Goal: Task Accomplishment & Management: Manage account settings

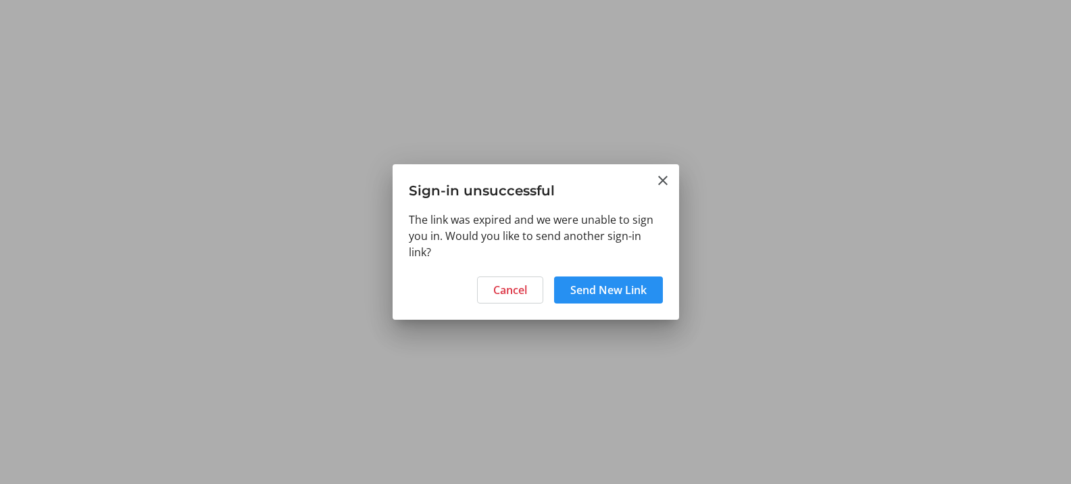
click at [608, 303] on span at bounding box center [608, 290] width 109 height 32
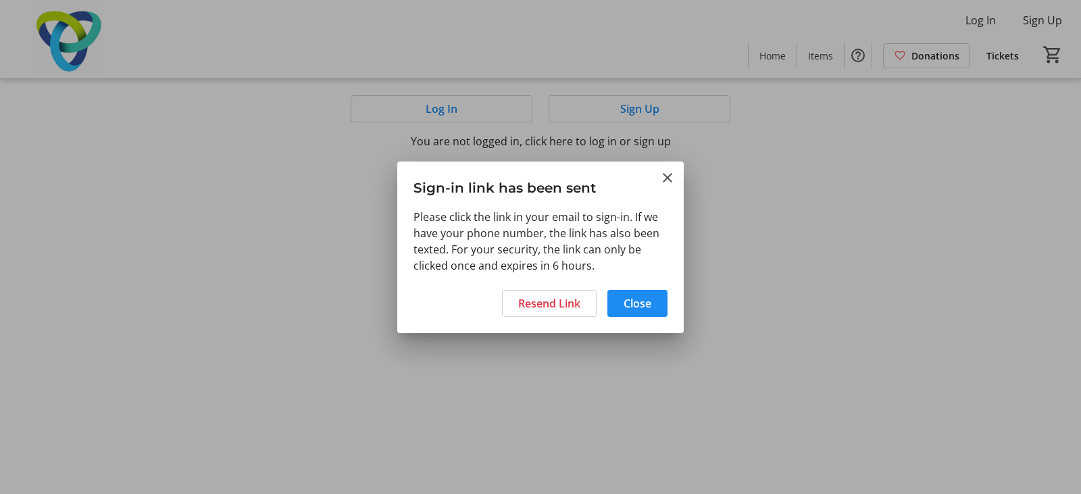
click at [583, 349] on div at bounding box center [540, 247] width 1081 height 494
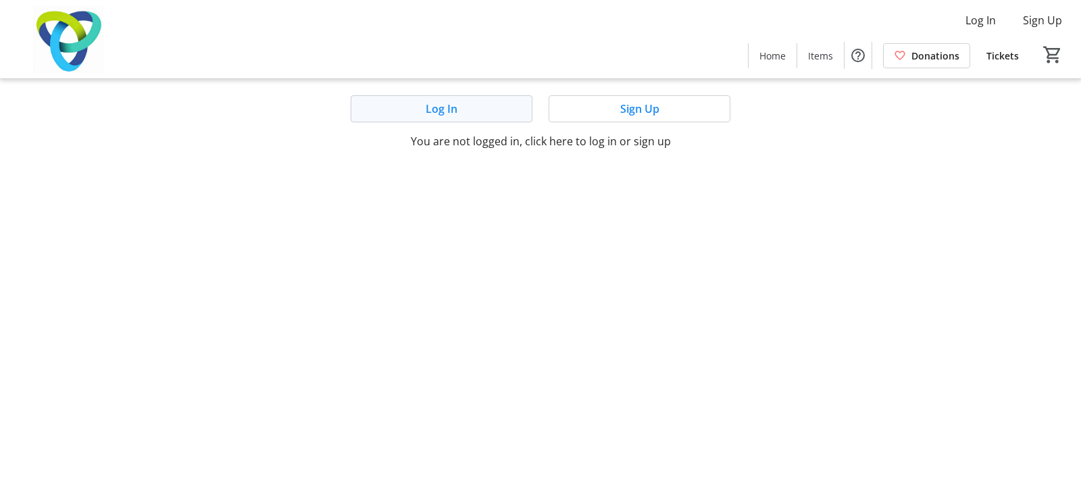
click at [475, 110] on span at bounding box center [441, 109] width 180 height 32
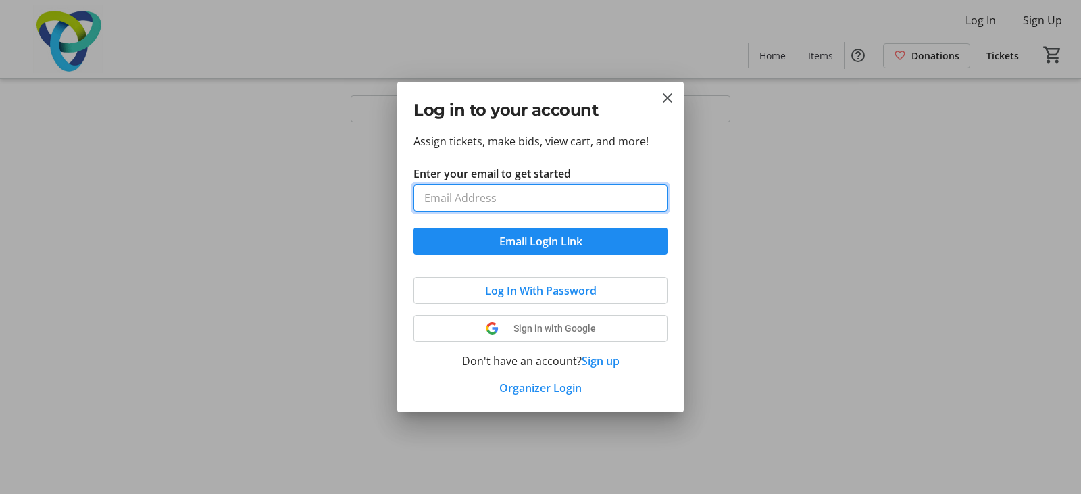
click at [563, 199] on input "Enter your email to get started" at bounding box center [541, 198] width 254 height 27
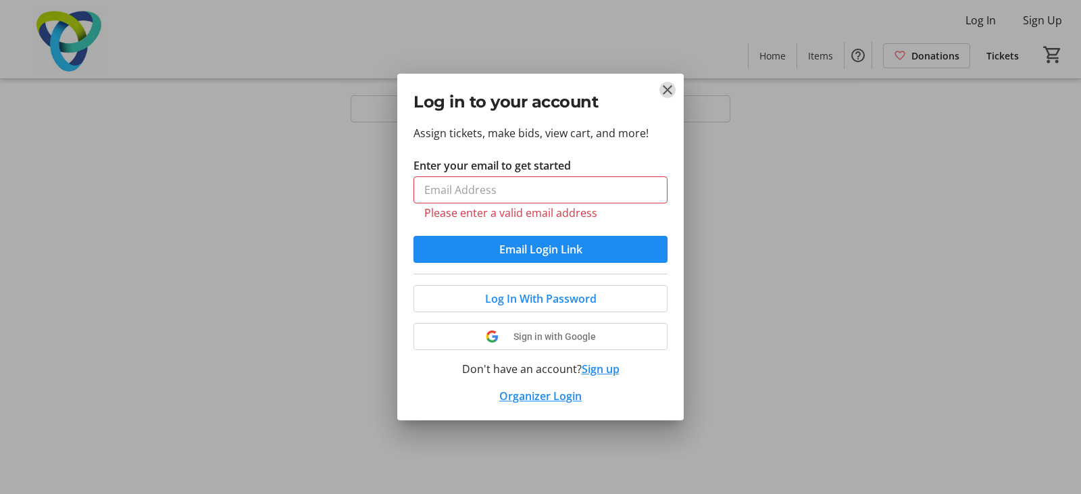
click at [665, 97] on mat-icon "Close" at bounding box center [668, 90] width 16 height 16
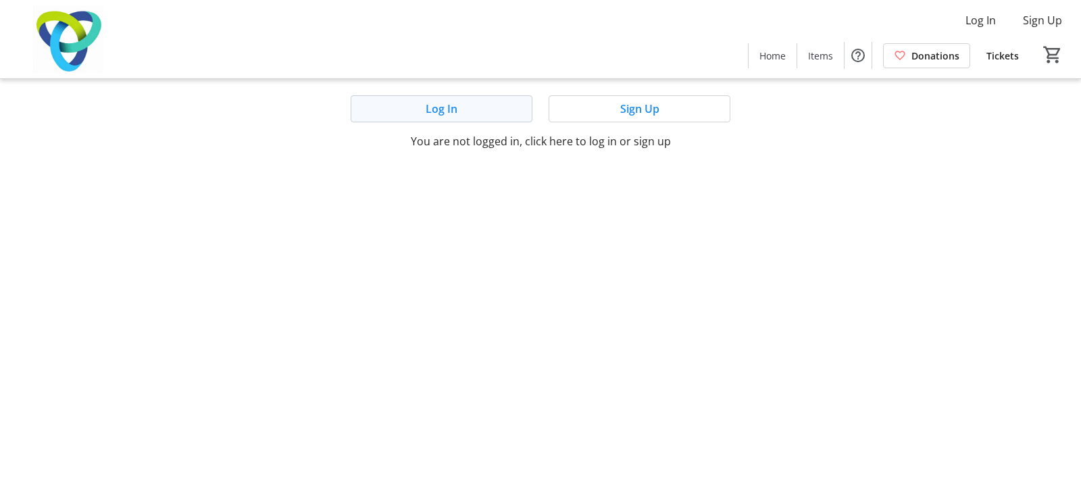
click at [495, 119] on span at bounding box center [441, 109] width 180 height 32
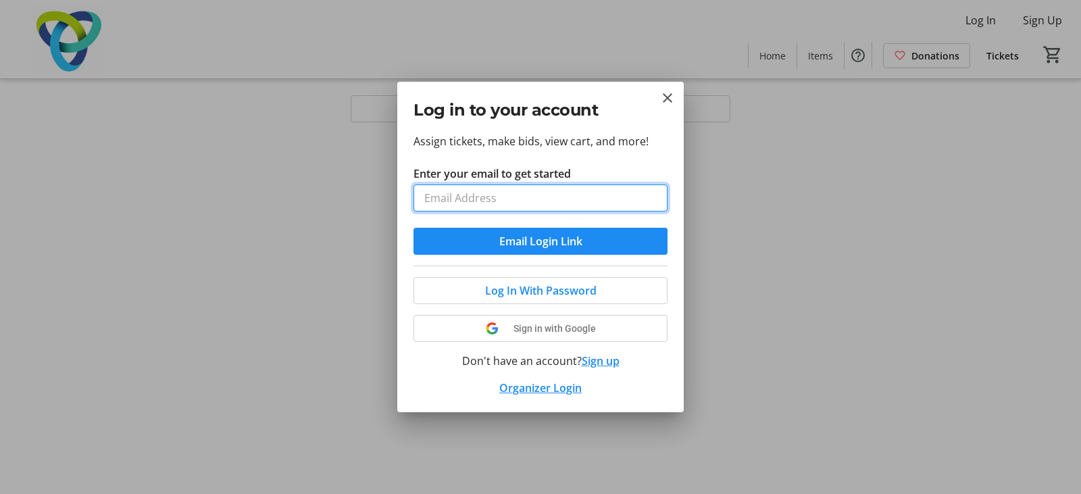
click at [537, 205] on input "Enter your email to get started" at bounding box center [541, 198] width 254 height 27
type input "[EMAIL_ADDRESS][DOMAIN_NAME]"
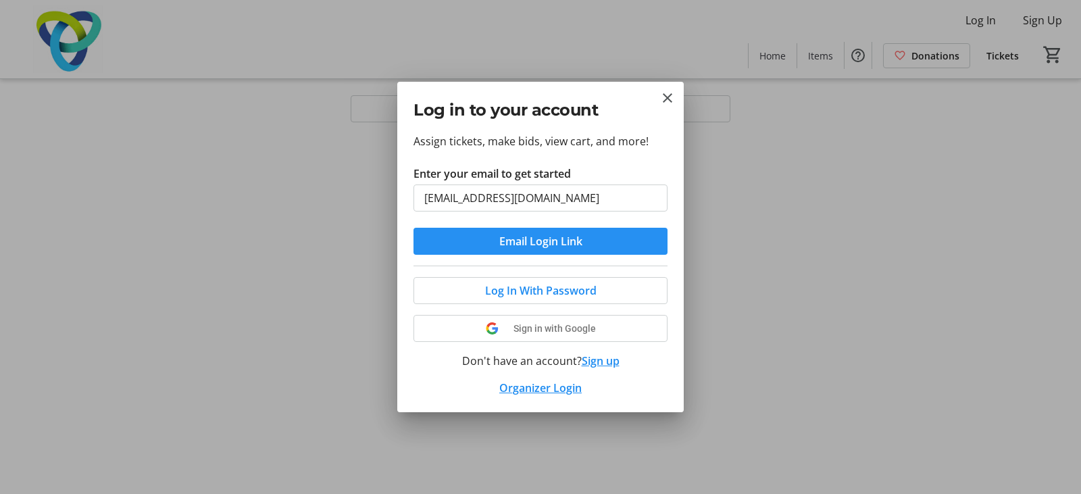
click at [545, 242] on span "Email Login Link" at bounding box center [541, 241] width 83 height 16
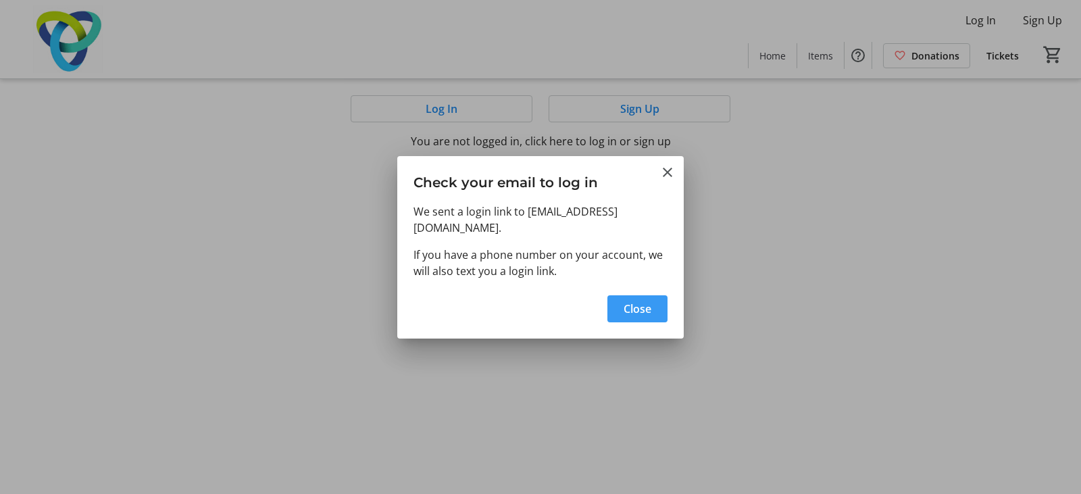
click at [631, 308] on span "Close" at bounding box center [638, 309] width 28 height 16
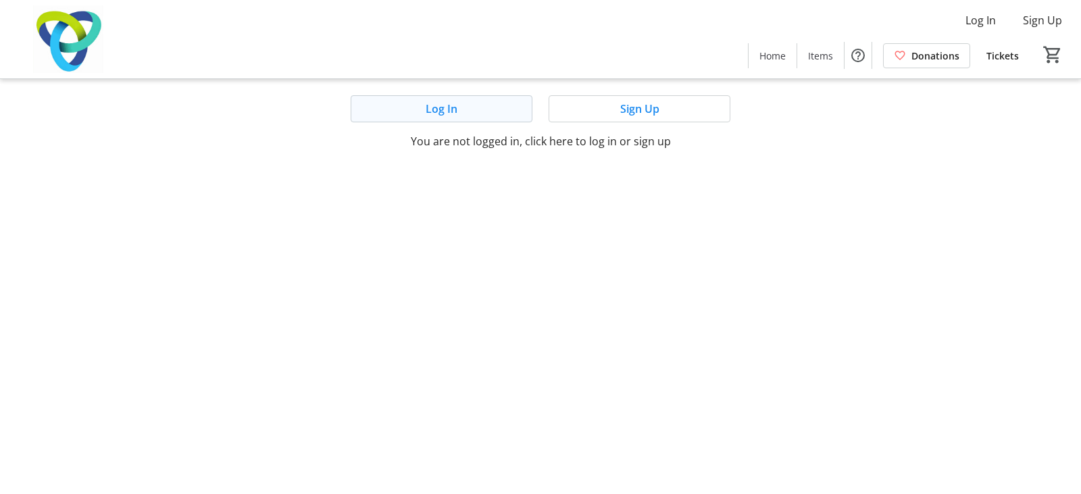
click at [487, 113] on span at bounding box center [441, 109] width 180 height 32
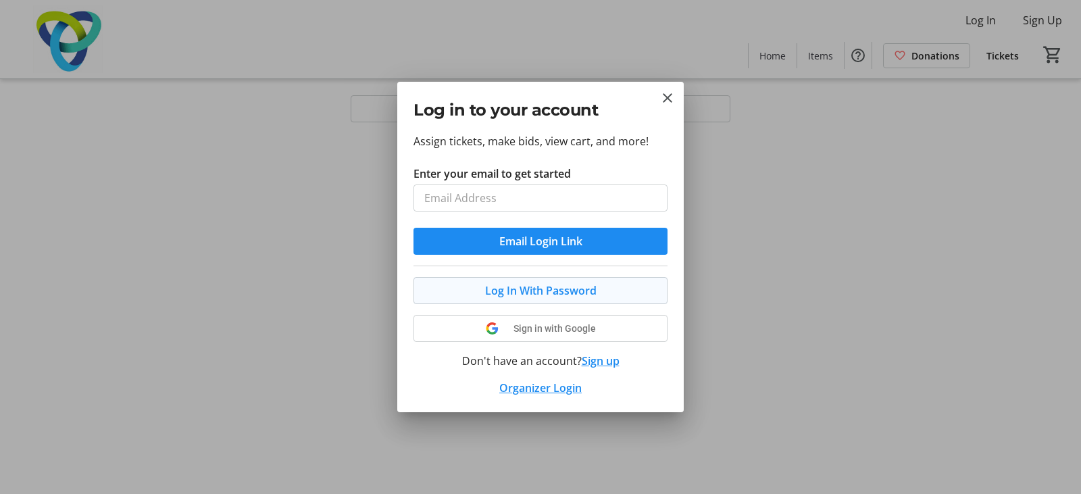
click at [541, 295] on span "Log In With Password" at bounding box center [541, 291] width 112 height 16
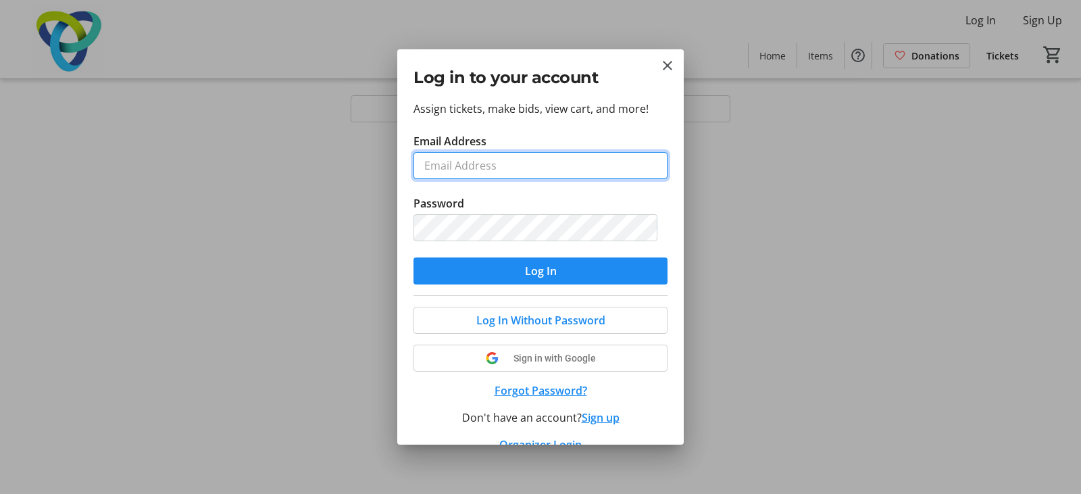
click at [475, 155] on input "Email Address" at bounding box center [541, 165] width 254 height 27
type input "[EMAIL_ADDRESS][DOMAIN_NAME]"
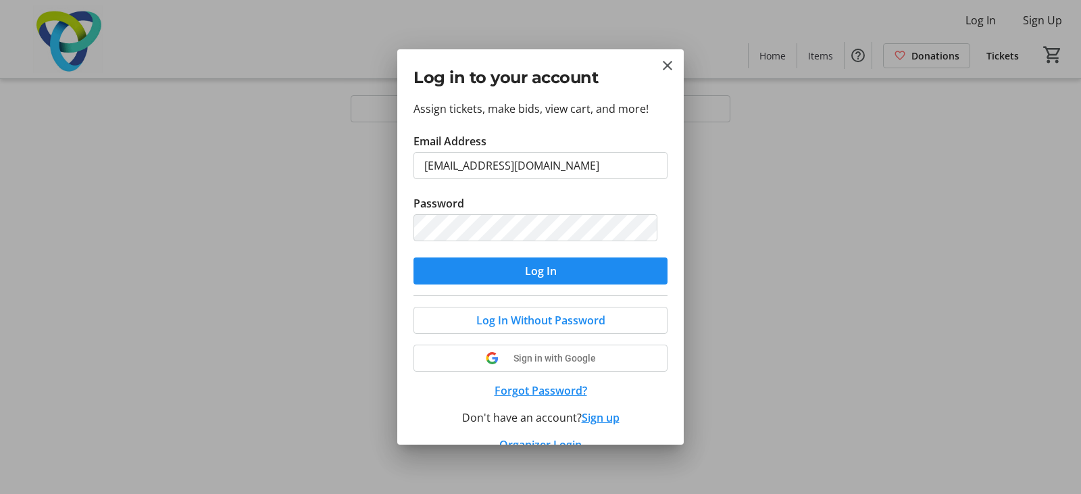
click at [536, 389] on button "Forgot Password?" at bounding box center [541, 391] width 254 height 16
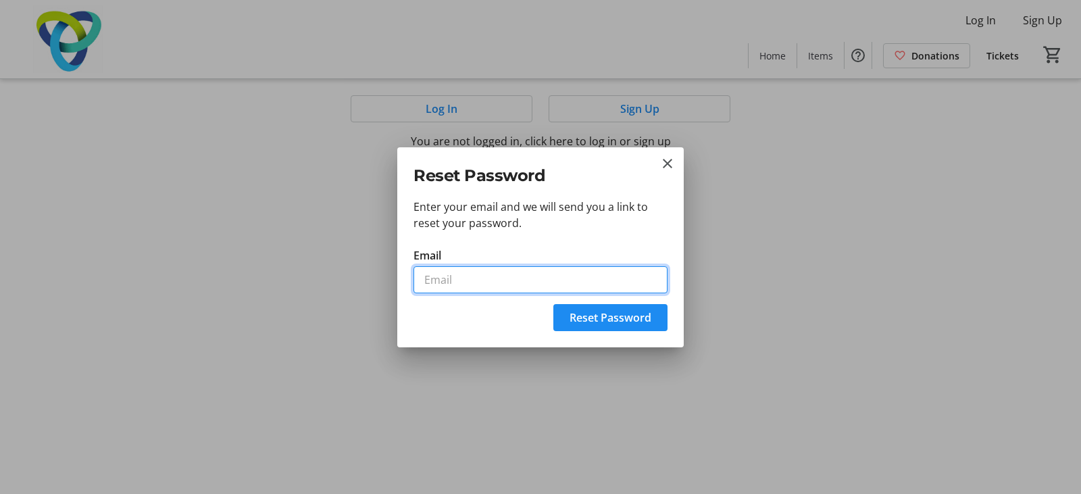
click at [494, 285] on input "Email" at bounding box center [541, 279] width 254 height 27
type input "[EMAIL_ADDRESS][DOMAIN_NAME]"
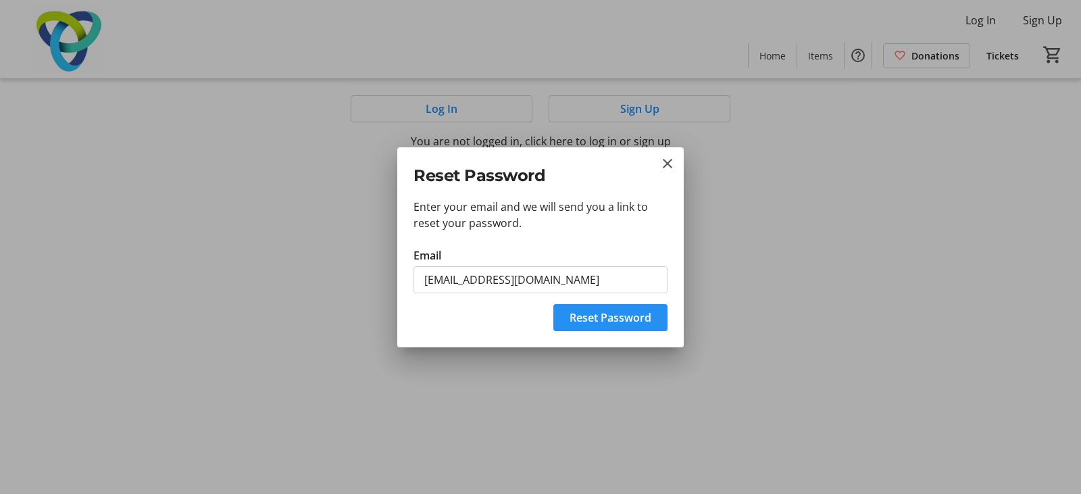
click at [568, 318] on span "submit" at bounding box center [611, 317] width 114 height 32
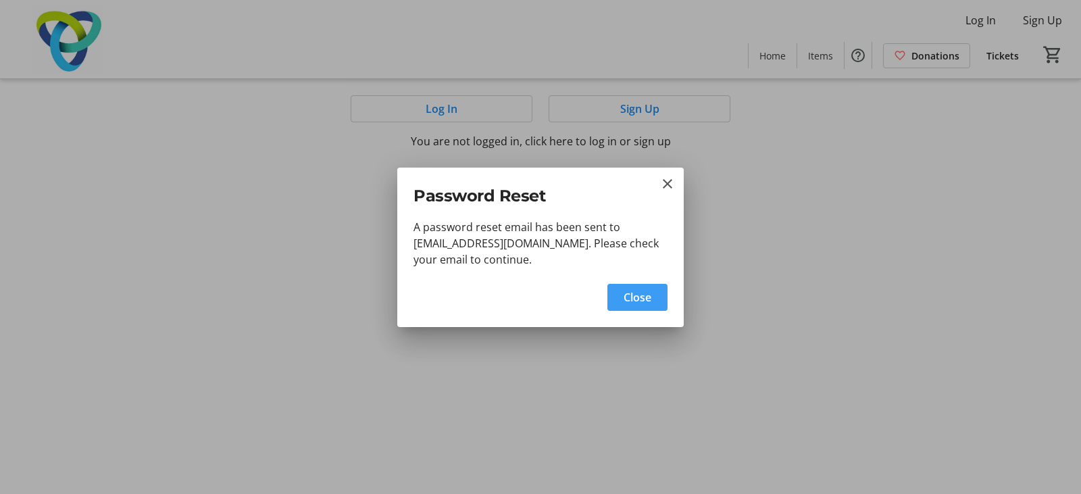
click at [640, 297] on span "Close" at bounding box center [638, 297] width 28 height 16
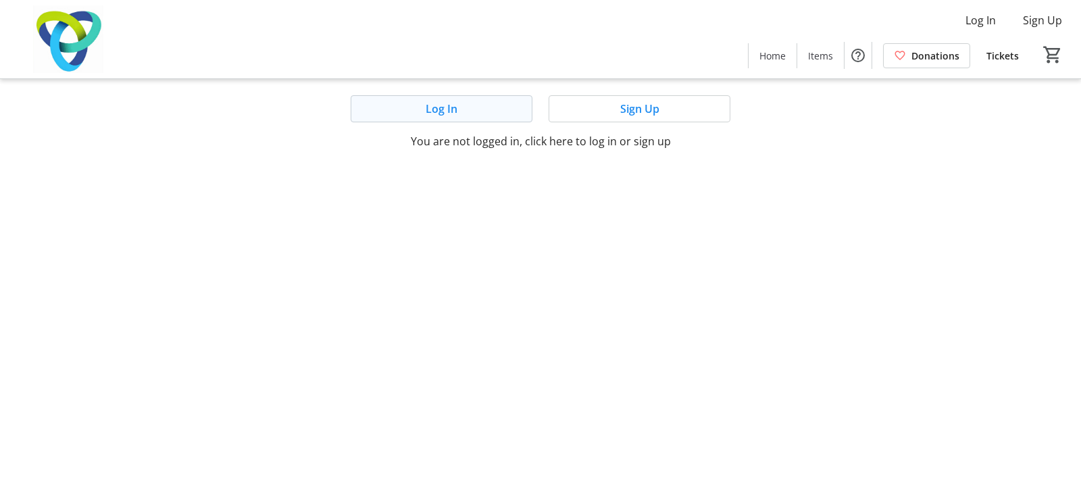
click at [445, 110] on span "Log In" at bounding box center [442, 109] width 32 height 16
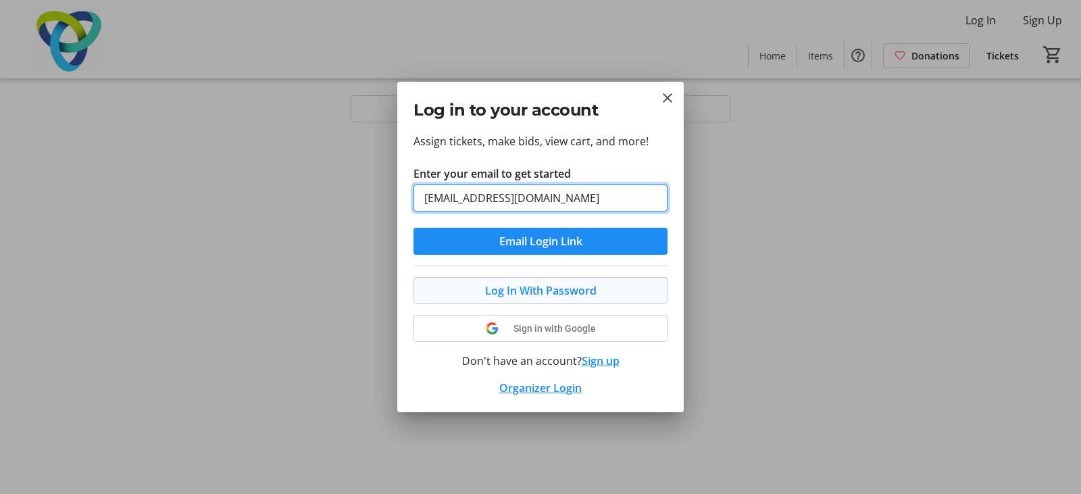
type input "[EMAIL_ADDRESS][DOMAIN_NAME]"
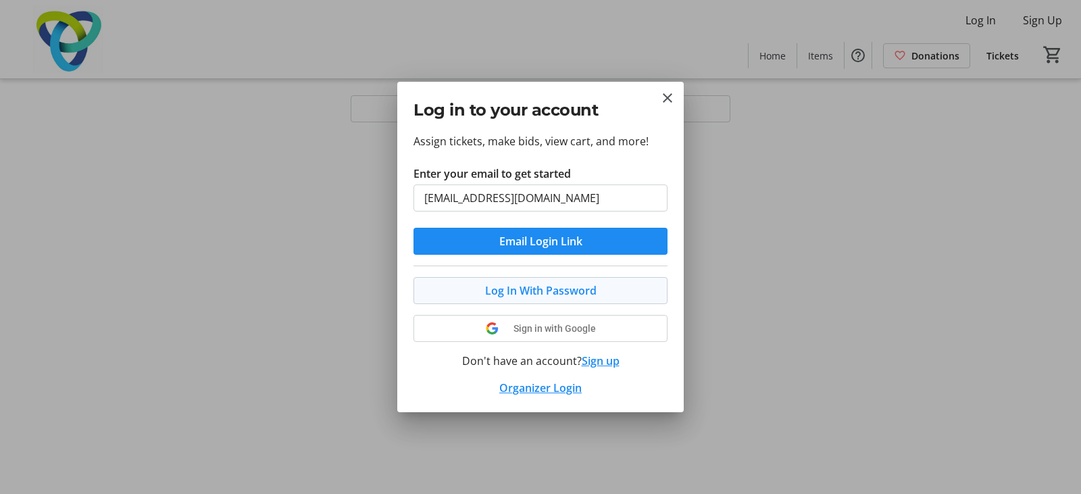
click at [614, 287] on span at bounding box center [540, 290] width 253 height 32
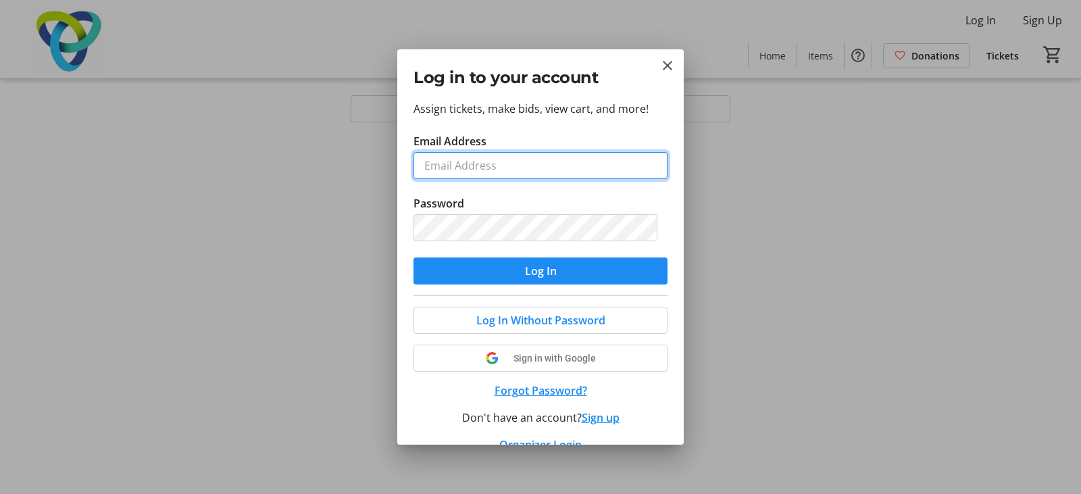
click at [512, 170] on input "Email Address" at bounding box center [541, 165] width 254 height 27
type input "[EMAIL_ADDRESS][DOMAIN_NAME]"
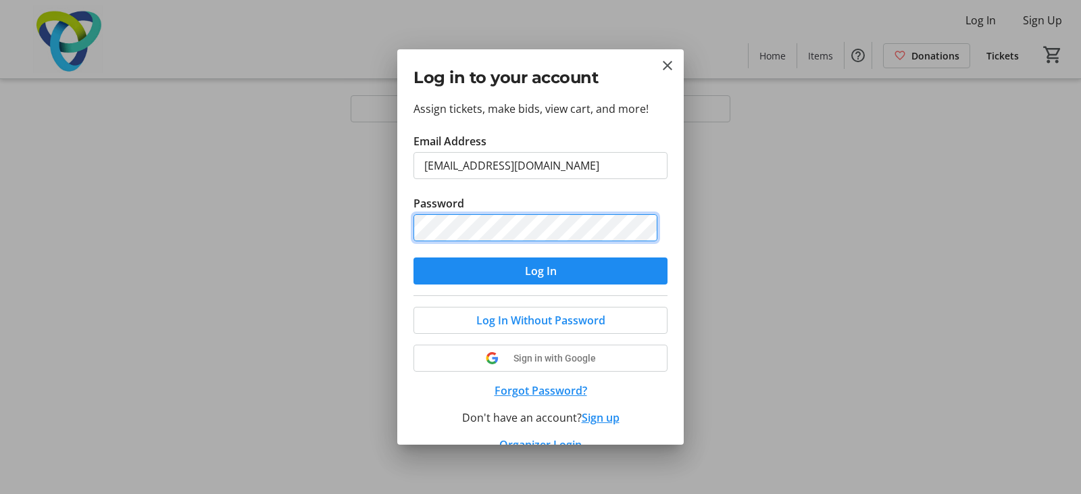
click at [414, 258] on button "Log In" at bounding box center [541, 271] width 254 height 27
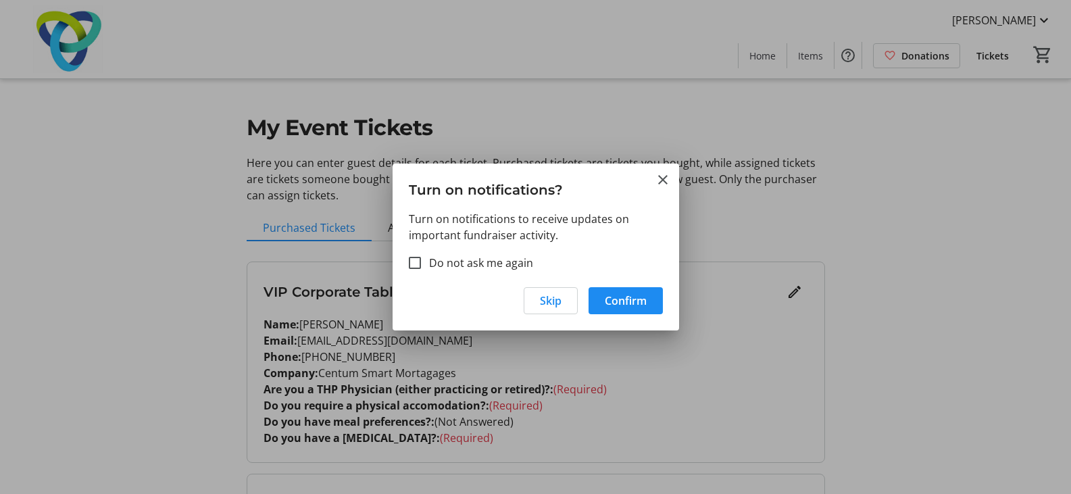
click at [488, 268] on label "Do not ask me again" at bounding box center [477, 263] width 112 height 16
click at [421, 268] on input "Do not ask me again" at bounding box center [415, 263] width 12 height 12
checkbox input "true"
click at [572, 306] on span "button" at bounding box center [551, 301] width 53 height 32
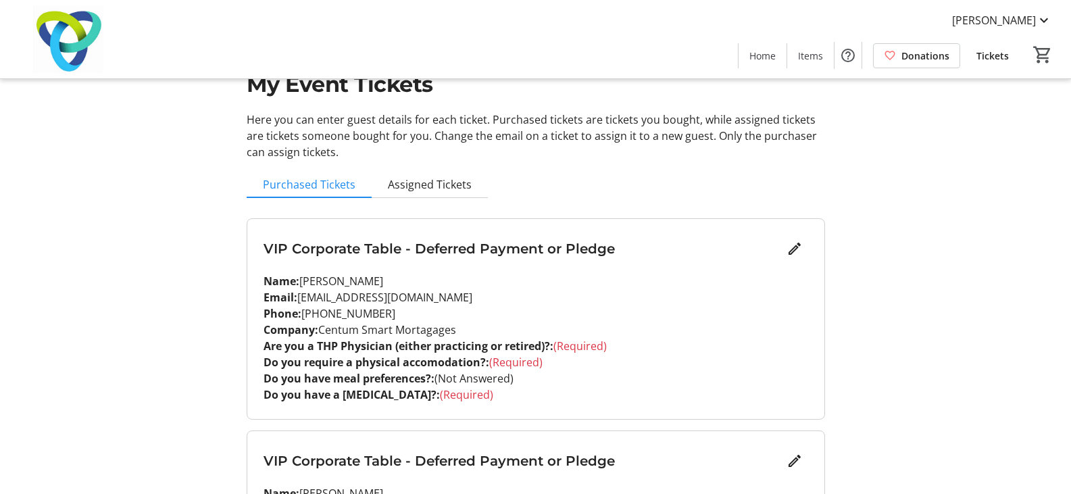
scroll to position [68, 0]
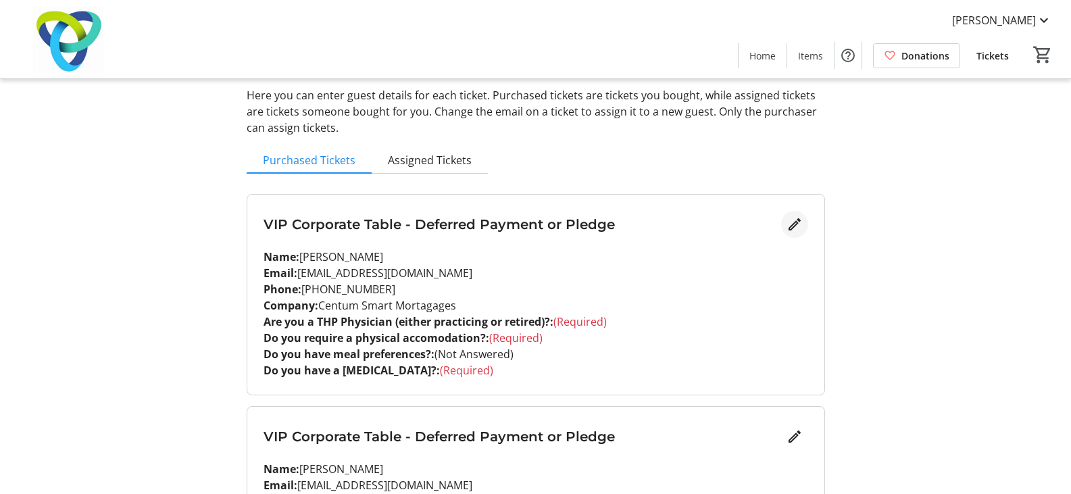
click at [796, 227] on mat-icon "Edit" at bounding box center [795, 224] width 16 height 16
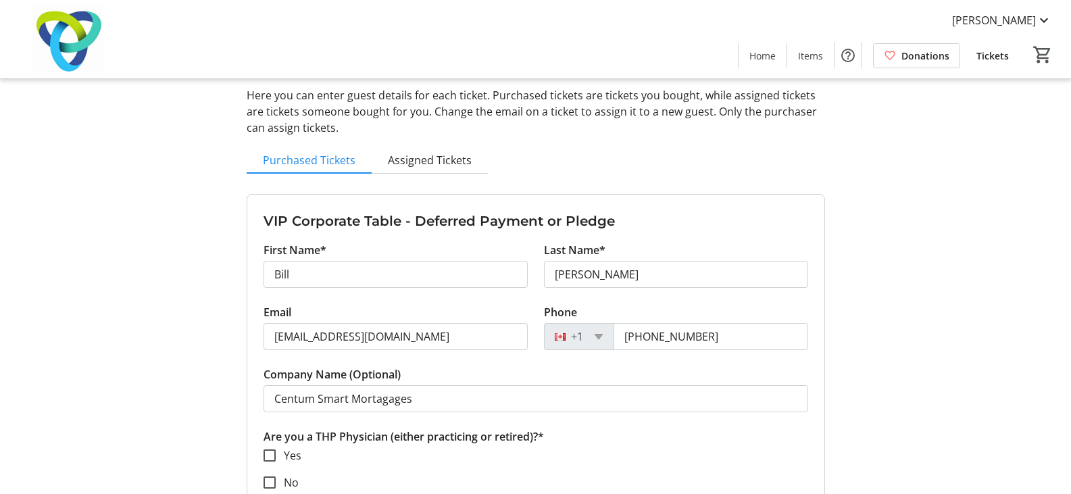
scroll to position [135, 0]
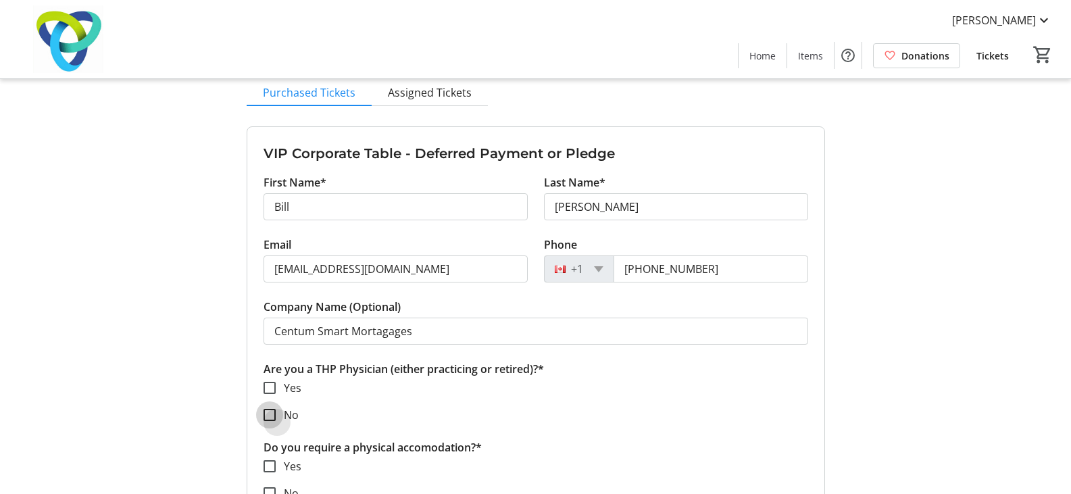
click at [266, 414] on input "No" at bounding box center [270, 415] width 12 height 12
checkbox input "true"
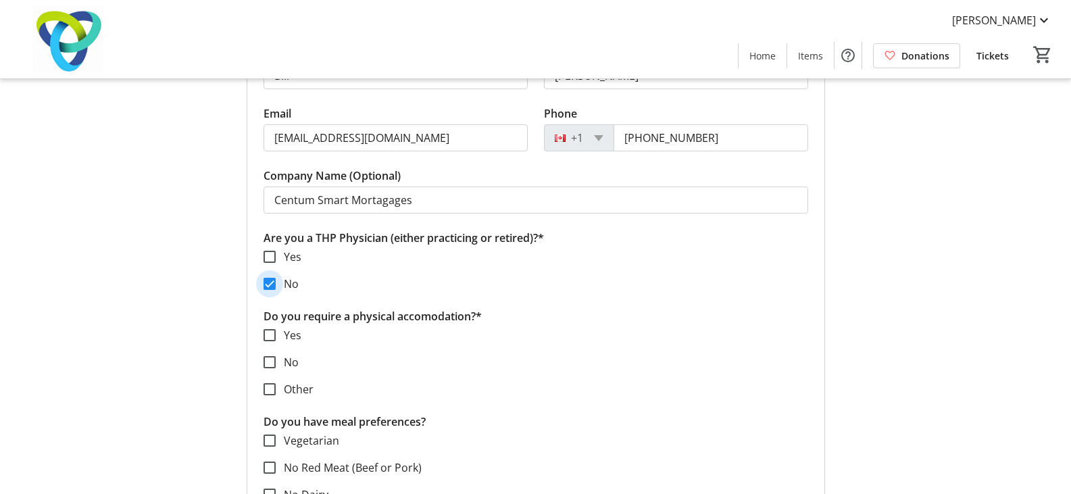
scroll to position [270, 0]
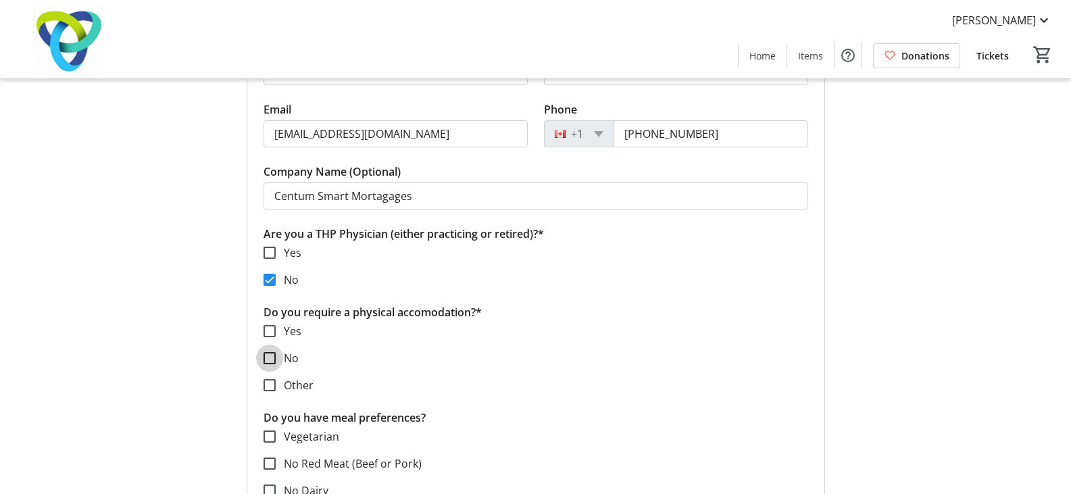
click at [269, 360] on input "No" at bounding box center [270, 358] width 12 height 12
checkbox input "true"
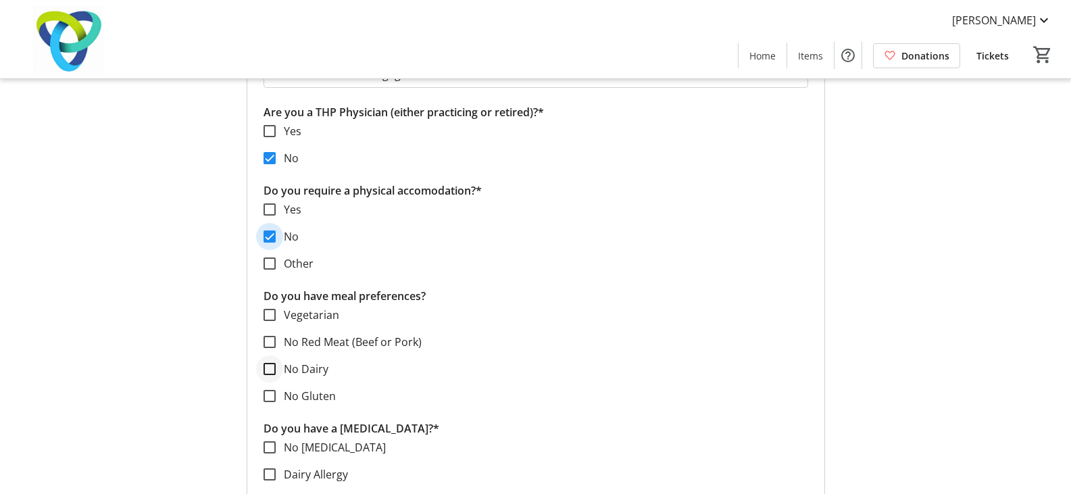
scroll to position [406, 0]
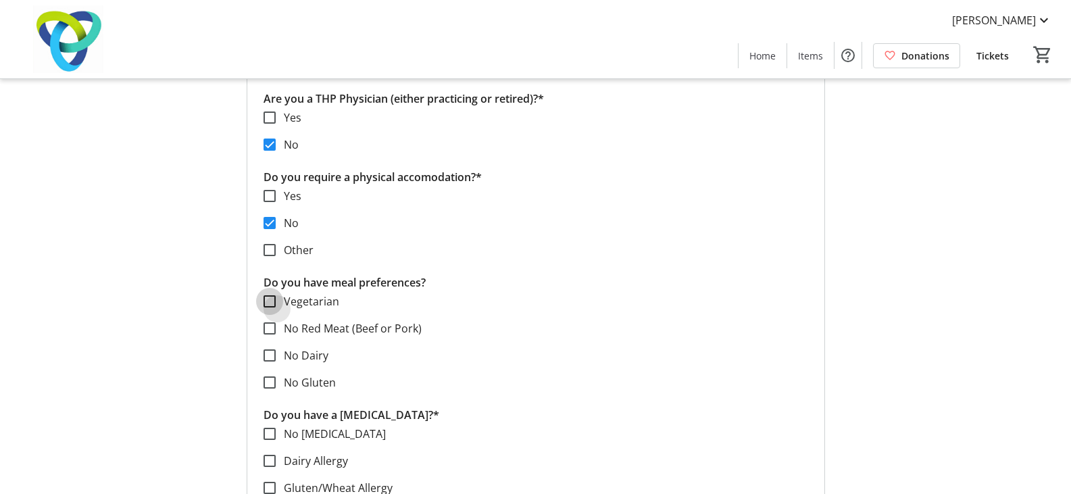
click at [269, 300] on input "Vegetarian" at bounding box center [270, 301] width 12 height 12
checkbox input "true"
click at [272, 431] on input "No [MEDICAL_DATA]" at bounding box center [270, 434] width 12 height 12
checkbox input "true"
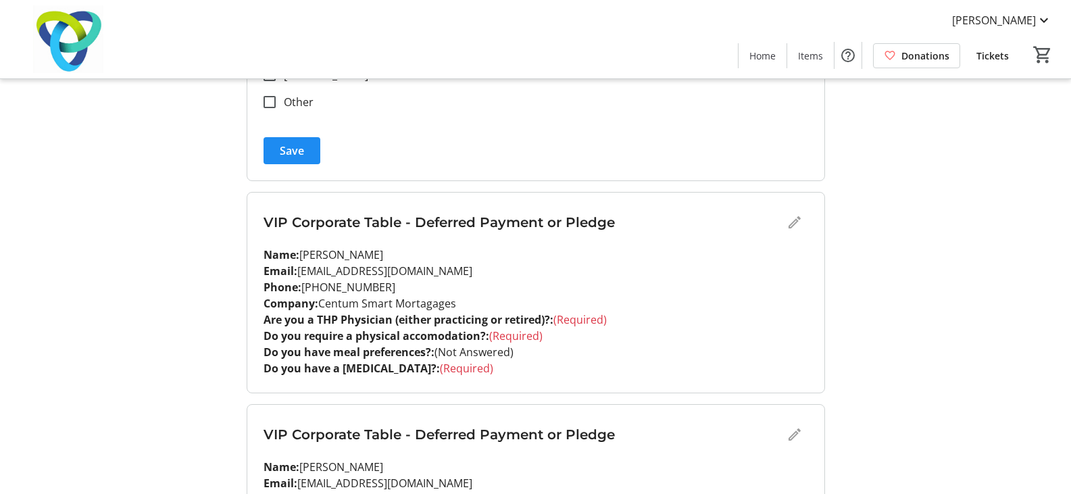
scroll to position [744, 0]
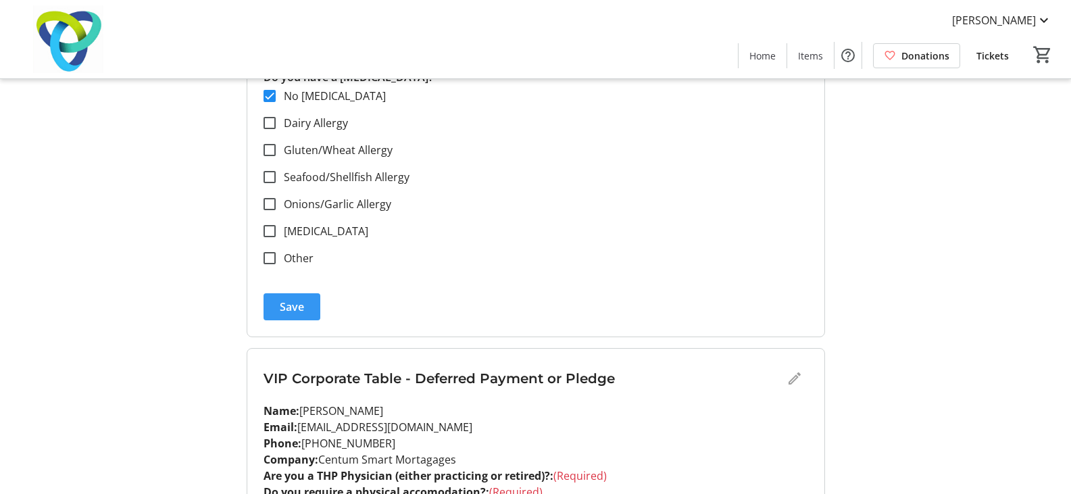
click at [304, 301] on span "submit" at bounding box center [292, 307] width 57 height 32
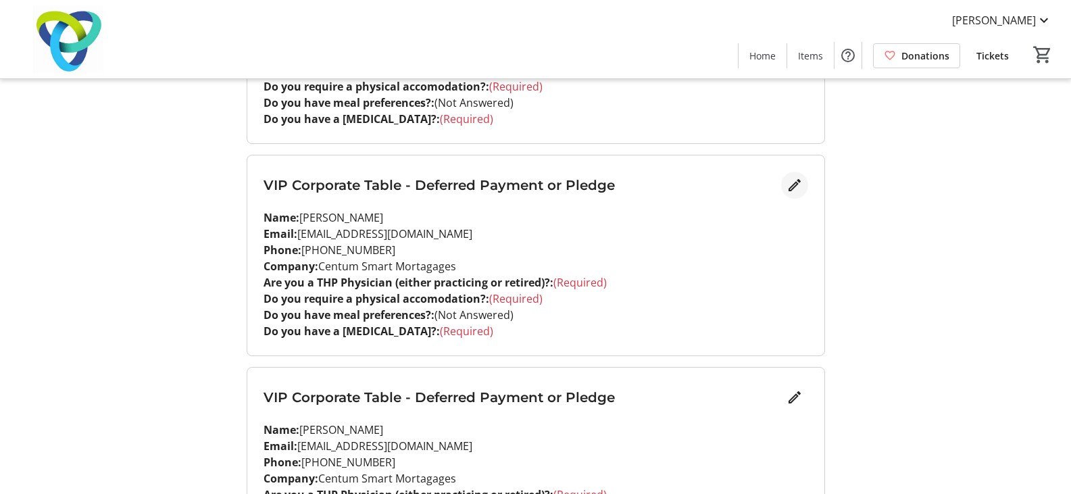
click at [795, 188] on mat-icon "Edit" at bounding box center [795, 185] width 16 height 16
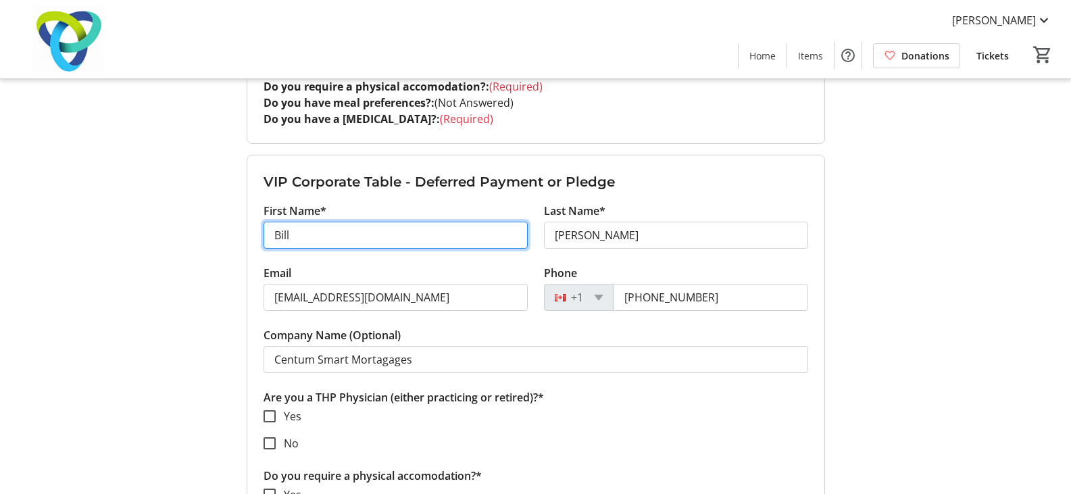
drag, startPoint x: 256, startPoint y: 233, endPoint x: 223, endPoint y: 237, distance: 33.4
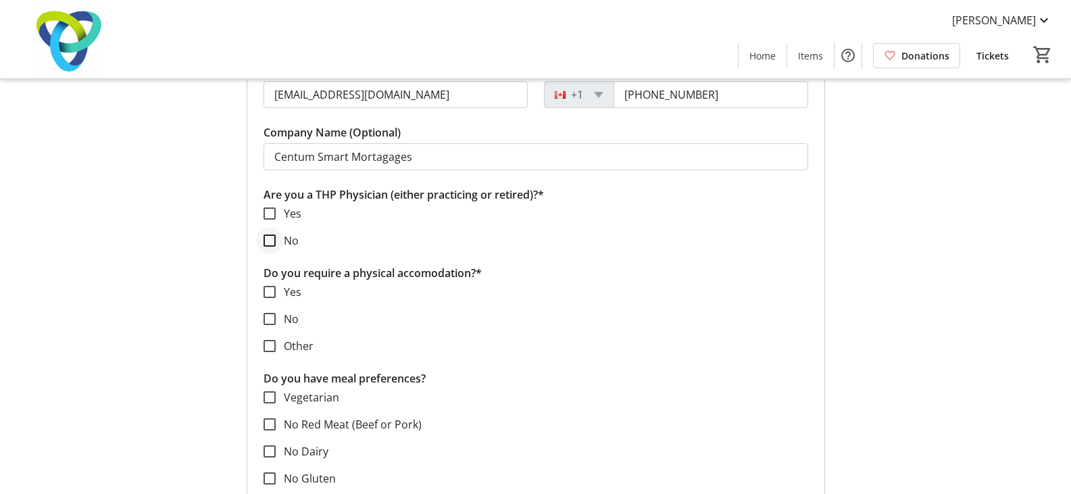
type input "[PERSON_NAME]"
click at [272, 243] on input "No" at bounding box center [270, 241] width 12 height 12
checkbox input "true"
click at [268, 318] on input "No" at bounding box center [270, 319] width 12 height 12
checkbox input "true"
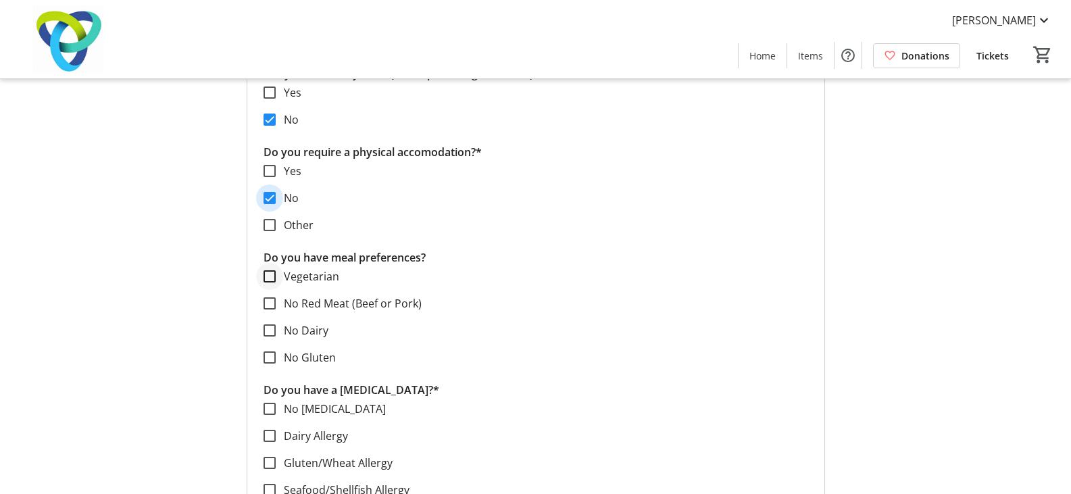
scroll to position [1081, 0]
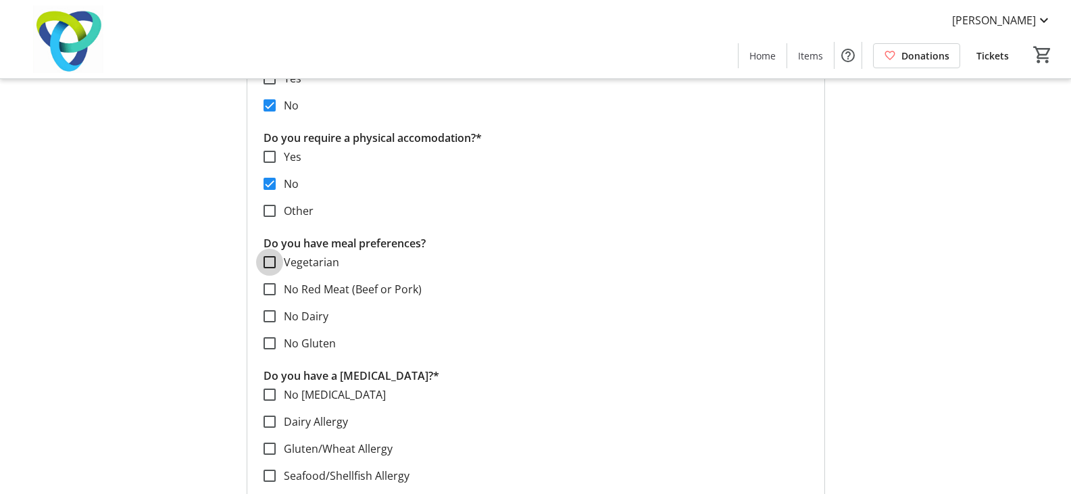
click at [271, 262] on input "Vegetarian" at bounding box center [270, 262] width 12 height 12
checkbox input "true"
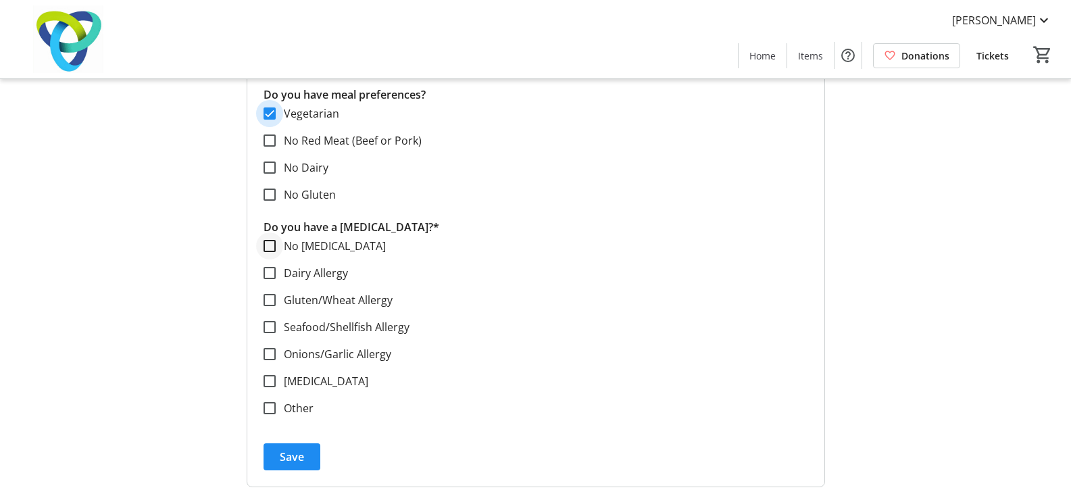
scroll to position [1217, 0]
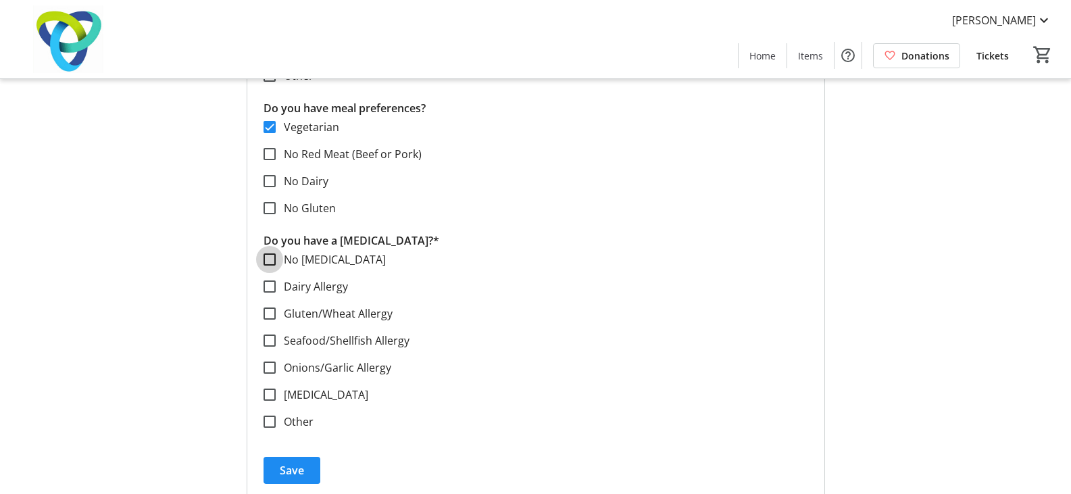
click at [268, 255] on input "No [MEDICAL_DATA]" at bounding box center [270, 259] width 12 height 12
checkbox input "true"
click at [303, 463] on span "Save" at bounding box center [292, 470] width 24 height 16
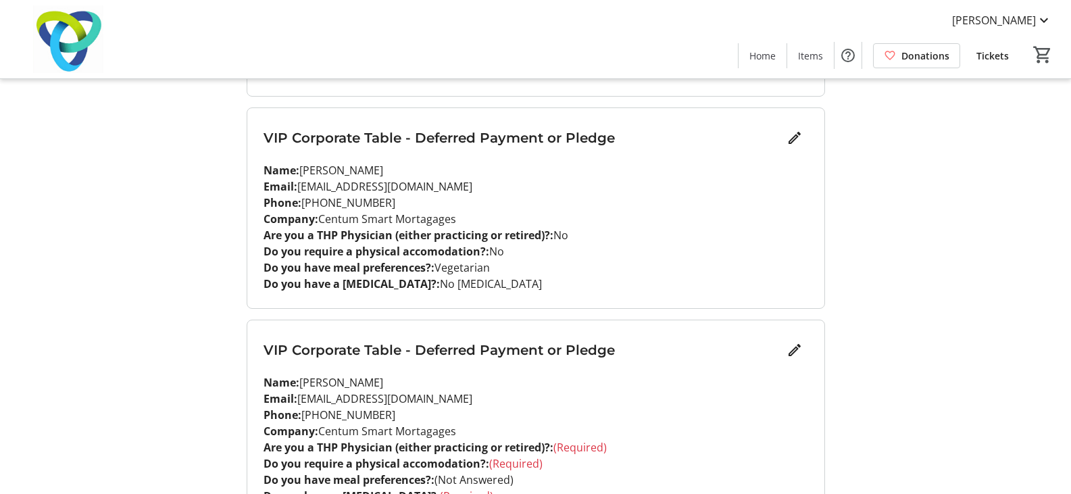
scroll to position [811, 0]
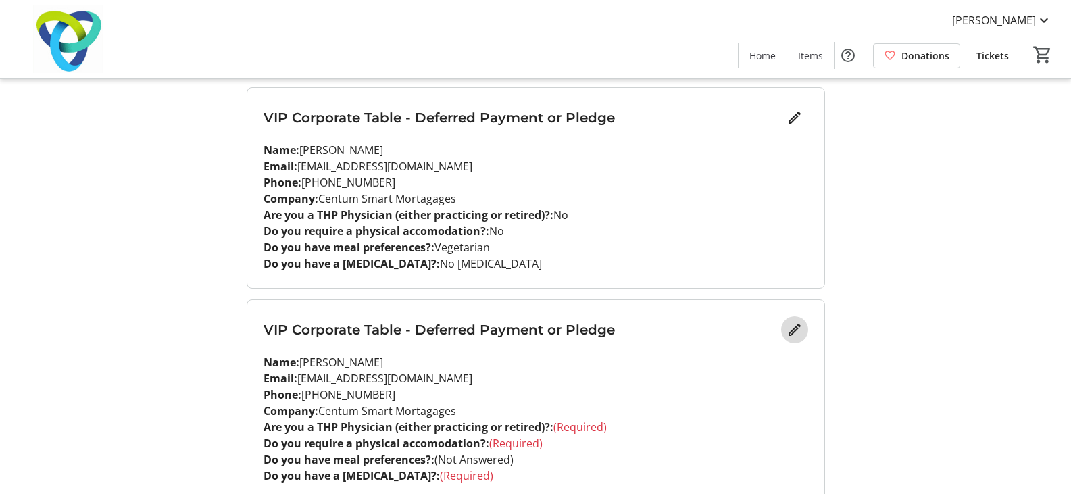
click at [798, 332] on mat-icon "Edit" at bounding box center [795, 330] width 16 height 16
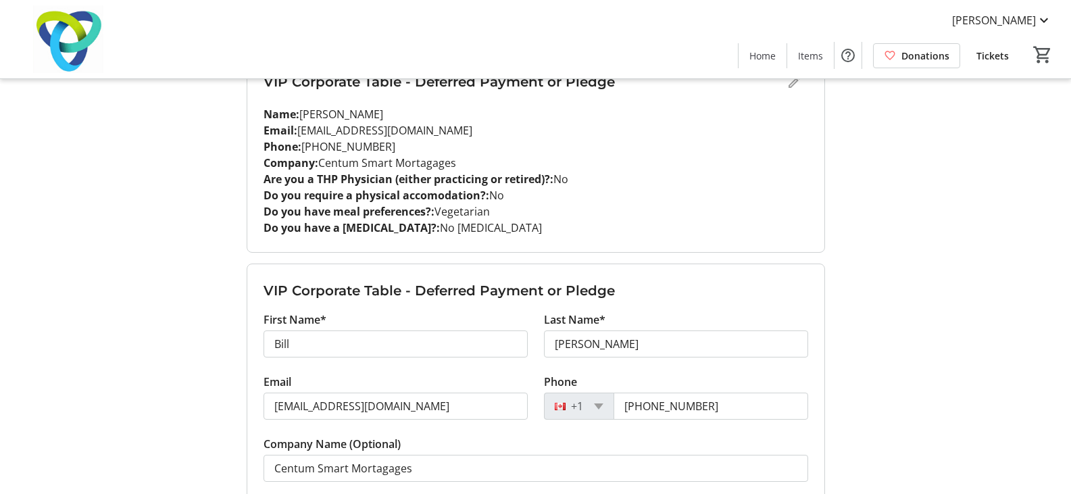
scroll to position [879, 0]
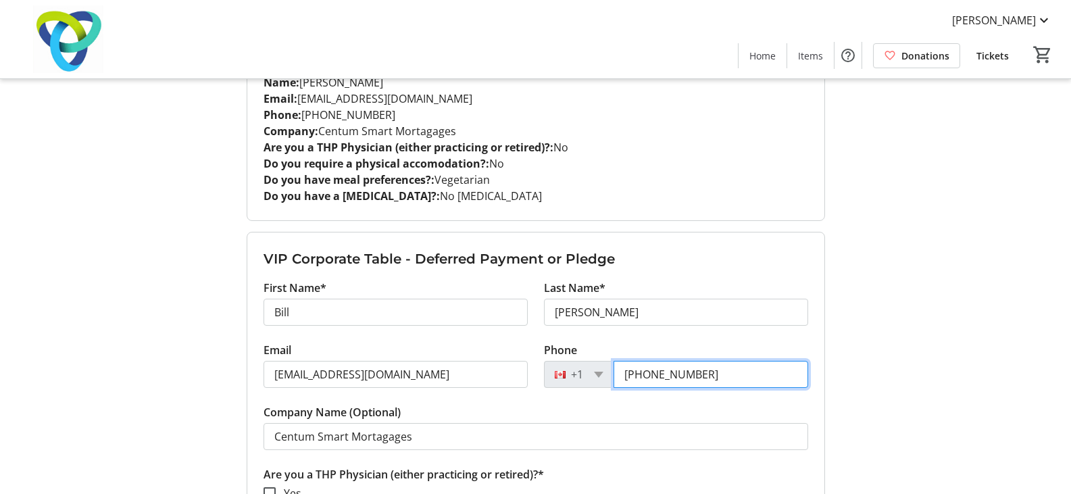
drag, startPoint x: 591, startPoint y: 374, endPoint x: 552, endPoint y: 395, distance: 44.5
click at [536, 375] on div "Phone [PHONE_NUMBER]" at bounding box center [676, 373] width 281 height 62
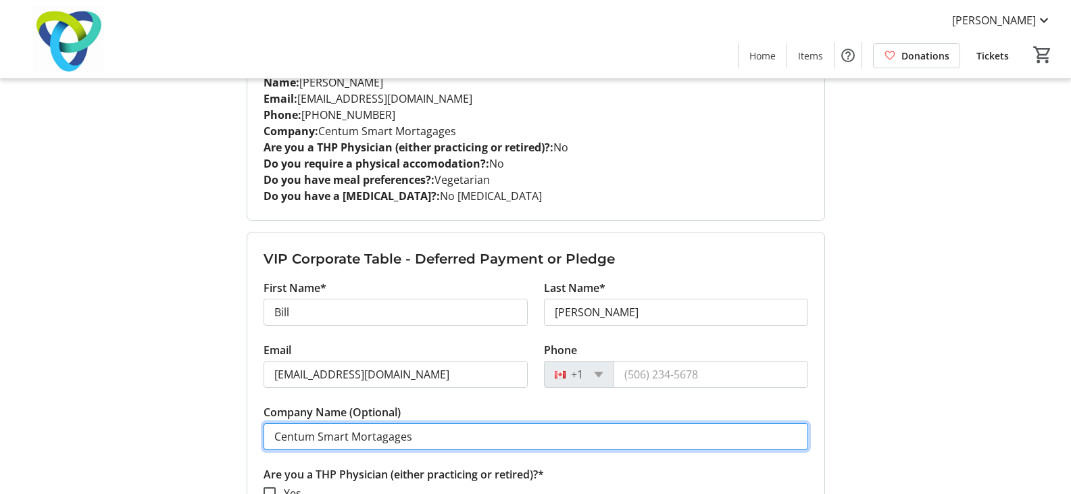
drag, startPoint x: 361, startPoint y: 431, endPoint x: 251, endPoint y: 437, distance: 110.3
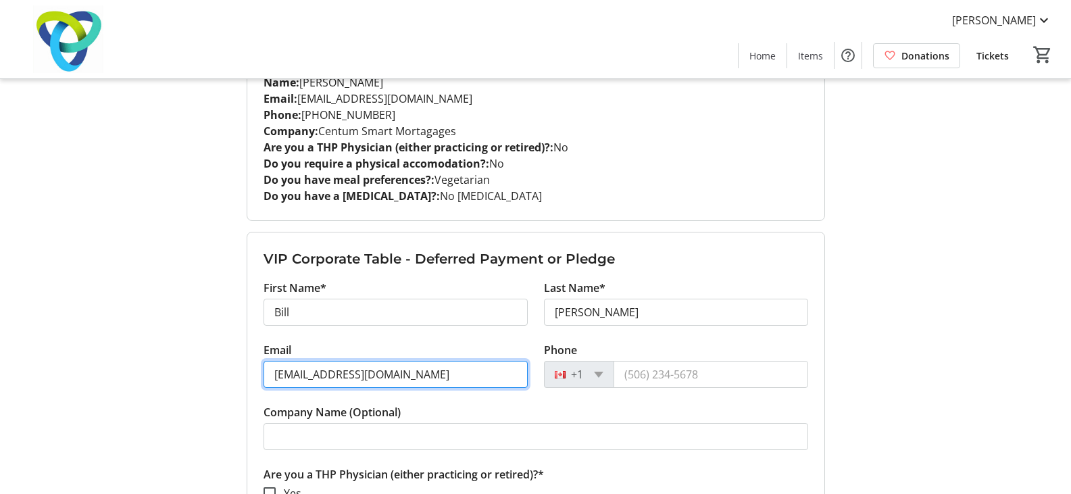
drag, startPoint x: 410, startPoint y: 380, endPoint x: 174, endPoint y: 376, distance: 235.9
paste input "[EMAIL_ADDRESS][DOMAIN_NAME]"
type input "[EMAIL_ADDRESS][DOMAIN_NAME]"
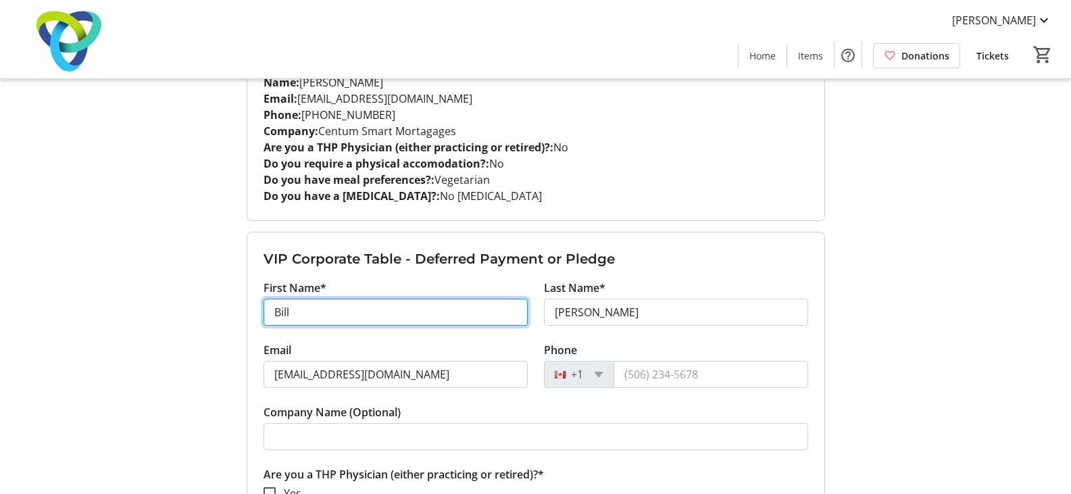
drag, startPoint x: 317, startPoint y: 315, endPoint x: 210, endPoint y: 314, distance: 107.5
type input "[PERSON_NAME]"
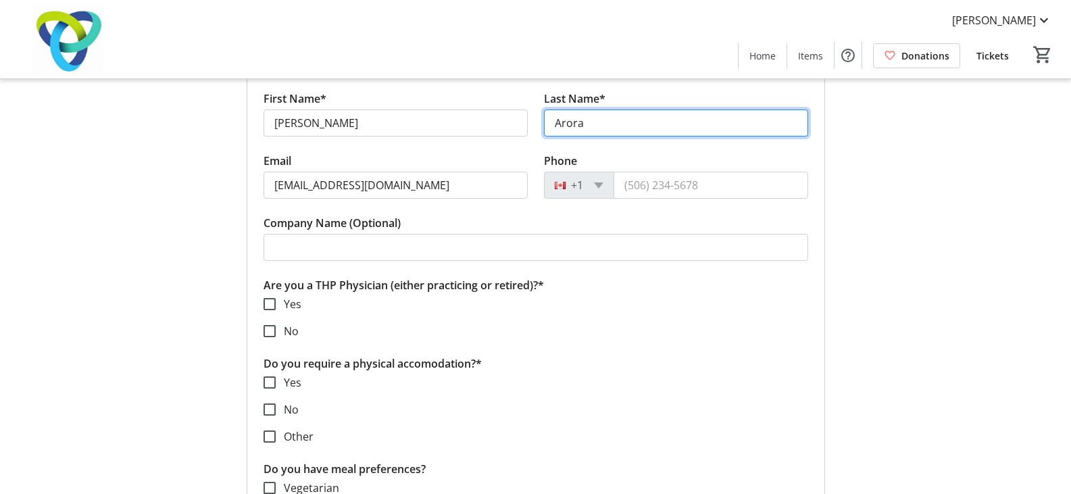
scroll to position [1081, 0]
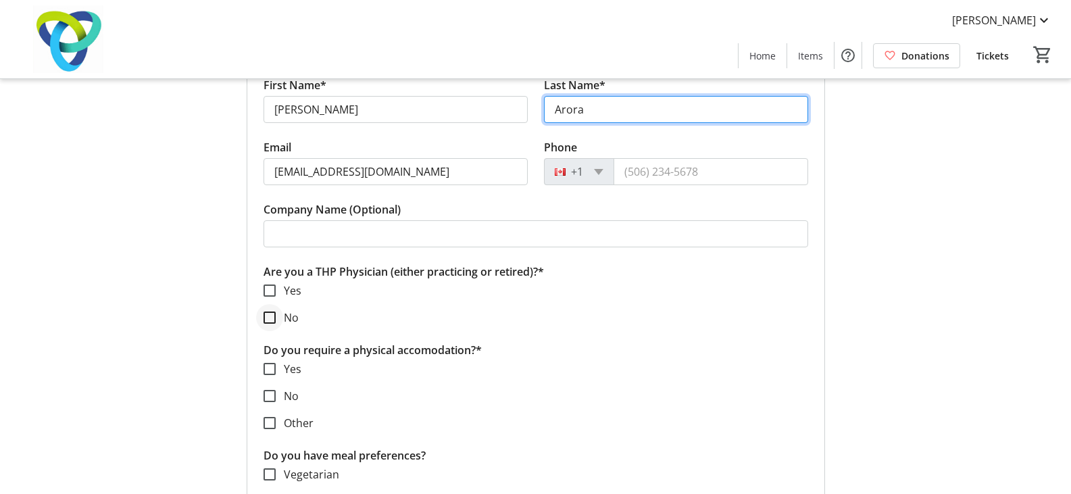
type input "Arora"
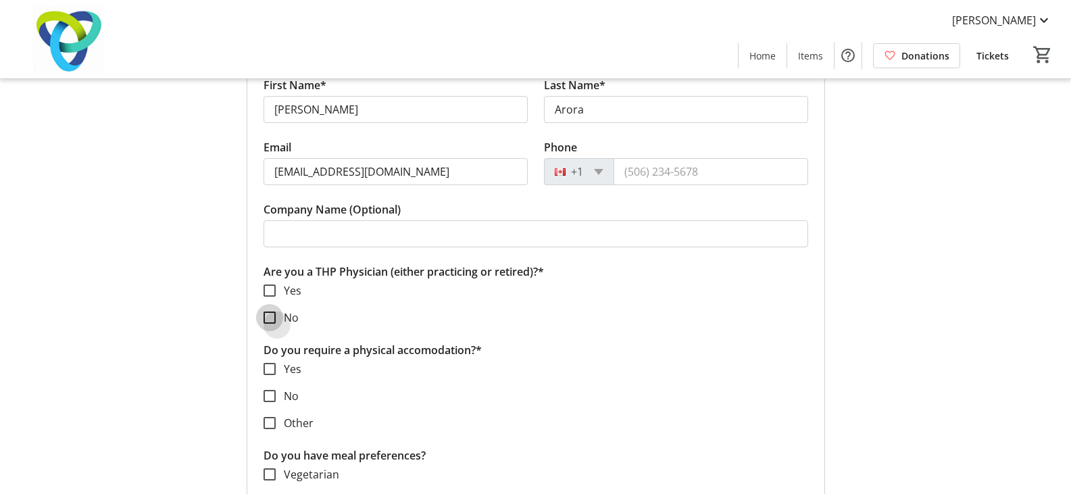
click at [264, 314] on input "No" at bounding box center [270, 318] width 12 height 12
checkbox input "true"
click at [268, 397] on input "No" at bounding box center [270, 396] width 12 height 12
checkbox input "true"
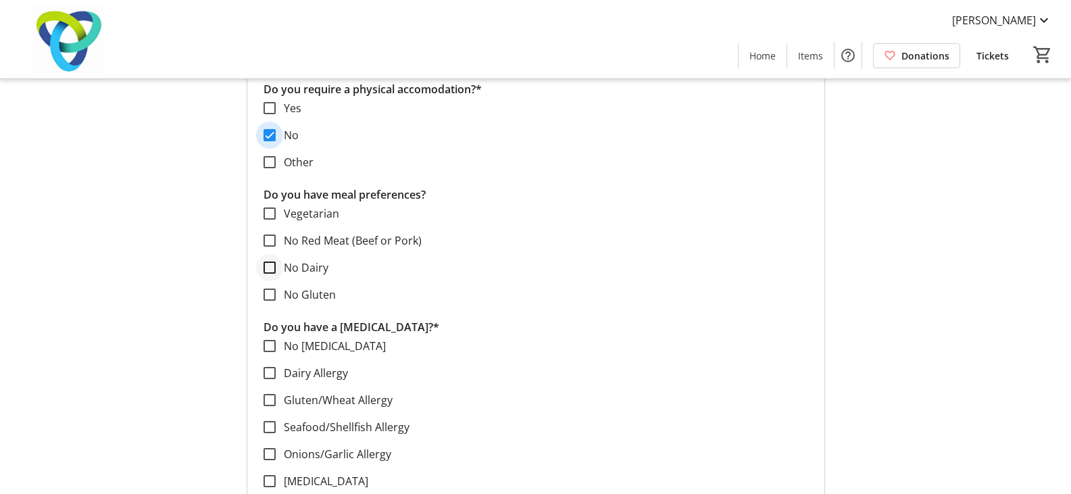
scroll to position [1352, 0]
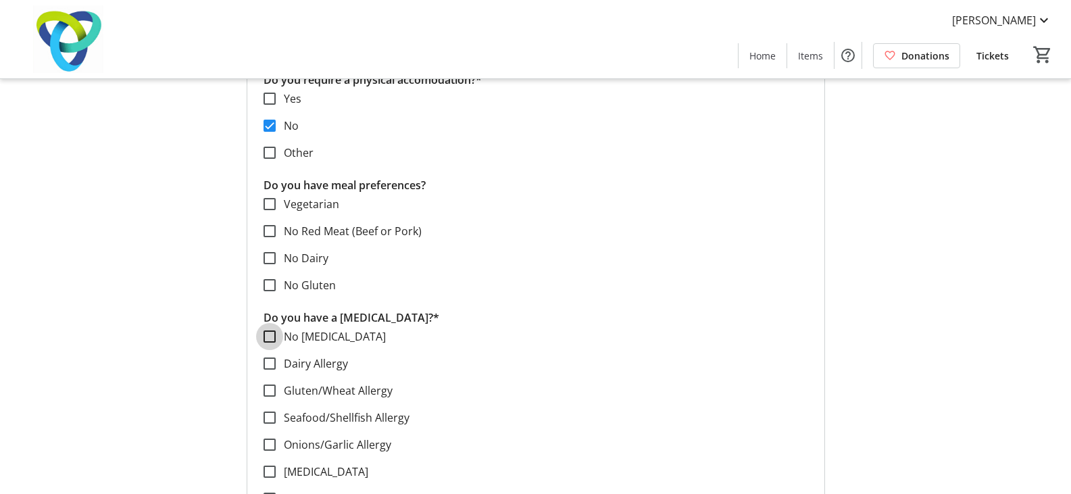
click at [268, 335] on input "No [MEDICAL_DATA]" at bounding box center [270, 337] width 12 height 12
checkbox input "true"
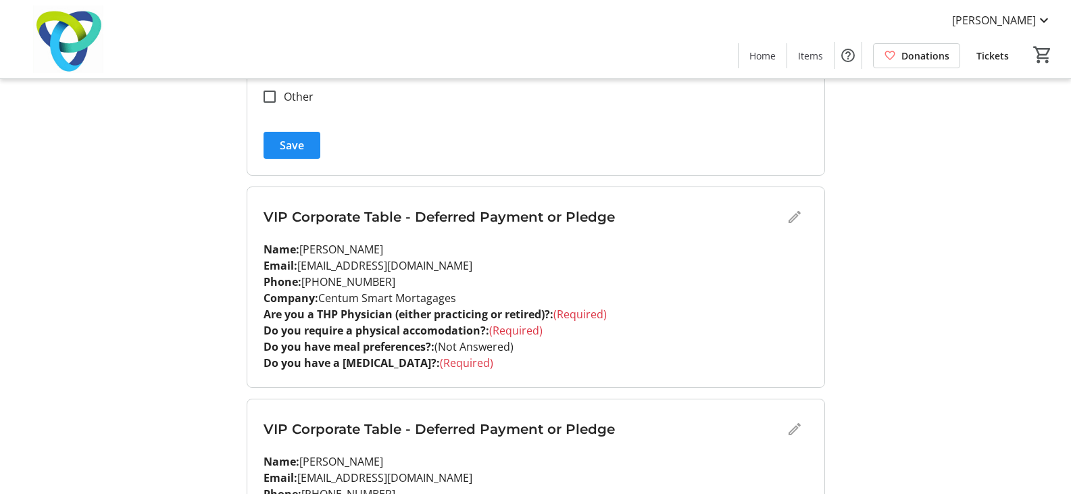
scroll to position [1757, 0]
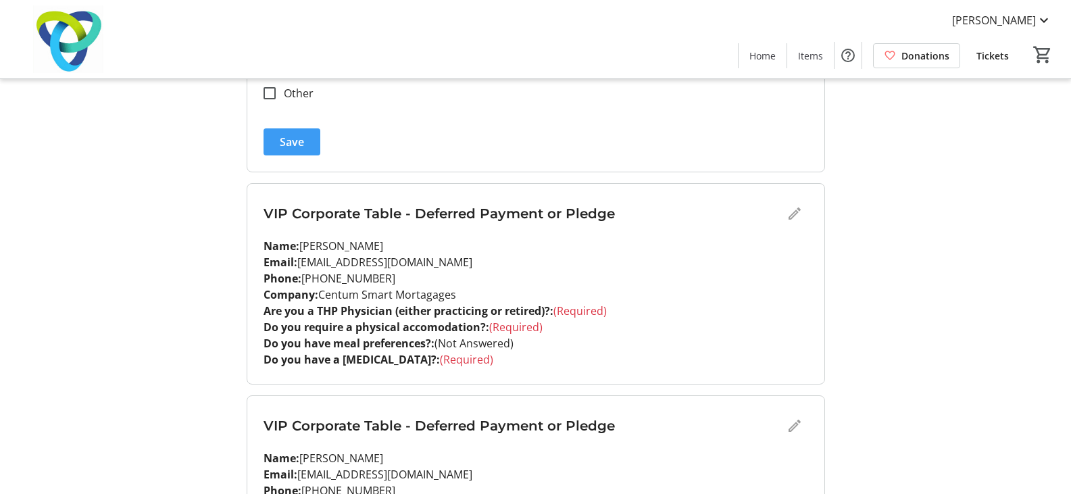
click at [289, 146] on span "Save" at bounding box center [292, 142] width 24 height 16
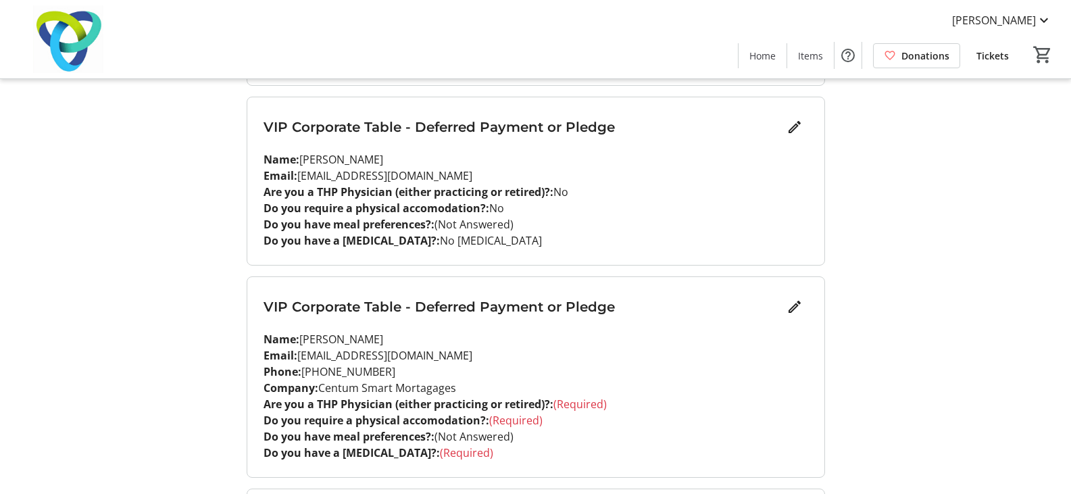
scroll to position [1149, 0]
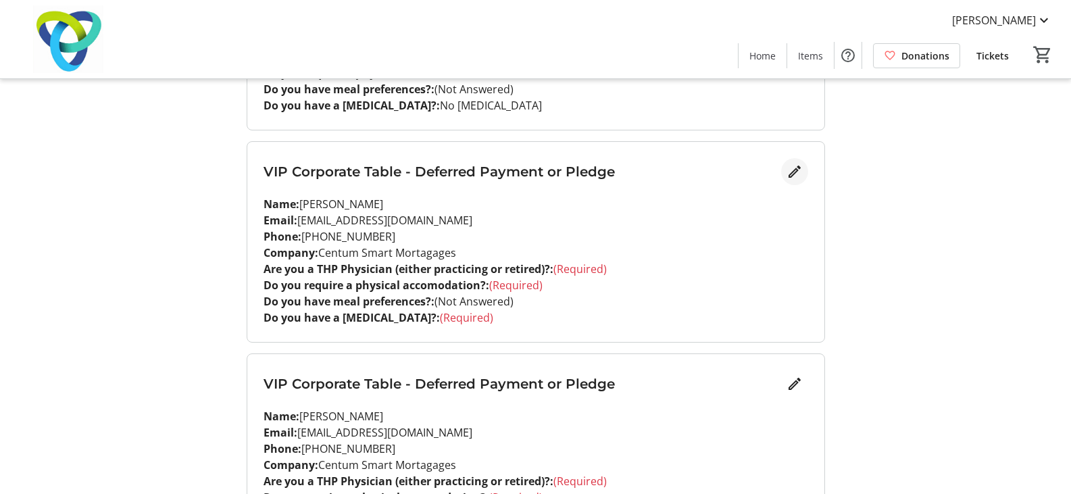
click at [799, 182] on span "Edit" at bounding box center [794, 171] width 27 height 27
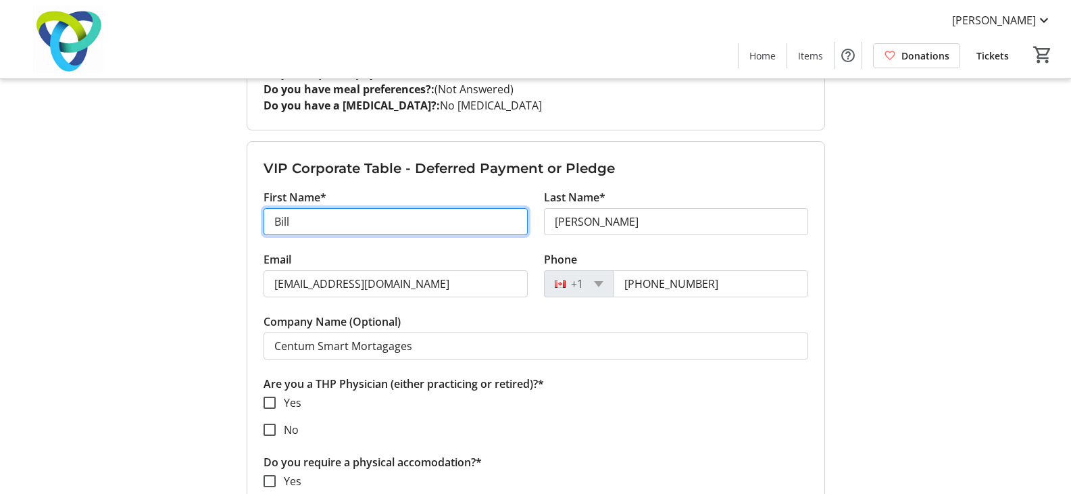
drag, startPoint x: 366, startPoint y: 226, endPoint x: 189, endPoint y: 221, distance: 176.5
click at [189, 221] on div "My Event Tickets Here you can enter guest details for each ticket. Purchased ti…" at bounding box center [536, 357] width 892 height 3013
type input "Mala"
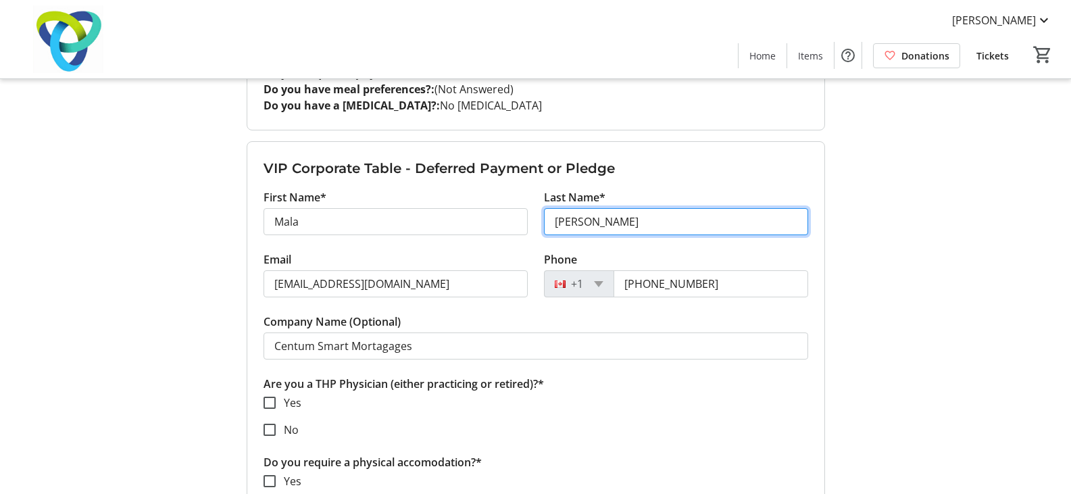
drag, startPoint x: 653, startPoint y: 216, endPoint x: 467, endPoint y: 226, distance: 186.2
click at [467, 226] on div "First Name* [PERSON_NAME] Last Name* [PERSON_NAME]" at bounding box center [536, 220] width 561 height 62
type input "Arora"
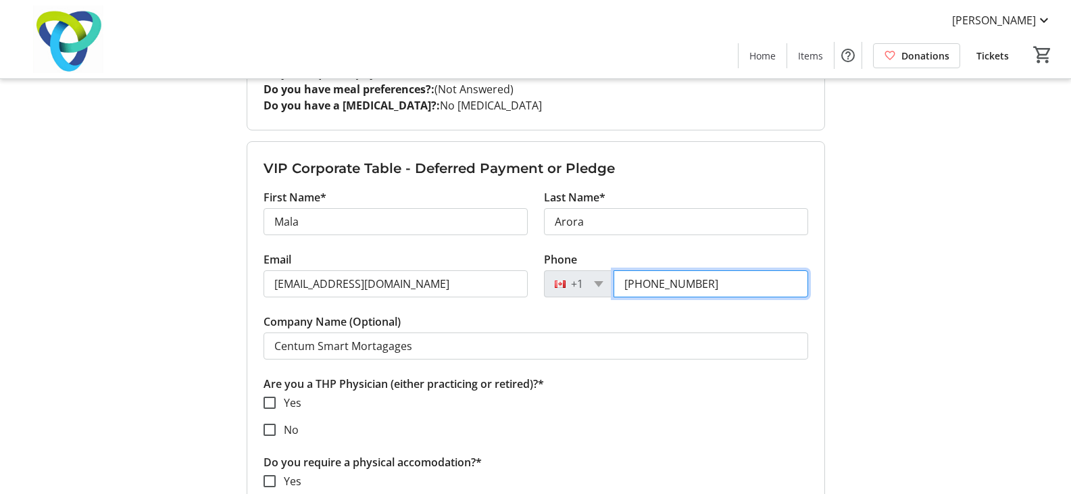
drag, startPoint x: 721, startPoint y: 287, endPoint x: 610, endPoint y: 286, distance: 110.2
click at [610, 286] on div "[PHONE_NUMBER]" at bounding box center [676, 283] width 264 height 27
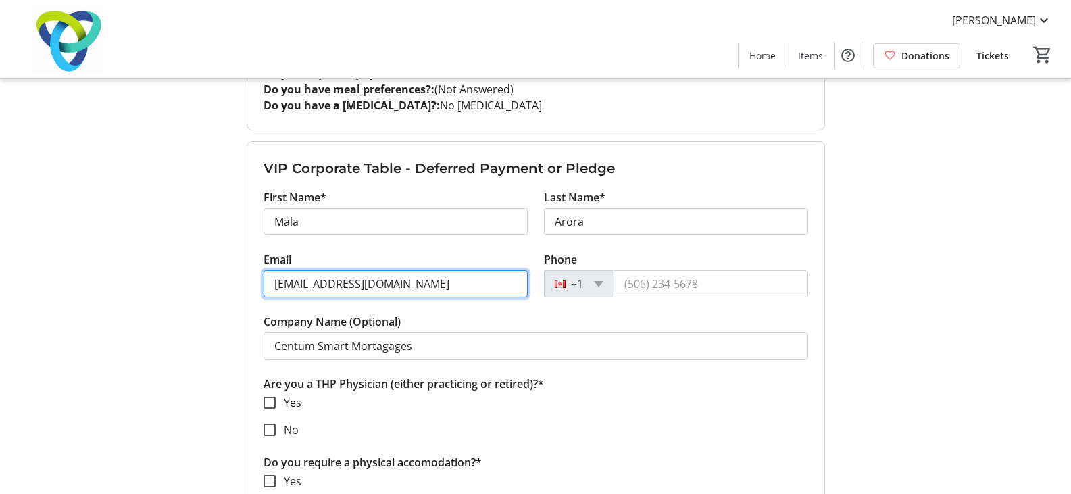
drag, startPoint x: 204, startPoint y: 302, endPoint x: 171, endPoint y: 303, distance: 33.1
click at [171, 303] on div "My Event Tickets Here you can enter guest details for each ticket. Purchased ti…" at bounding box center [536, 357] width 892 height 3013
paste input "[EMAIL_ADDRESS][DOMAIN_NAME]"
type input "[EMAIL_ADDRESS][DOMAIN_NAME]"
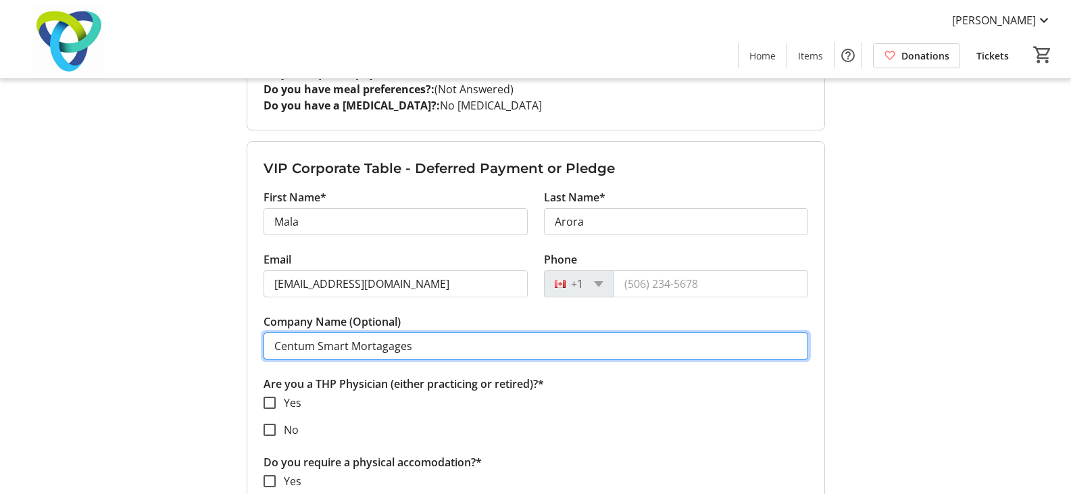
drag, startPoint x: 433, startPoint y: 343, endPoint x: 221, endPoint y: 343, distance: 211.6
click at [221, 343] on div "My Event Tickets Here you can enter guest details for each ticket. Purchased ti…" at bounding box center [536, 357] width 892 height 3013
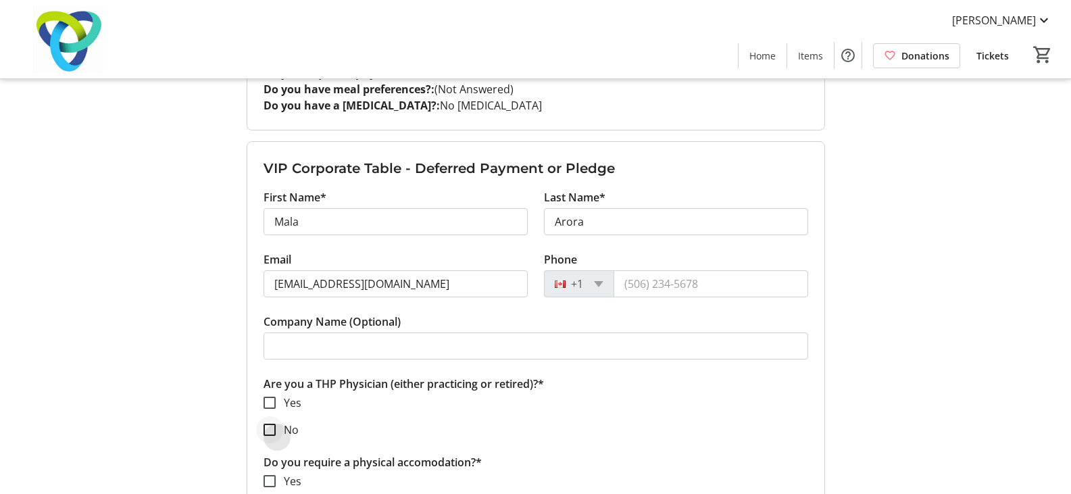
click at [267, 436] on div at bounding box center [269, 430] width 32 height 32
checkbox input "true"
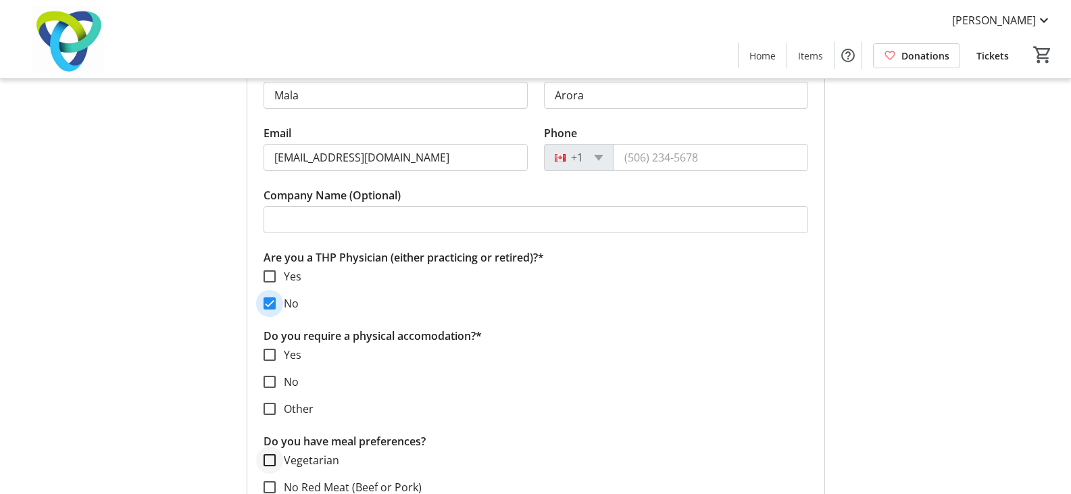
scroll to position [1284, 0]
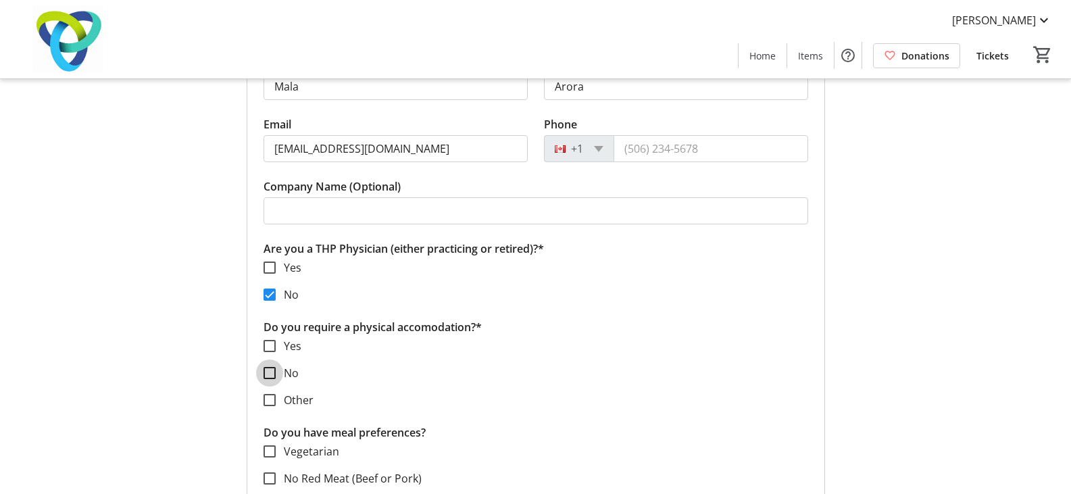
click at [270, 374] on input "No" at bounding box center [270, 373] width 12 height 12
checkbox input "true"
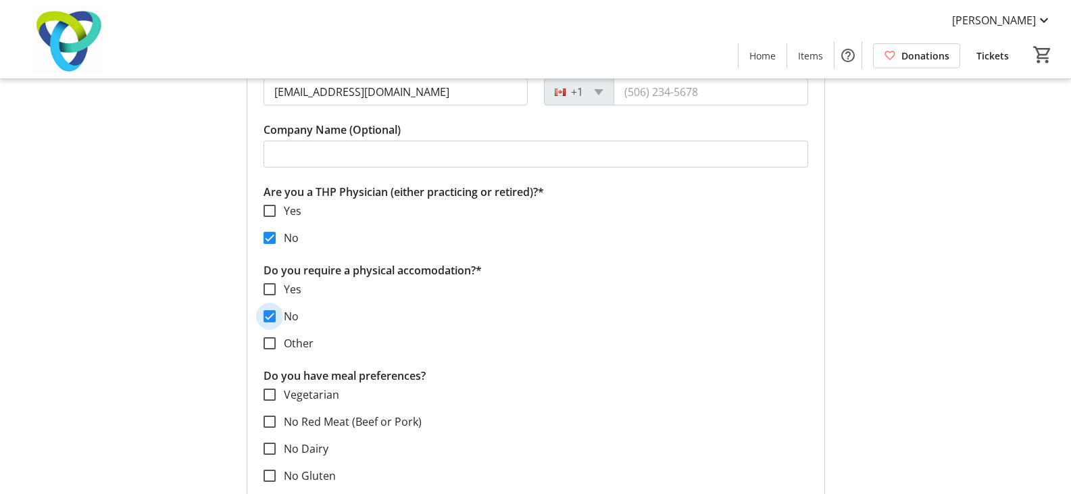
scroll to position [1419, 0]
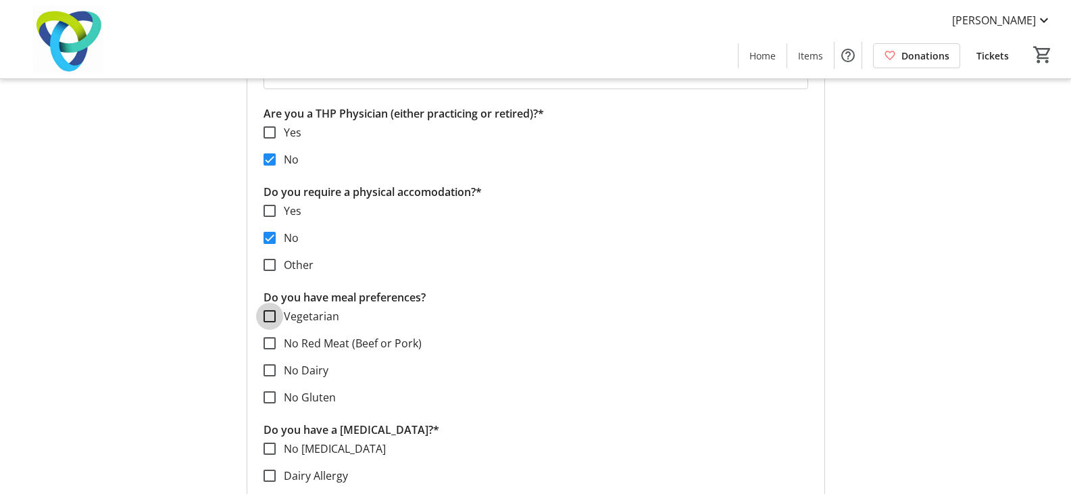
click at [268, 318] on input "Vegetarian" at bounding box center [270, 316] width 12 height 12
checkbox input "true"
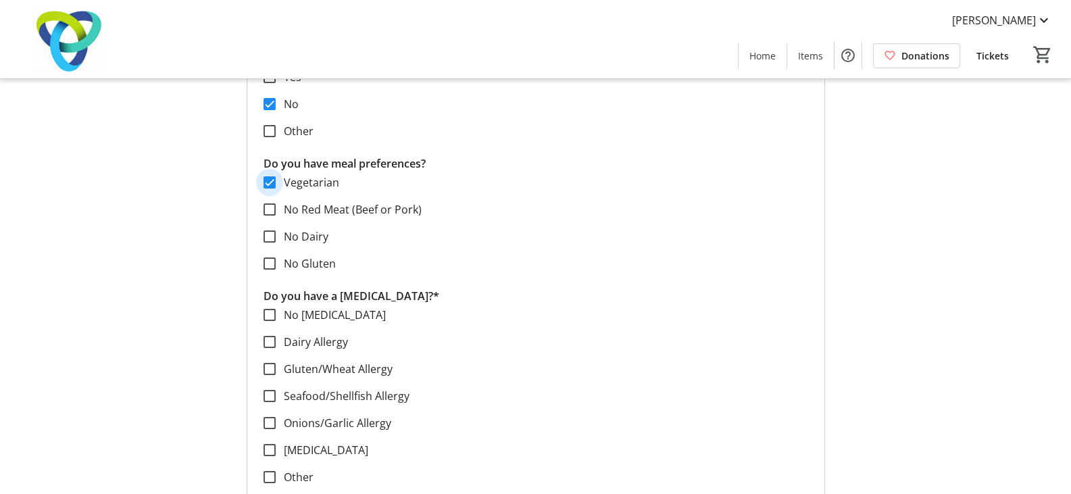
scroll to position [1555, 0]
click at [272, 314] on input "No [MEDICAL_DATA]" at bounding box center [270, 314] width 12 height 12
checkbox input "true"
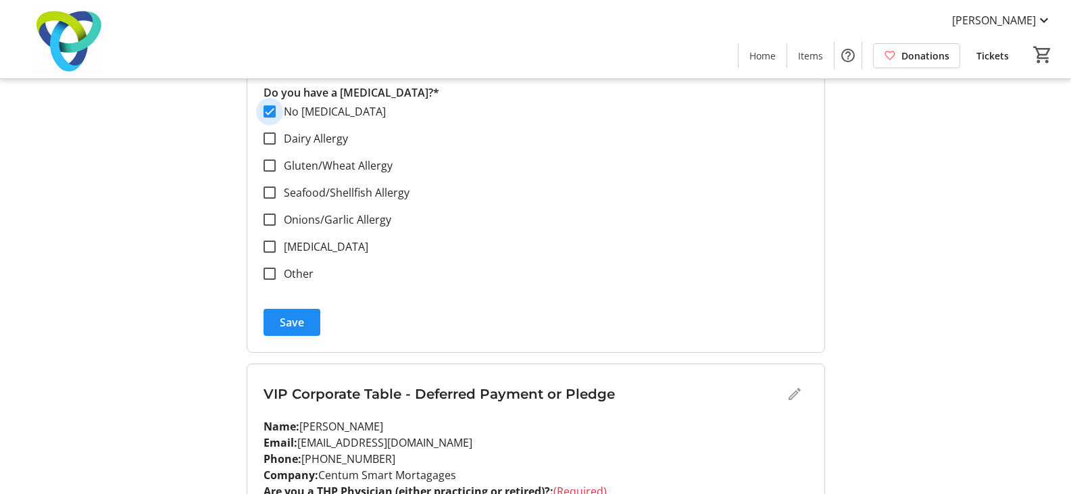
scroll to position [1757, 0]
click at [280, 318] on span "Save" at bounding box center [292, 322] width 24 height 16
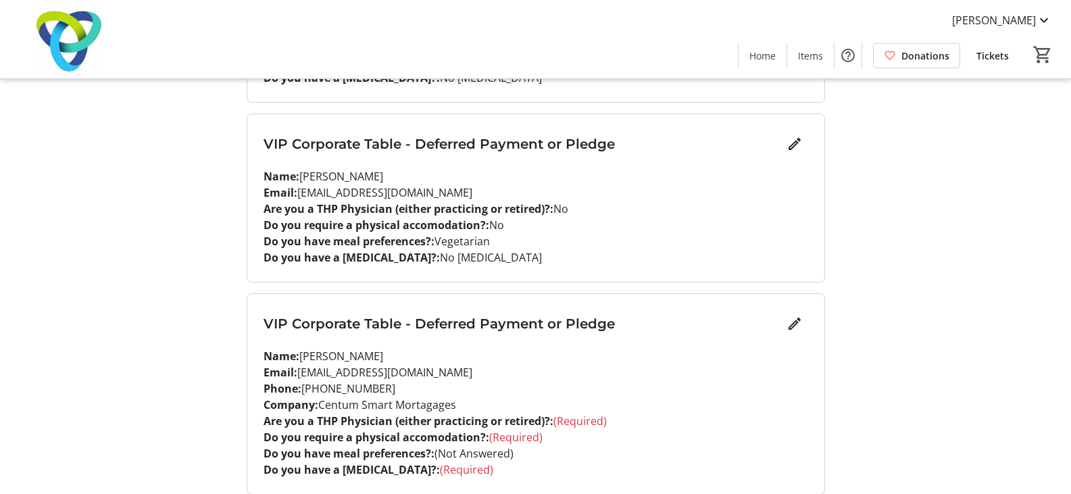
scroll to position [1192, 0]
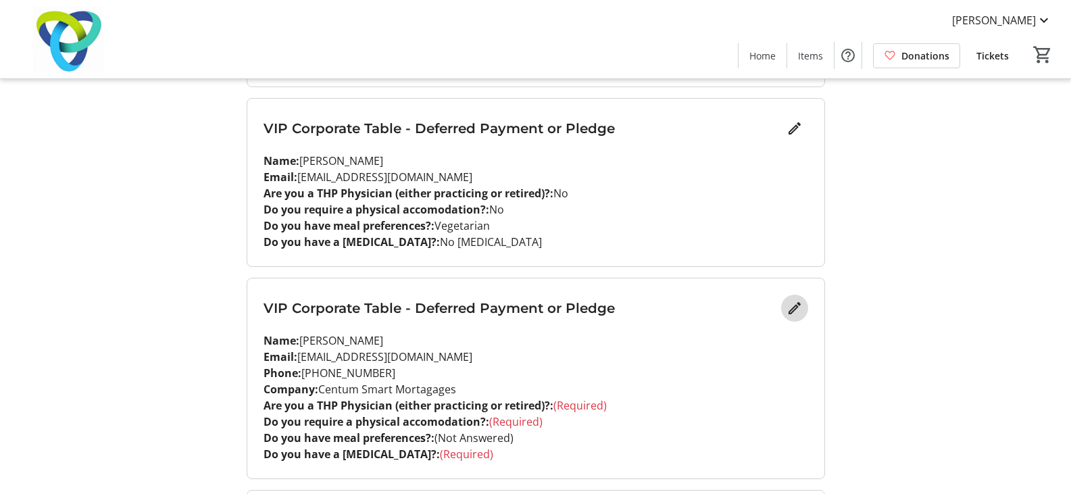
click at [798, 306] on mat-icon "Edit" at bounding box center [795, 308] width 16 height 16
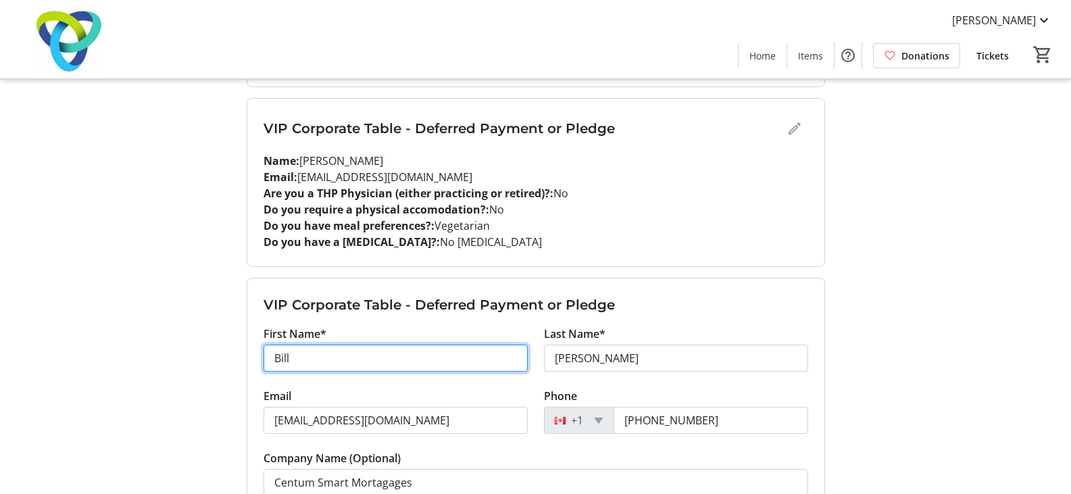
drag, startPoint x: 285, startPoint y: 355, endPoint x: 230, endPoint y: 387, distance: 63.3
click at [240, 358] on div "My Event Tickets Here you can enter guest details for each ticket. Purchased ti…" at bounding box center [536, 298] width 595 height 2980
type input "[PERSON_NAME]"
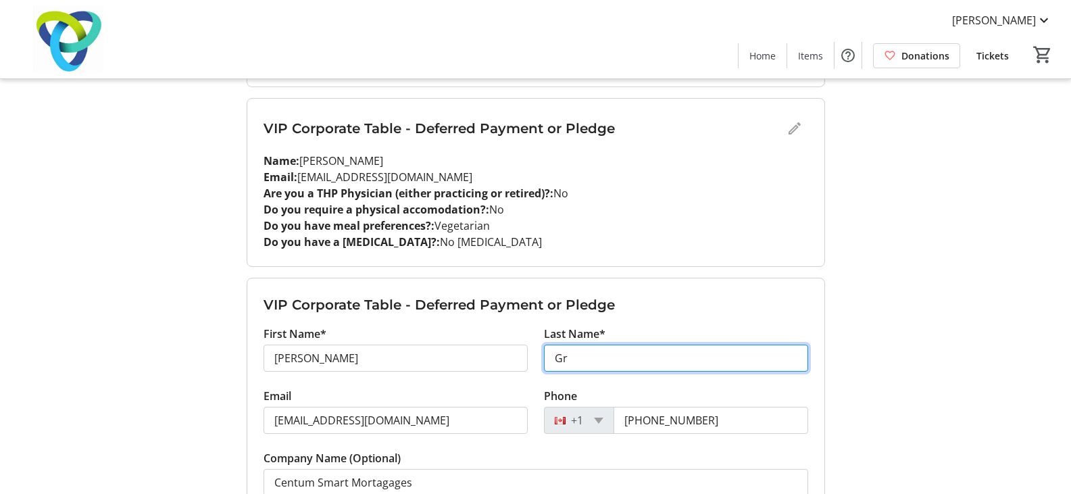
type input "G"
type input "[PERSON_NAME]"
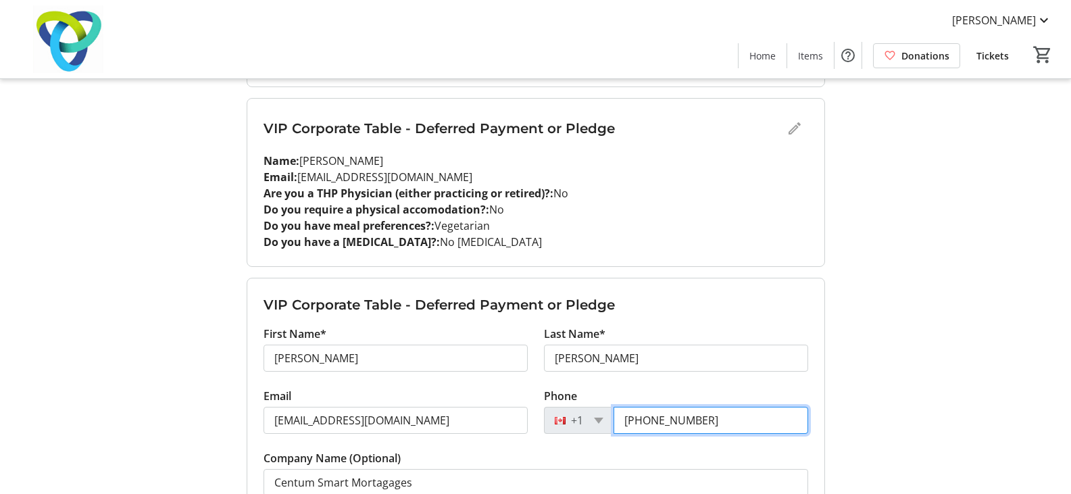
drag, startPoint x: 725, startPoint y: 418, endPoint x: 554, endPoint y: 429, distance: 170.6
click at [555, 429] on div "[PHONE_NUMBER]" at bounding box center [676, 420] width 264 height 27
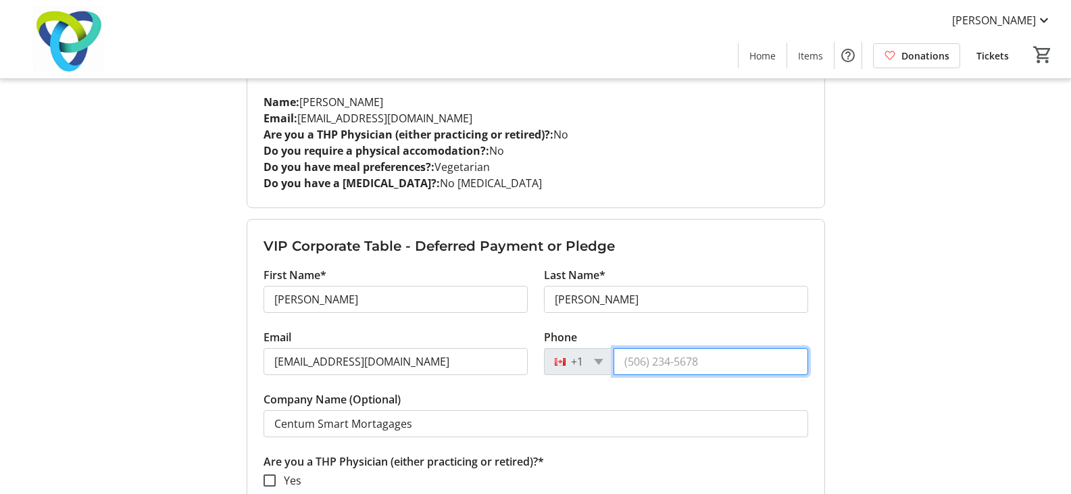
scroll to position [1328, 0]
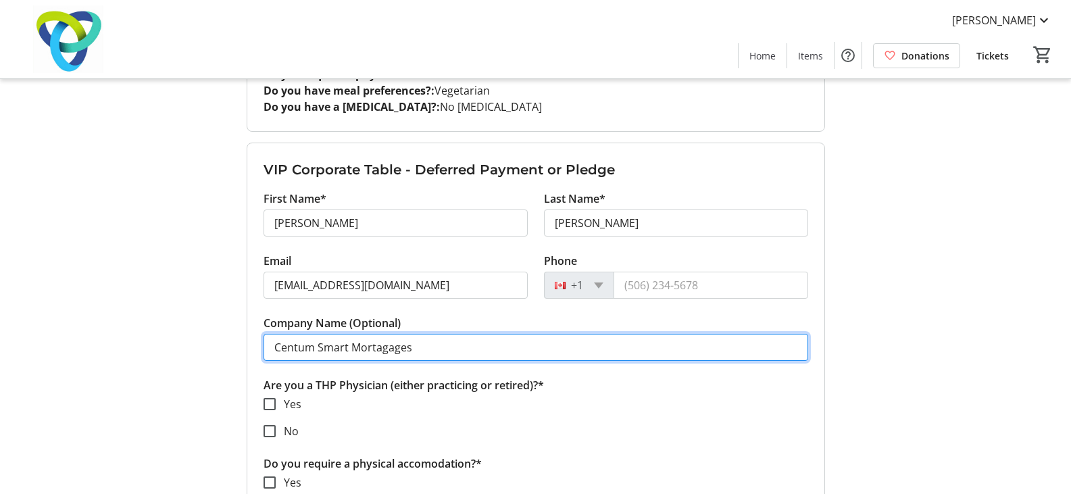
drag, startPoint x: 435, startPoint y: 343, endPoint x: 133, endPoint y: 342, distance: 301.5
click at [162, 342] on div "My Event Tickets Here you can enter guest details for each ticket. Purchased ti…" at bounding box center [536, 162] width 892 height 2980
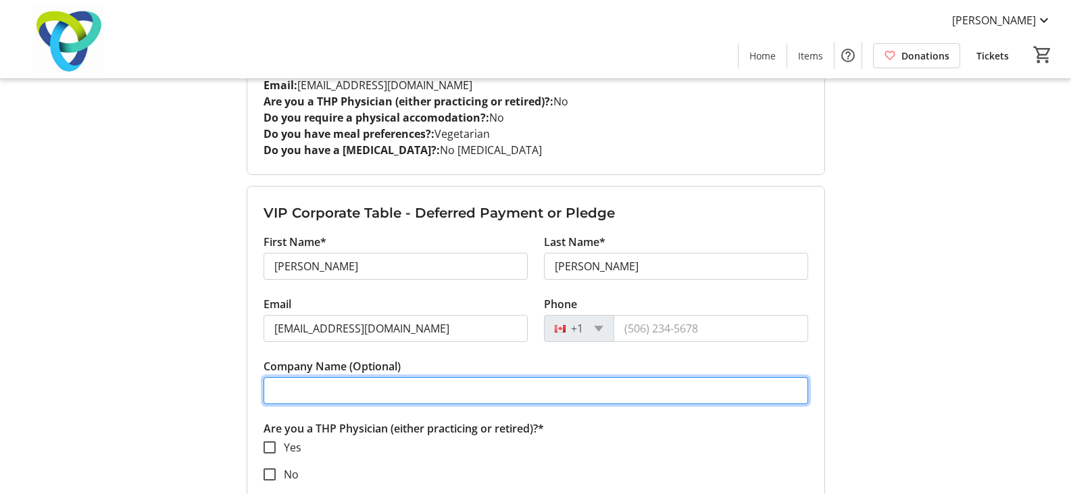
scroll to position [1260, 0]
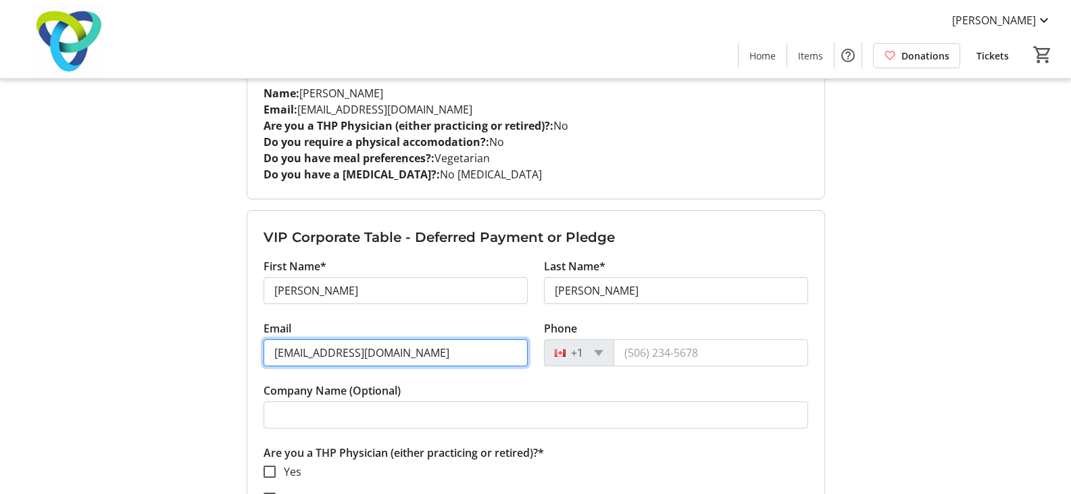
drag, startPoint x: 411, startPoint y: 356, endPoint x: 224, endPoint y: 354, distance: 187.2
click at [224, 354] on div "My Event Tickets Here you can enter guest details for each ticket. Purchased ti…" at bounding box center [536, 230] width 892 height 2980
paste input "[EMAIL_ADDRESS]"
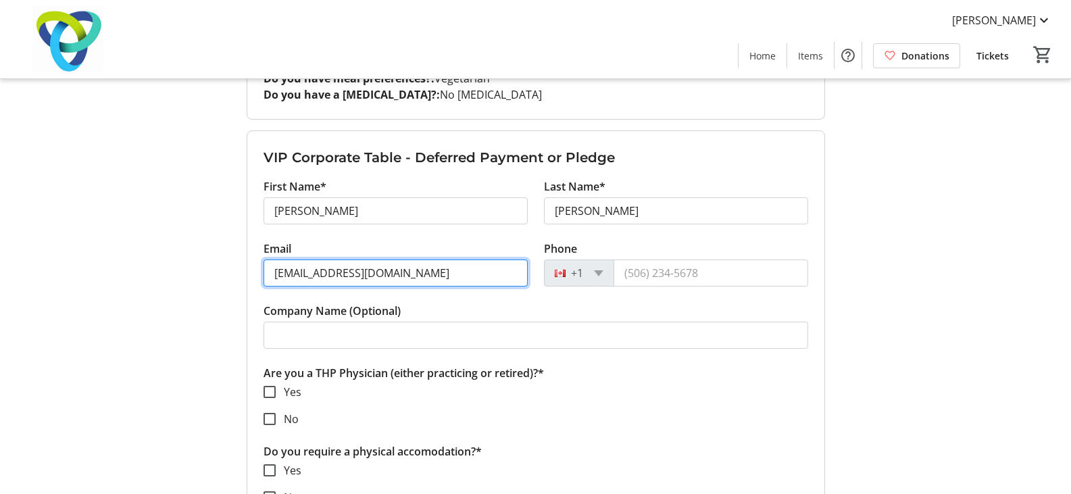
scroll to position [1463, 0]
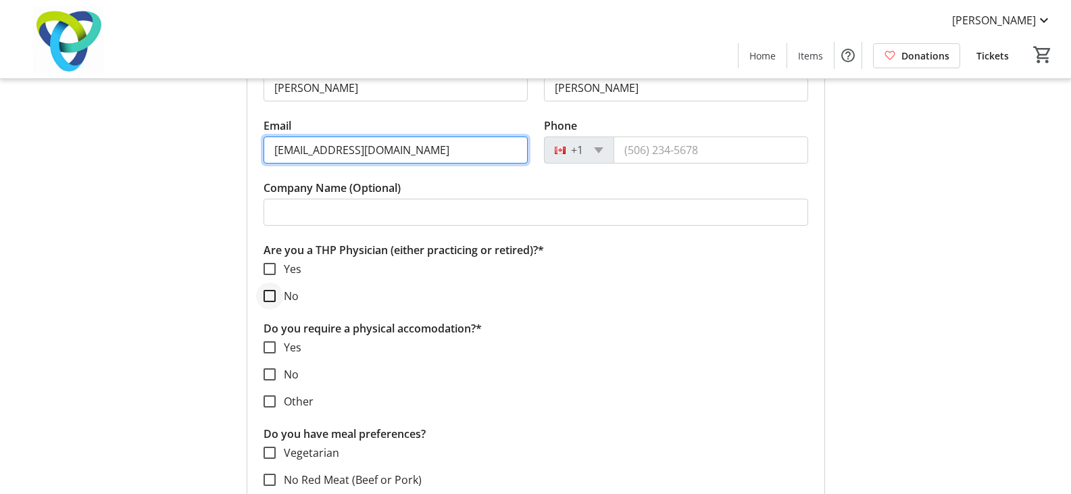
type input "[EMAIL_ADDRESS][DOMAIN_NAME]"
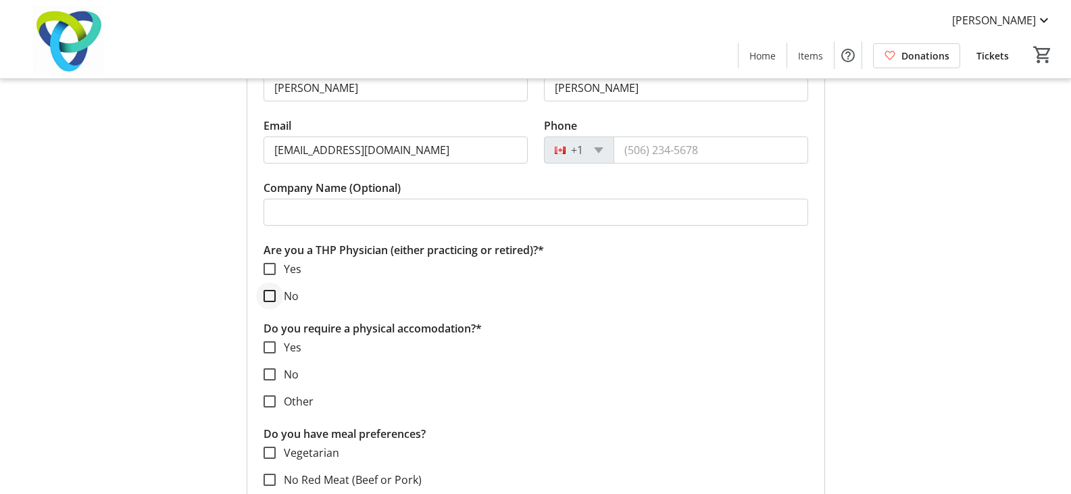
click at [262, 293] on div at bounding box center [269, 296] width 32 height 32
checkbox input "true"
click at [266, 372] on input "No" at bounding box center [270, 374] width 12 height 12
checkbox input "true"
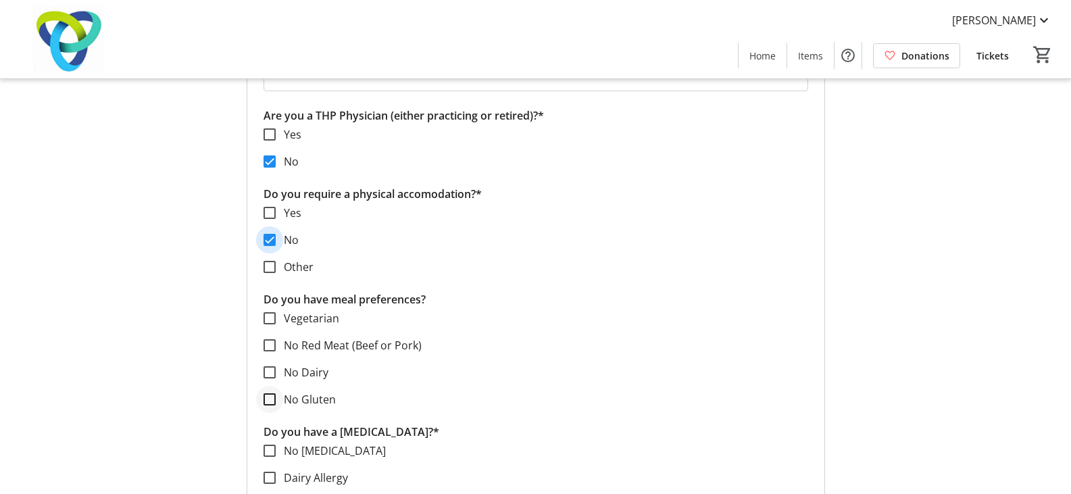
scroll to position [1598, 0]
click at [268, 341] on input "No Red Meat (Beef or Pork)" at bounding box center [270, 345] width 12 height 12
checkbox input "true"
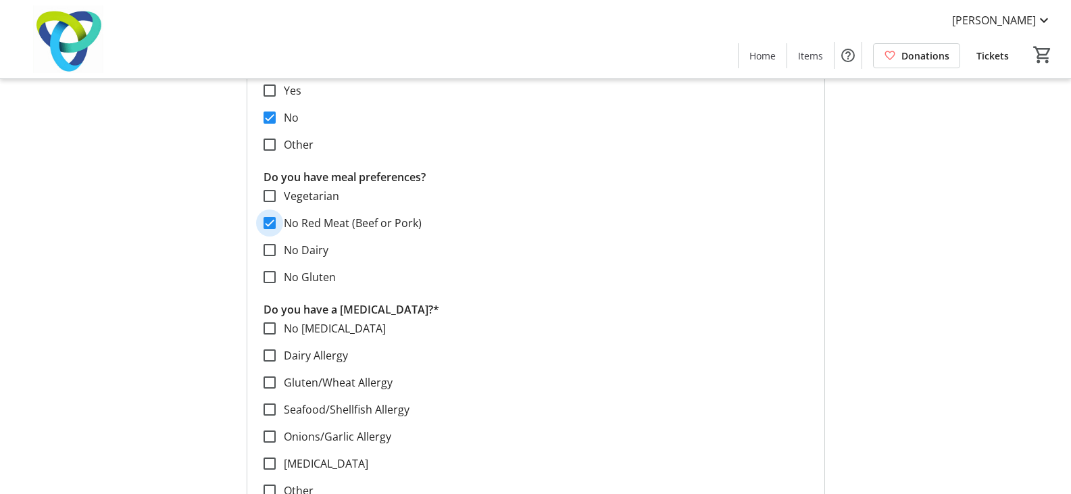
scroll to position [1868, 0]
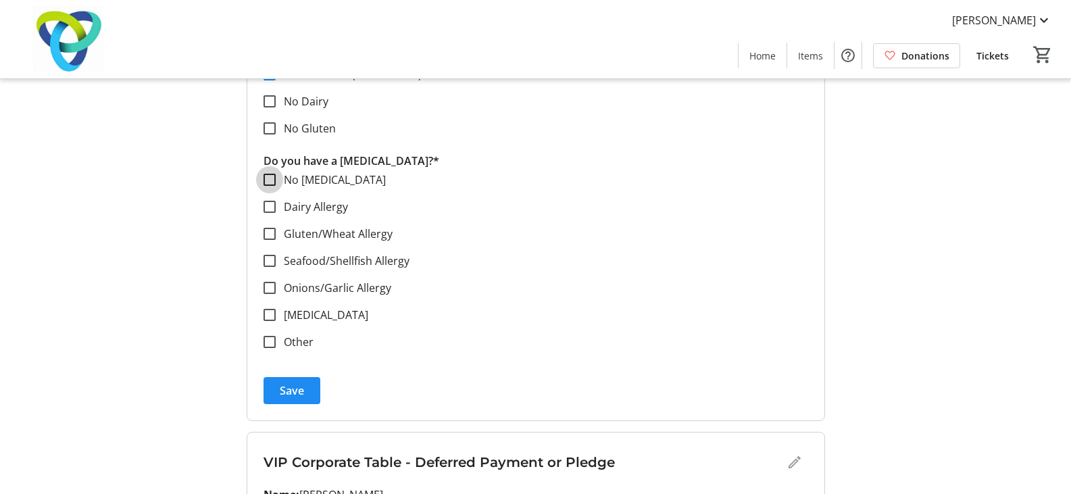
click at [273, 180] on input "No [MEDICAL_DATA]" at bounding box center [270, 180] width 12 height 12
checkbox input "true"
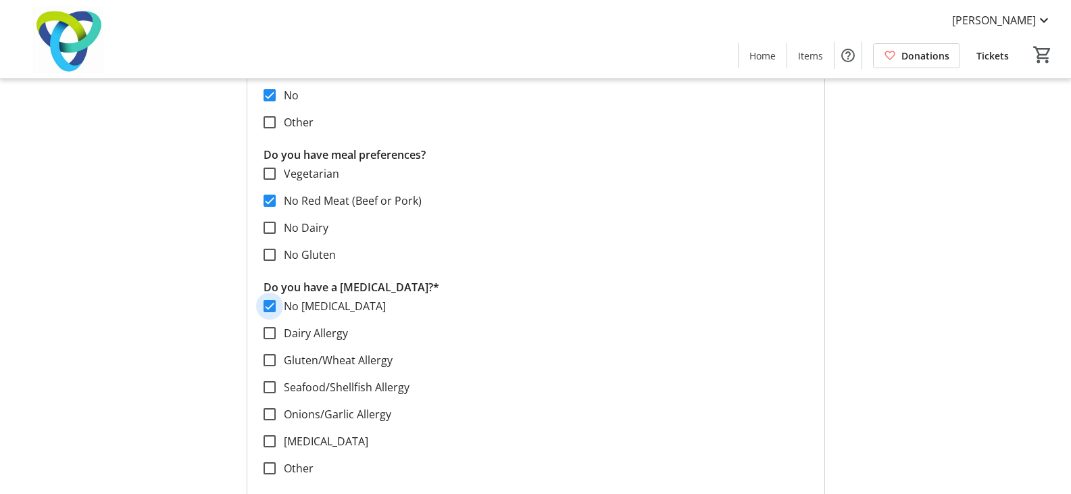
scroll to position [1733, 0]
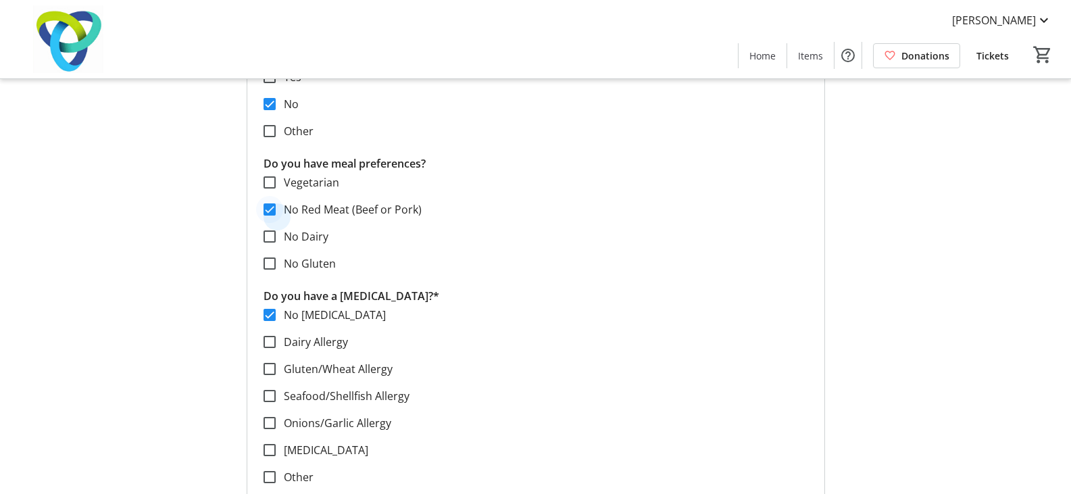
click at [276, 210] on div at bounding box center [269, 209] width 32 height 32
checkbox input "false"
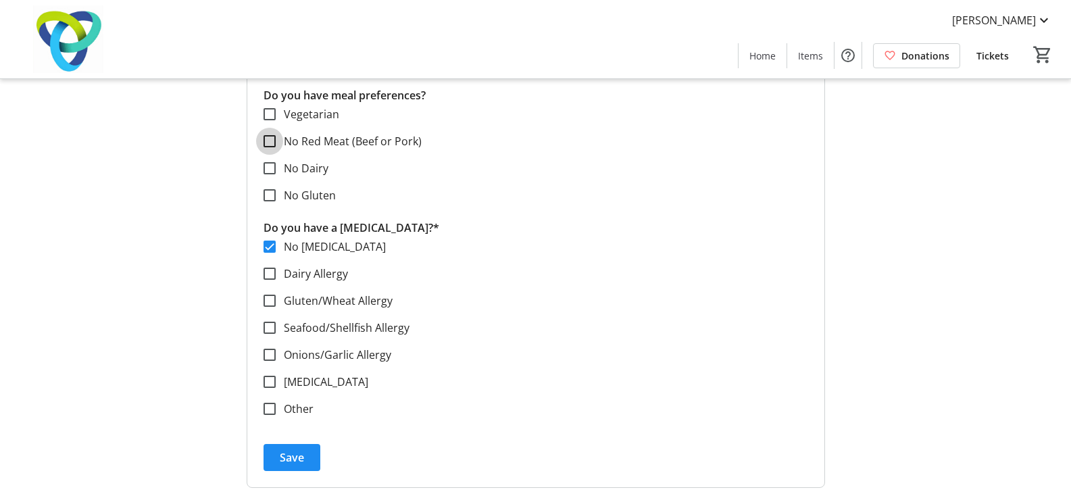
scroll to position [1936, 0]
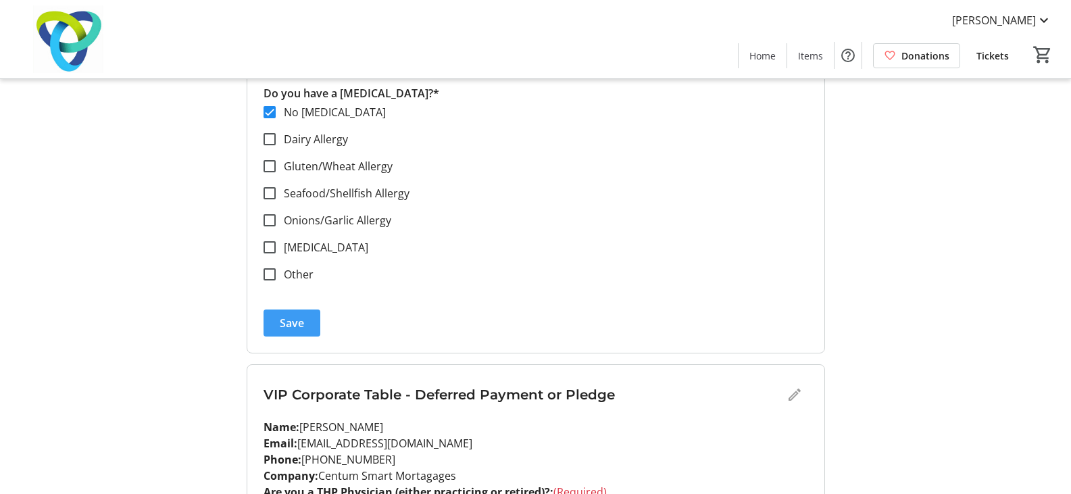
click at [306, 324] on span "submit" at bounding box center [292, 323] width 57 height 32
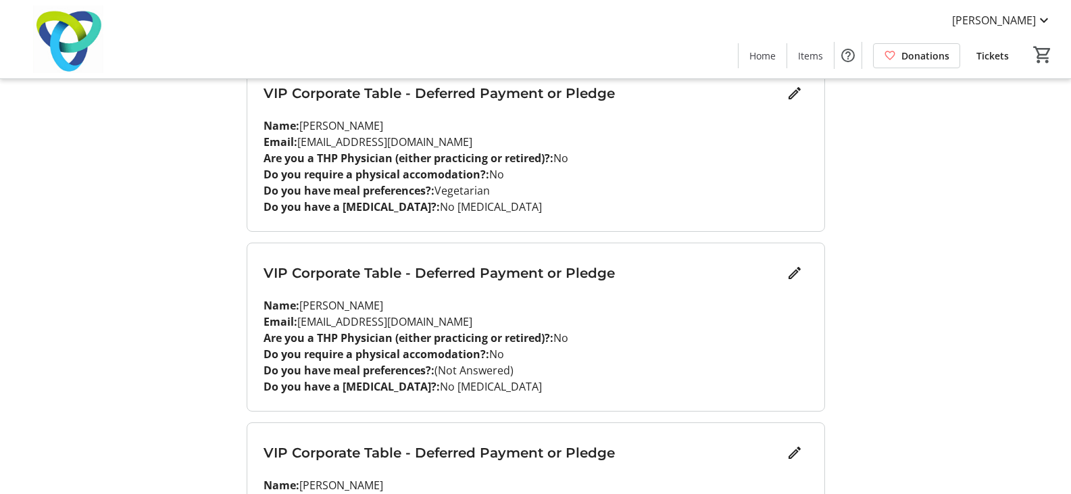
scroll to position [1430, 0]
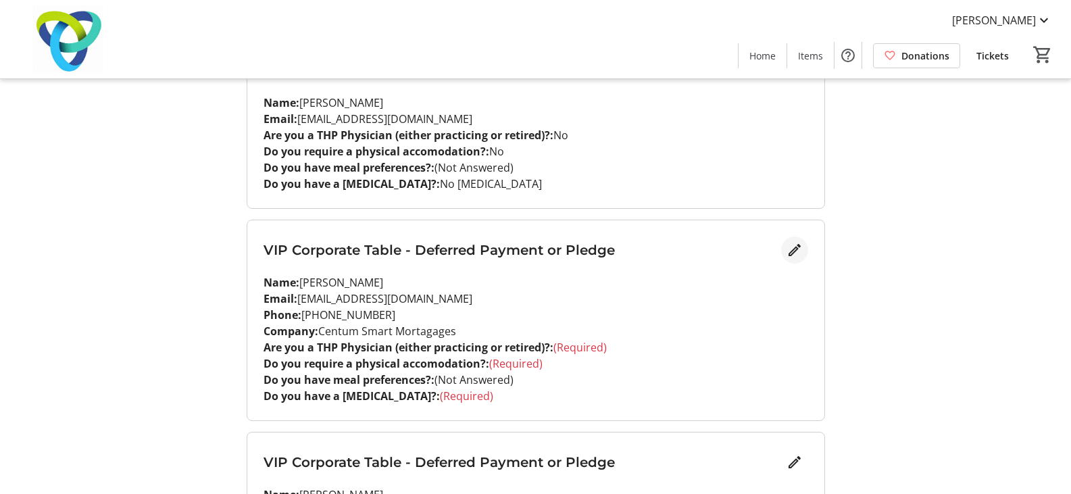
click at [801, 247] on mat-icon "Edit" at bounding box center [795, 250] width 16 height 16
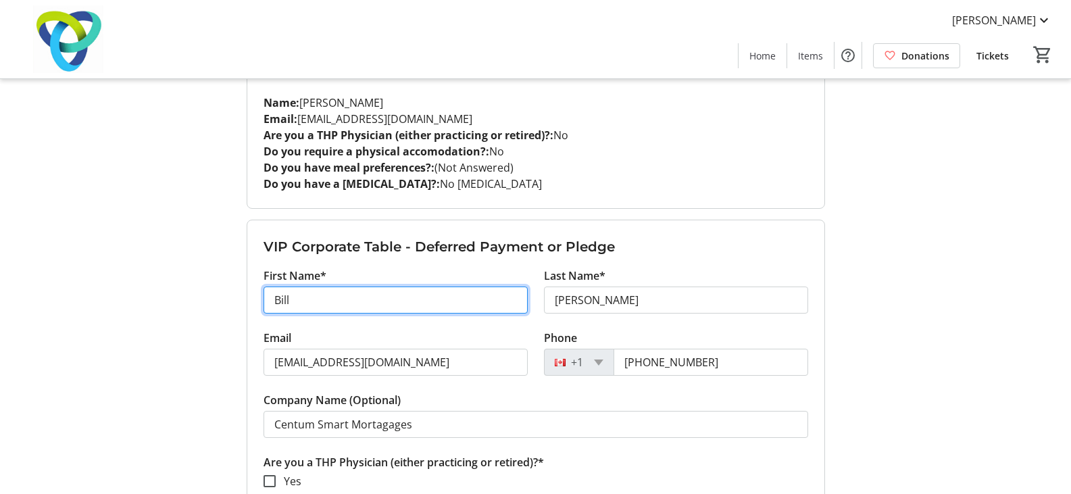
drag, startPoint x: 251, startPoint y: 304, endPoint x: 198, endPoint y: 345, distance: 66.9
click at [213, 306] on div "My Event Tickets Here you can enter guest details for each ticket. Purchased ti…" at bounding box center [536, 44] width 892 height 2948
type input "[PERSON_NAME]"
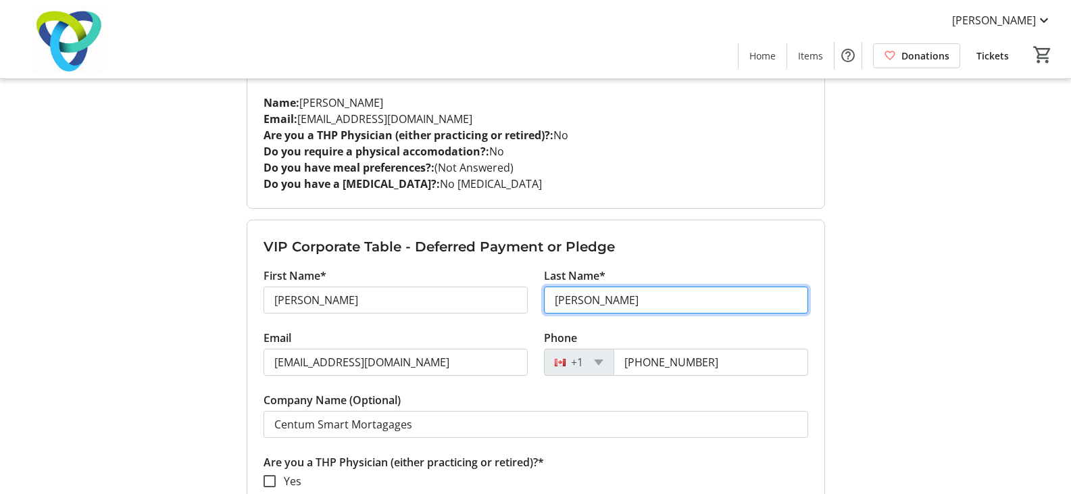
type input "[PERSON_NAME]"
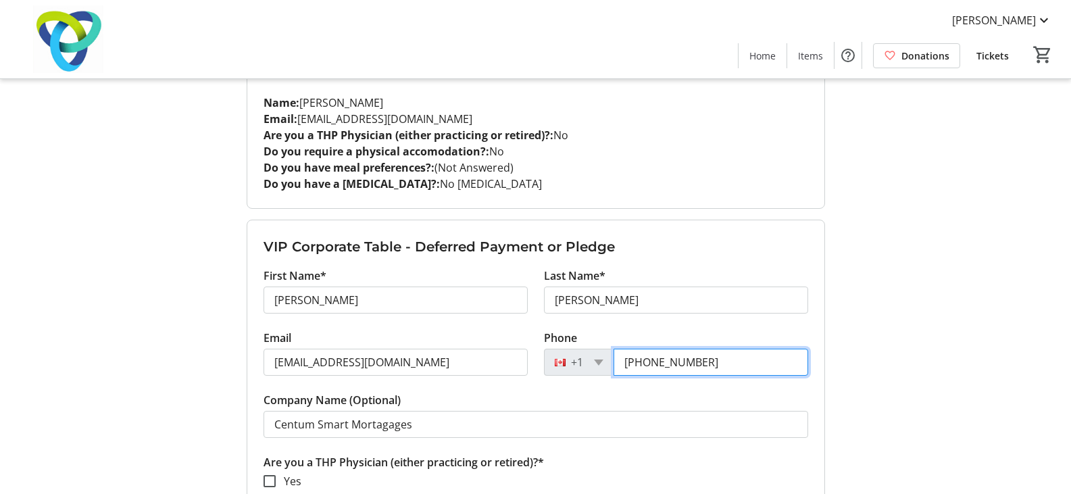
drag, startPoint x: 713, startPoint y: 362, endPoint x: 536, endPoint y: 374, distance: 177.5
click at [554, 361] on div "[PHONE_NUMBER]" at bounding box center [676, 362] width 264 height 27
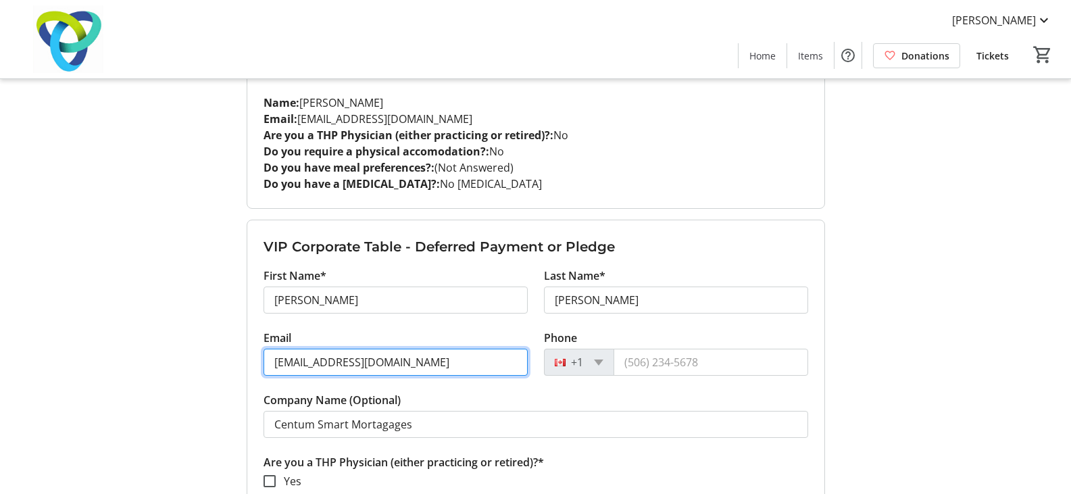
click at [199, 367] on div "My Event Tickets Here you can enter guest details for each ticket. Purchased ti…" at bounding box center [536, 44] width 892 height 2948
paste input "[EMAIL_ADDRESS][DOMAIN_NAME]"
type input "[EMAIL_ADDRESS][DOMAIN_NAME]"
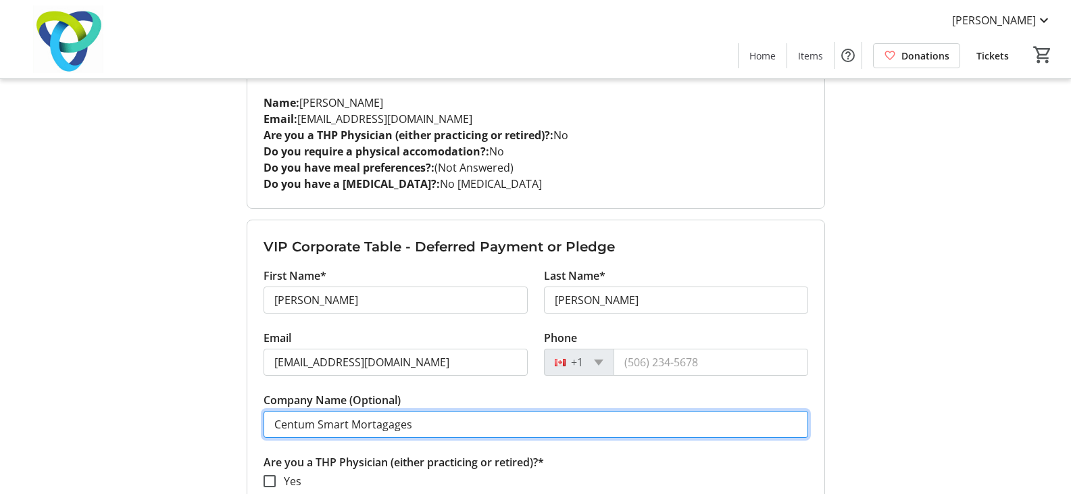
drag, startPoint x: 438, startPoint y: 424, endPoint x: 212, endPoint y: 424, distance: 225.8
click at [214, 424] on div "My Event Tickets Here you can enter guest details for each ticket. Purchased ti…" at bounding box center [536, 44] width 892 height 2948
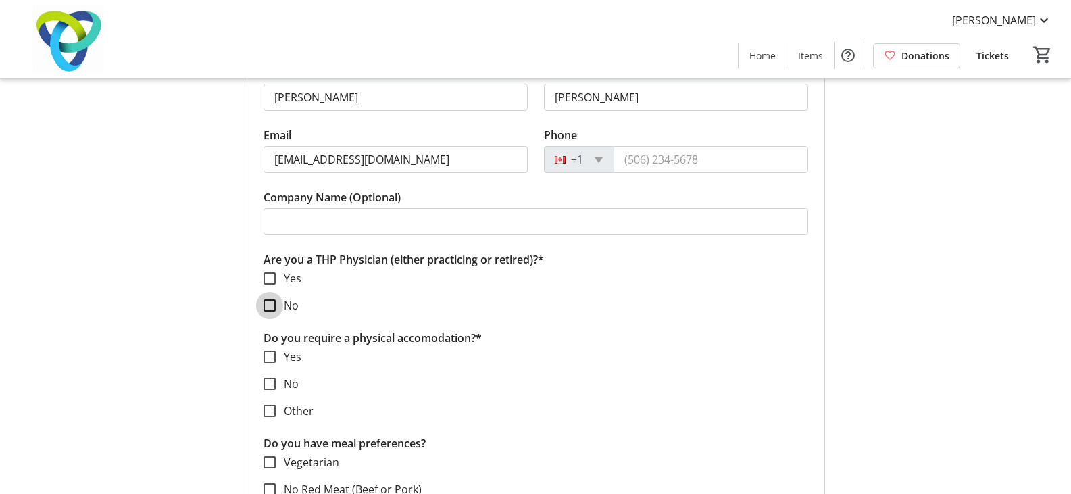
click at [270, 304] on input "No" at bounding box center [270, 305] width 12 height 12
checkbox input "true"
click at [272, 386] on input "No" at bounding box center [270, 384] width 12 height 12
checkbox input "true"
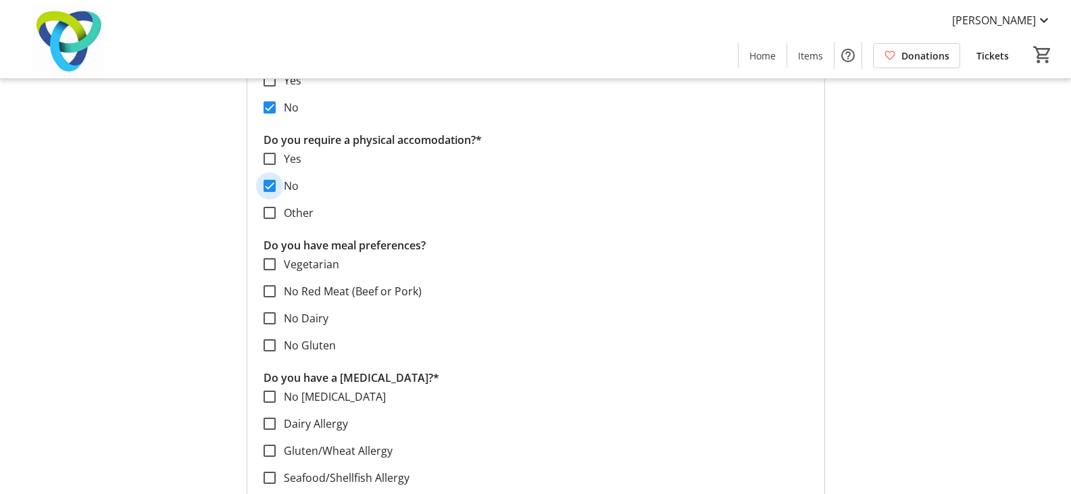
scroll to position [1836, 0]
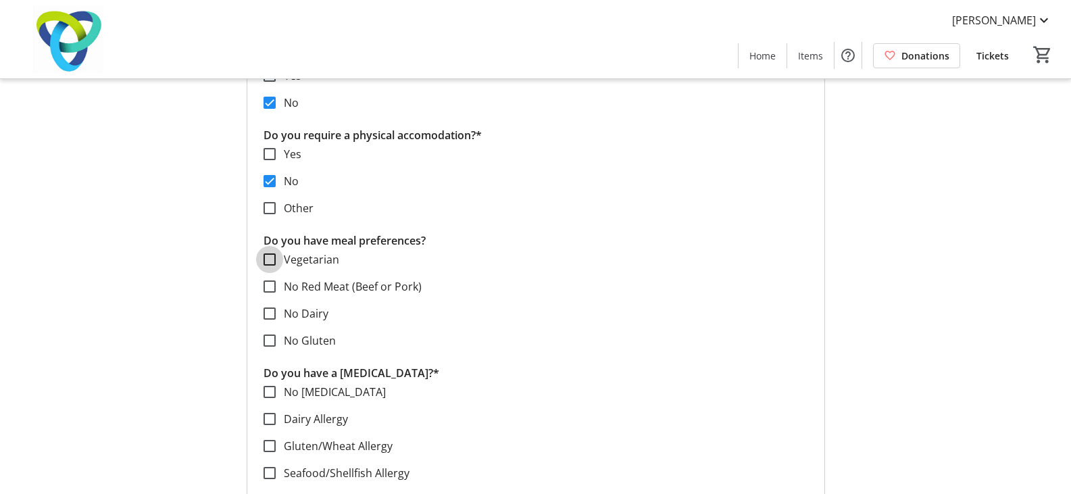
click at [272, 264] on input "Vegetarian" at bounding box center [270, 259] width 12 height 12
checkbox input "true"
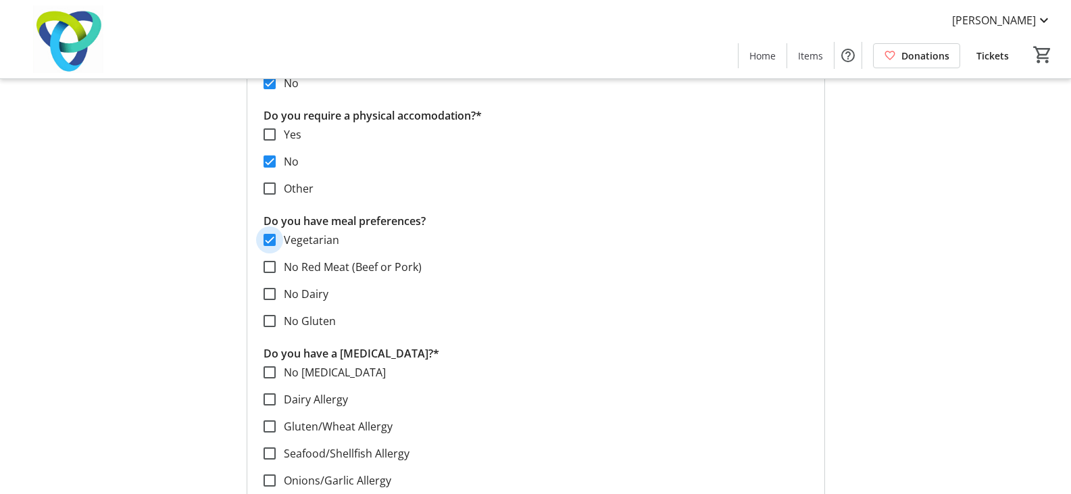
scroll to position [2039, 0]
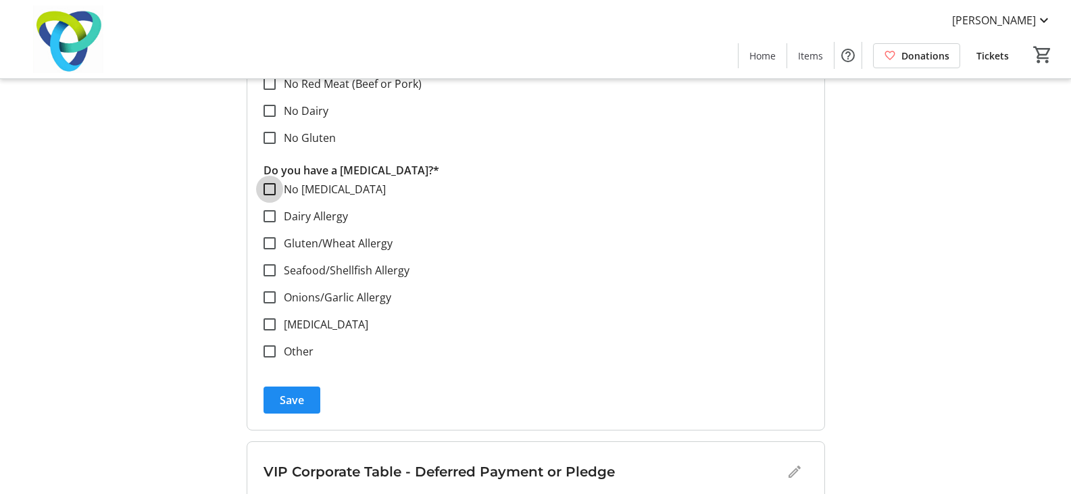
click at [267, 185] on input "No [MEDICAL_DATA]" at bounding box center [270, 189] width 12 height 12
checkbox input "true"
click at [291, 409] on span "submit" at bounding box center [292, 400] width 57 height 32
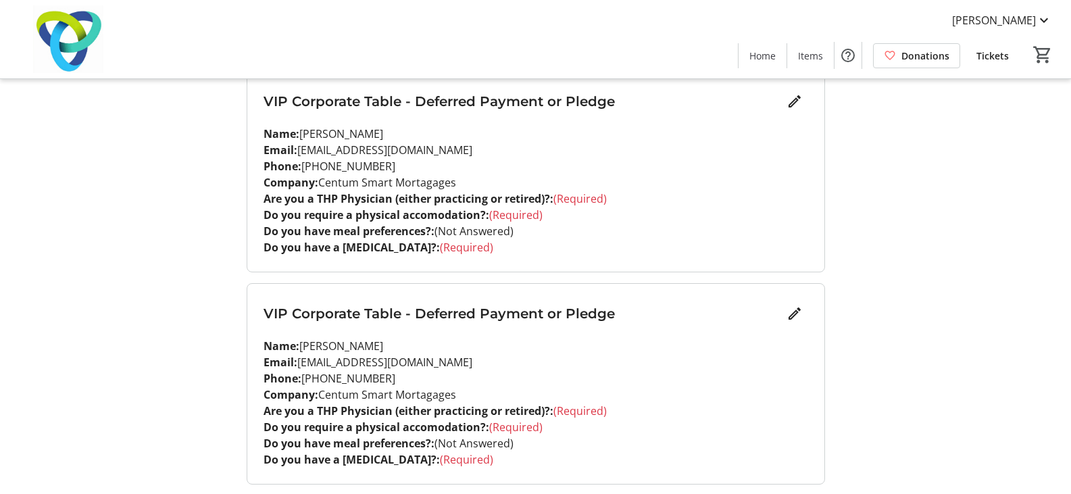
scroll to position [1736, 0]
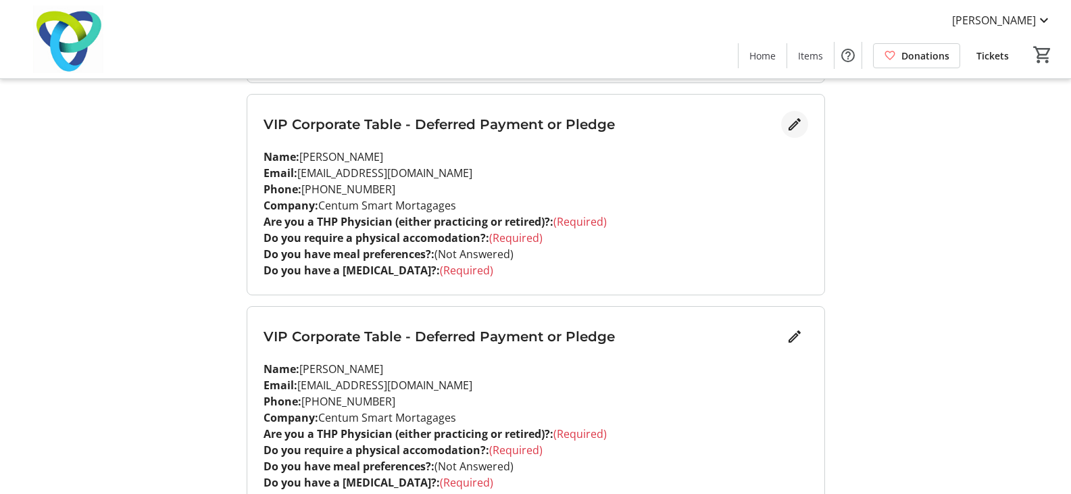
click at [794, 129] on mat-icon "Edit" at bounding box center [795, 124] width 16 height 16
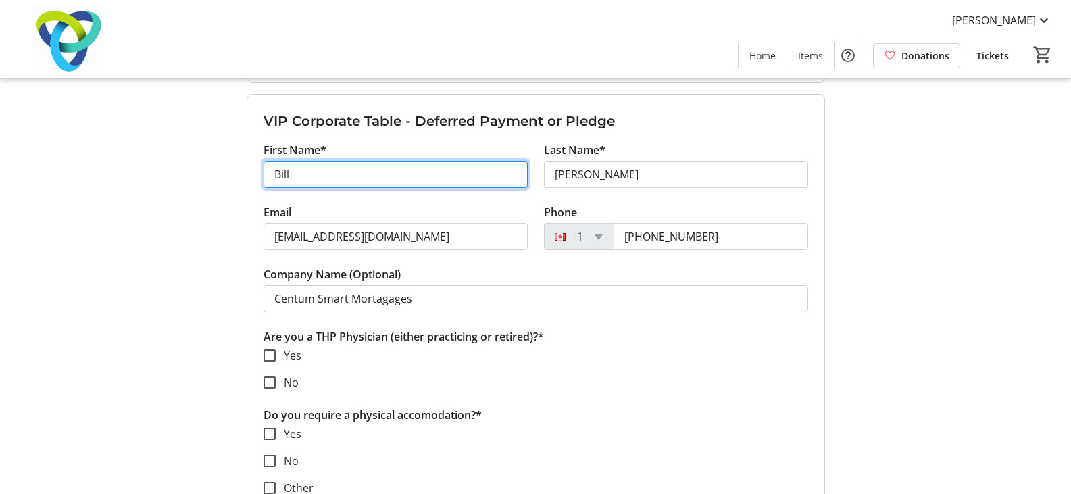
drag, startPoint x: 309, startPoint y: 186, endPoint x: 216, endPoint y: 198, distance: 93.4
type input "[PERSON_NAME]"
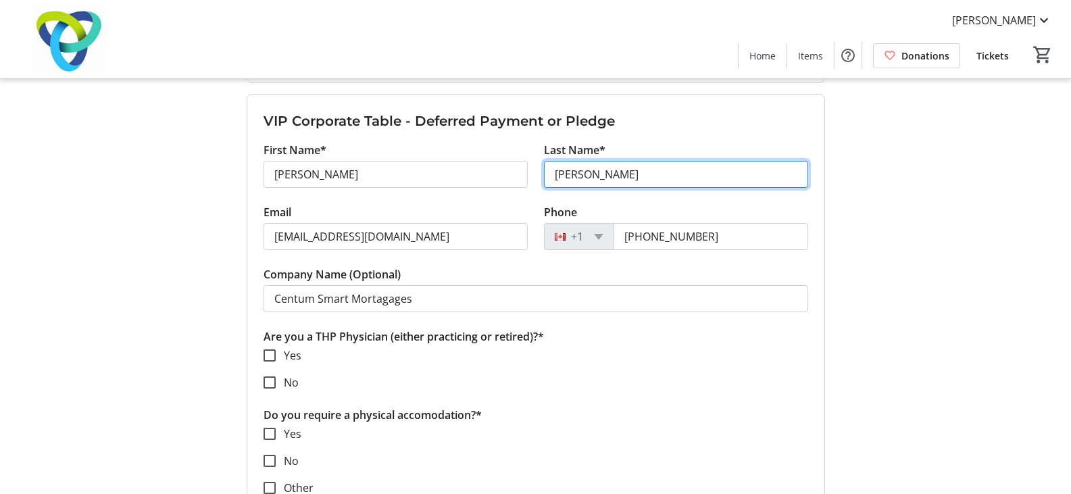
type input "[PERSON_NAME]"
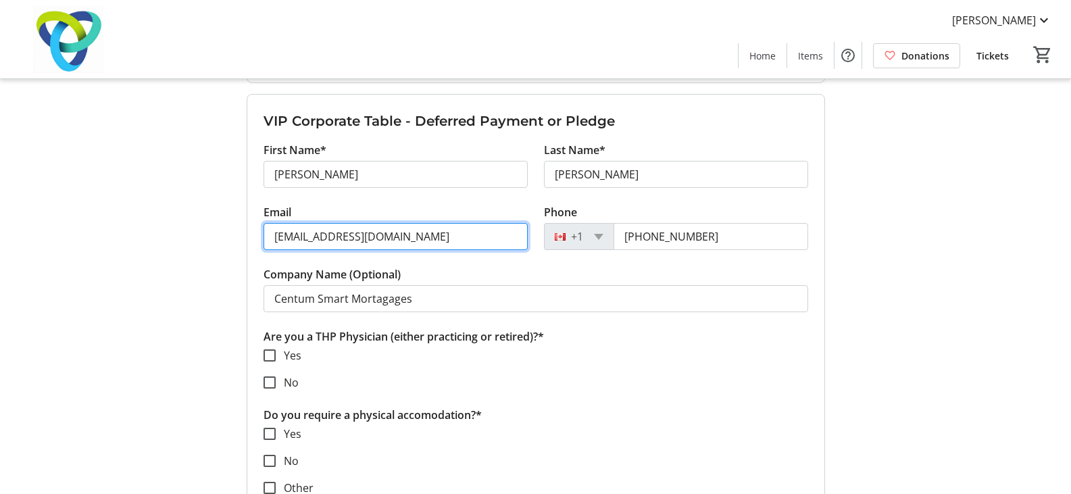
drag, startPoint x: 291, startPoint y: 239, endPoint x: 225, endPoint y: 251, distance: 66.8
click at [387, 242] on input "Email" at bounding box center [396, 236] width 264 height 27
paste input "[EMAIL_ADDRESS][DOMAIN_NAME]"
type input "[EMAIL_ADDRESS][DOMAIN_NAME]"
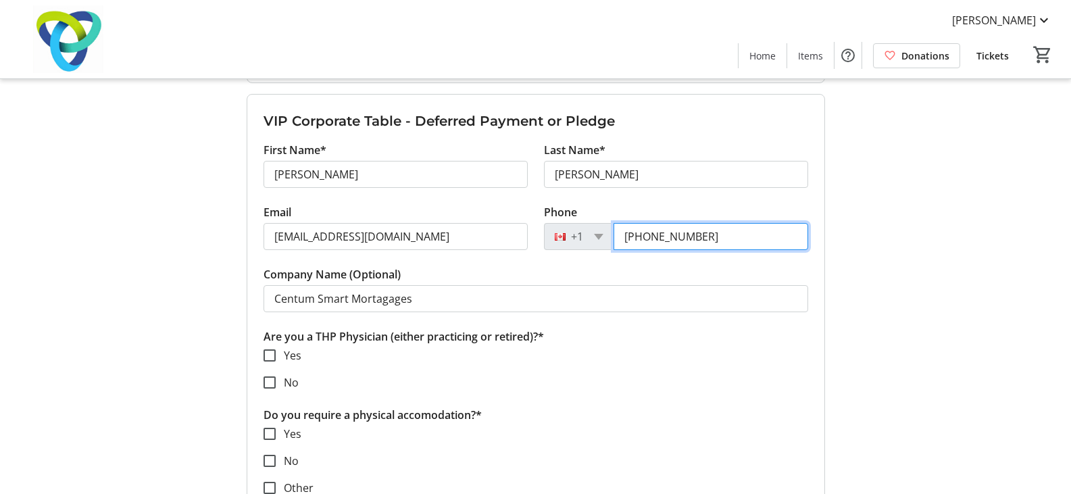
drag, startPoint x: 541, startPoint y: 256, endPoint x: 495, endPoint y: 256, distance: 46.0
click at [522, 256] on div "Email [EMAIL_ADDRESS][DOMAIN_NAME] Phone [PHONE_NUMBER]" at bounding box center [536, 235] width 561 height 62
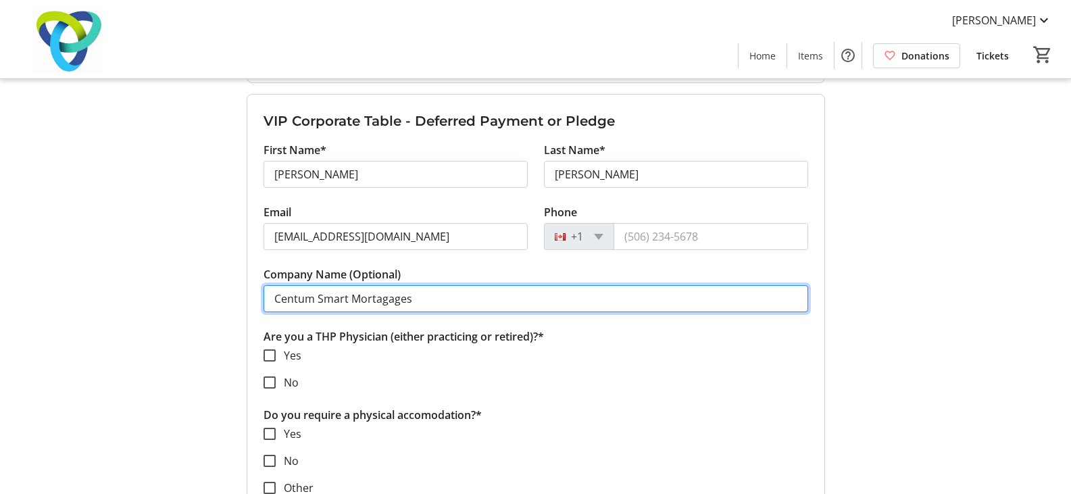
drag, startPoint x: 470, startPoint y: 297, endPoint x: 78, endPoint y: 322, distance: 392.8
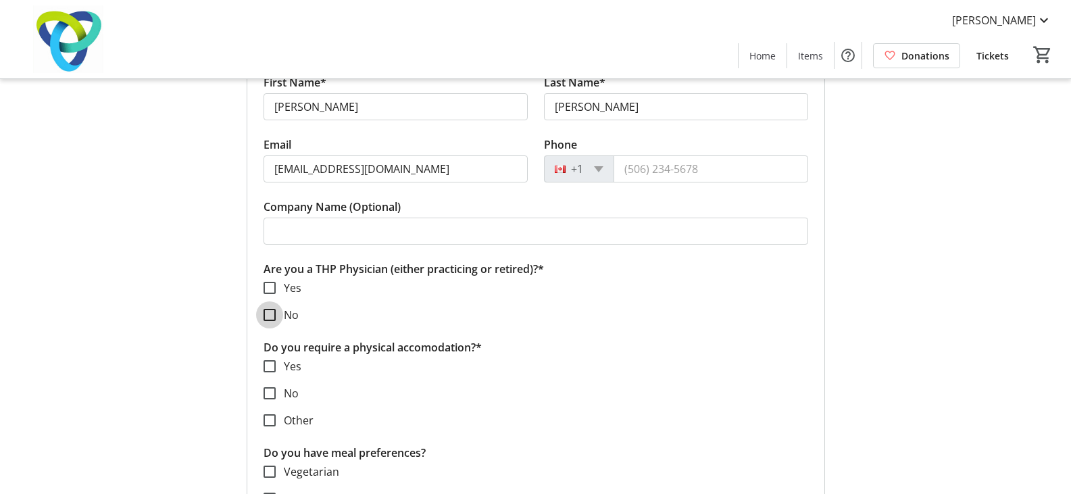
click at [270, 316] on input "No" at bounding box center [270, 315] width 12 height 12
checkbox input "true"
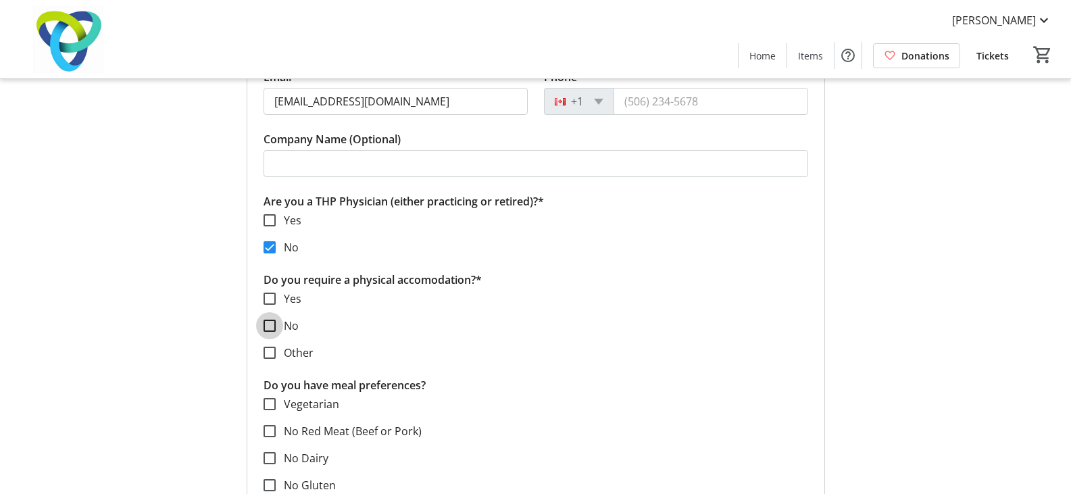
click at [268, 325] on input "No" at bounding box center [270, 326] width 12 height 12
checkbox input "true"
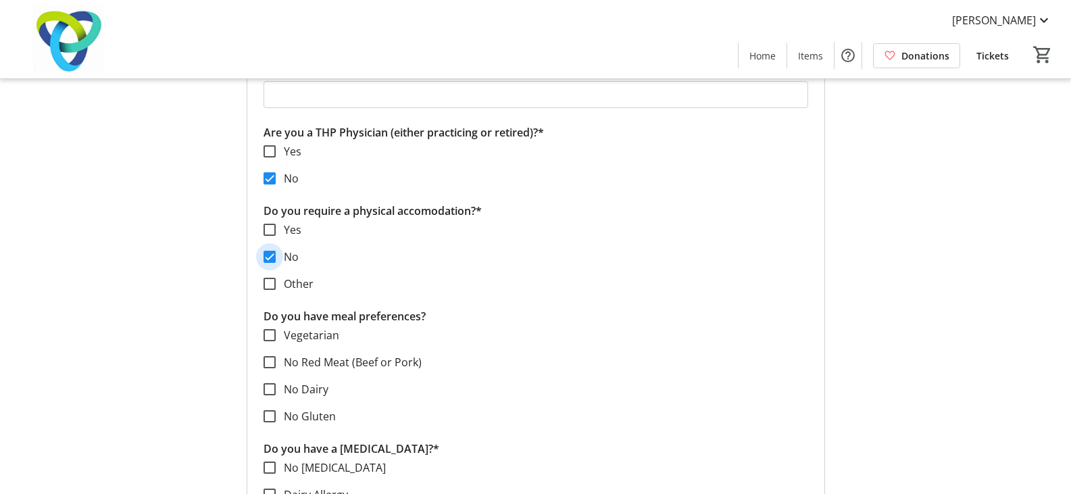
scroll to position [2006, 0]
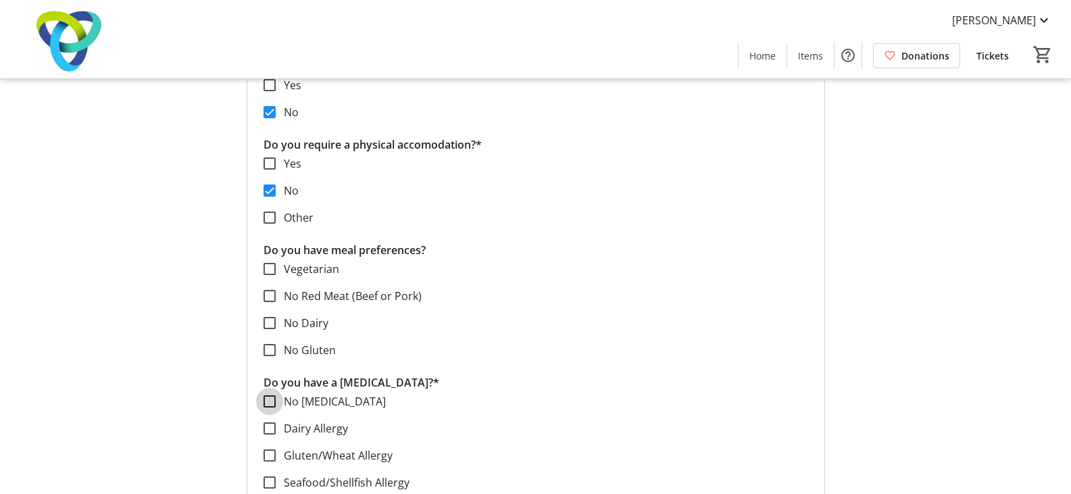
click at [274, 398] on input "No [MEDICAL_DATA]" at bounding box center [270, 401] width 12 height 12
checkbox input "true"
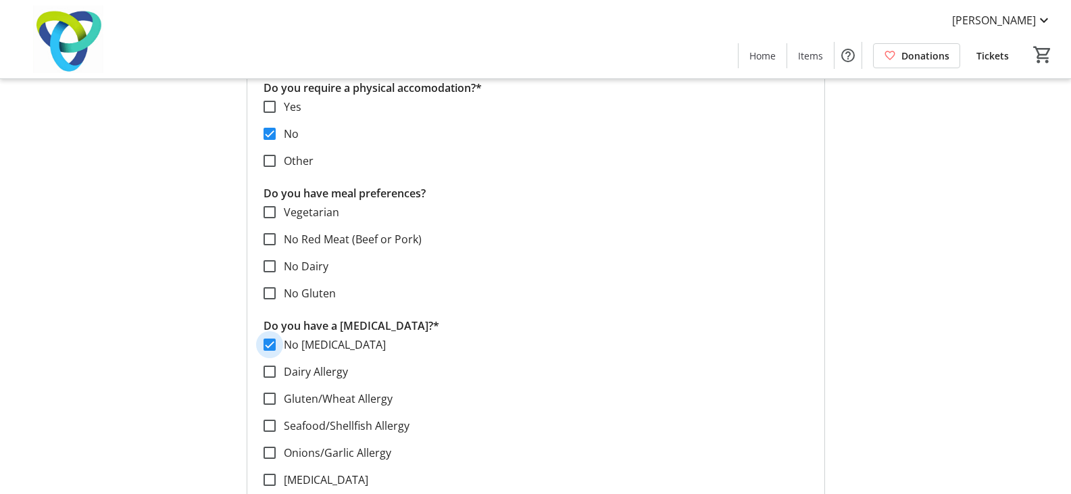
scroll to position [2141, 0]
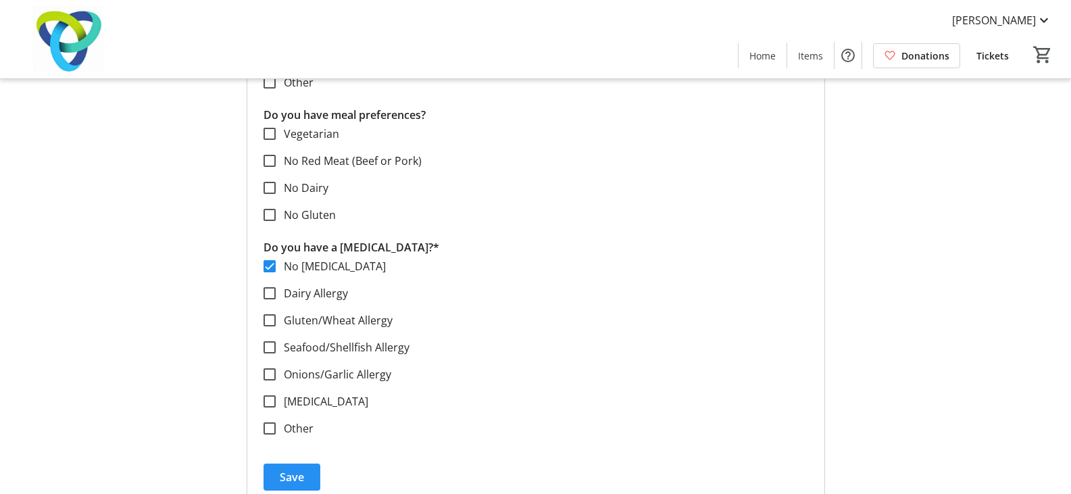
click at [301, 471] on span "Save" at bounding box center [292, 477] width 24 height 16
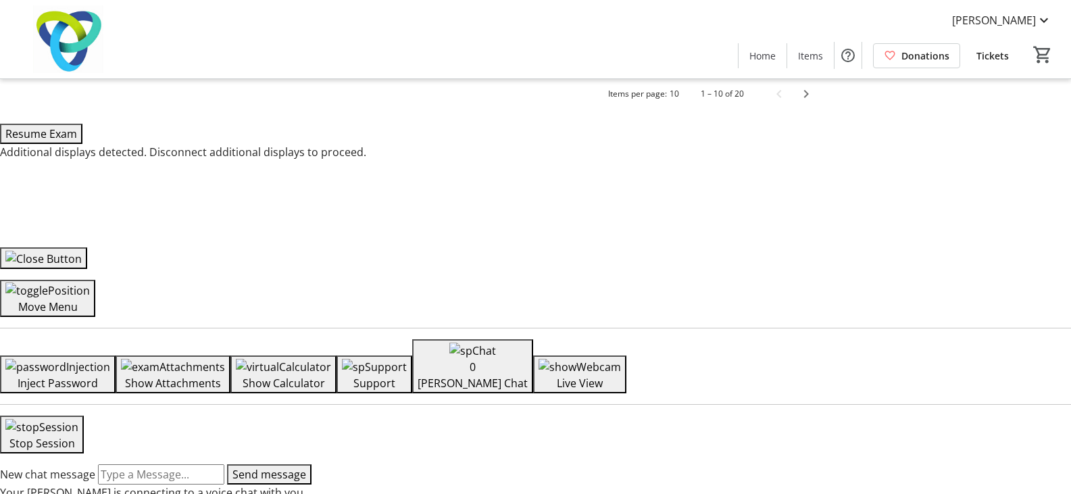
scroll to position [1771, 0]
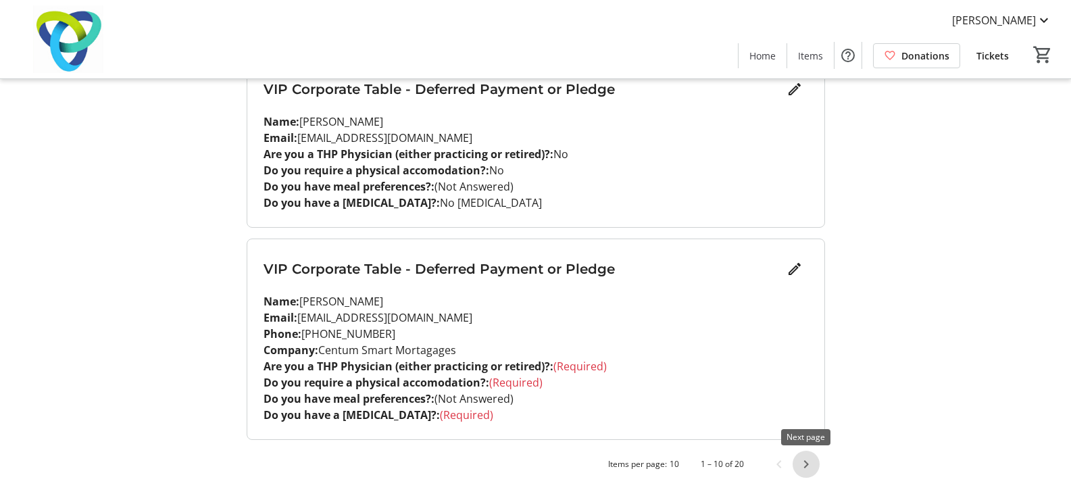
click at [806, 470] on span "Next page" at bounding box center [806, 464] width 27 height 27
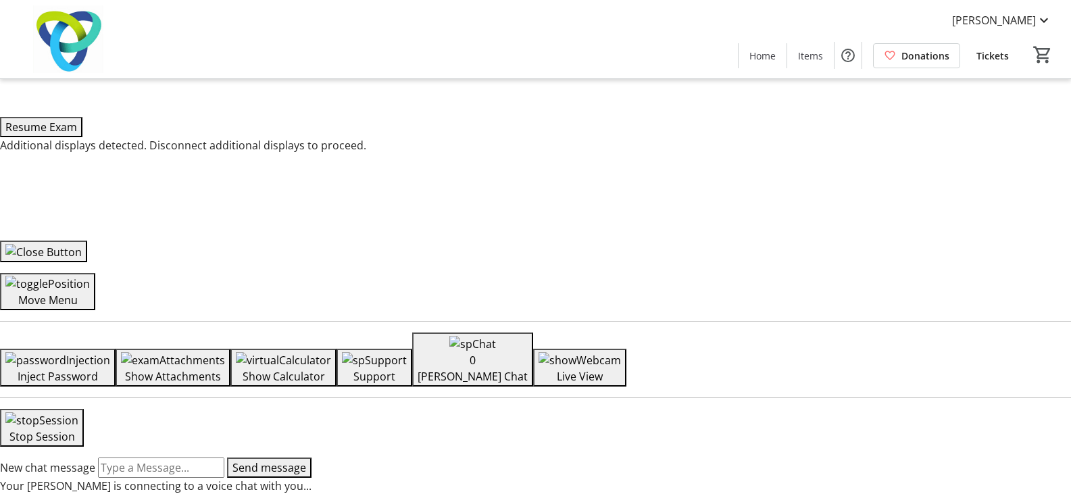
scroll to position [0, 0]
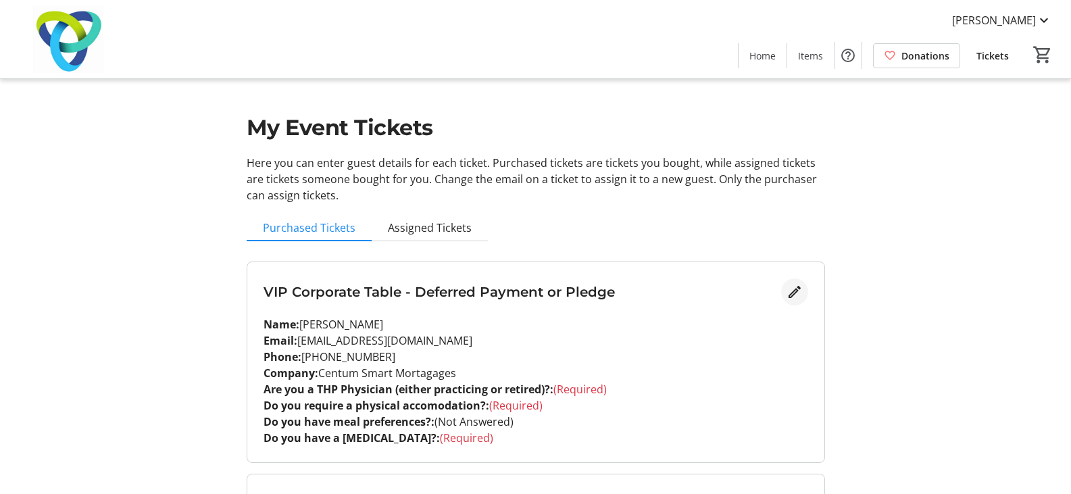
click at [801, 289] on mat-icon "Edit" at bounding box center [795, 292] width 16 height 16
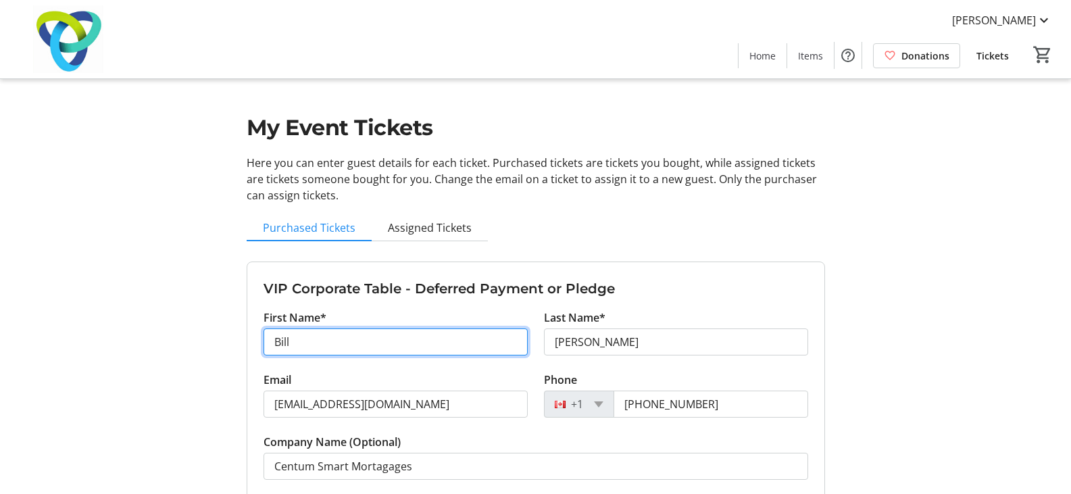
drag, startPoint x: 312, startPoint y: 354, endPoint x: 247, endPoint y: 383, distance: 71.4
type input "Rishi"
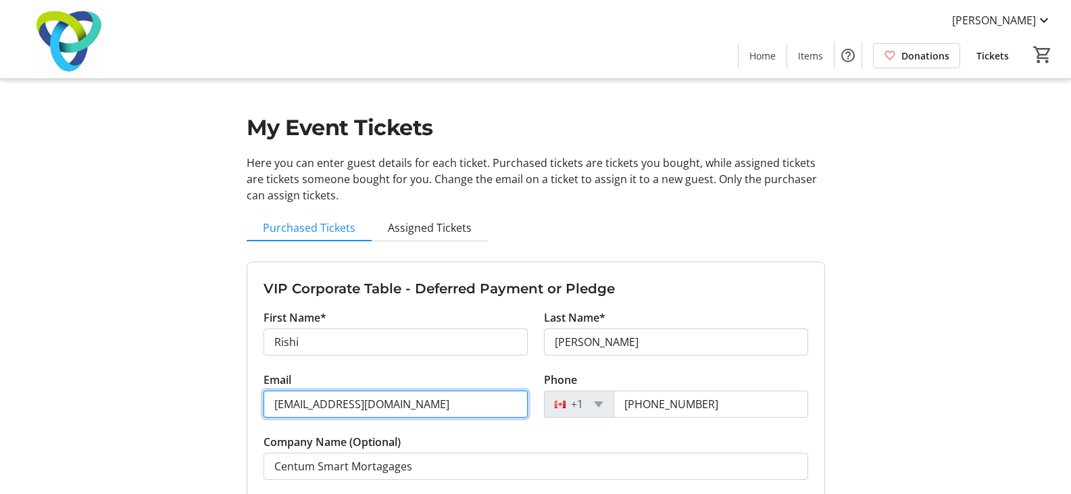
drag, startPoint x: 251, startPoint y: 406, endPoint x: 183, endPoint y: 463, distance: 89.2
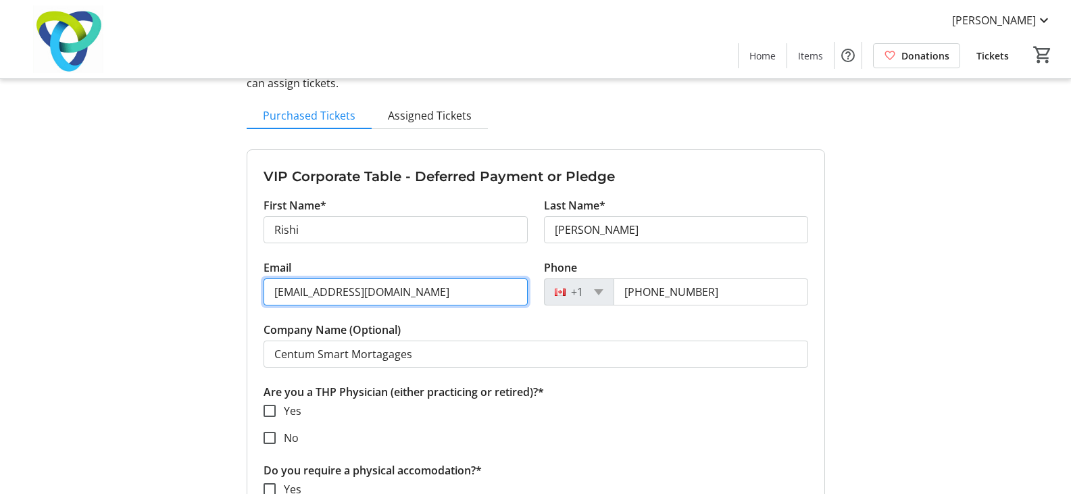
scroll to position [135, 0]
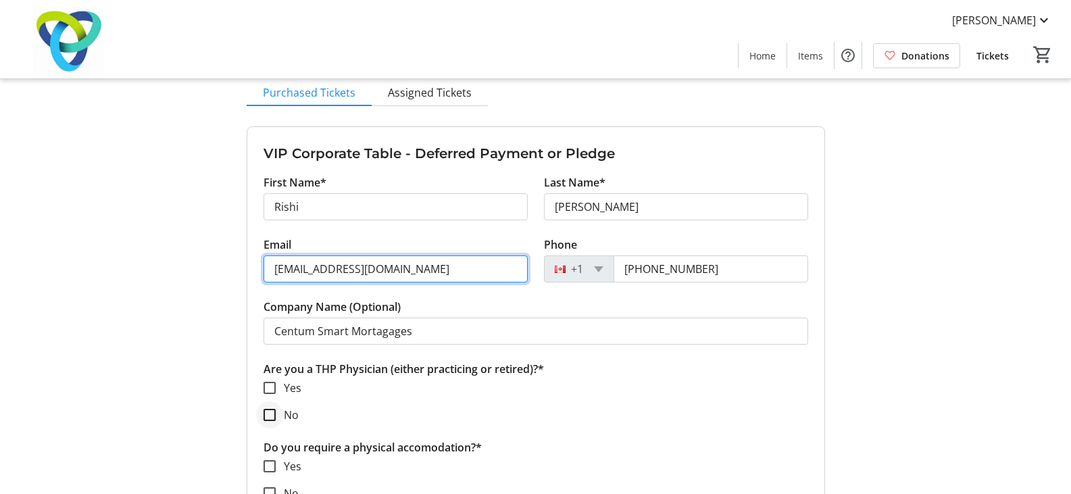
type input "[EMAIL_ADDRESS][DOMAIN_NAME]"
click at [272, 415] on input "No" at bounding box center [270, 415] width 12 height 12
checkbox input "true"
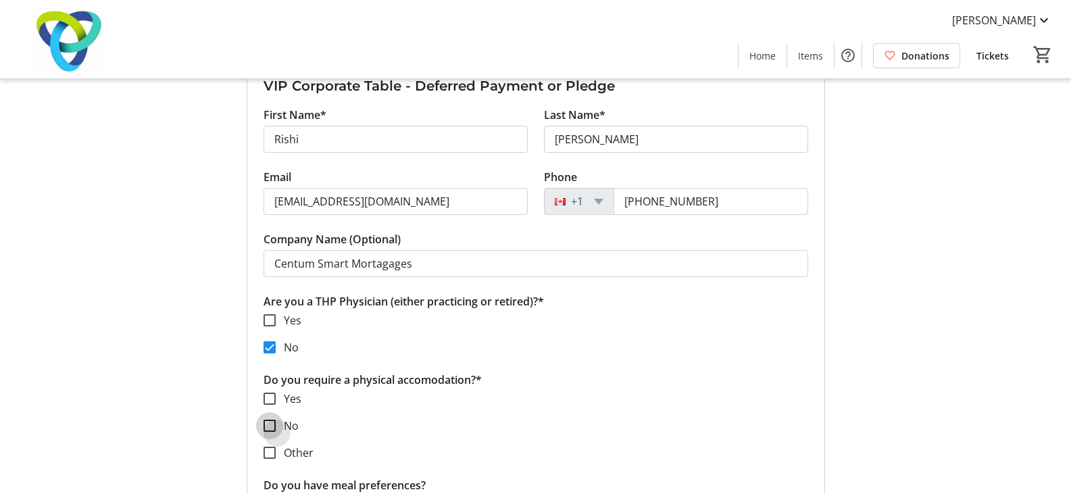
click at [272, 431] on input "No" at bounding box center [270, 426] width 12 height 12
checkbox input "true"
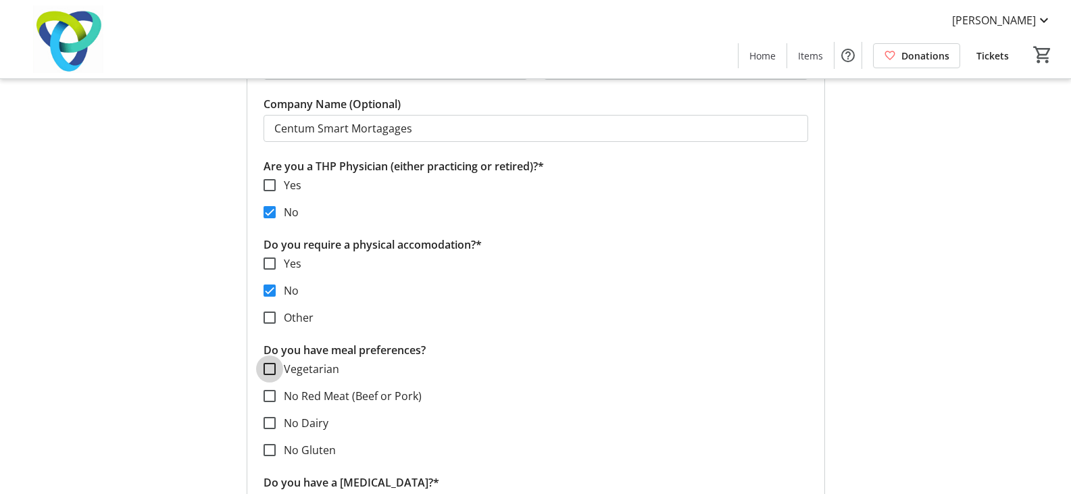
click at [274, 370] on input "Vegetarian" at bounding box center [270, 369] width 12 height 12
checkbox input "true"
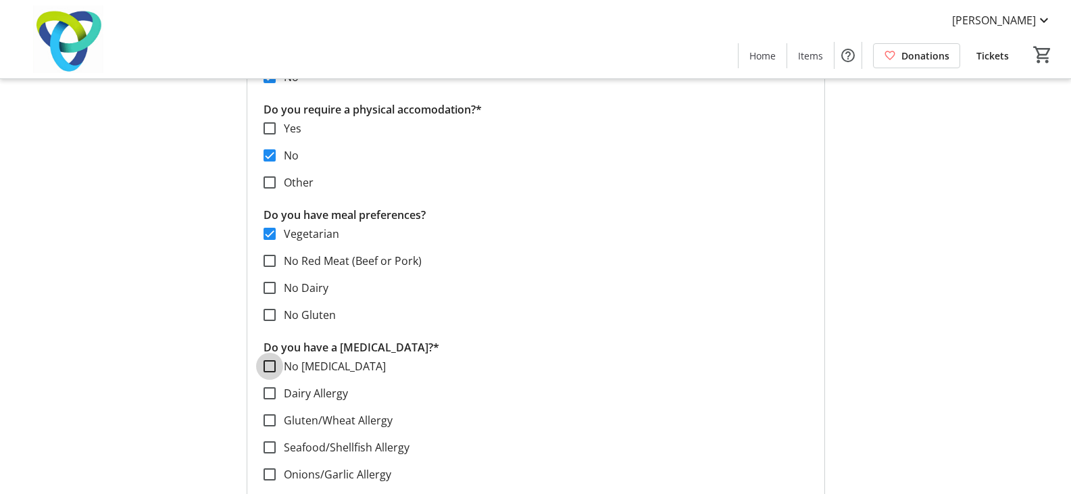
click at [274, 371] on input "No [MEDICAL_DATA]" at bounding box center [270, 366] width 12 height 12
checkbox input "true"
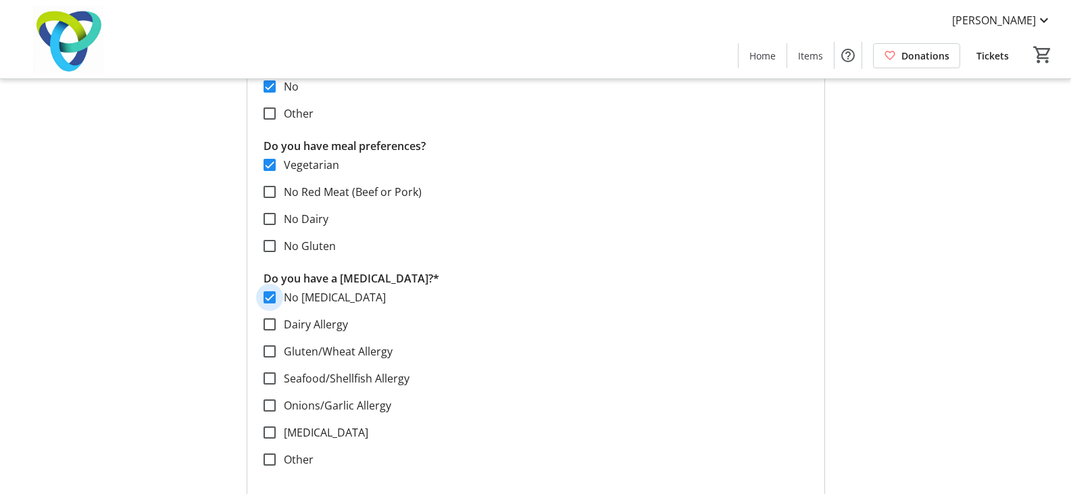
scroll to position [608, 0]
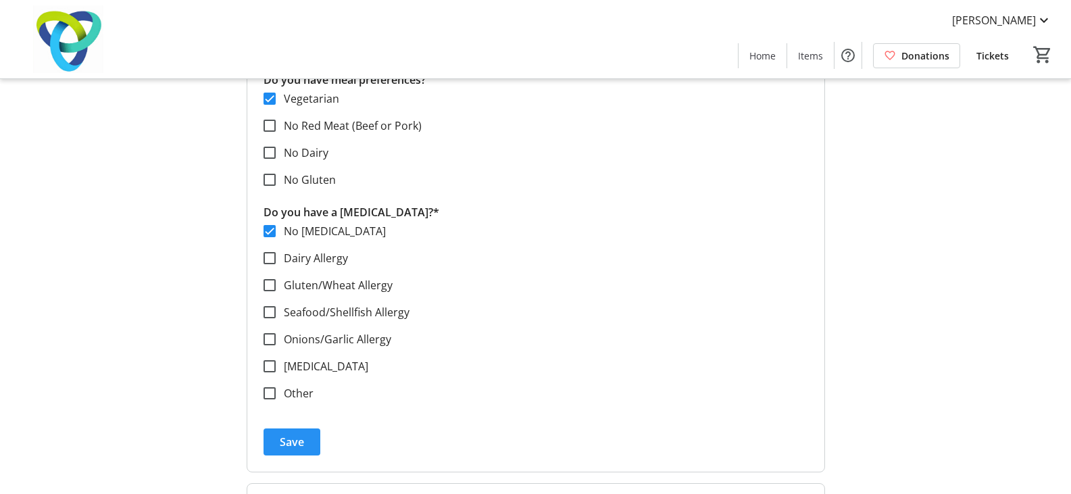
click at [291, 442] on span "Save" at bounding box center [292, 442] width 24 height 16
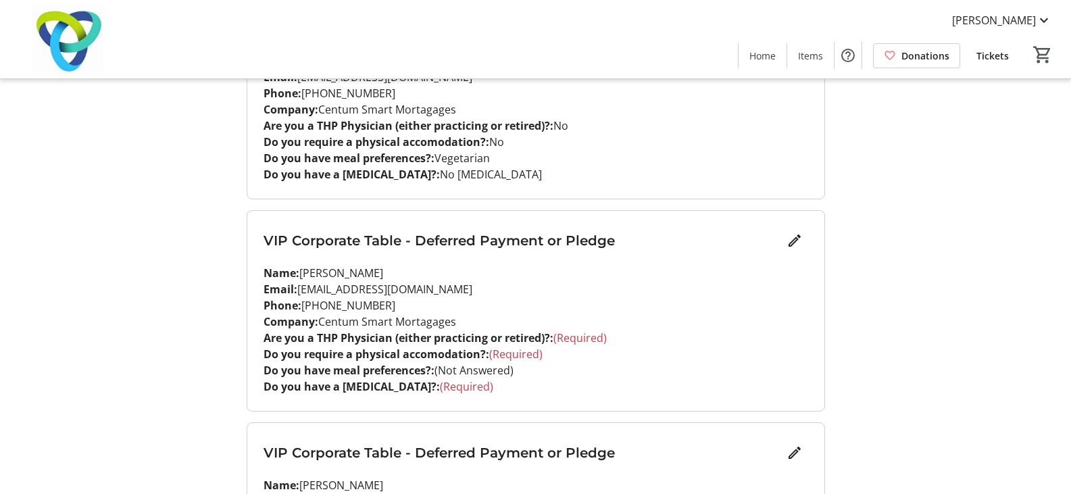
scroll to position [270, 0]
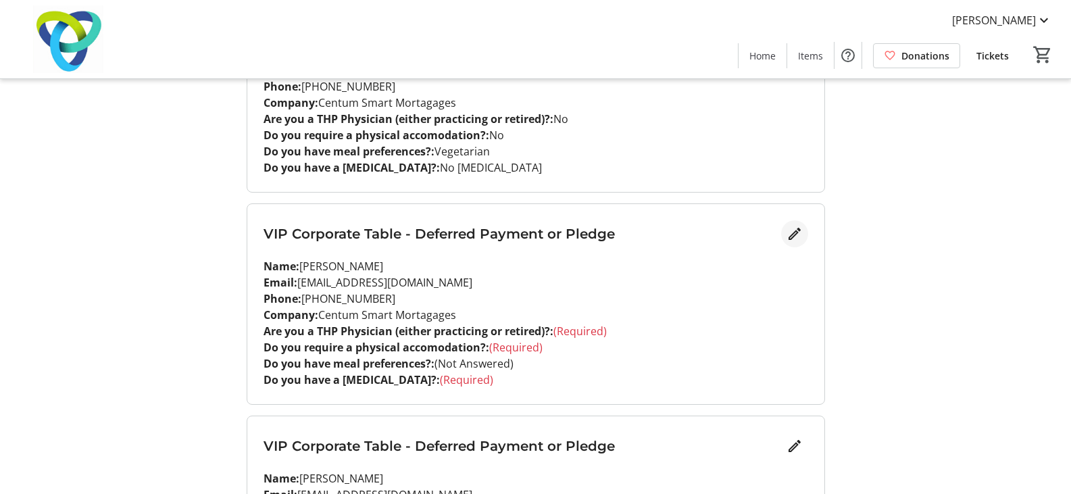
click at [791, 240] on mat-icon "Edit" at bounding box center [795, 234] width 16 height 16
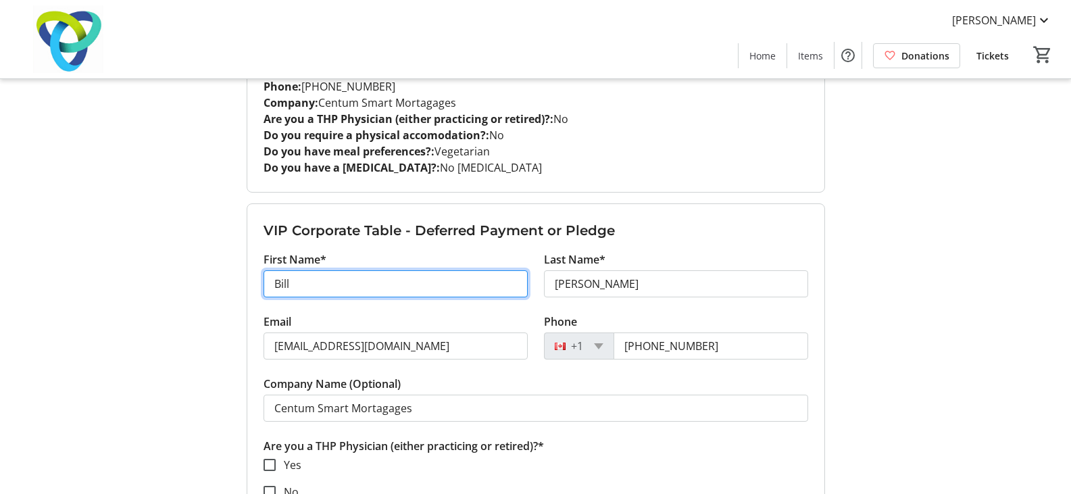
drag, startPoint x: 297, startPoint y: 284, endPoint x: 240, endPoint y: 284, distance: 57.5
type input "Geeta"
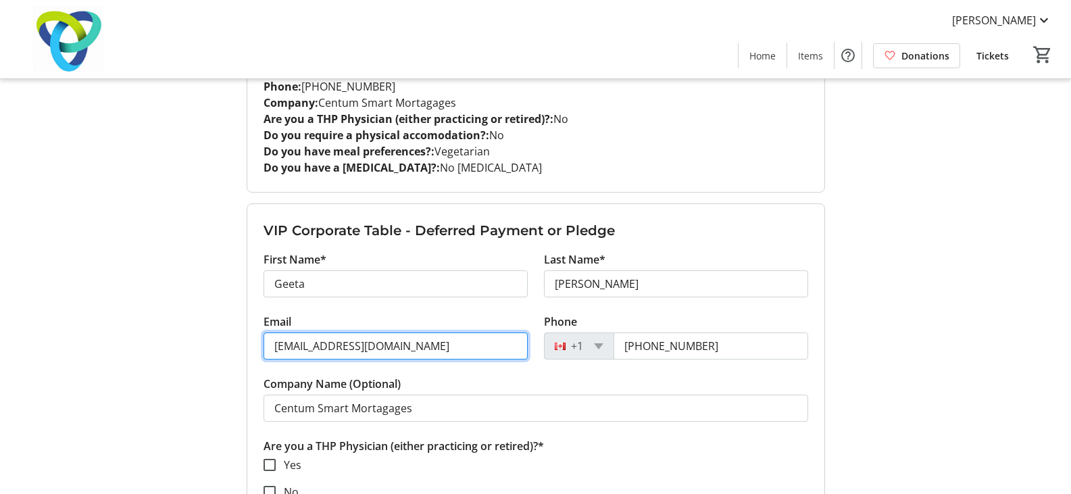
drag, startPoint x: 283, startPoint y: 347, endPoint x: 260, endPoint y: 348, distance: 23.0
click at [260, 348] on div "Email [EMAIL_ADDRESS][DOMAIN_NAME]" at bounding box center [396, 345] width 281 height 62
type input "[EMAIL_ADDRESS][DOMAIN_NAME]"
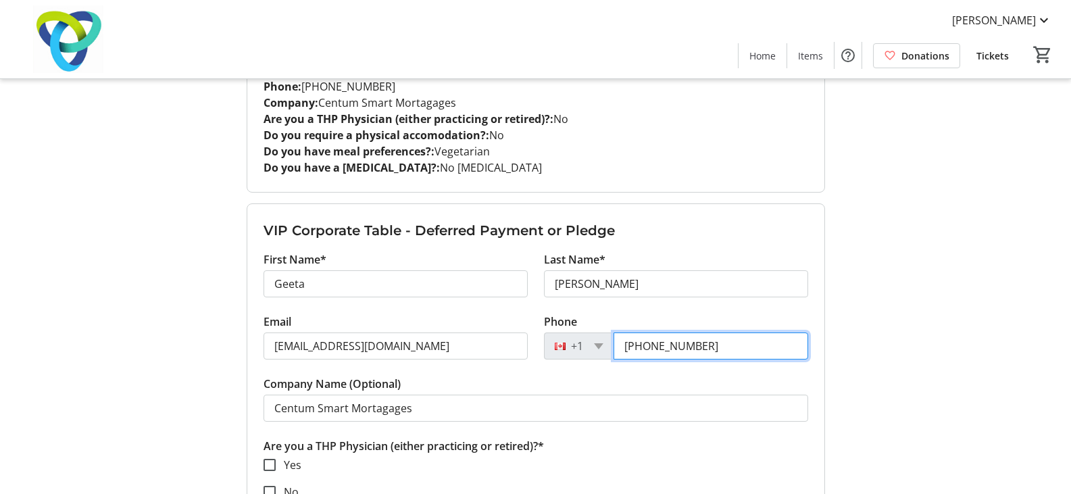
drag, startPoint x: 719, startPoint y: 343, endPoint x: 507, endPoint y: 355, distance: 212.6
click at [531, 352] on div "Email [EMAIL_ADDRESS][DOMAIN_NAME] Phone [PHONE_NUMBER]" at bounding box center [536, 345] width 561 height 62
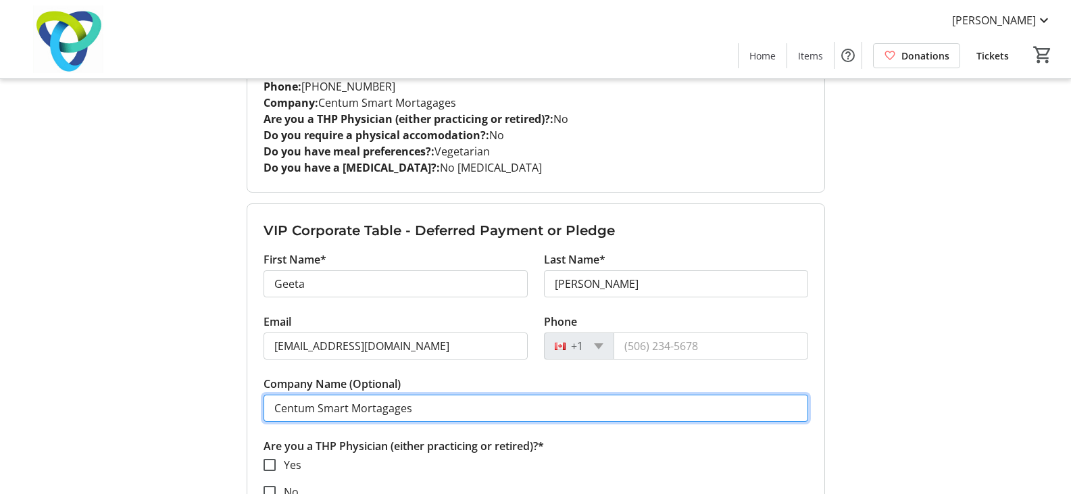
drag, startPoint x: 424, startPoint y: 399, endPoint x: 164, endPoint y: 413, distance: 260.6
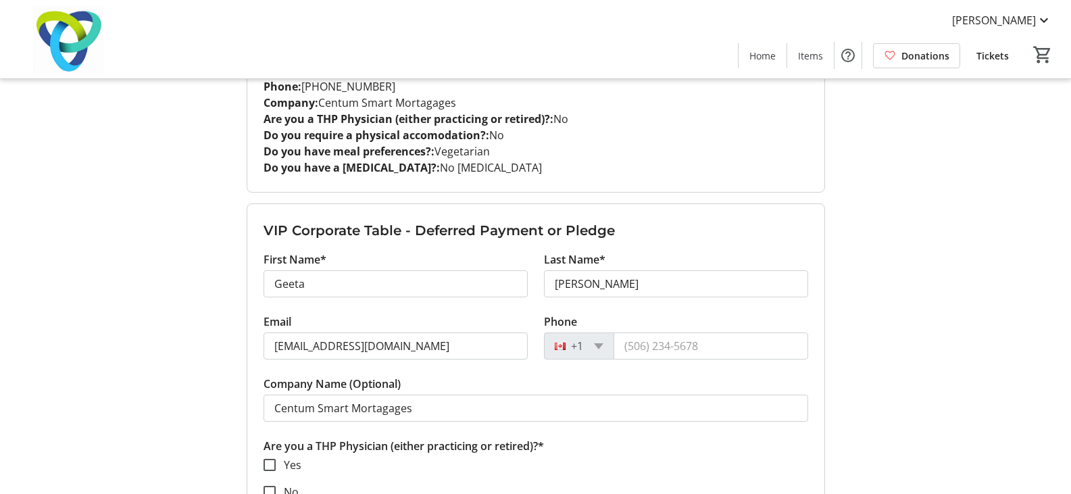
click at [621, 447] on p "Are you a THP Physician (either practicing or retired)?*" at bounding box center [536, 446] width 545 height 16
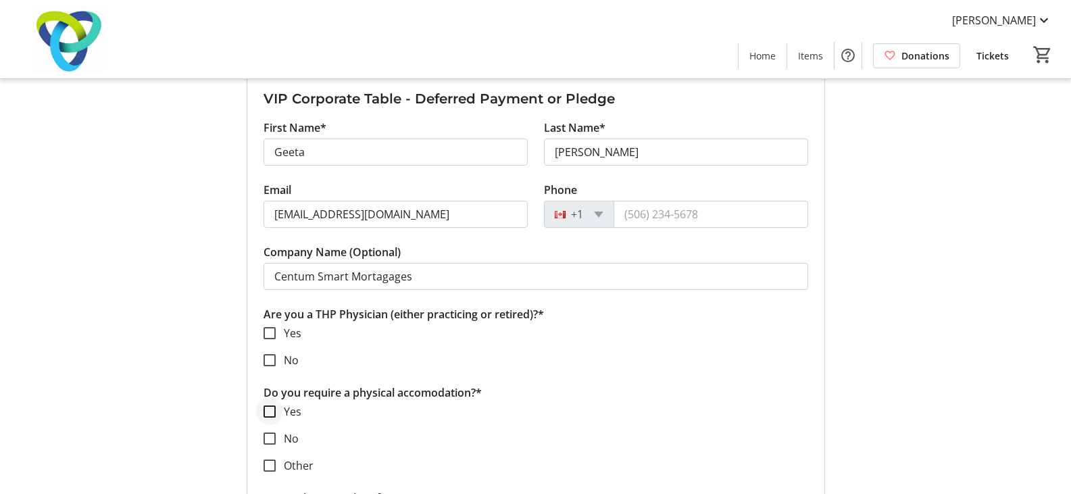
scroll to position [406, 0]
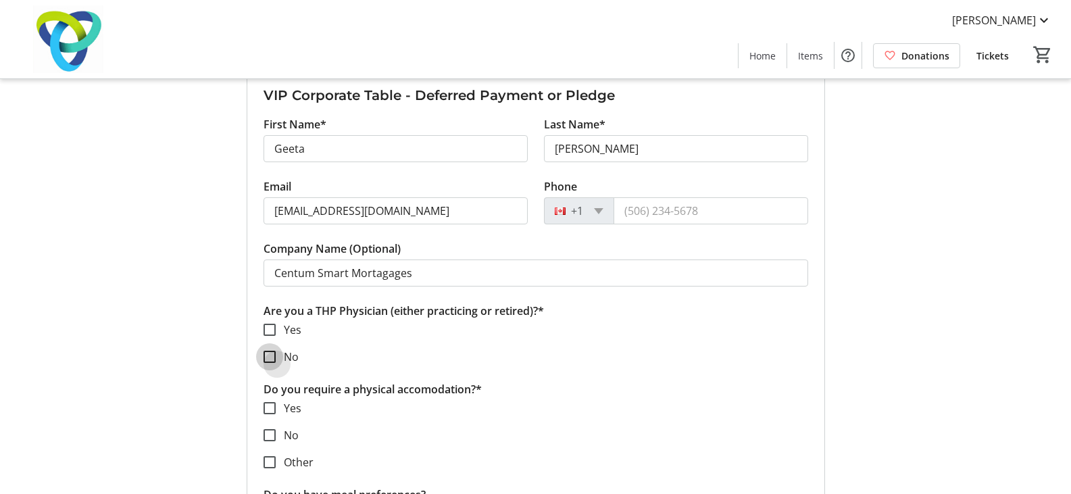
click at [269, 360] on input "No" at bounding box center [270, 357] width 12 height 12
checkbox input "true"
click at [270, 439] on input "No" at bounding box center [270, 435] width 12 height 12
checkbox input "true"
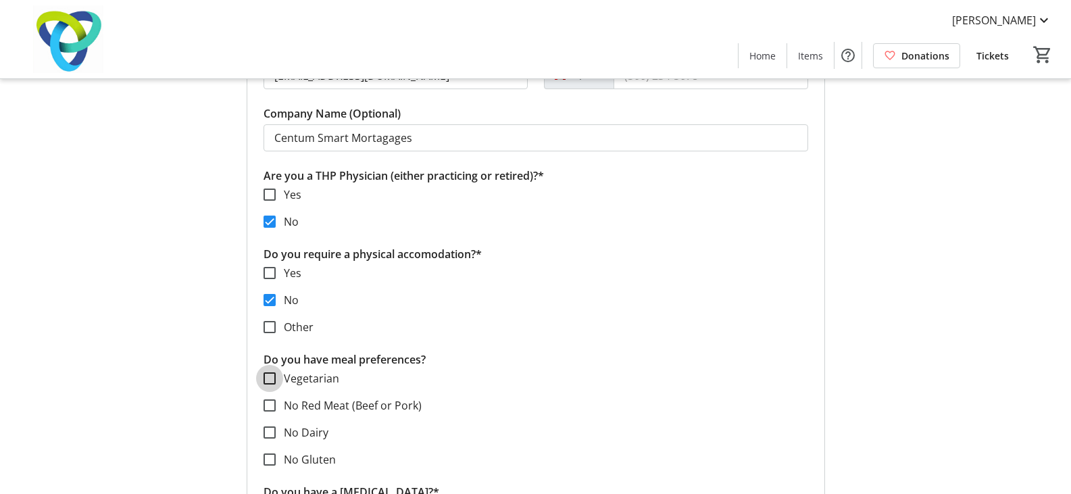
click at [273, 379] on input "Vegetarian" at bounding box center [270, 378] width 12 height 12
checkbox input "true"
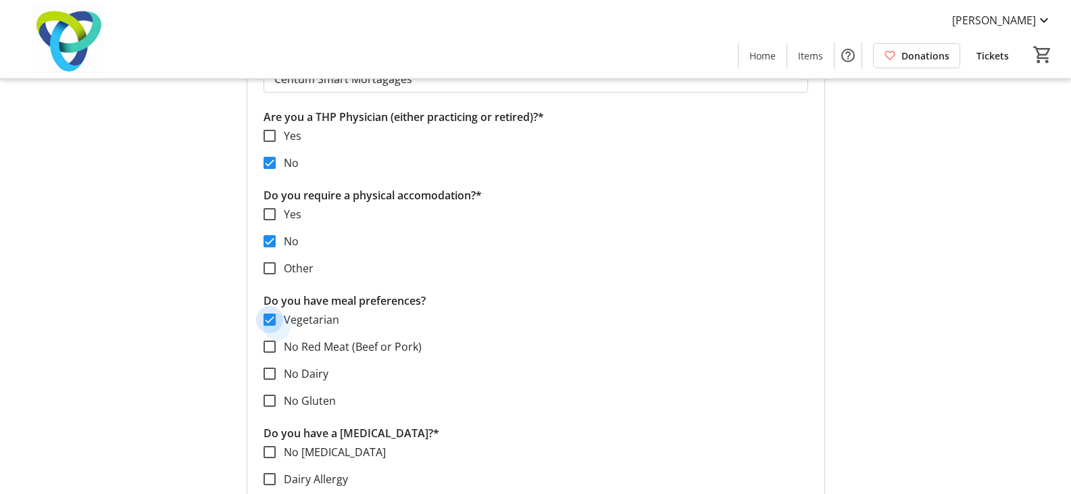
scroll to position [676, 0]
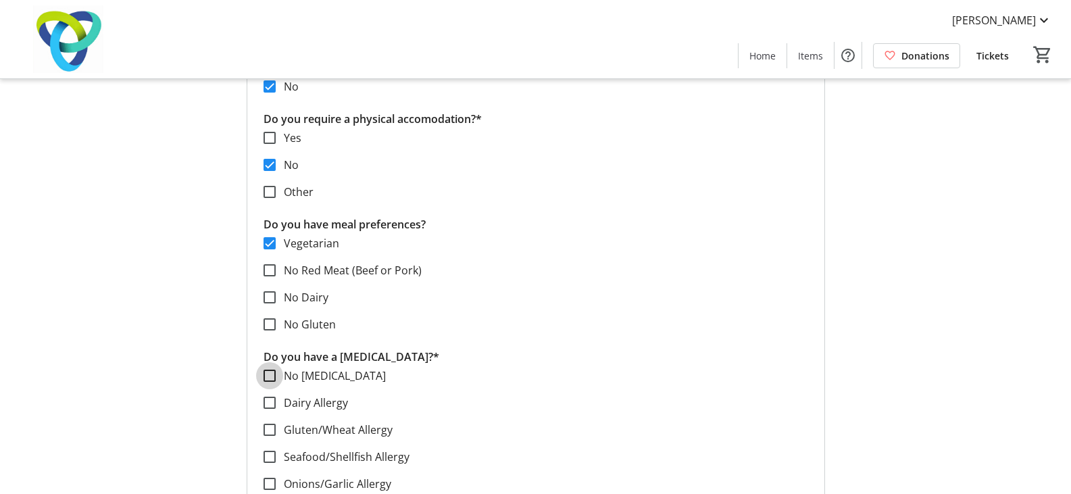
click at [270, 372] on input "No [MEDICAL_DATA]" at bounding box center [270, 376] width 12 height 12
checkbox input "true"
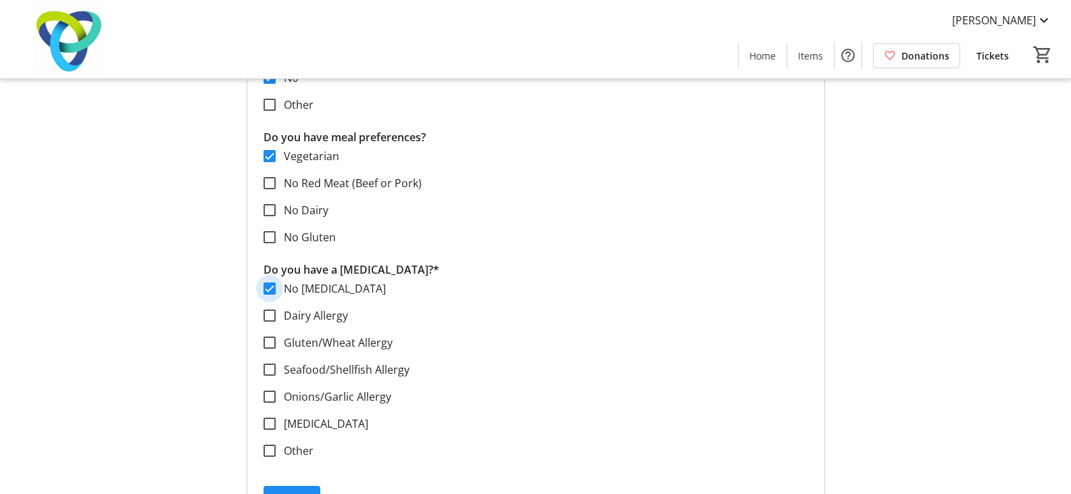
scroll to position [811, 0]
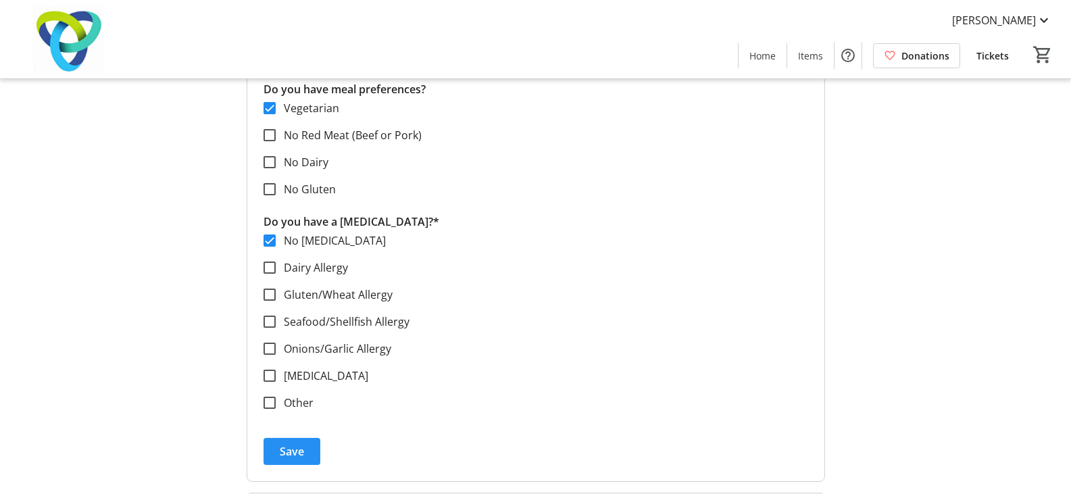
click at [308, 450] on span "submit" at bounding box center [292, 451] width 57 height 32
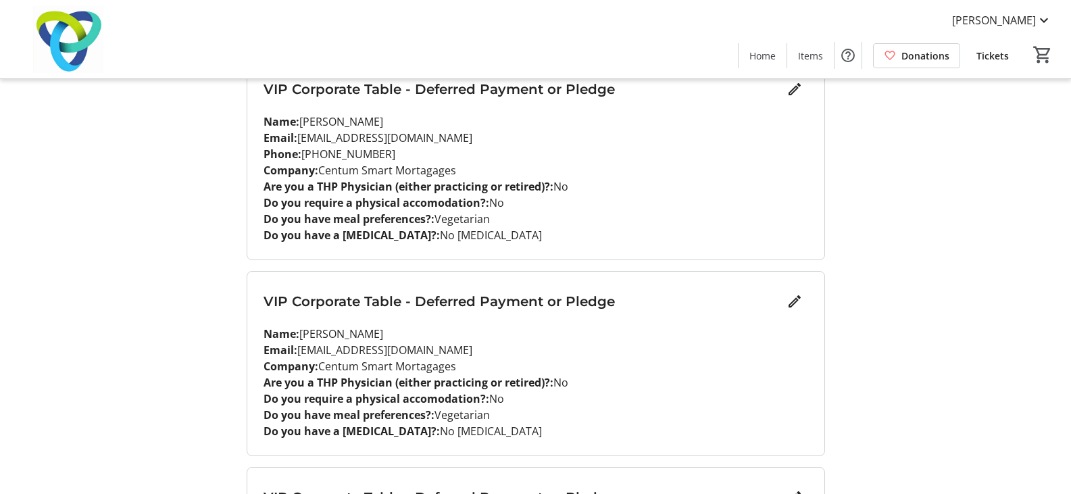
scroll to position [406, 0]
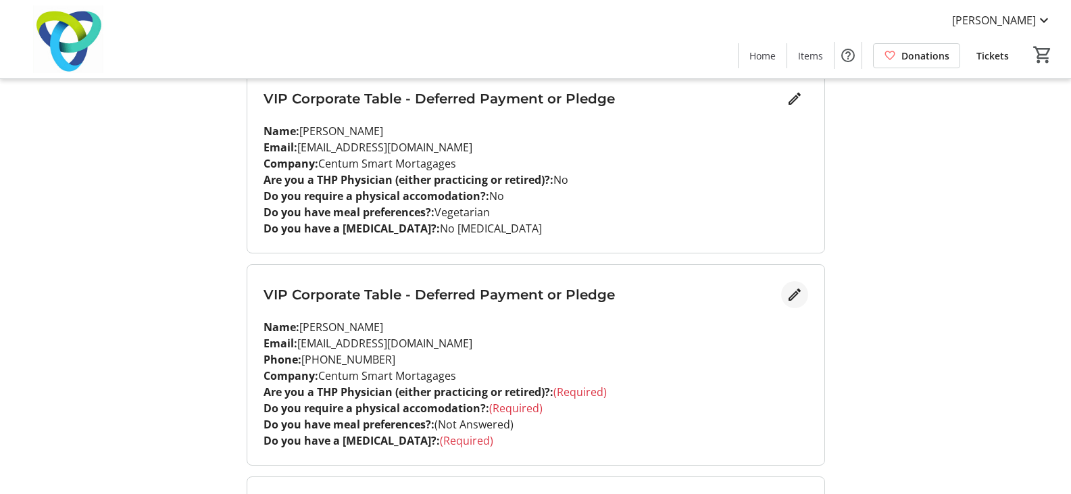
click at [797, 293] on mat-icon "Edit" at bounding box center [795, 295] width 16 height 16
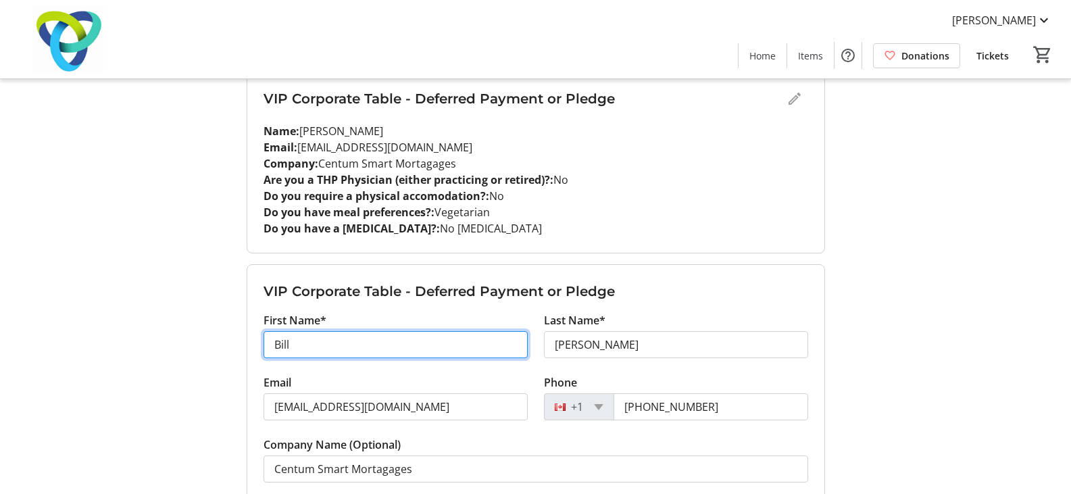
drag, startPoint x: 393, startPoint y: 345, endPoint x: 155, endPoint y: 338, distance: 238.7
type input "[PERSON_NAME]"
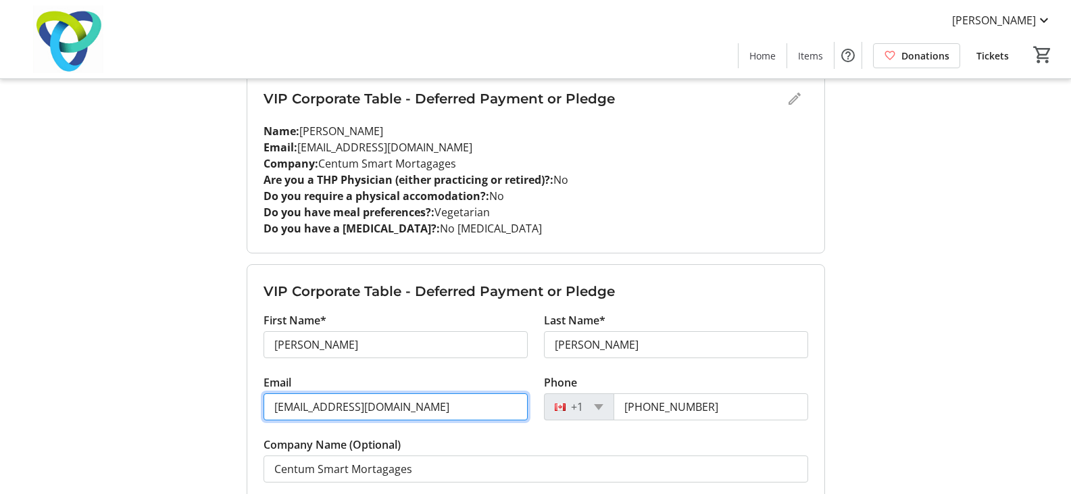
drag, startPoint x: 292, startPoint y: 409, endPoint x: 264, endPoint y: 410, distance: 27.7
click at [264, 410] on input "[EMAIL_ADDRESS][DOMAIN_NAME]" at bounding box center [396, 406] width 264 height 27
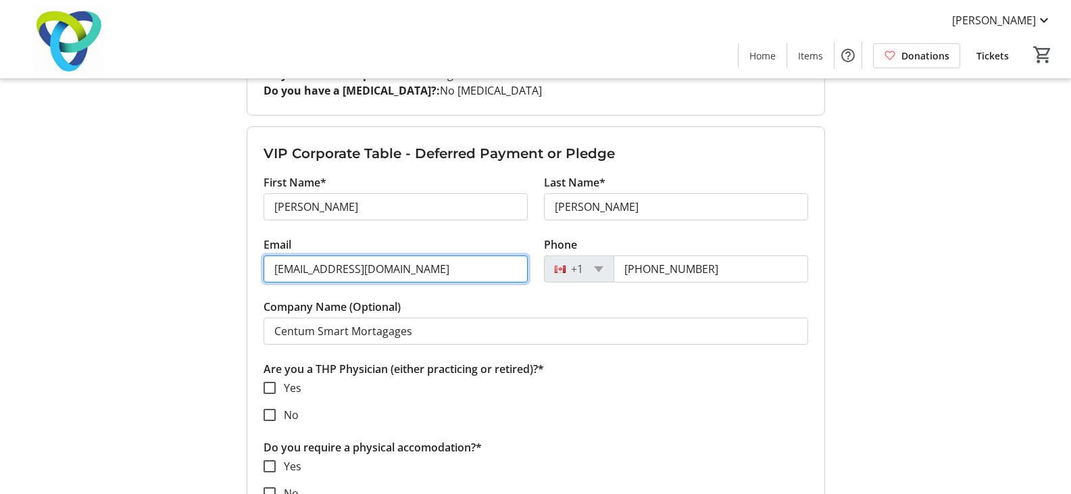
scroll to position [608, 0]
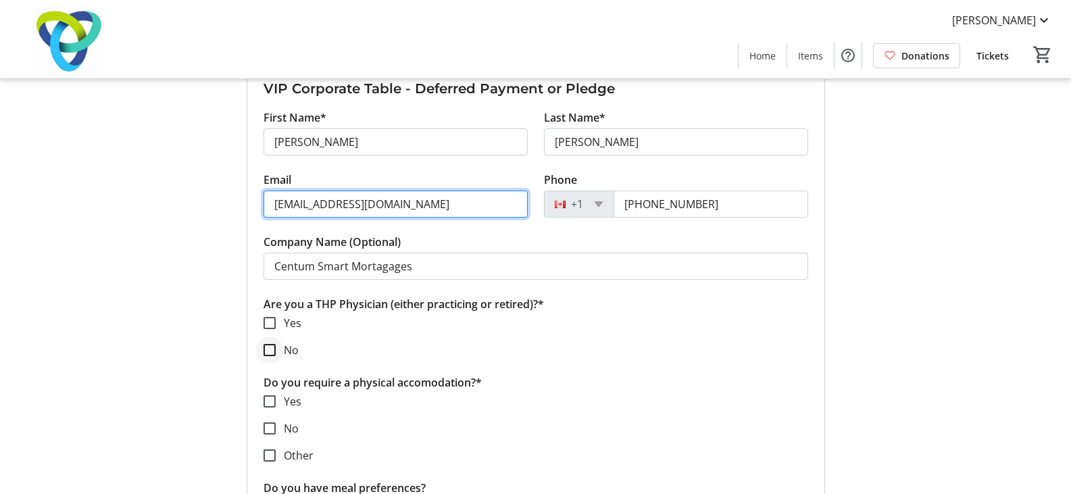
type input "[EMAIL_ADDRESS][DOMAIN_NAME]"
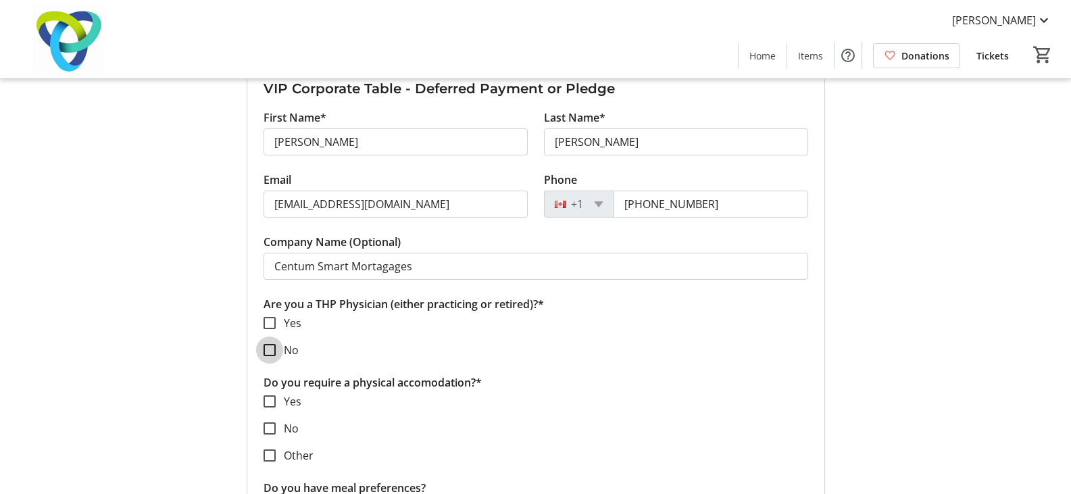
click at [274, 345] on input "No" at bounding box center [270, 350] width 12 height 12
checkbox input "true"
click at [264, 428] on input "No" at bounding box center [270, 428] width 12 height 12
checkbox input "true"
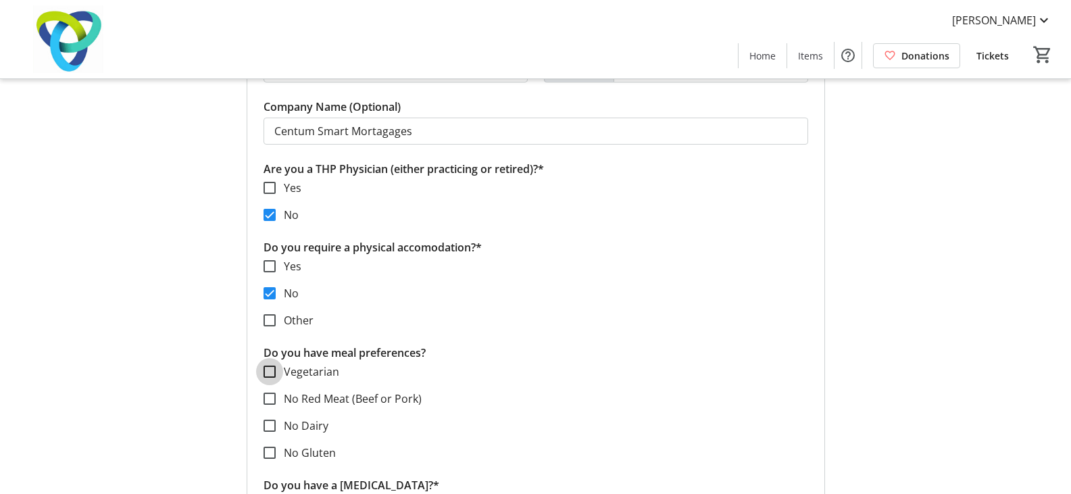
click at [267, 373] on input "Vegetarian" at bounding box center [270, 372] width 12 height 12
checkbox input "true"
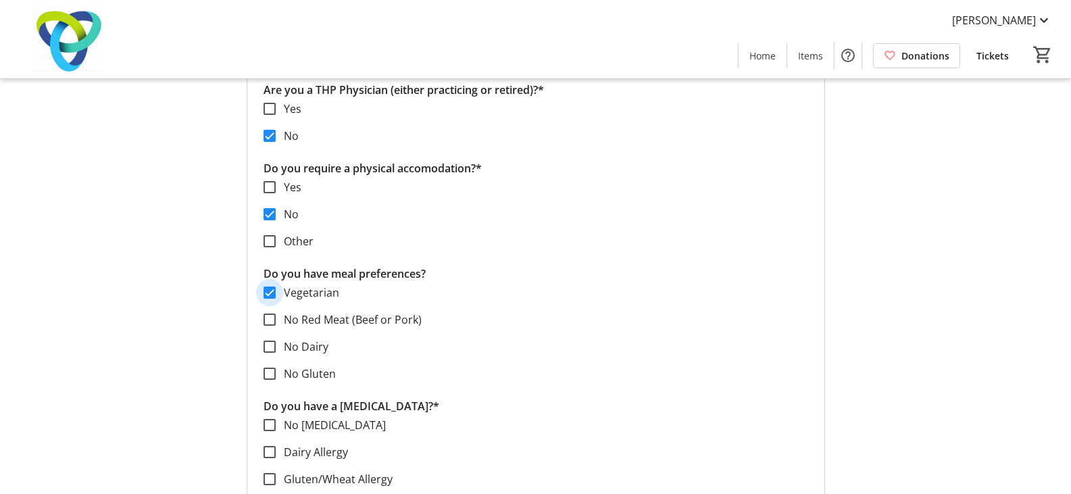
scroll to position [946, 0]
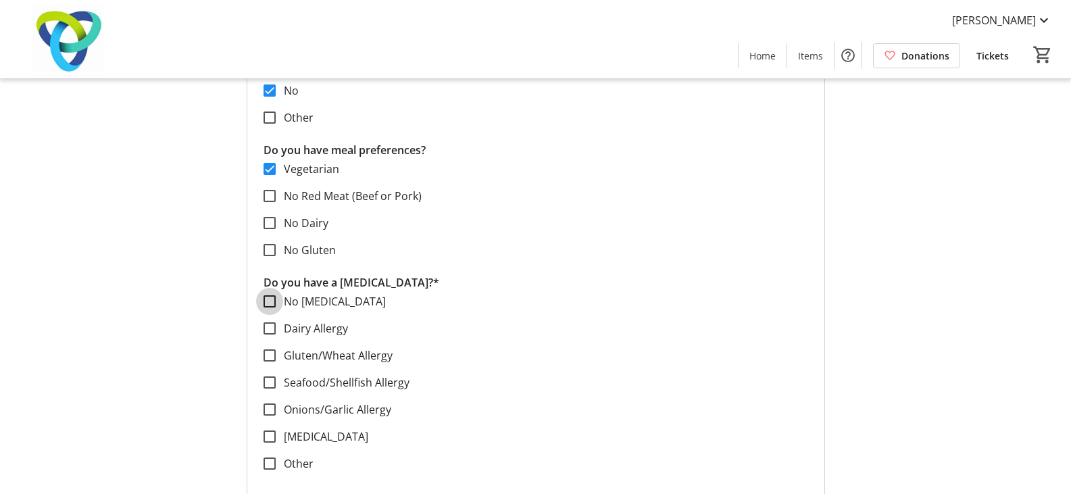
click at [271, 301] on input "No [MEDICAL_DATA]" at bounding box center [270, 301] width 12 height 12
checkbox input "true"
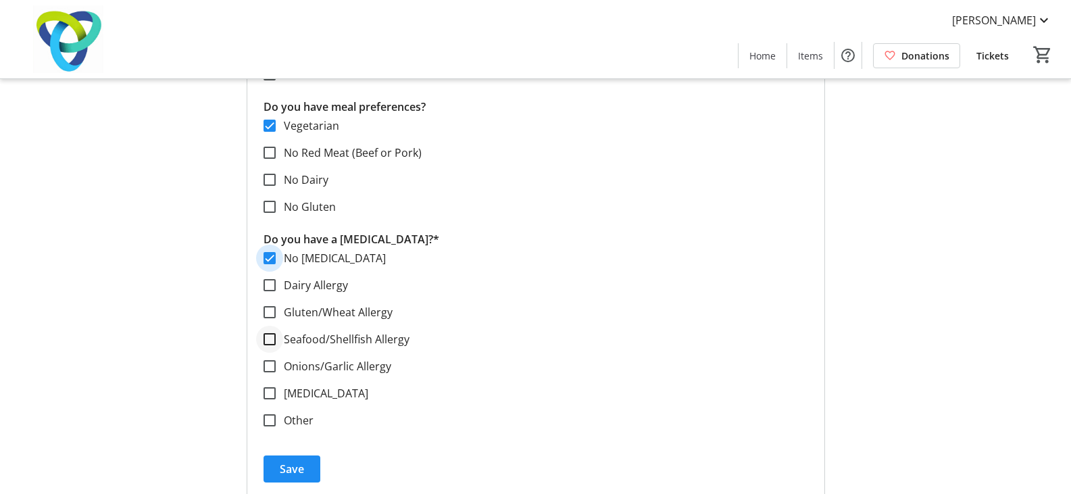
scroll to position [1014, 0]
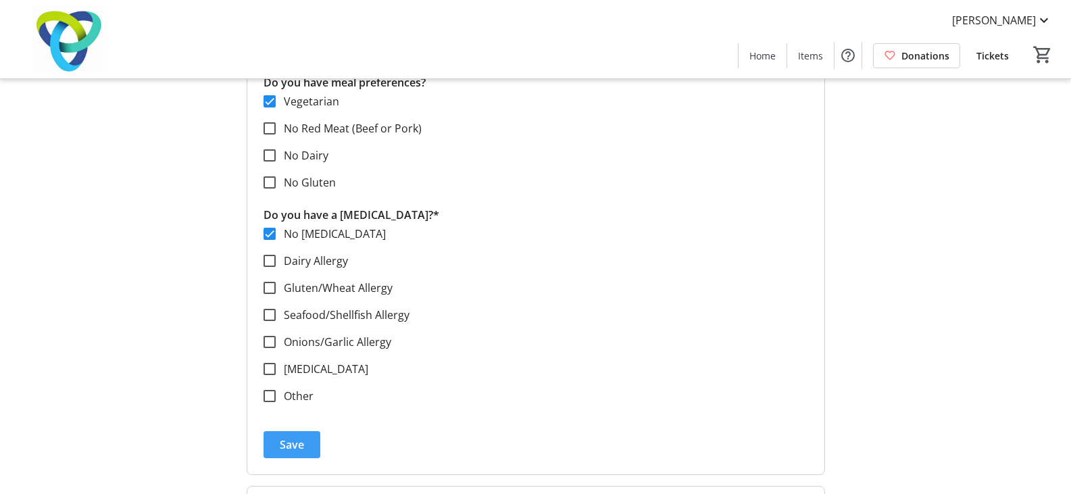
click at [290, 445] on span "Save" at bounding box center [292, 445] width 24 height 16
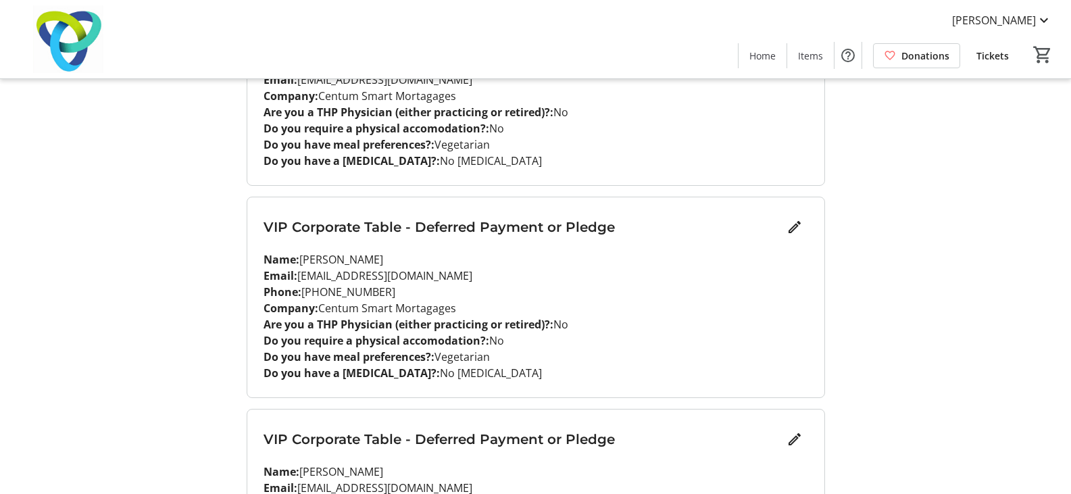
scroll to position [744, 0]
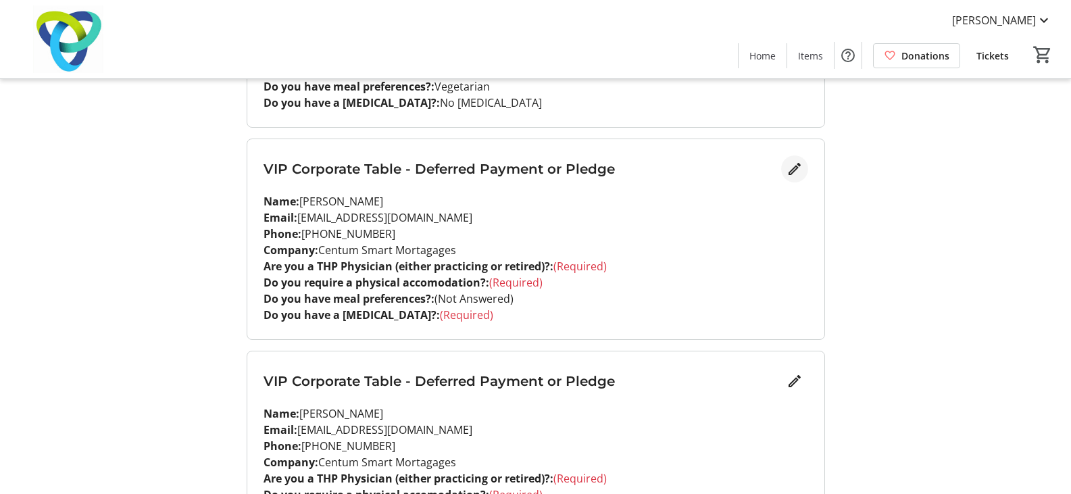
click at [799, 167] on mat-icon "Edit" at bounding box center [795, 169] width 16 height 16
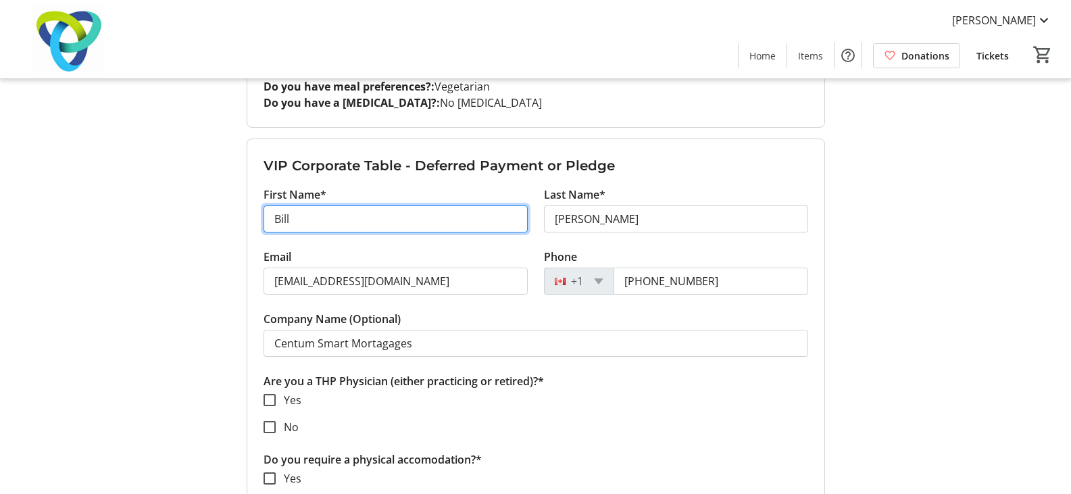
drag, startPoint x: 315, startPoint y: 228, endPoint x: 220, endPoint y: 283, distance: 109.9
type input "[PERSON_NAME]"
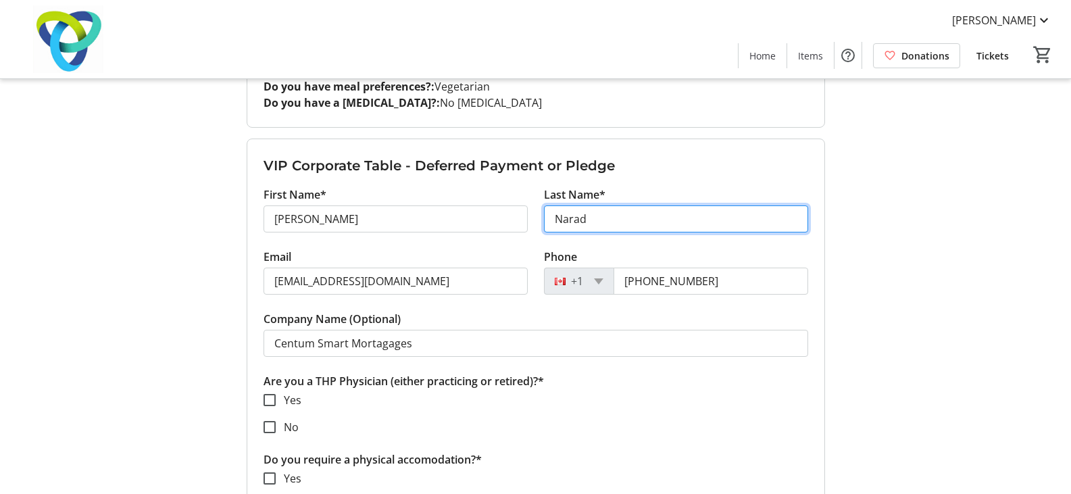
type input "Narad"
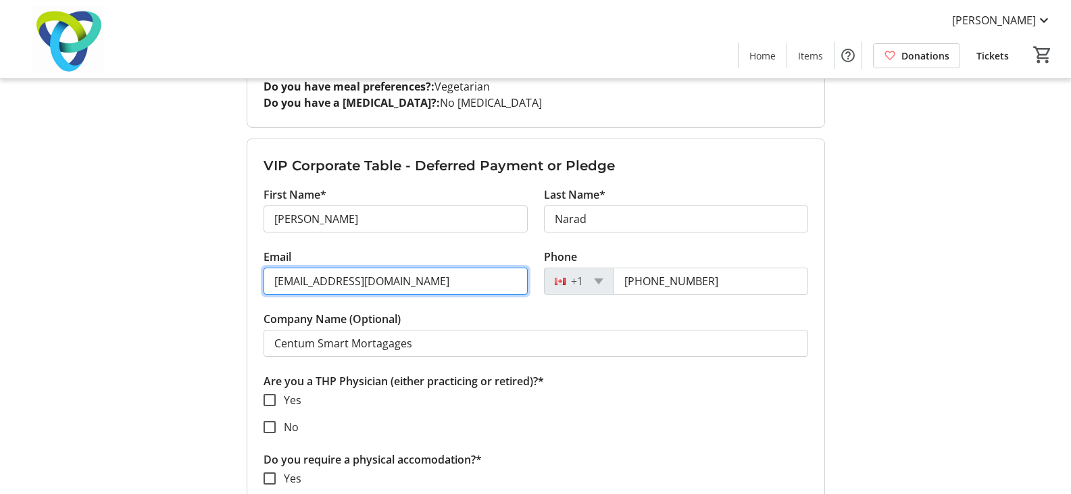
drag, startPoint x: 329, startPoint y: 280, endPoint x: 158, endPoint y: 299, distance: 172.1
type input "[PERSON_NAME][EMAIL_ADDRESS][DOMAIN_NAME]"
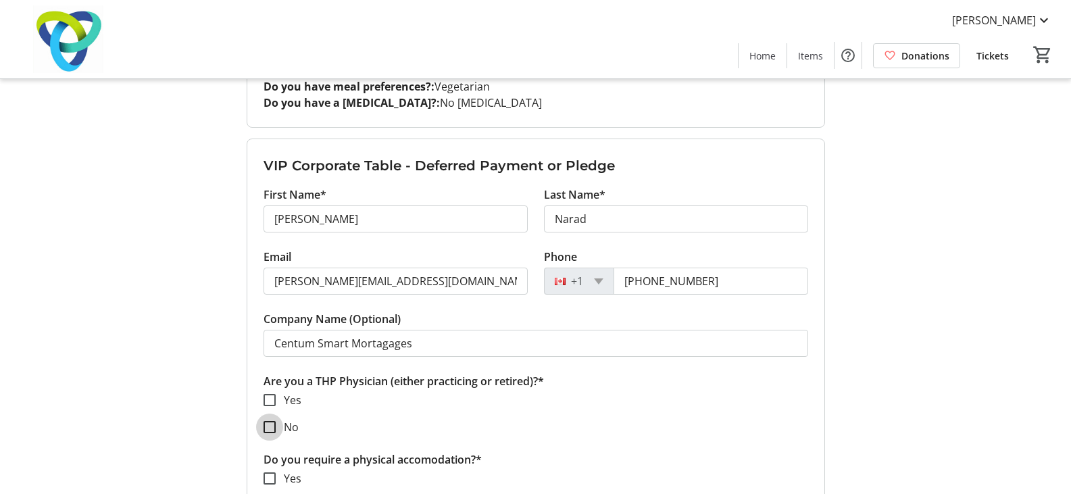
click at [269, 425] on input "No" at bounding box center [270, 427] width 12 height 12
checkbox input "true"
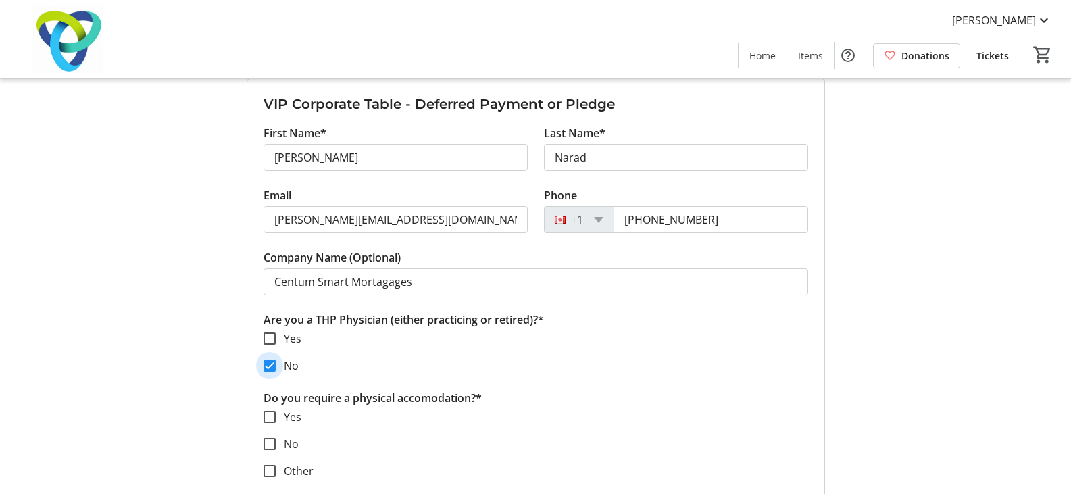
scroll to position [879, 0]
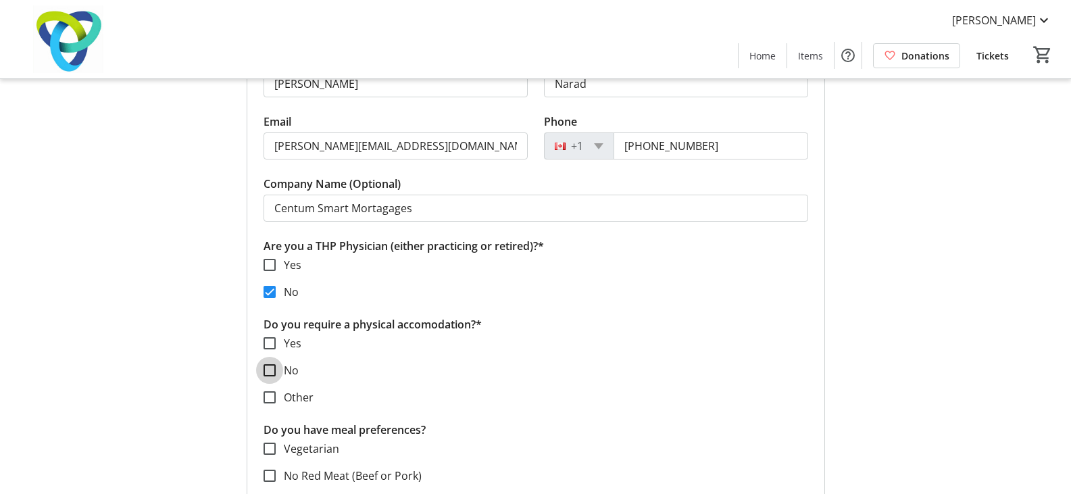
click at [268, 374] on input "No" at bounding box center [270, 370] width 12 height 12
checkbox input "true"
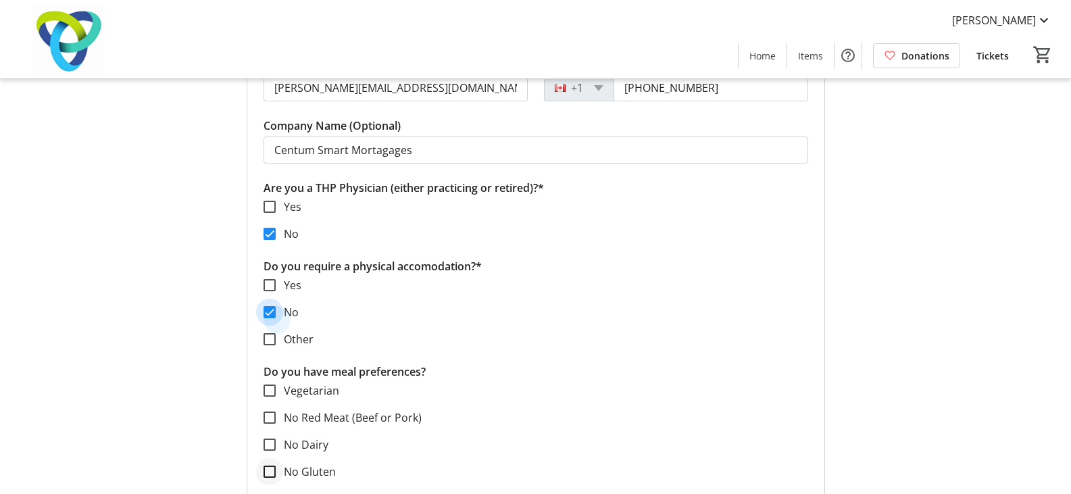
scroll to position [1014, 0]
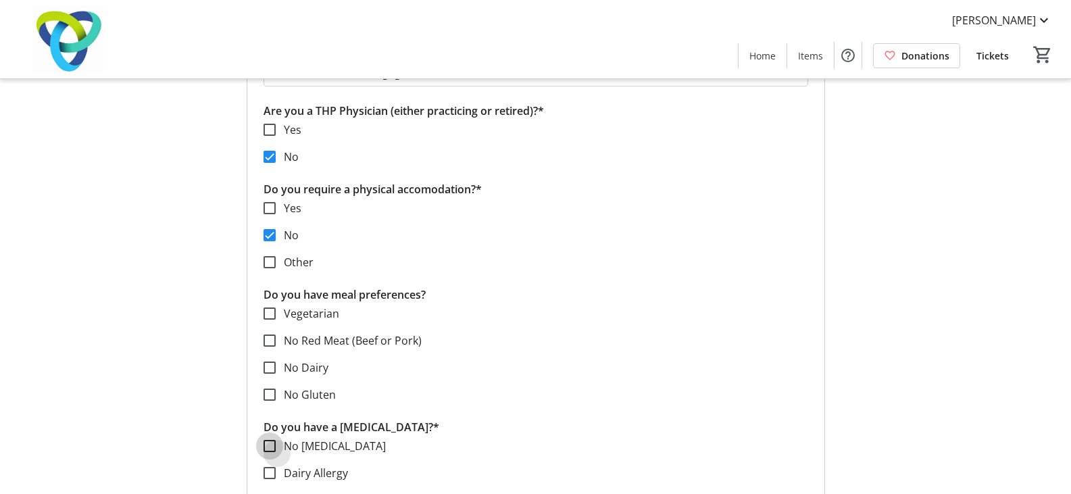
click at [273, 445] on input "No [MEDICAL_DATA]" at bounding box center [270, 446] width 12 height 12
checkbox input "true"
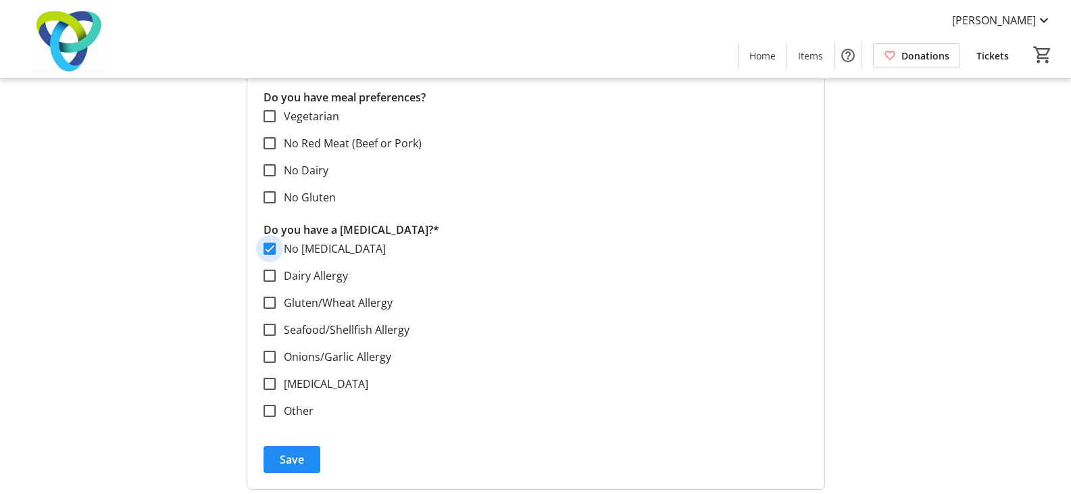
scroll to position [1217, 0]
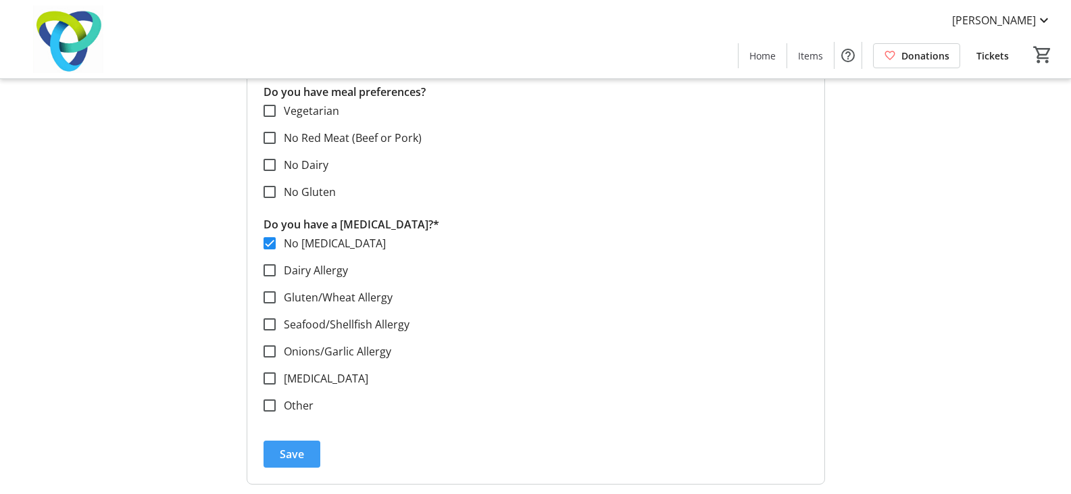
click at [293, 466] on span "submit" at bounding box center [292, 454] width 57 height 32
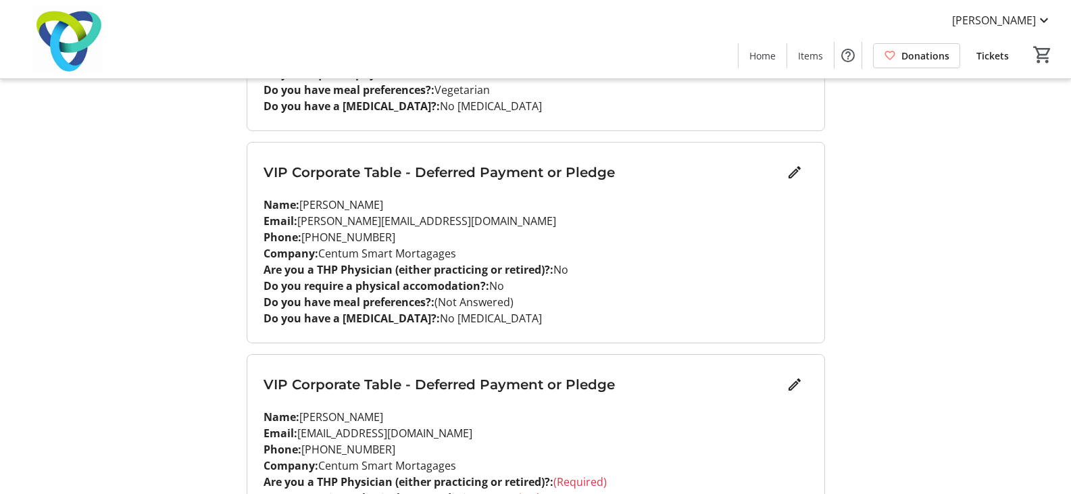
scroll to position [811, 0]
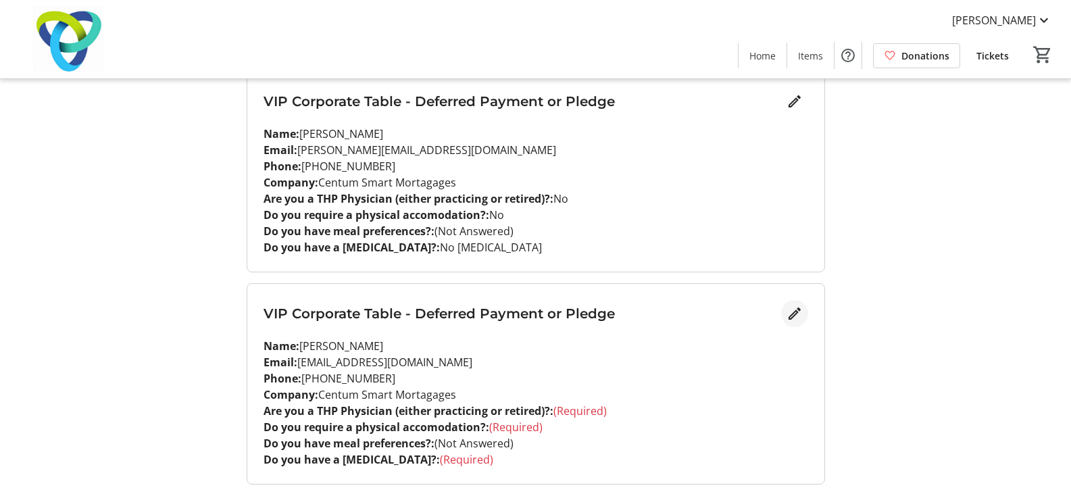
click at [790, 311] on mat-icon "Edit" at bounding box center [795, 314] width 16 height 16
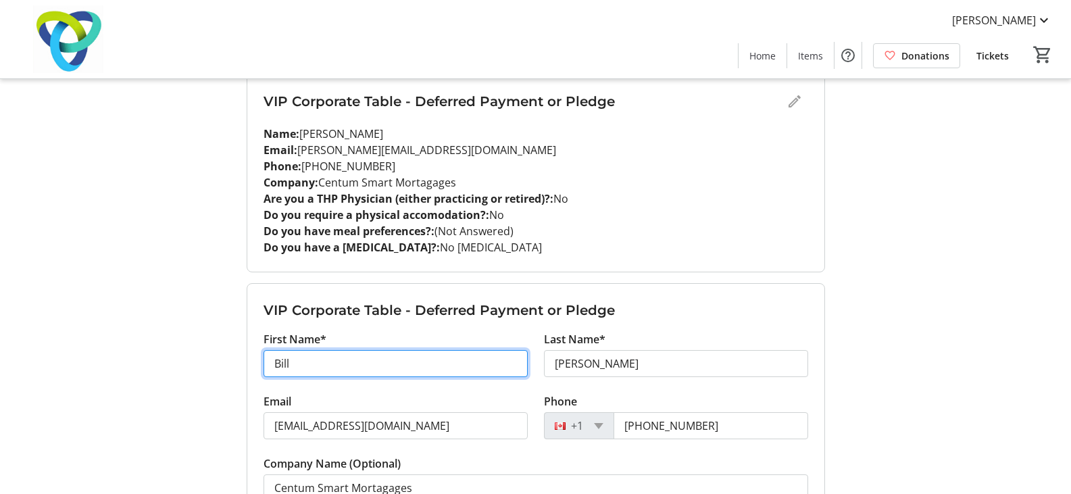
type input "[PERSON_NAME]"
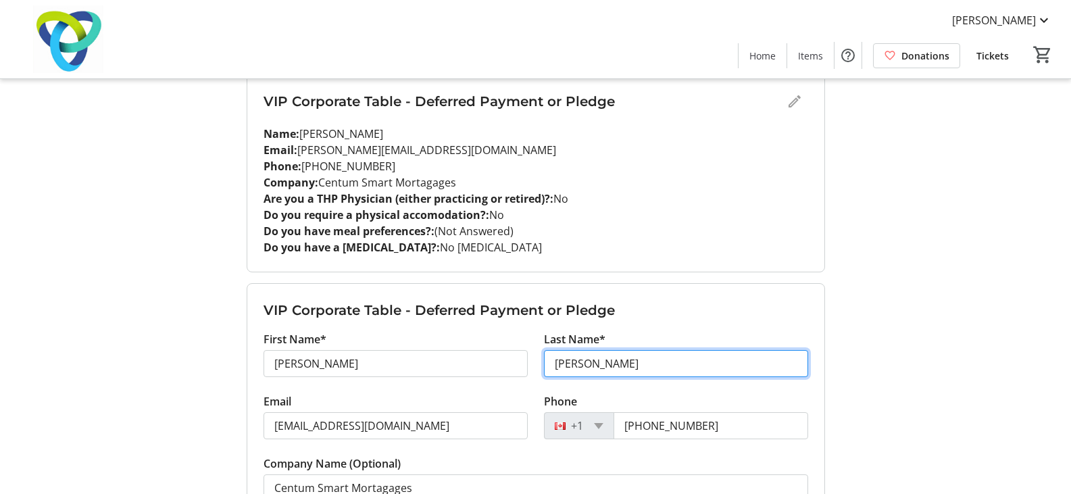
drag, startPoint x: 597, startPoint y: 360, endPoint x: 479, endPoint y: 362, distance: 117.6
click at [495, 361] on div "First Name* [PERSON_NAME] Last Name* [PERSON_NAME]" at bounding box center [536, 362] width 561 height 62
type input "P"
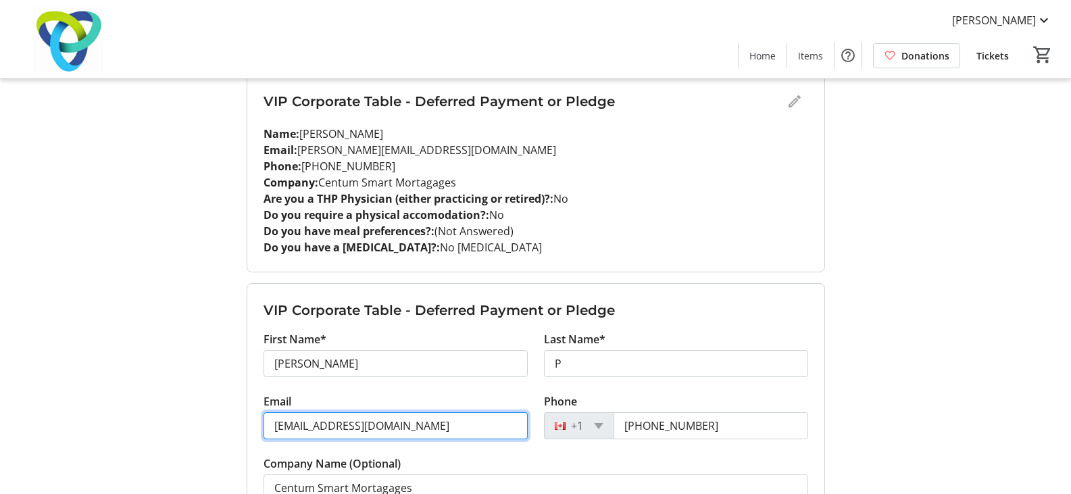
drag, startPoint x: 435, startPoint y: 426, endPoint x: -9, endPoint y: 467, distance: 446.0
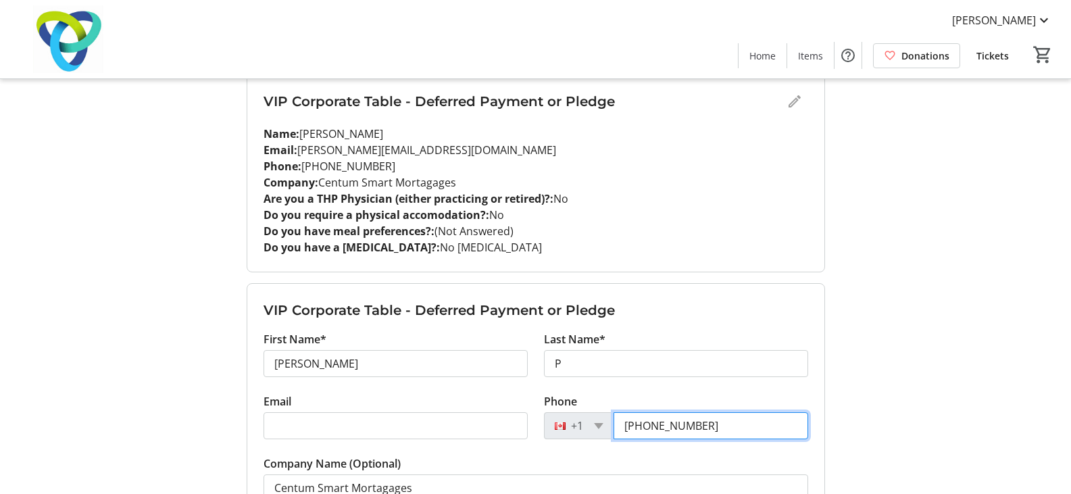
drag, startPoint x: 716, startPoint y: 427, endPoint x: 585, endPoint y: 434, distance: 132.0
click at [585, 434] on div "[PHONE_NUMBER]" at bounding box center [676, 425] width 264 height 27
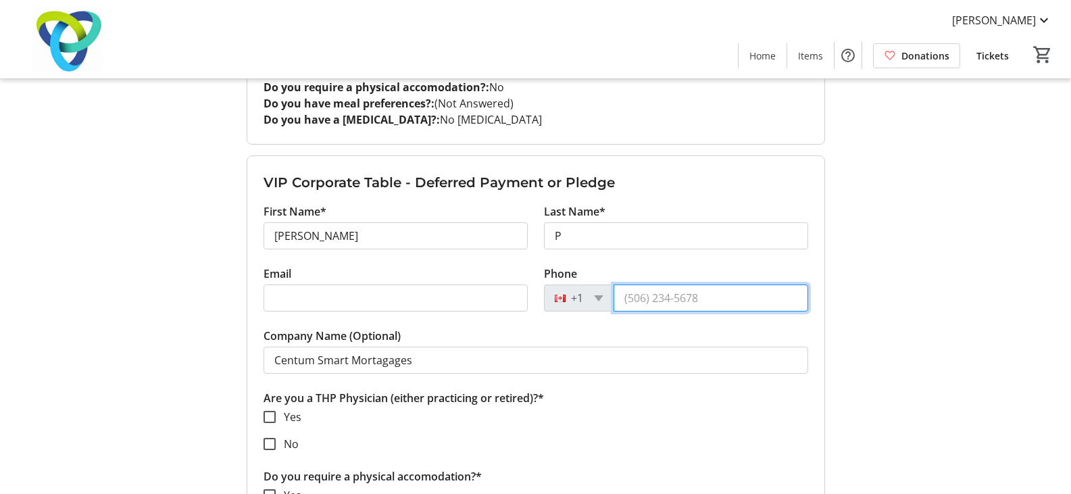
scroll to position [1014, 0]
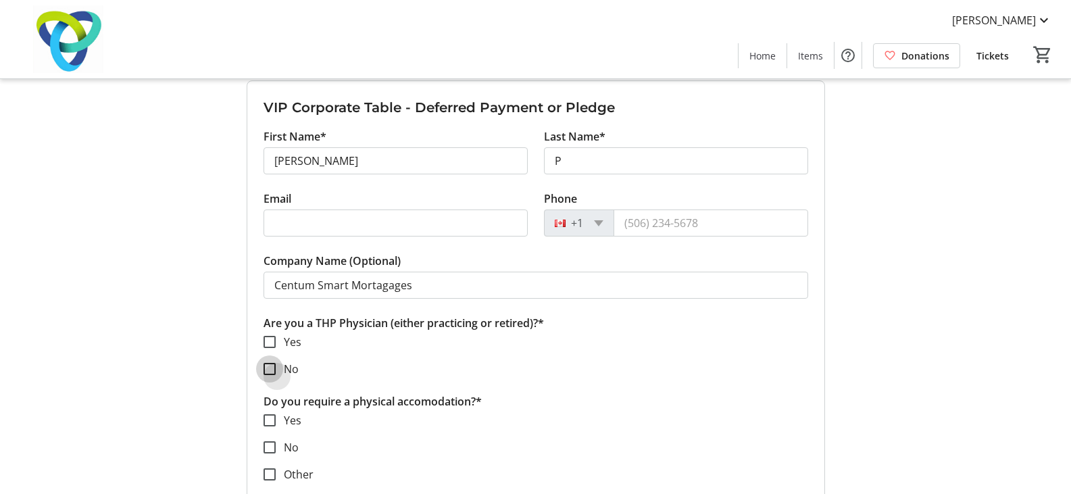
click at [272, 366] on input "No" at bounding box center [270, 369] width 12 height 12
checkbox input "true"
click at [268, 445] on input "No" at bounding box center [270, 447] width 12 height 12
checkbox input "true"
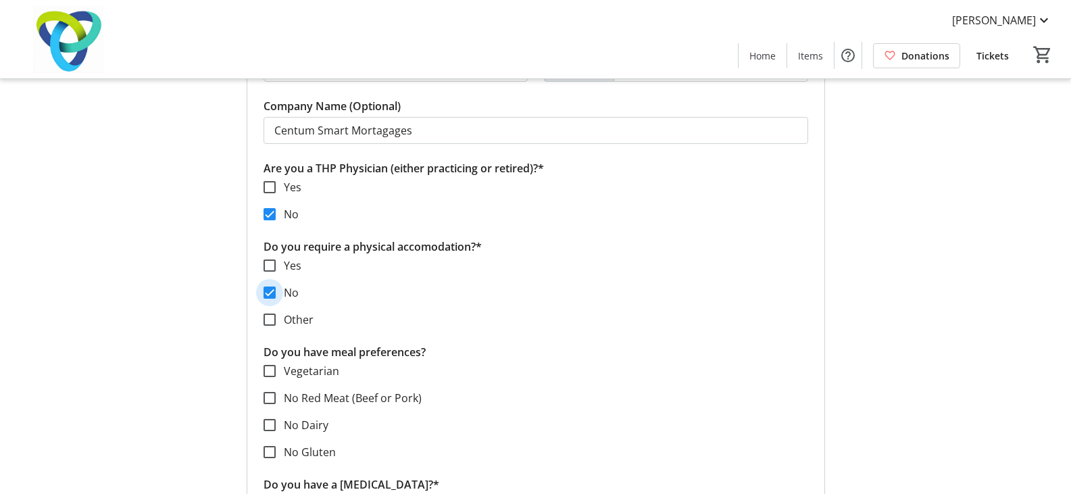
scroll to position [1284, 0]
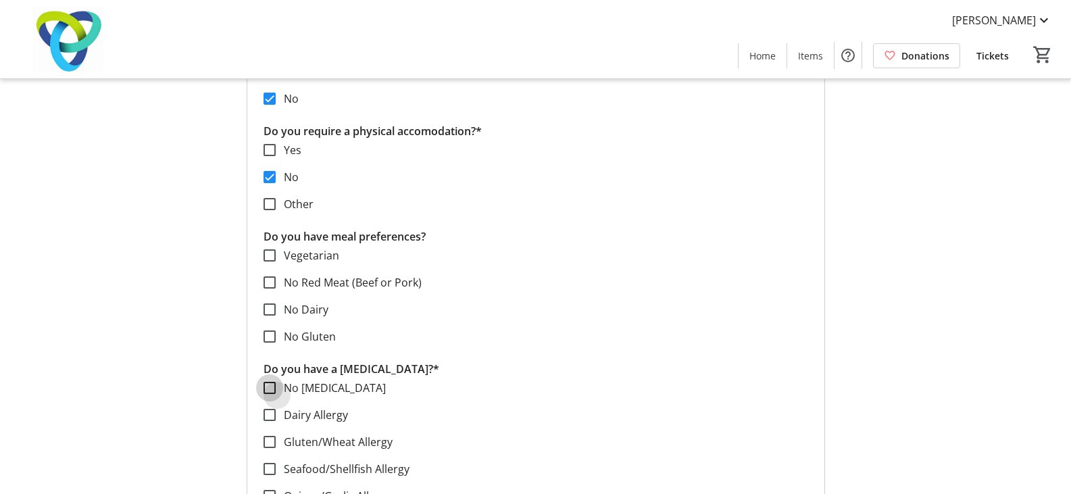
click at [274, 384] on input "No [MEDICAL_DATA]" at bounding box center [270, 388] width 12 height 12
checkbox input "true"
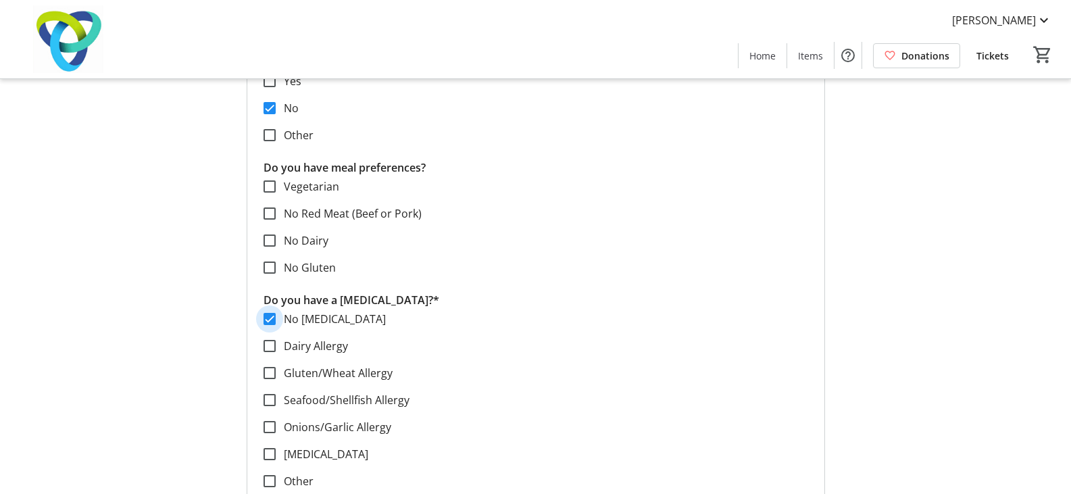
scroll to position [1419, 0]
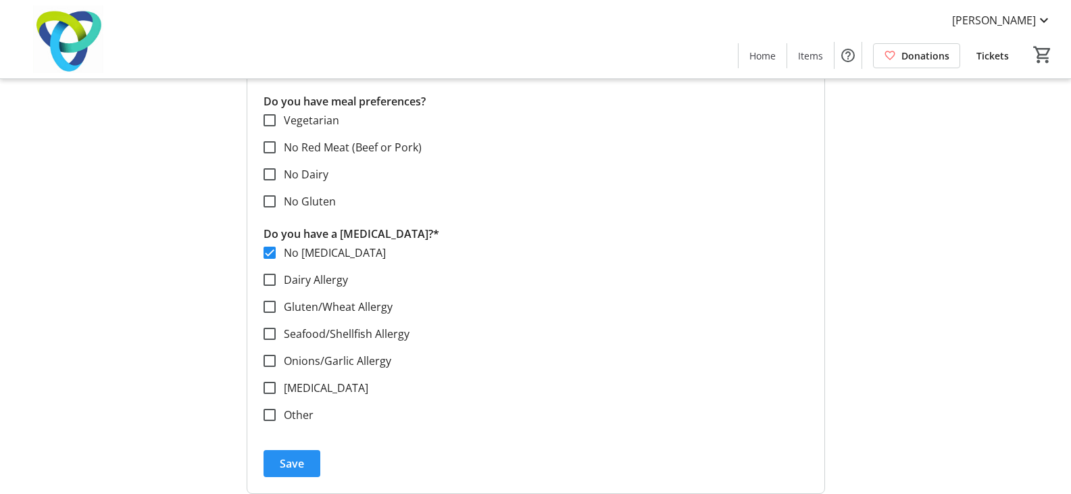
click at [297, 455] on span "submit" at bounding box center [292, 463] width 57 height 32
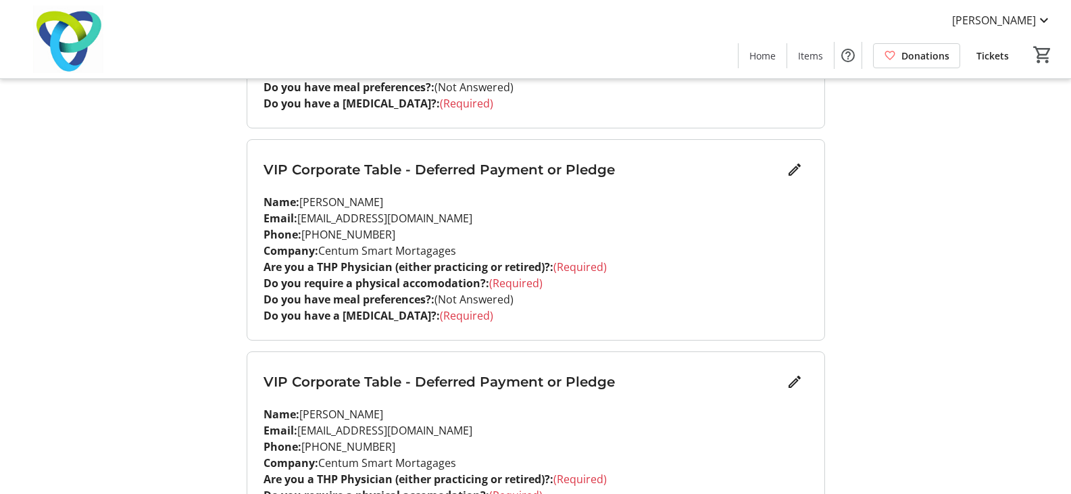
scroll to position [1901, 0]
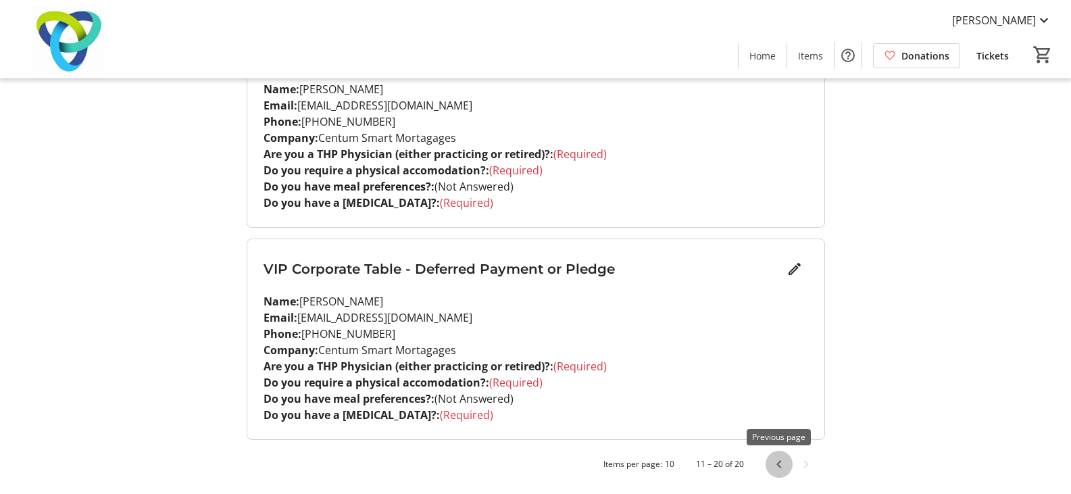
click at [777, 471] on span "Previous page" at bounding box center [779, 464] width 27 height 27
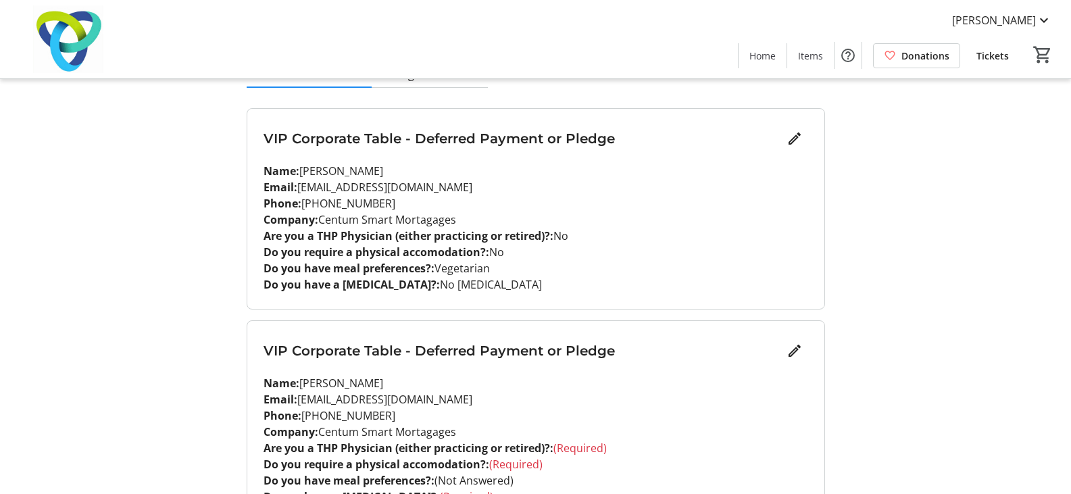
scroll to position [203, 0]
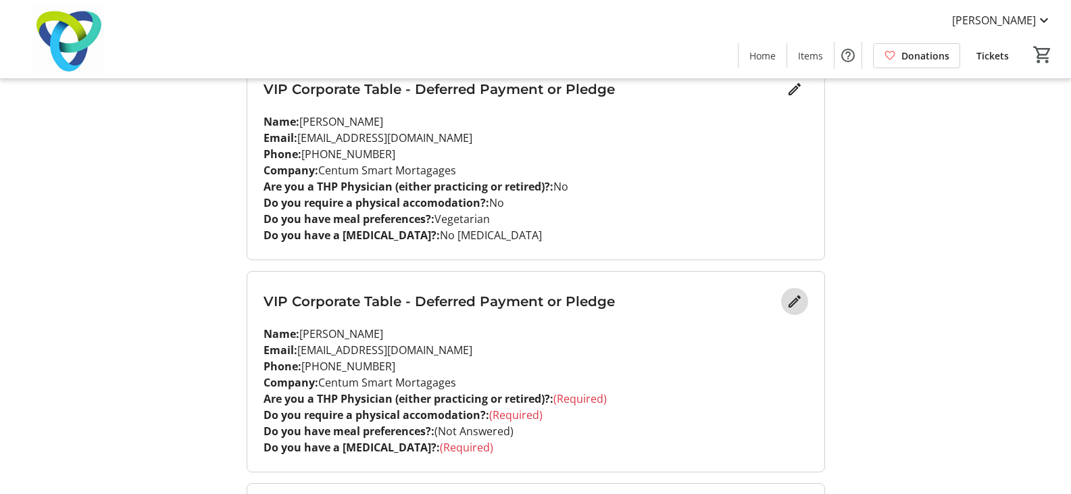
click at [794, 301] on mat-icon "Edit" at bounding box center [795, 301] width 16 height 16
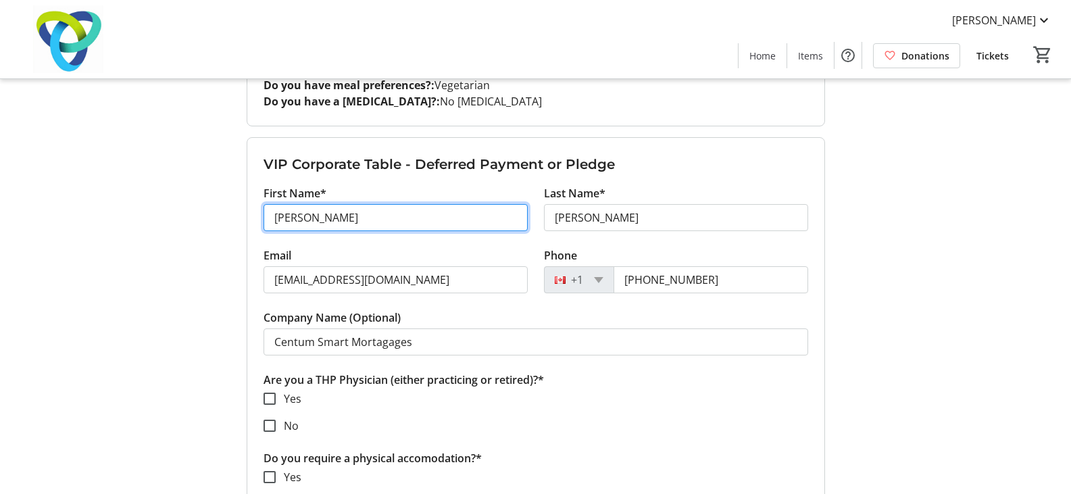
scroll to position [338, 0]
type input "[PERSON_NAME]"
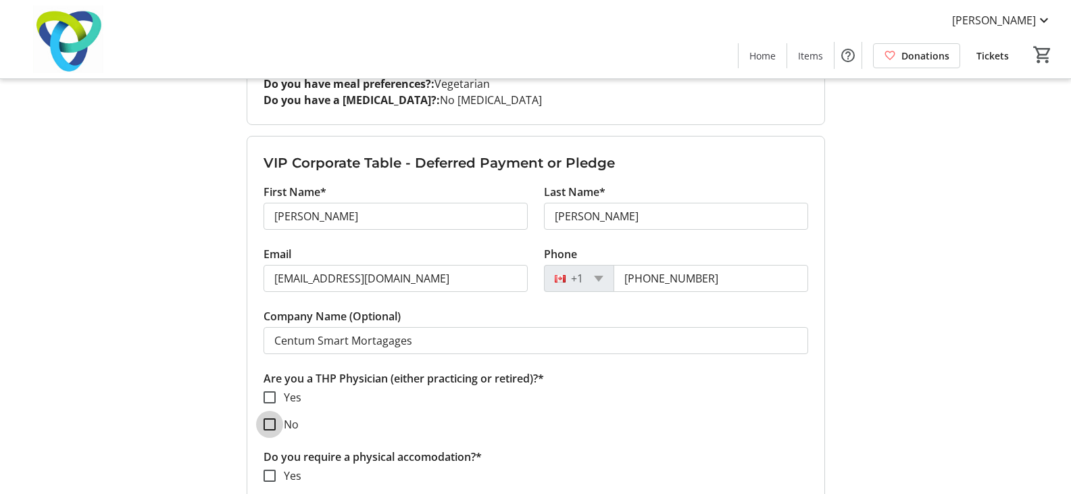
click at [270, 420] on input "No" at bounding box center [270, 424] width 12 height 12
checkbox input "true"
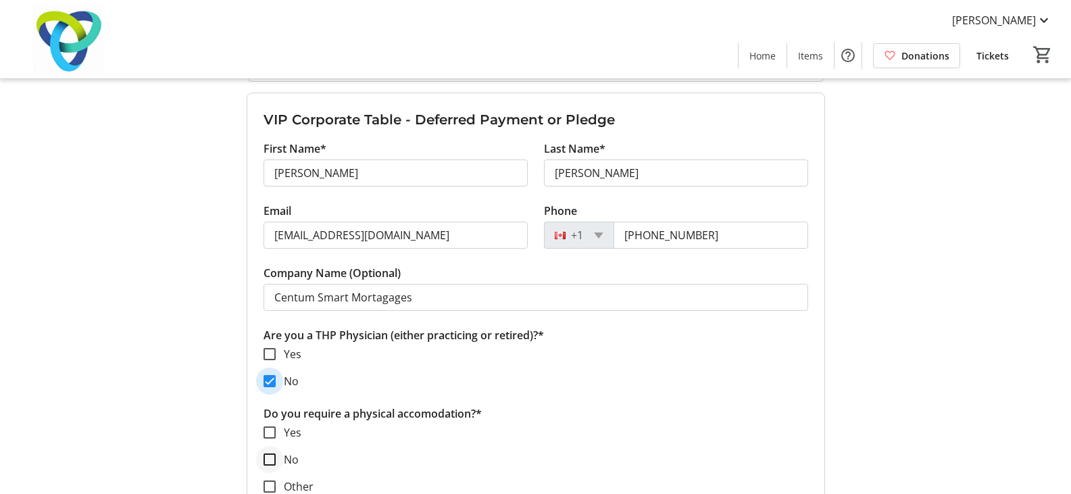
scroll to position [406, 0]
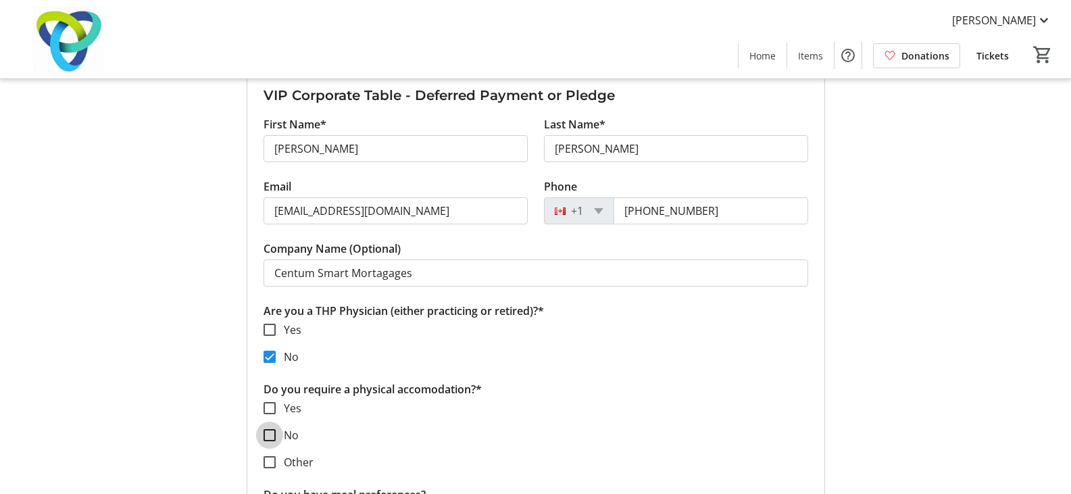
click at [268, 435] on input "No" at bounding box center [270, 435] width 12 height 12
checkbox input "true"
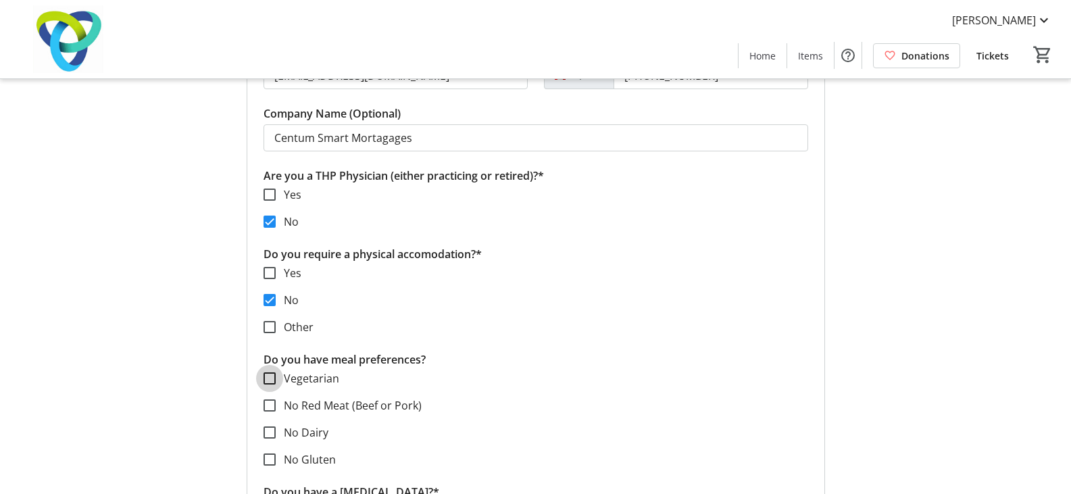
click at [274, 377] on input "Vegetarian" at bounding box center [270, 378] width 12 height 12
checkbox input "true"
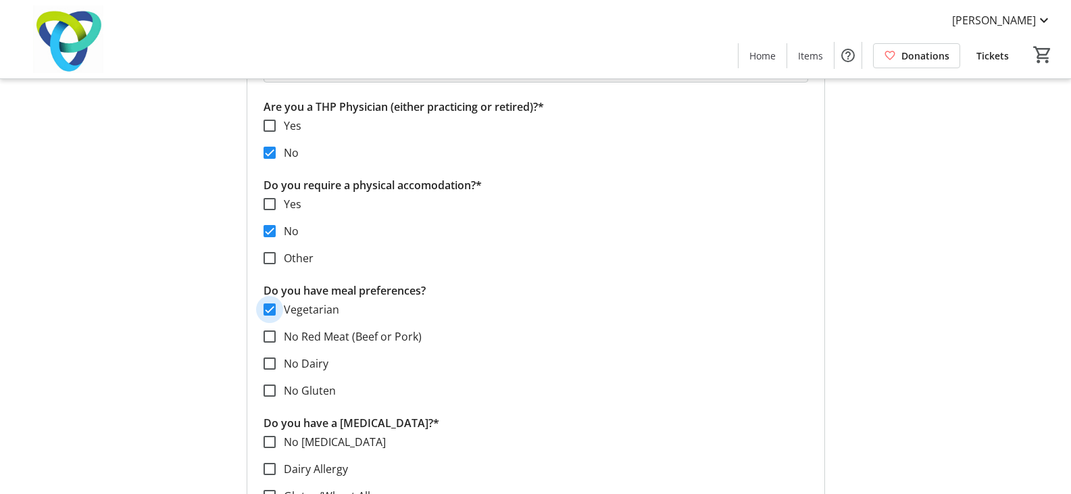
scroll to position [676, 0]
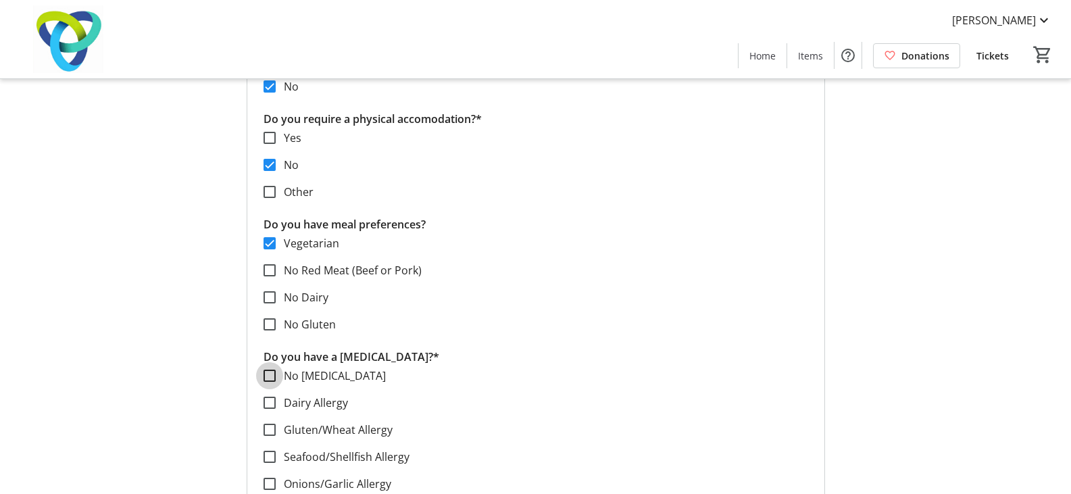
click at [268, 374] on input "No [MEDICAL_DATA]" at bounding box center [270, 376] width 12 height 12
checkbox input "true"
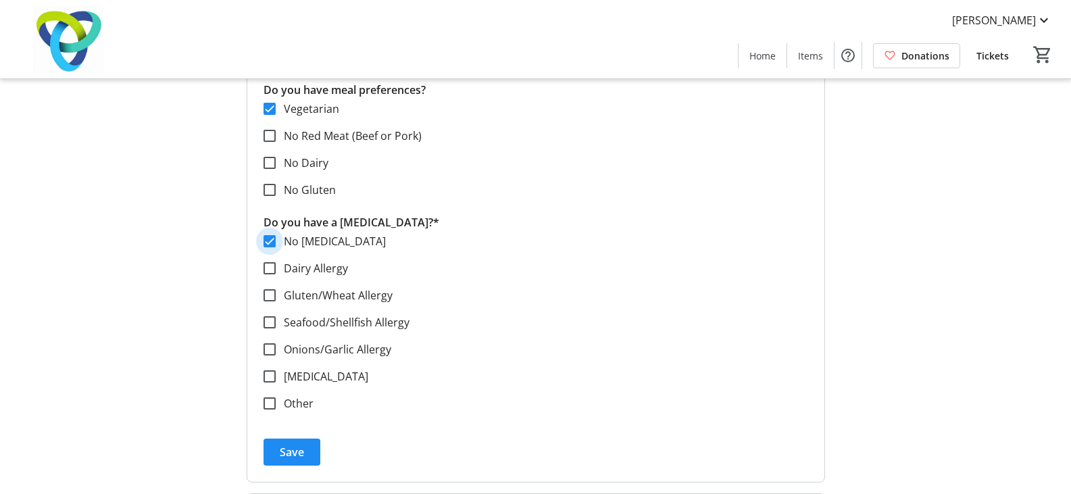
scroll to position [811, 0]
click at [295, 450] on span "Save" at bounding box center [292, 451] width 24 height 16
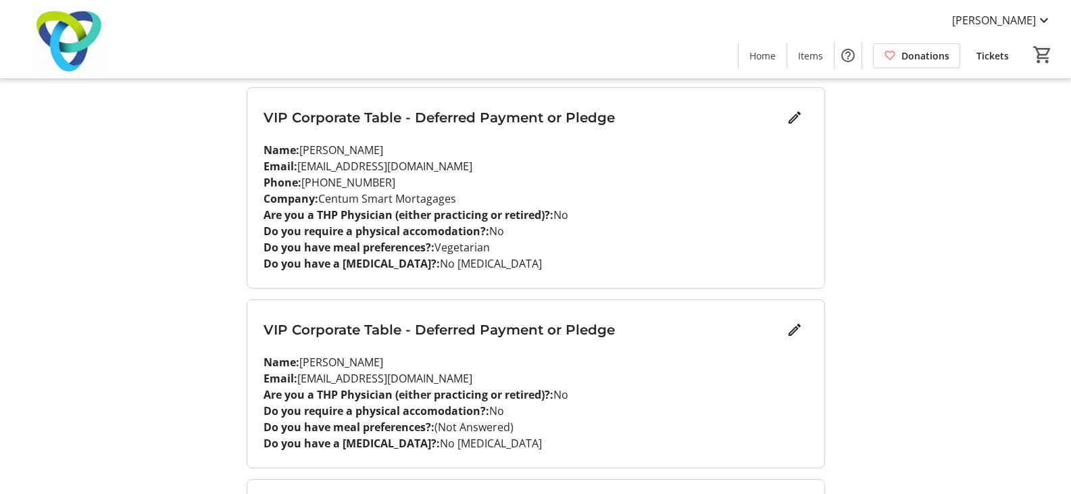
scroll to position [676, 0]
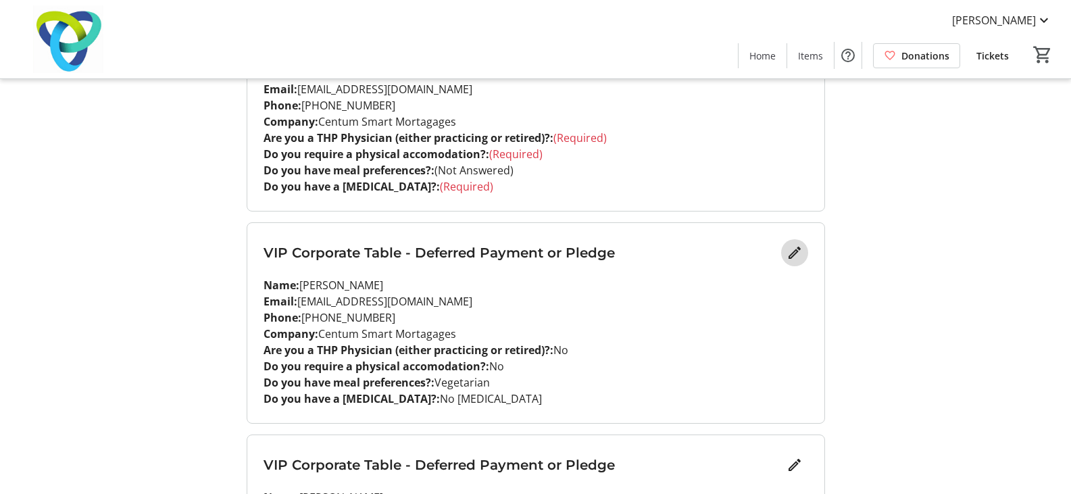
click at [787, 256] on mat-icon "Edit" at bounding box center [795, 253] width 16 height 16
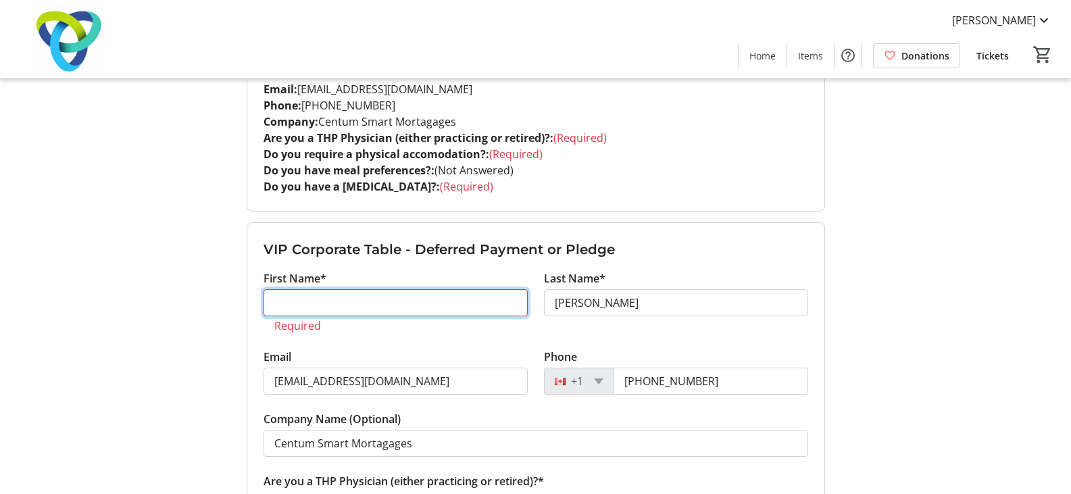
click at [272, 302] on input "First Name*" at bounding box center [396, 302] width 264 height 27
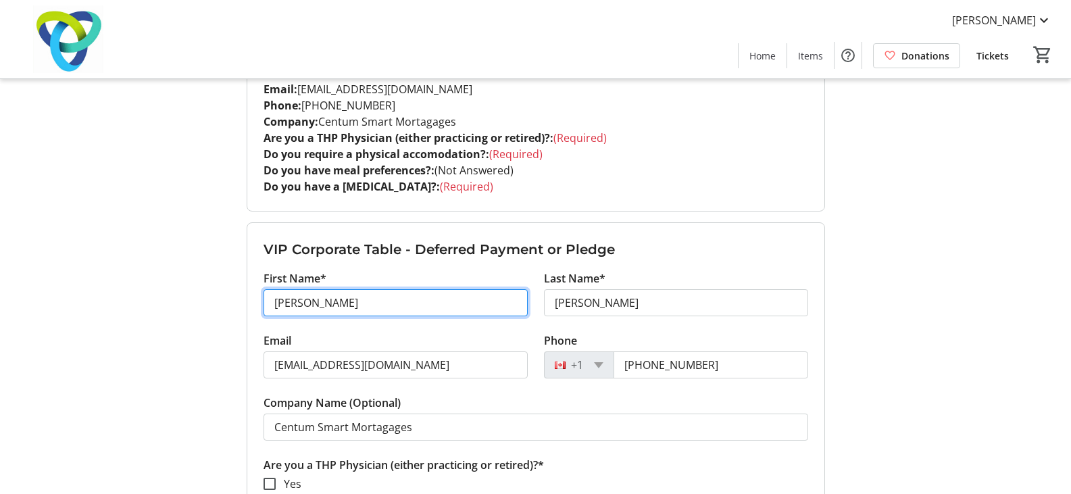
type input "[PERSON_NAME]"
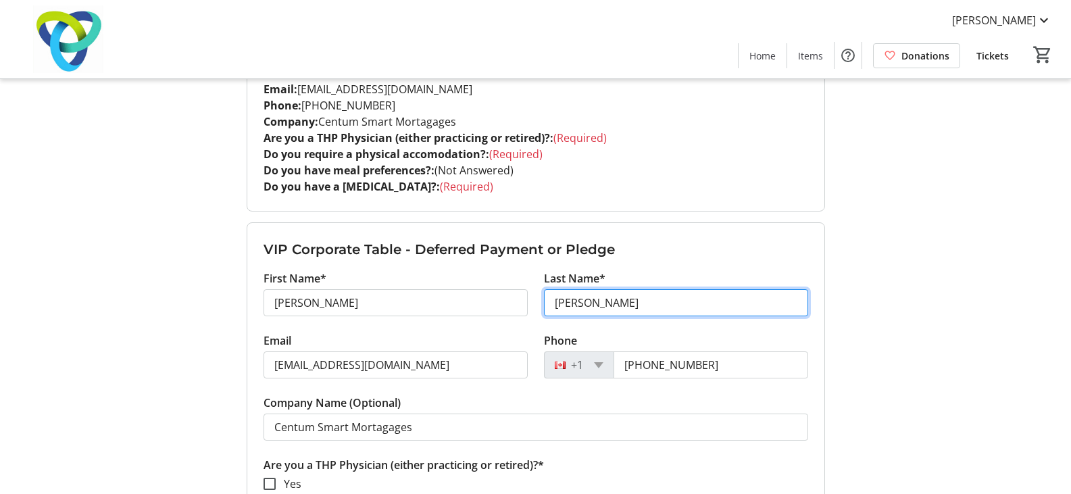
type input "[PERSON_NAME]"
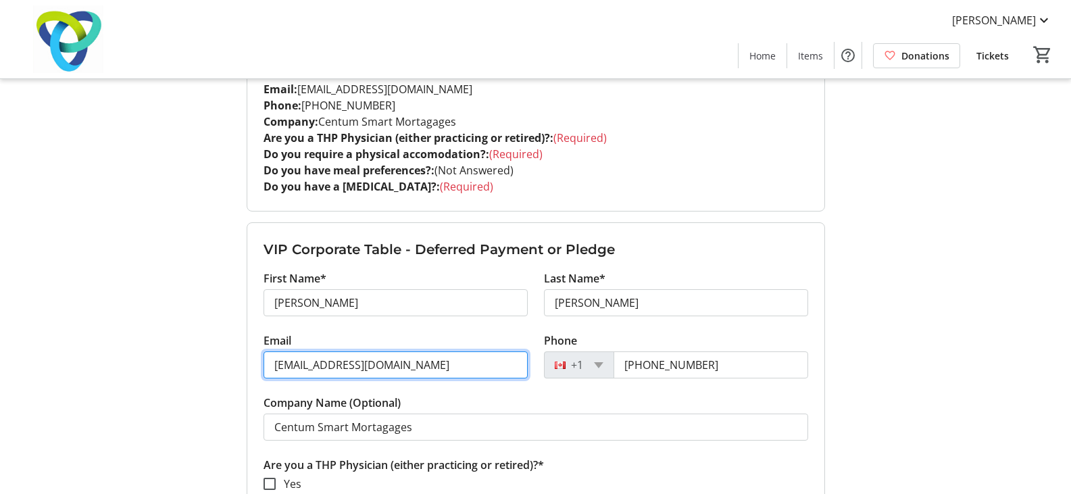
drag, startPoint x: 408, startPoint y: 358, endPoint x: 9, endPoint y: 346, distance: 399.0
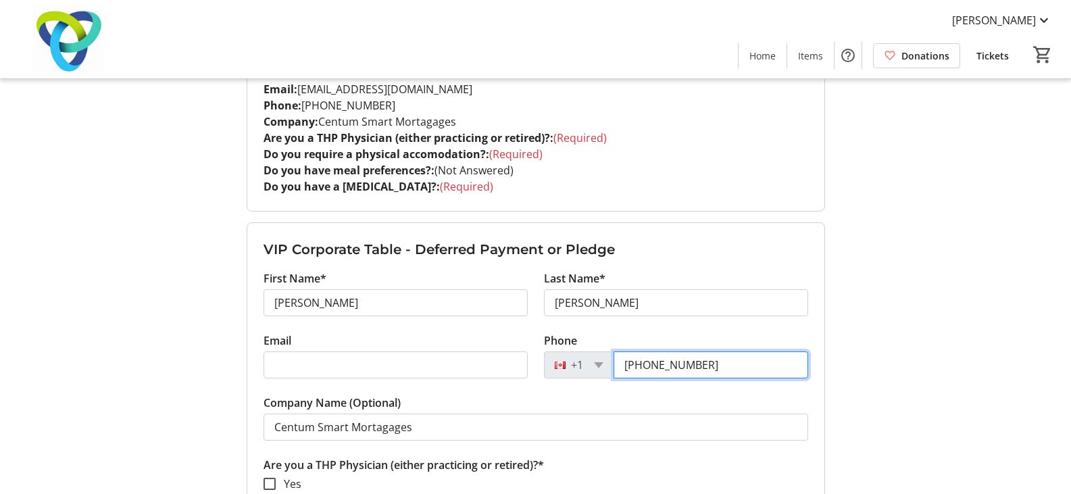
drag, startPoint x: 715, startPoint y: 369, endPoint x: 343, endPoint y: 395, distance: 372.6
click at [408, 375] on div "Email Phone [PHONE_NUMBER]" at bounding box center [536, 364] width 561 height 62
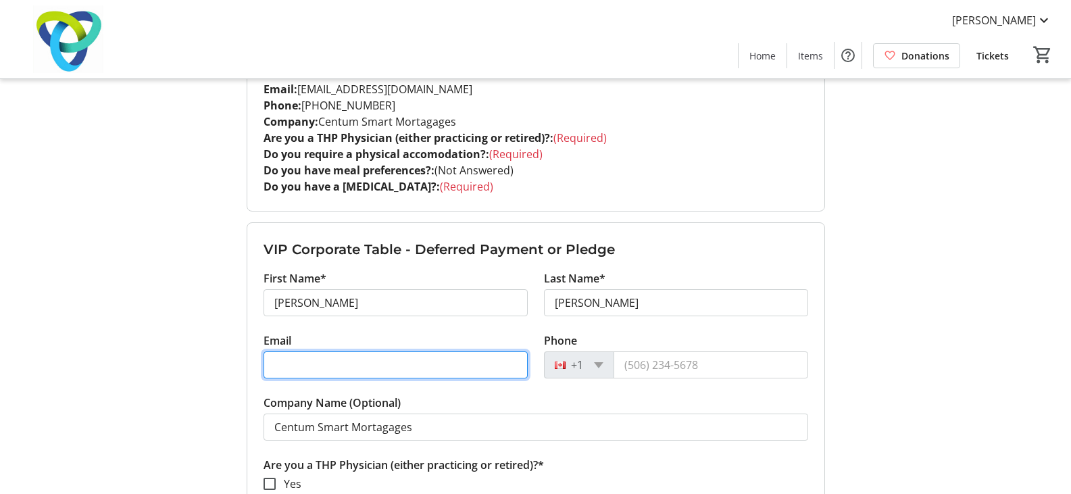
click at [353, 366] on input "Email" at bounding box center [396, 364] width 264 height 27
paste input "[EMAIL_ADDRESS][DOMAIN_NAME]"
type input "[EMAIL_ADDRESS][DOMAIN_NAME]"
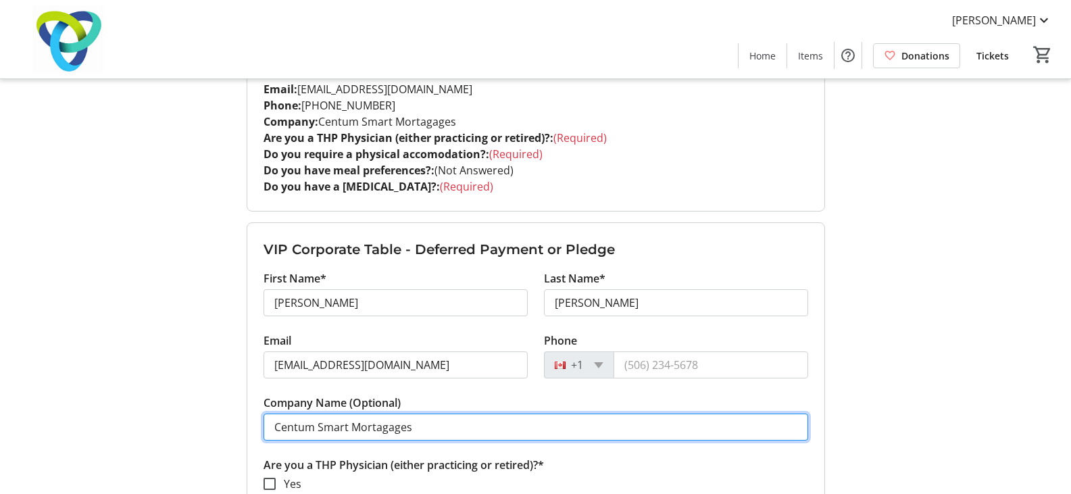
drag, startPoint x: 437, startPoint y: 416, endPoint x: 212, endPoint y: 426, distance: 224.6
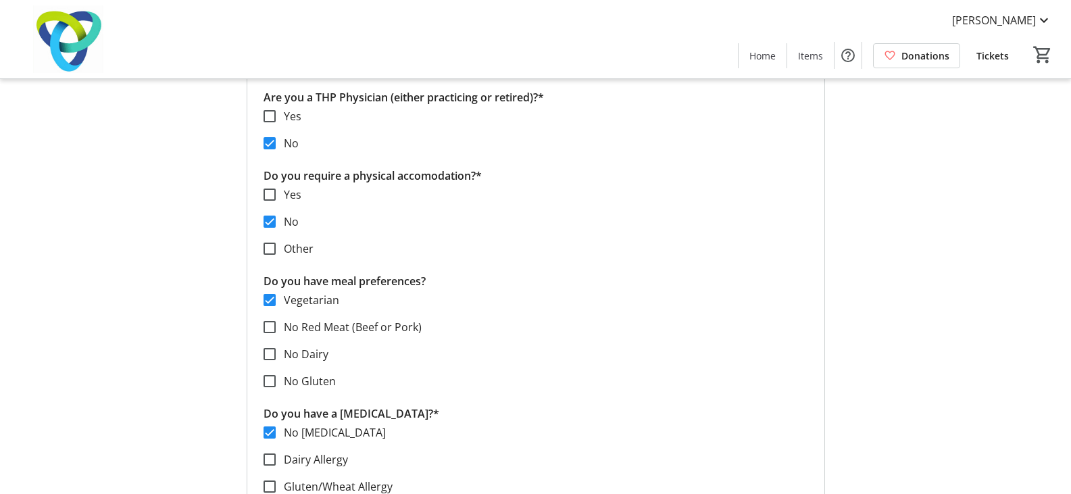
scroll to position [1081, 0]
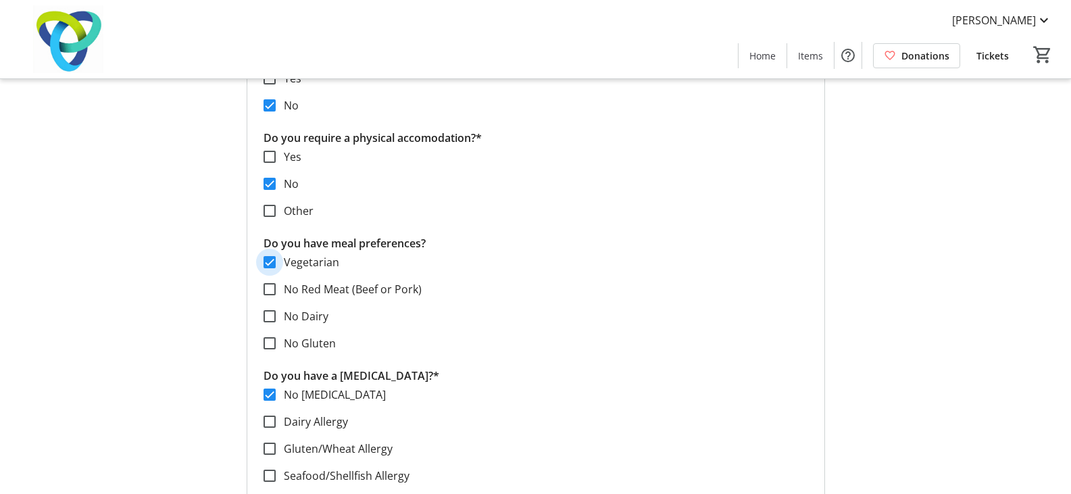
click at [274, 258] on input "Vegetarian" at bounding box center [270, 262] width 12 height 12
checkbox input "false"
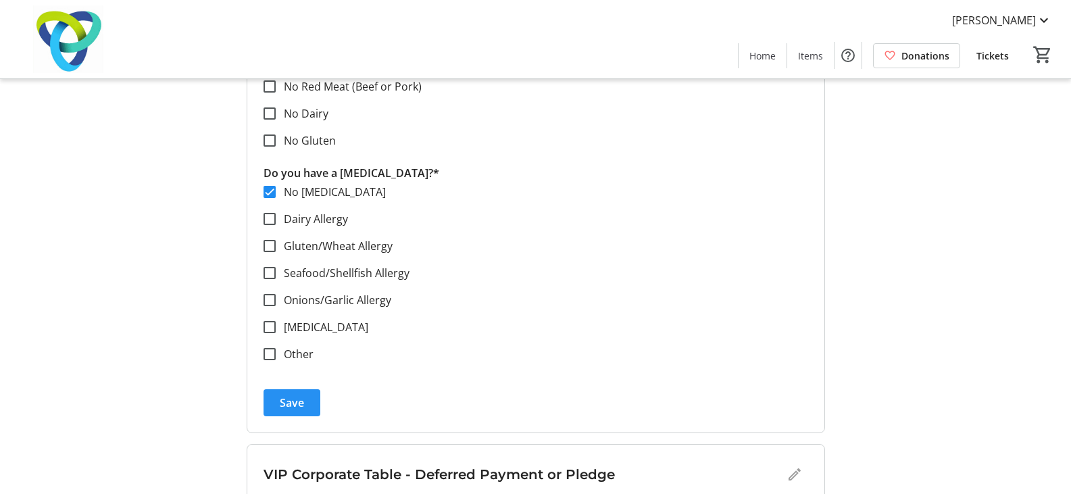
click at [309, 404] on span "submit" at bounding box center [292, 403] width 57 height 32
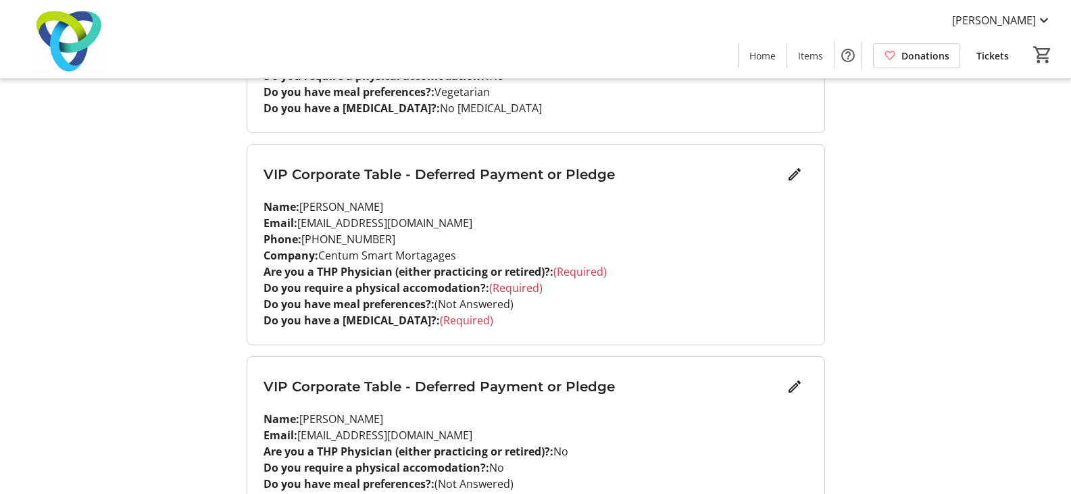
scroll to position [541, 0]
click at [798, 178] on mat-icon "Edit" at bounding box center [795, 176] width 16 height 16
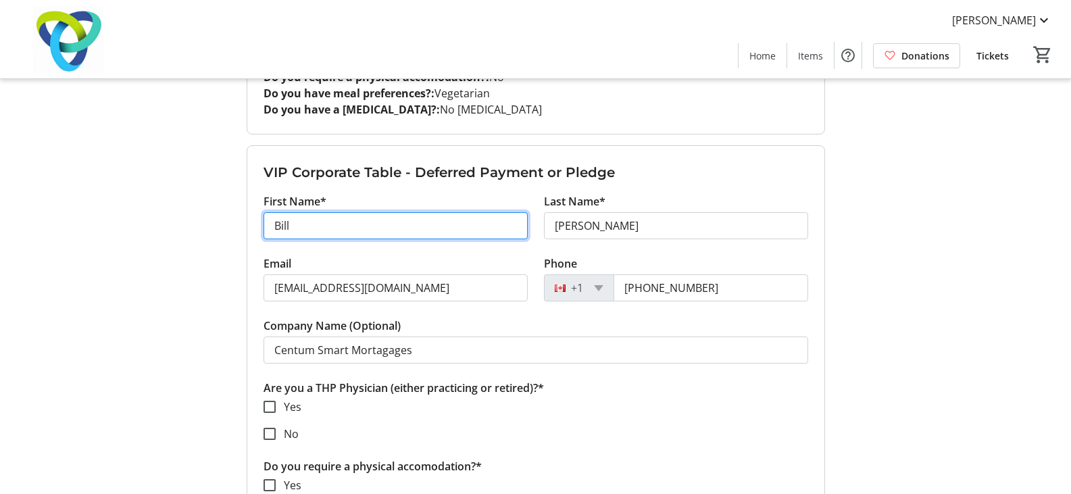
drag, startPoint x: 305, startPoint y: 225, endPoint x: 157, endPoint y: 248, distance: 149.8
type input "Ramesh"
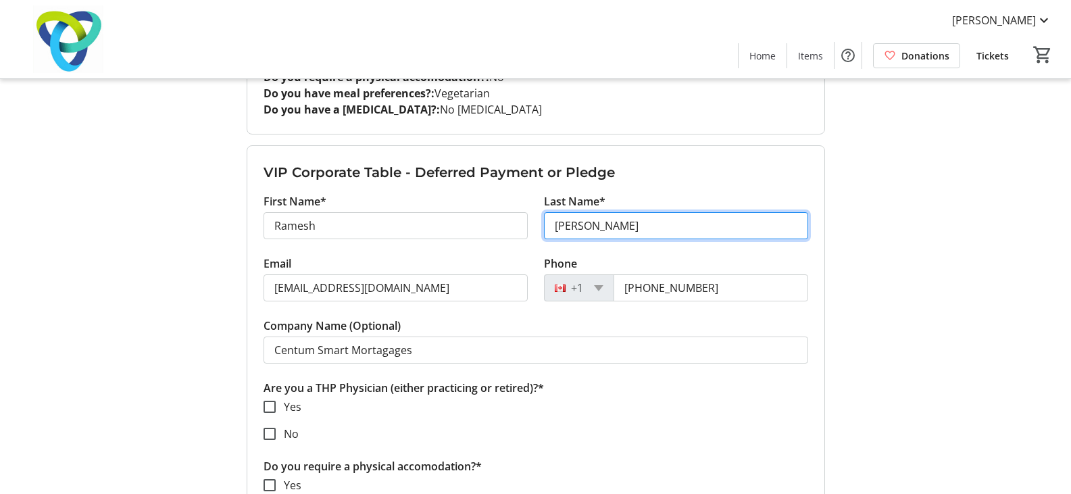
type input "[PERSON_NAME]"
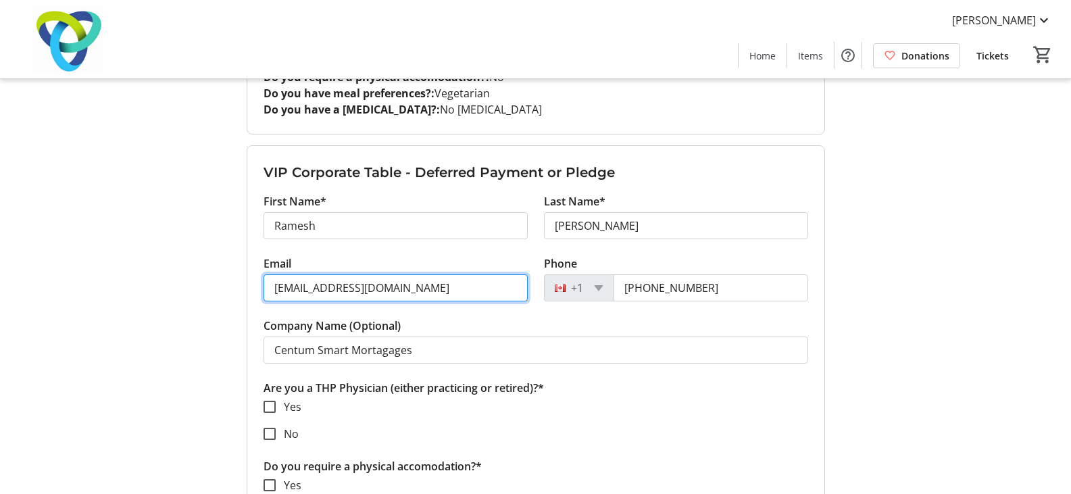
drag, startPoint x: 439, startPoint y: 280, endPoint x: 160, endPoint y: 274, distance: 279.9
paste input "[EMAIL_ADDRESS][DOMAIN_NAME]"
type input "[EMAIL_ADDRESS][DOMAIN_NAME]"
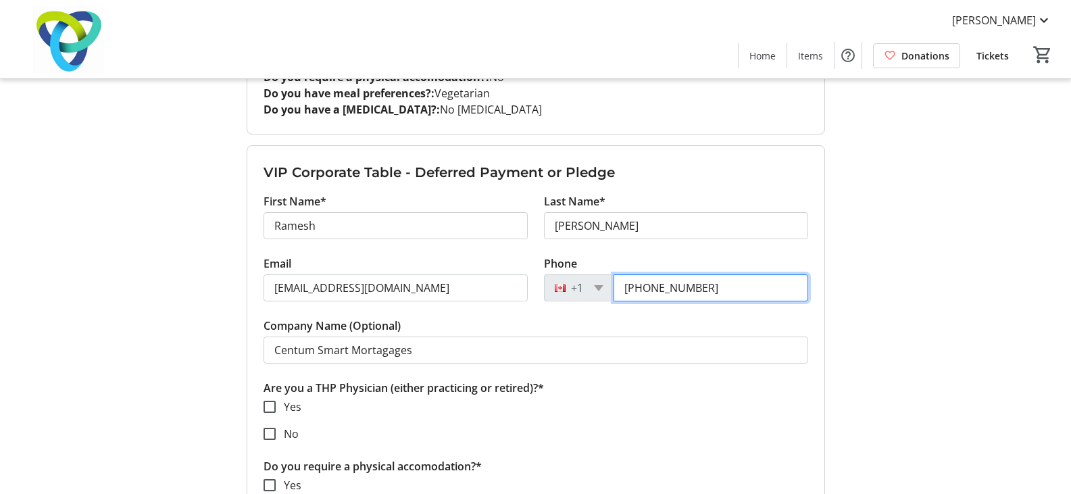
drag, startPoint x: 758, startPoint y: 278, endPoint x: 538, endPoint y: 281, distance: 219.7
click at [538, 281] on div "Phone [PHONE_NUMBER]" at bounding box center [676, 287] width 281 height 62
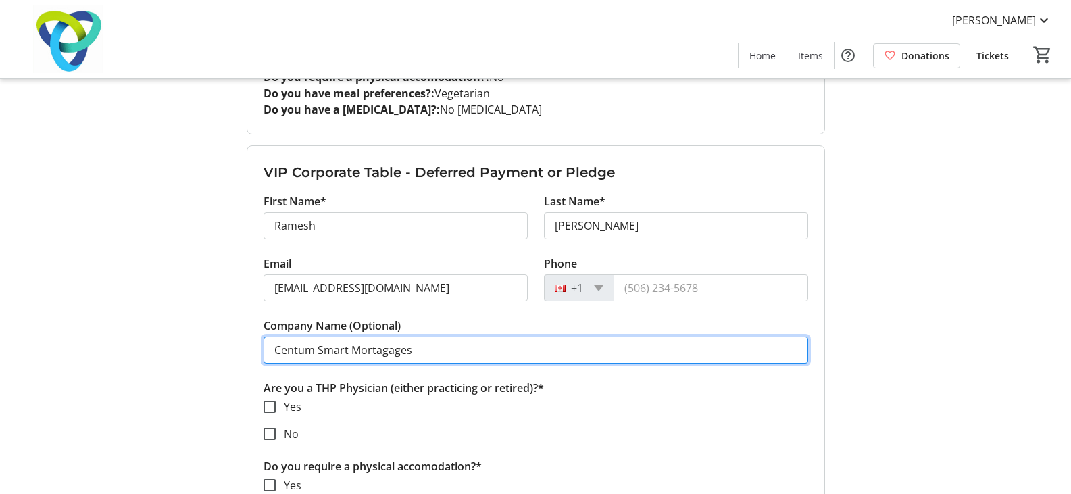
drag, startPoint x: 433, startPoint y: 340, endPoint x: -9, endPoint y: 343, distance: 442.1
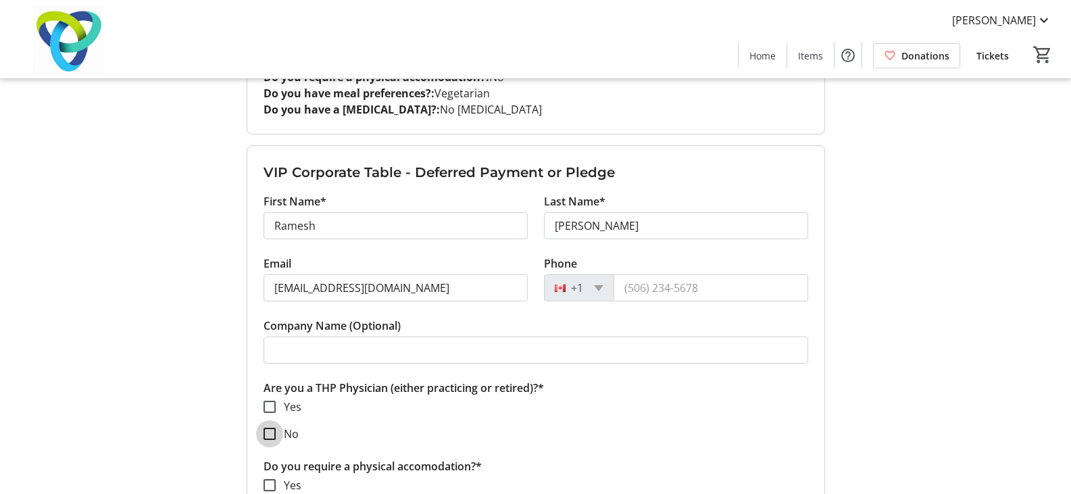
click at [268, 432] on input "No" at bounding box center [270, 434] width 12 height 12
checkbox input "true"
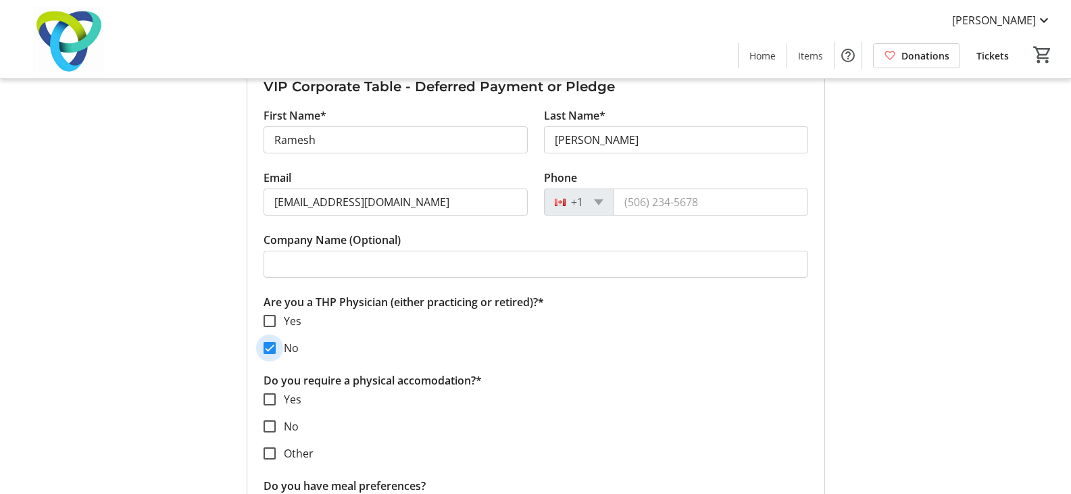
scroll to position [744, 0]
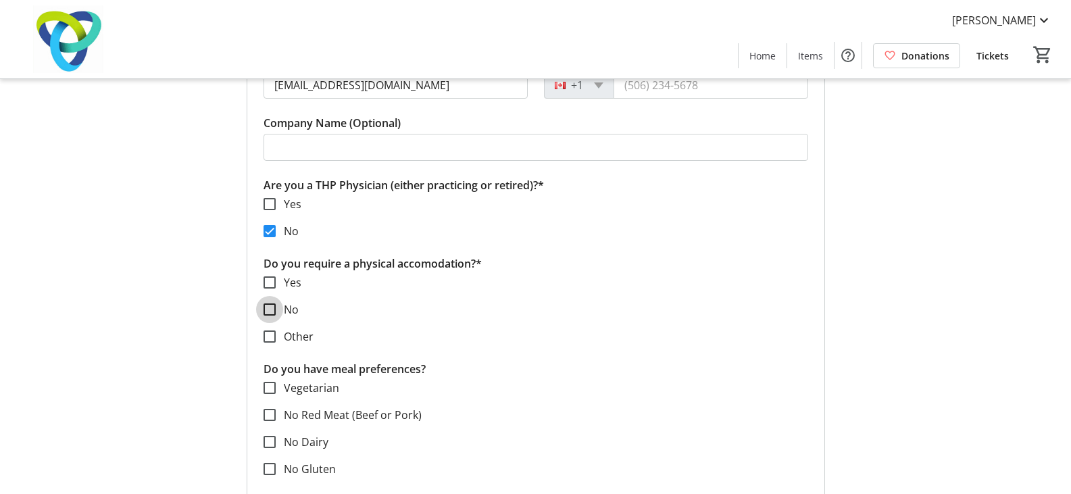
click at [269, 312] on input "No" at bounding box center [270, 309] width 12 height 12
checkbox input "true"
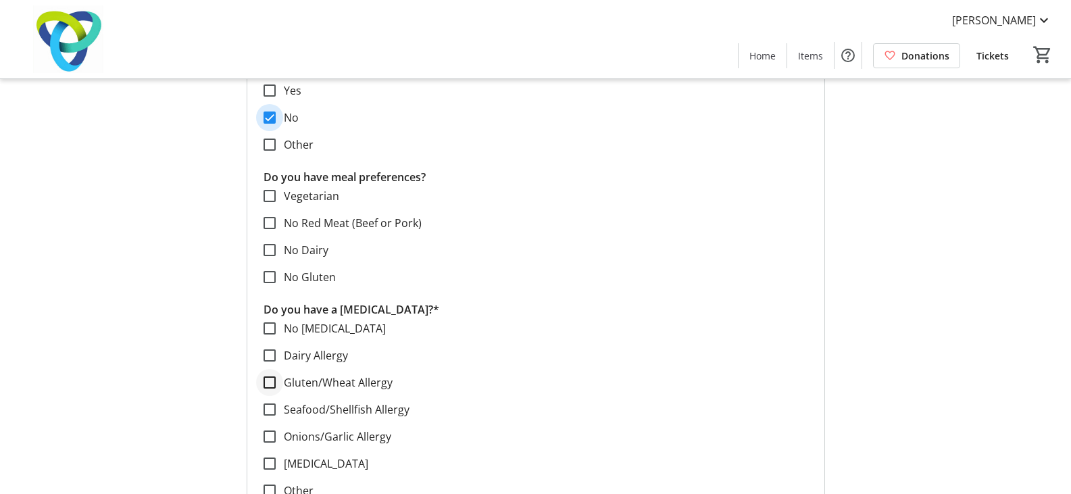
scroll to position [946, 0]
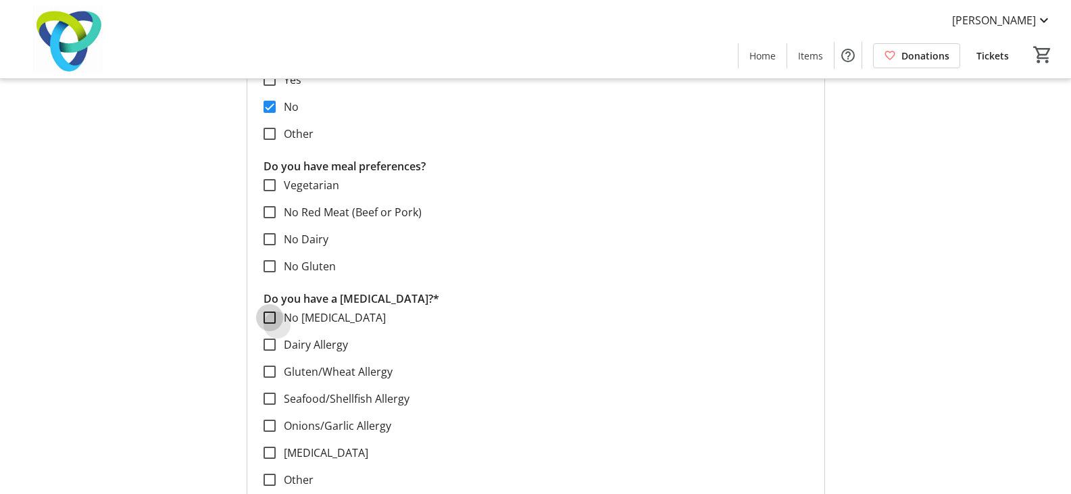
drag, startPoint x: 271, startPoint y: 323, endPoint x: 281, endPoint y: 334, distance: 14.4
click at [271, 322] on input "No [MEDICAL_DATA]" at bounding box center [270, 318] width 12 height 12
checkbox input "true"
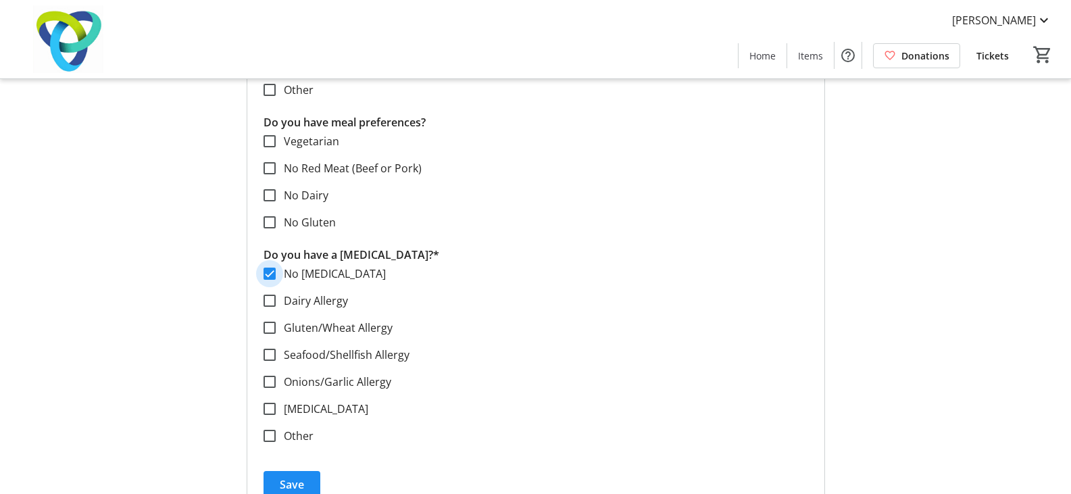
scroll to position [1014, 0]
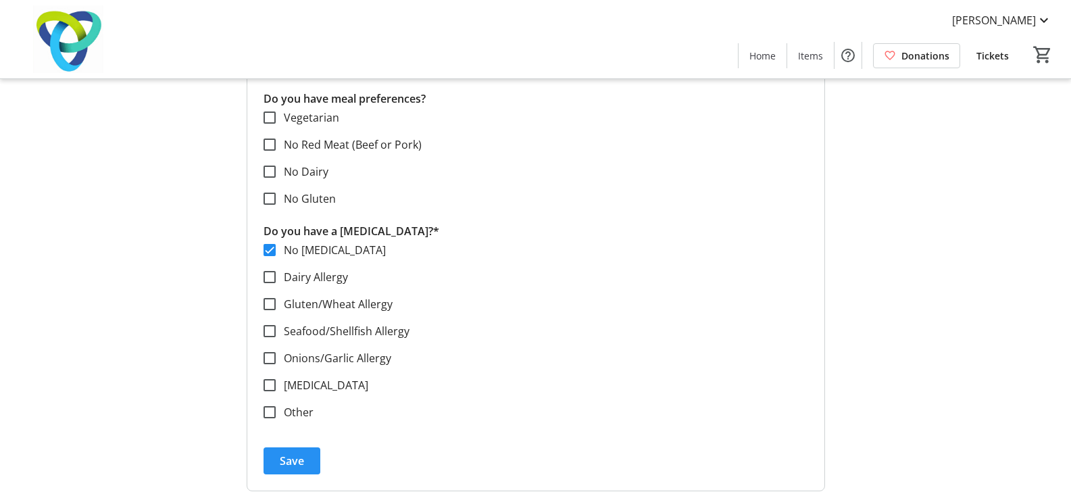
click at [293, 458] on span "Save" at bounding box center [292, 461] width 24 height 16
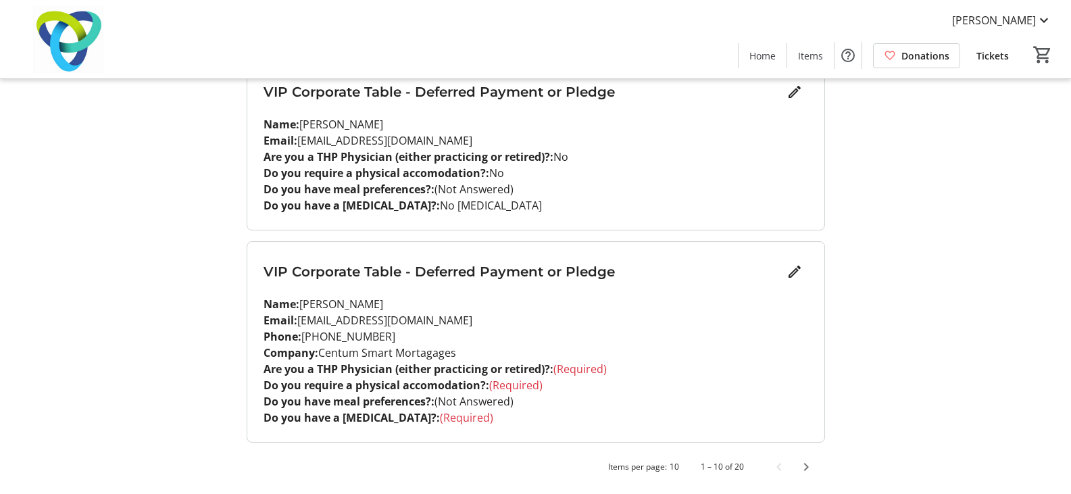
scroll to position [1706, 0]
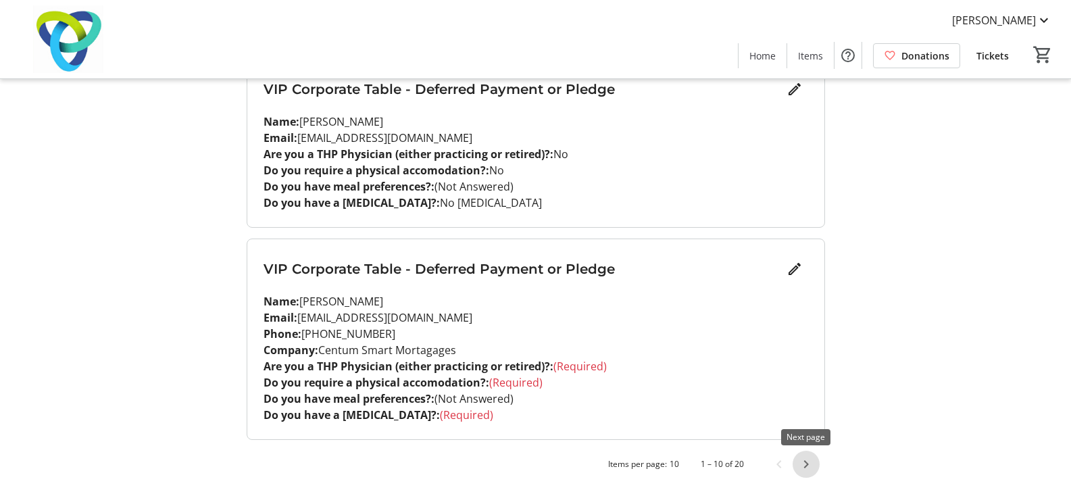
click at [809, 468] on span "Next page" at bounding box center [806, 464] width 27 height 27
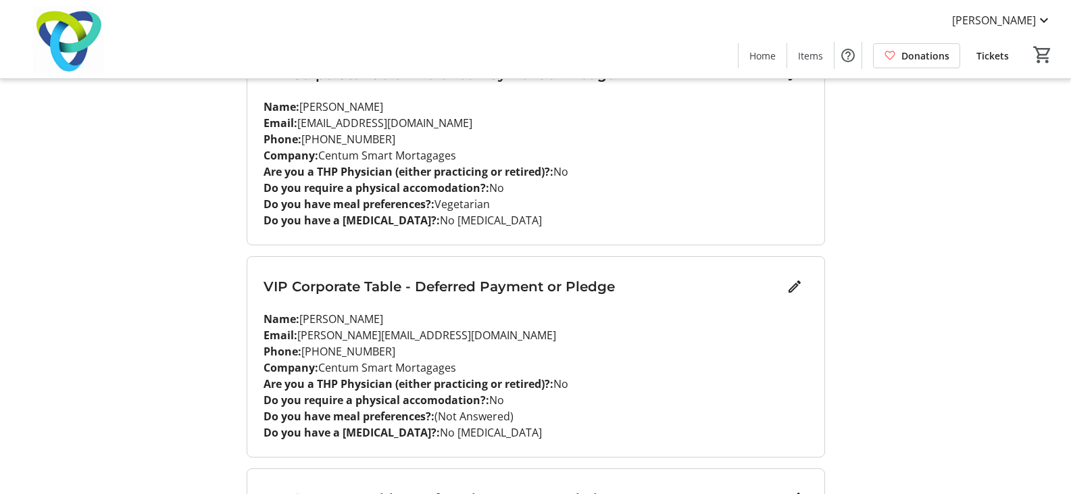
scroll to position [625, 0]
click at [794, 285] on mat-icon "Edit" at bounding box center [795, 288] width 16 height 16
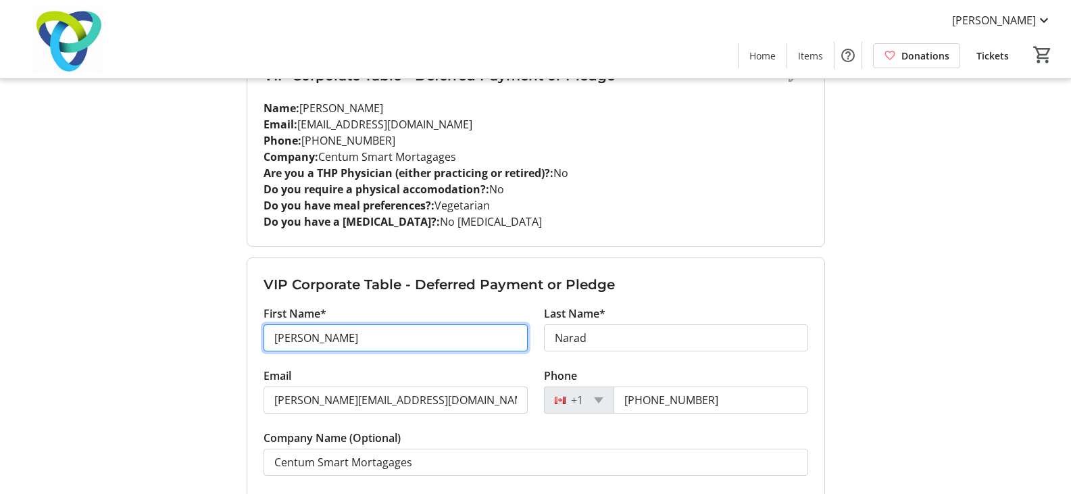
drag, startPoint x: 261, startPoint y: 337, endPoint x: 148, endPoint y: 353, distance: 113.9
type input "[PERSON_NAME]"
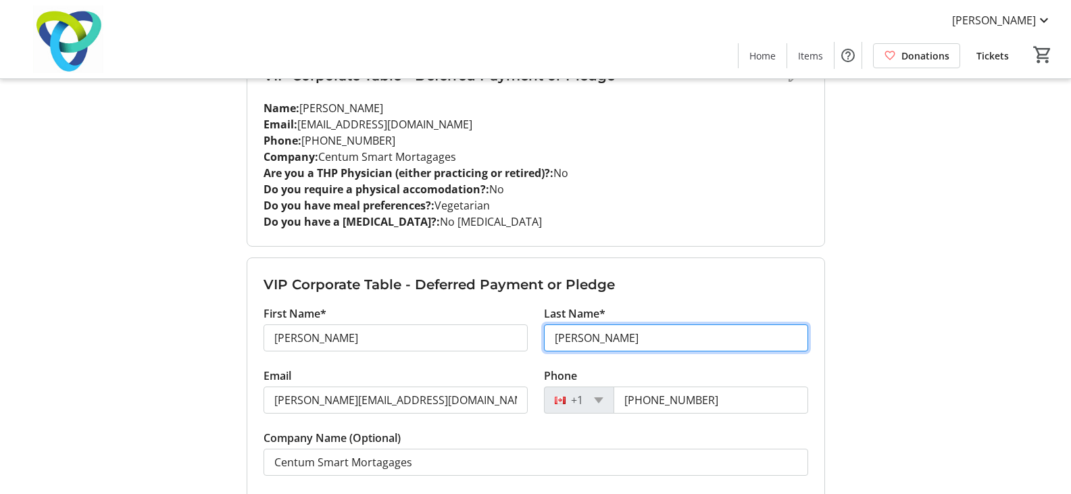
type input "[PERSON_NAME]"
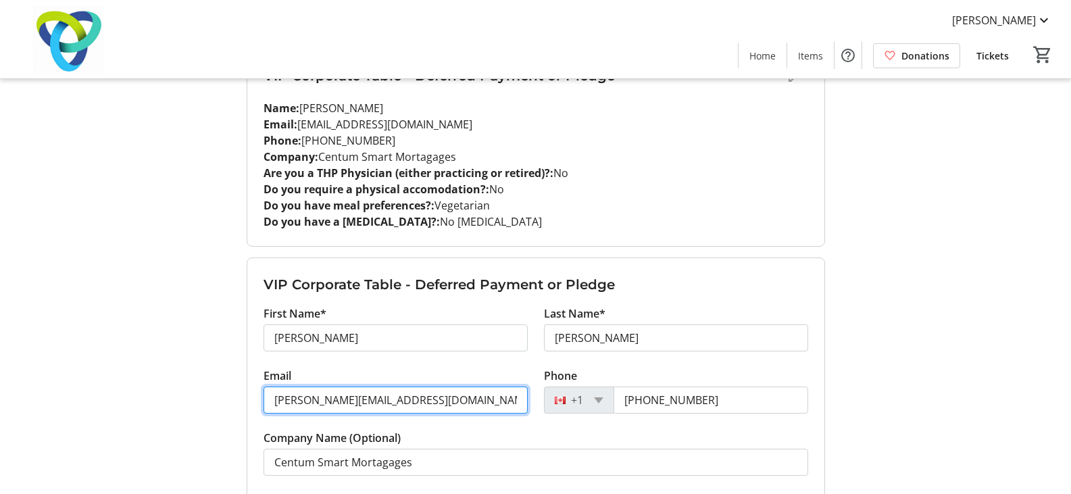
drag, startPoint x: 434, startPoint y: 404, endPoint x: 93, endPoint y: 395, distance: 340.8
type input "[EMAIL_ADDRESS][DOMAIN_NAME]"
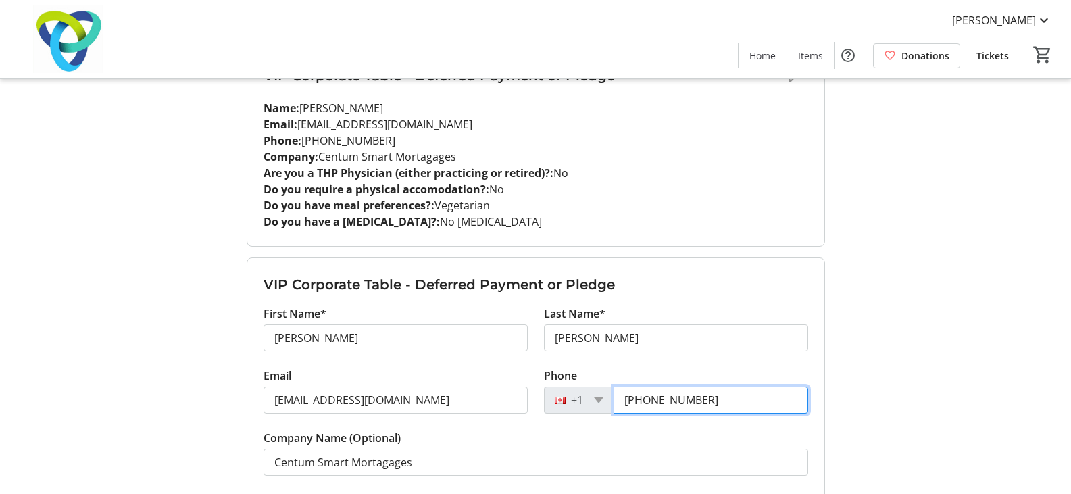
drag, startPoint x: 710, startPoint y: 396, endPoint x: 577, endPoint y: 419, distance: 134.5
click at [583, 416] on tr-form-field "Phone [PHONE_NUMBER]" at bounding box center [676, 399] width 264 height 62
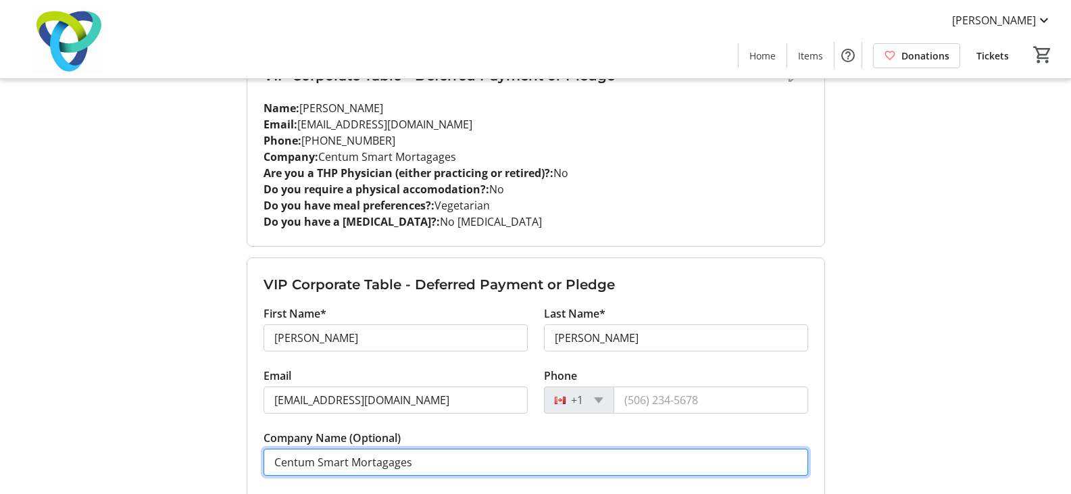
drag, startPoint x: 416, startPoint y: 458, endPoint x: 137, endPoint y: 479, distance: 279.2
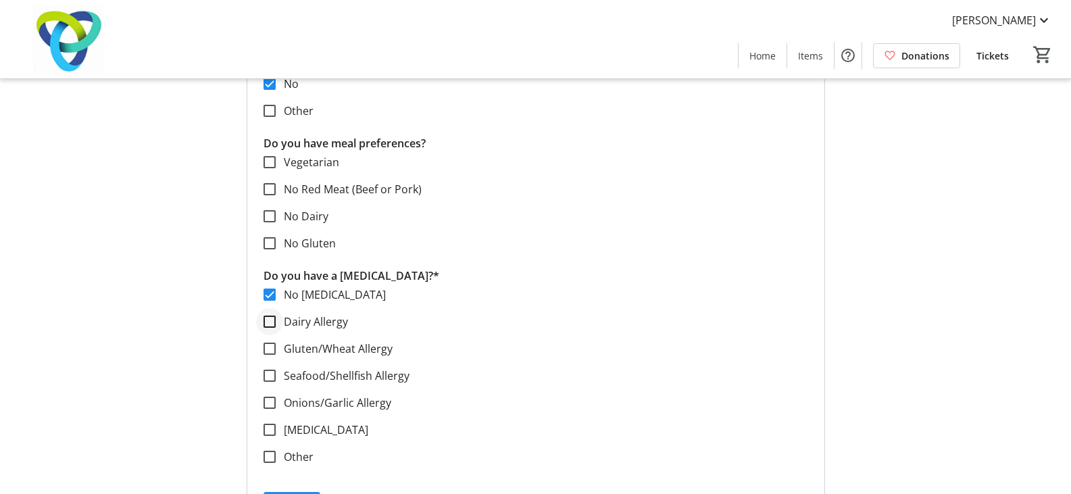
scroll to position [1300, 0]
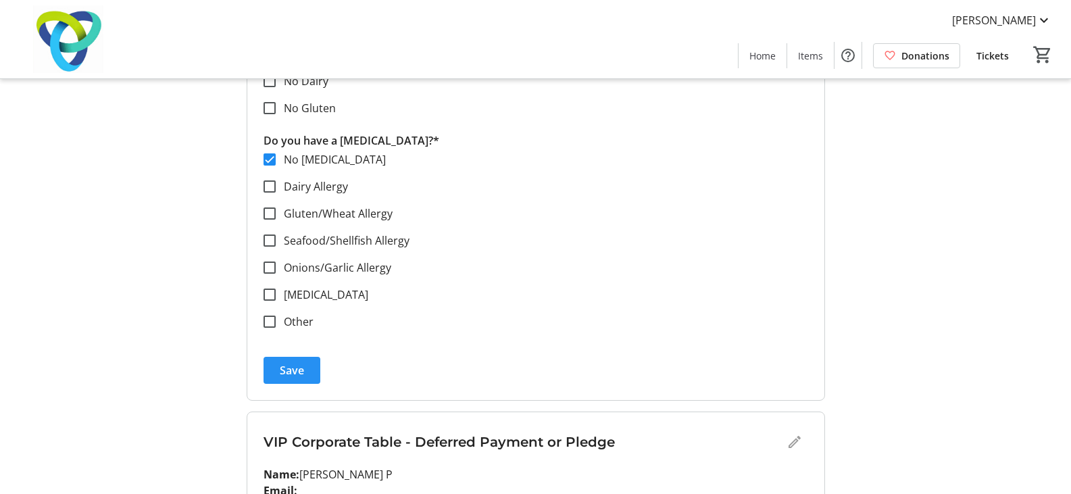
click at [281, 378] on span "Save" at bounding box center [292, 370] width 24 height 16
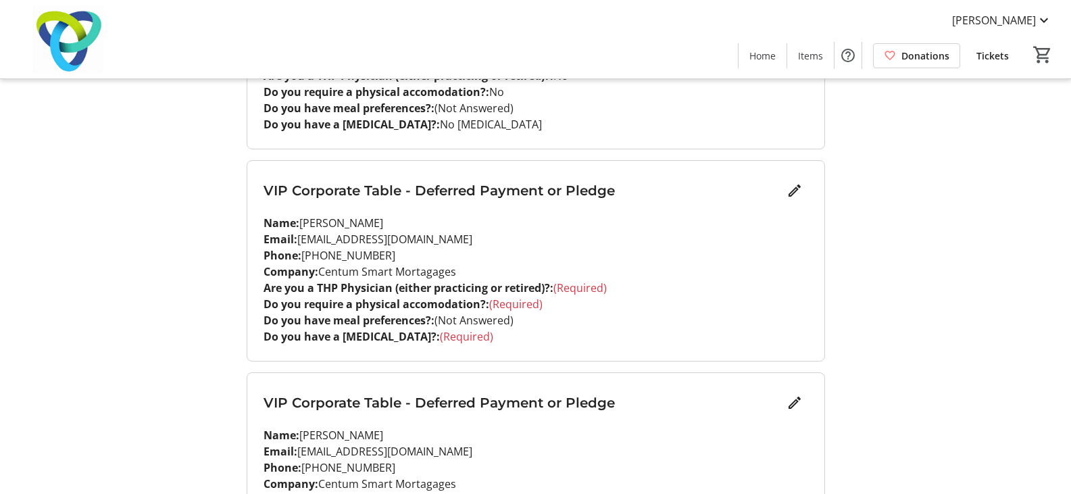
scroll to position [963, 0]
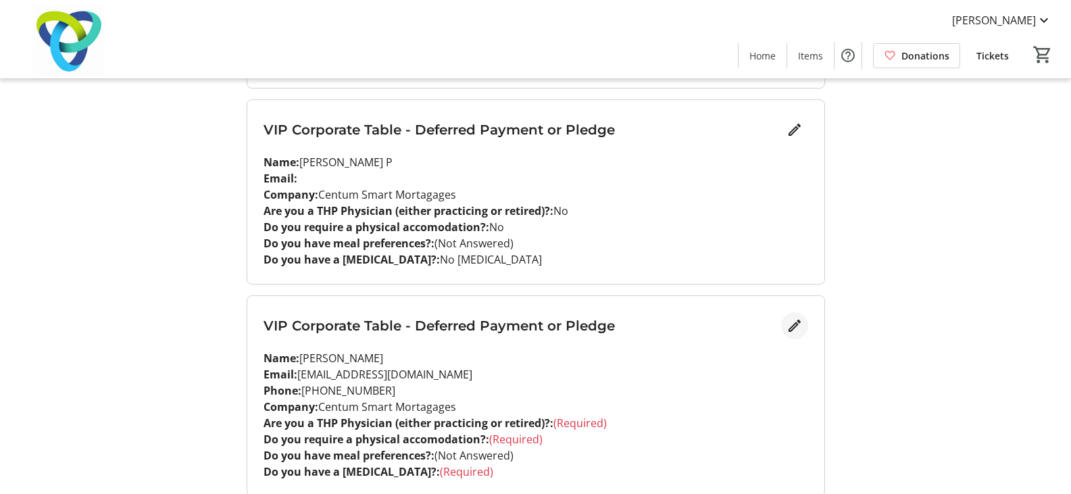
click at [788, 329] on mat-icon "Edit" at bounding box center [795, 326] width 16 height 16
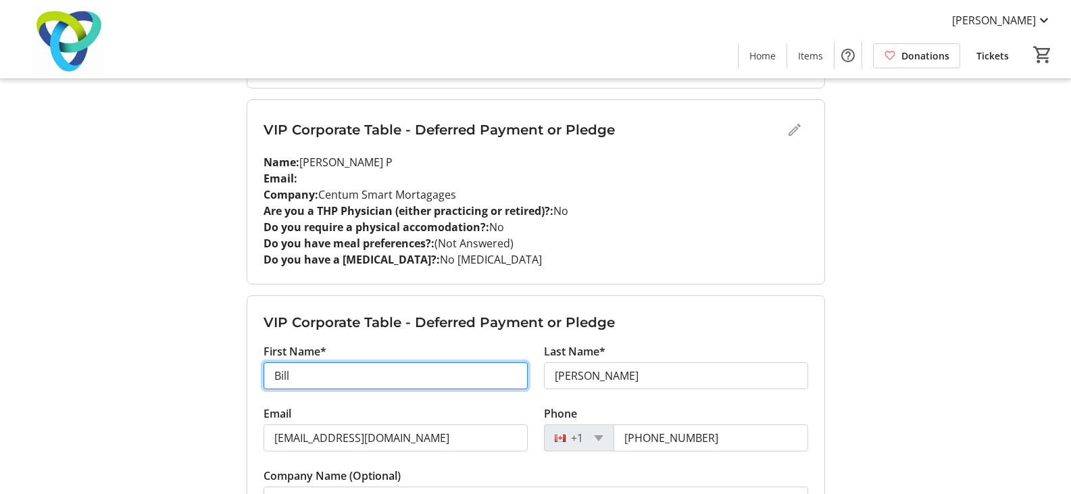
drag, startPoint x: 323, startPoint y: 382, endPoint x: 268, endPoint y: 374, distance: 55.3
click at [282, 373] on input "Bill" at bounding box center [396, 375] width 264 height 27
type input "B"
drag, startPoint x: 352, startPoint y: 381, endPoint x: 201, endPoint y: 378, distance: 151.4
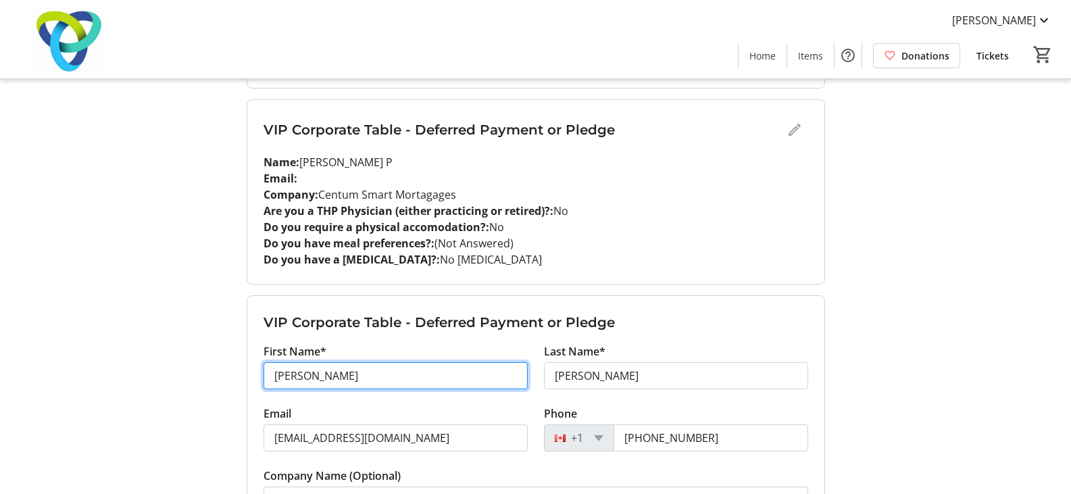
type input "[PERSON_NAME]"
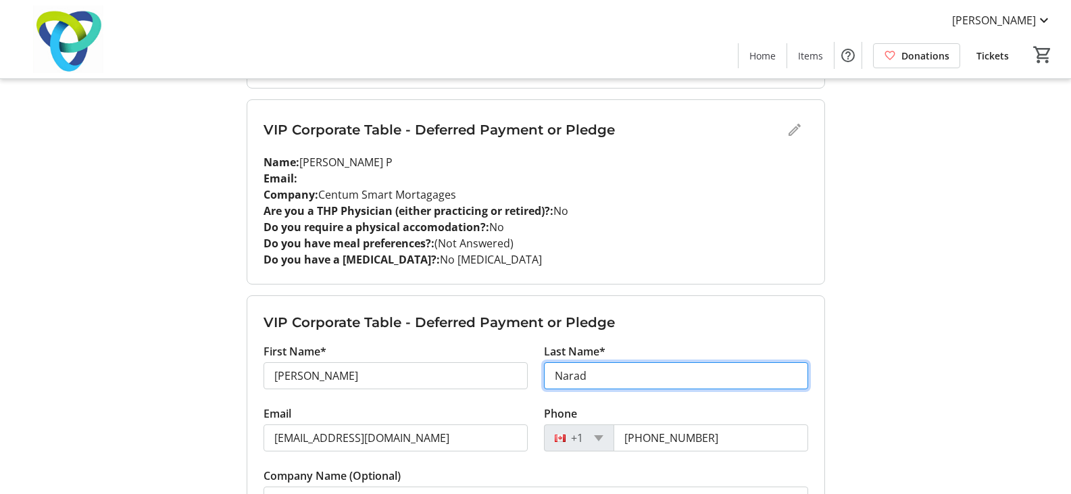
type input "Narad"
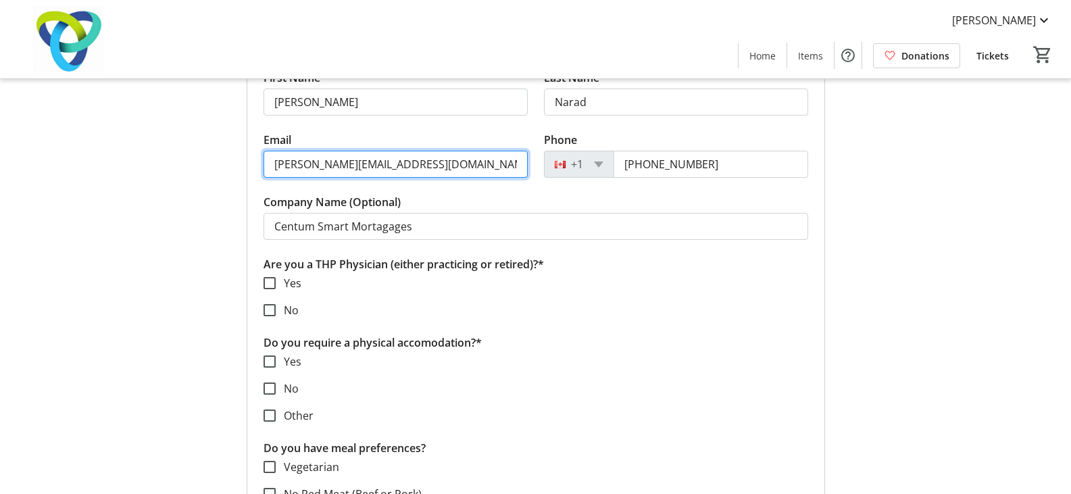
scroll to position [1300, 0]
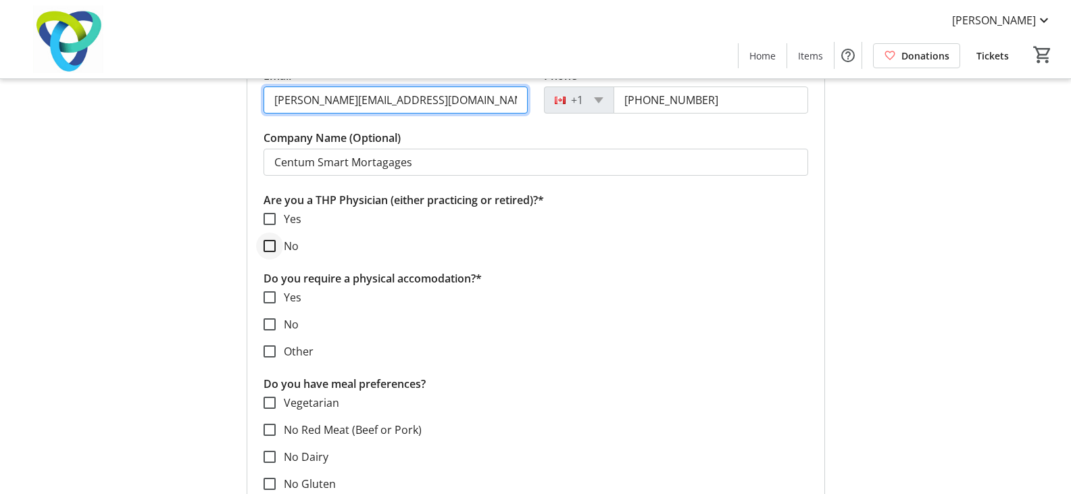
type input "[PERSON_NAME][EMAIL_ADDRESS][DOMAIN_NAME]"
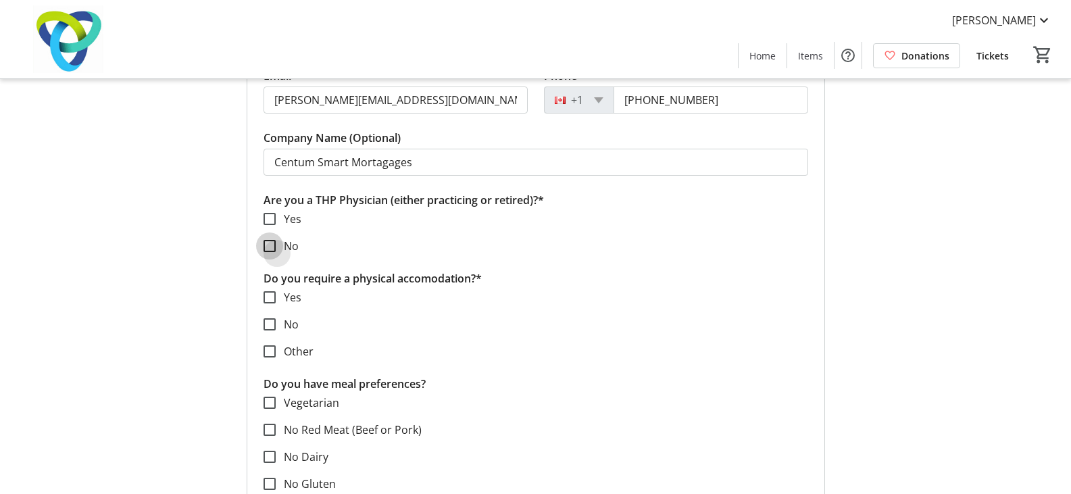
click at [266, 245] on input "No" at bounding box center [270, 246] width 12 height 12
checkbox input "true"
click at [273, 321] on input "No" at bounding box center [270, 324] width 12 height 12
checkbox input "true"
click at [273, 398] on input "Vegetarian" at bounding box center [270, 403] width 12 height 12
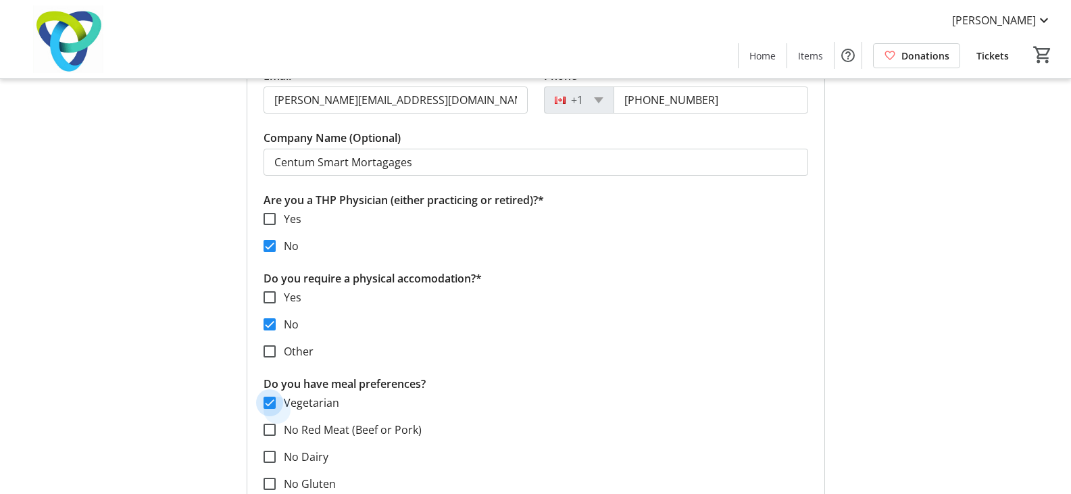
click at [273, 398] on input "Vegetarian" at bounding box center [270, 403] width 12 height 12
checkbox input "false"
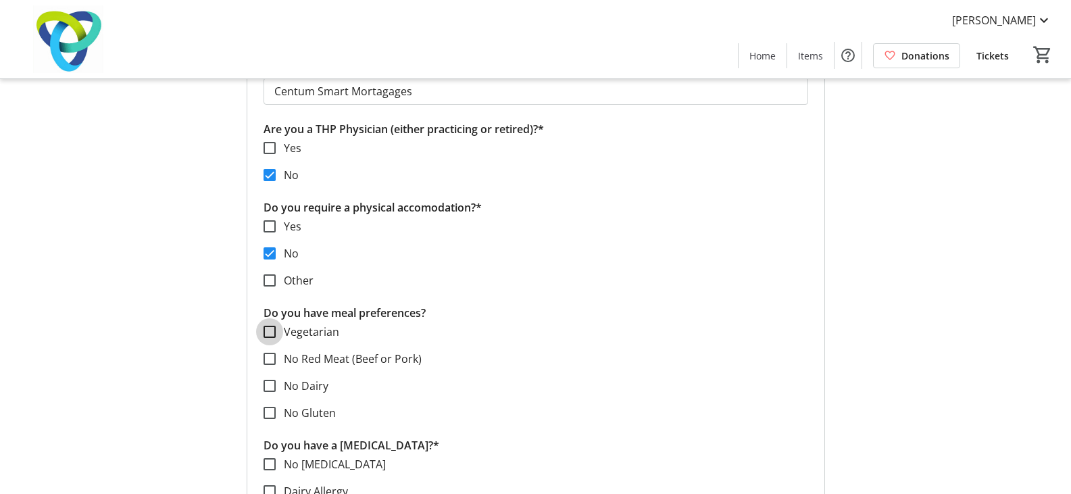
scroll to position [1436, 0]
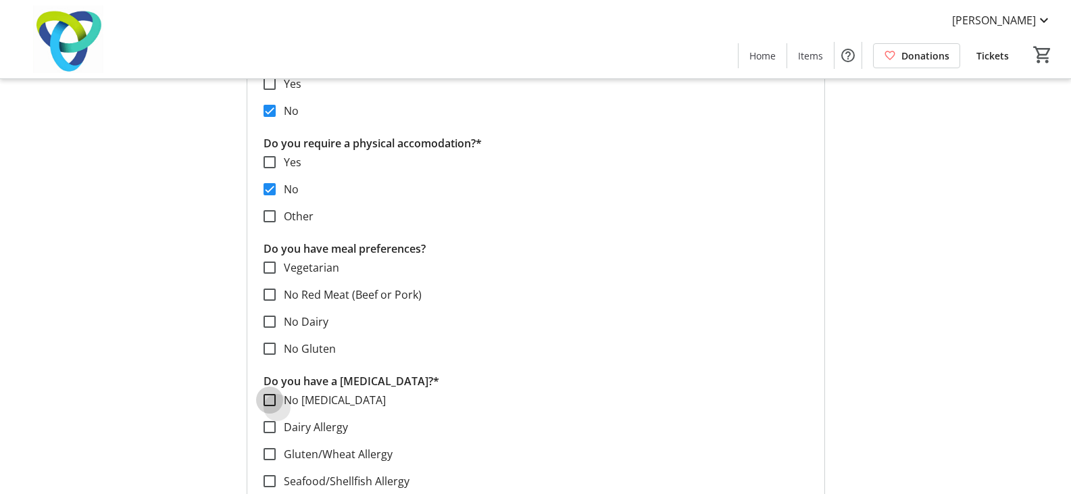
click at [272, 404] on input "No [MEDICAL_DATA]" at bounding box center [270, 400] width 12 height 12
checkbox input "true"
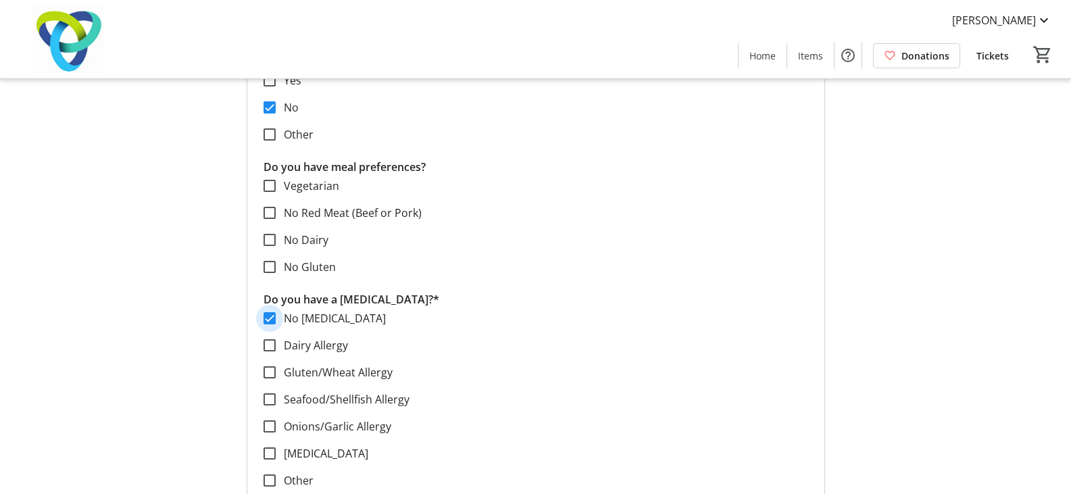
scroll to position [1638, 0]
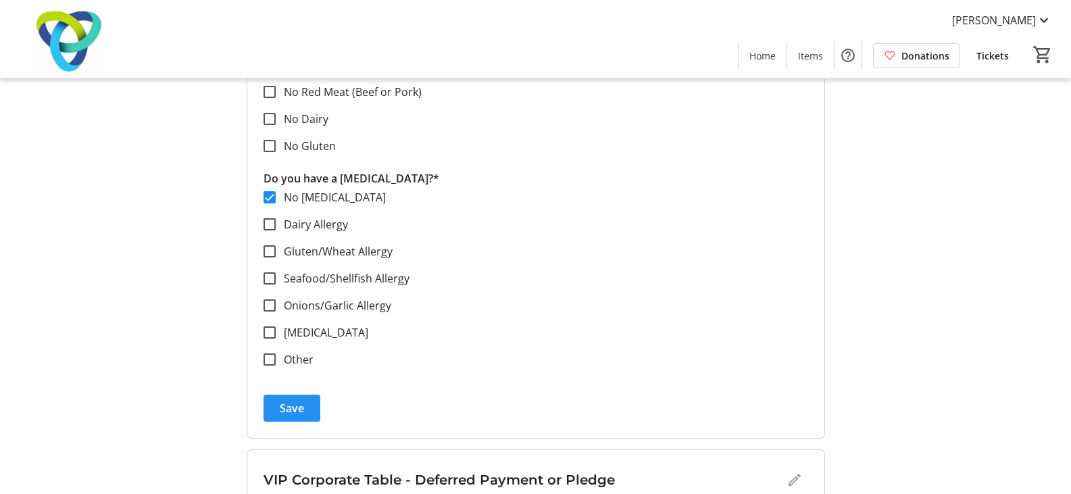
click at [264, 413] on span "submit" at bounding box center [292, 408] width 57 height 32
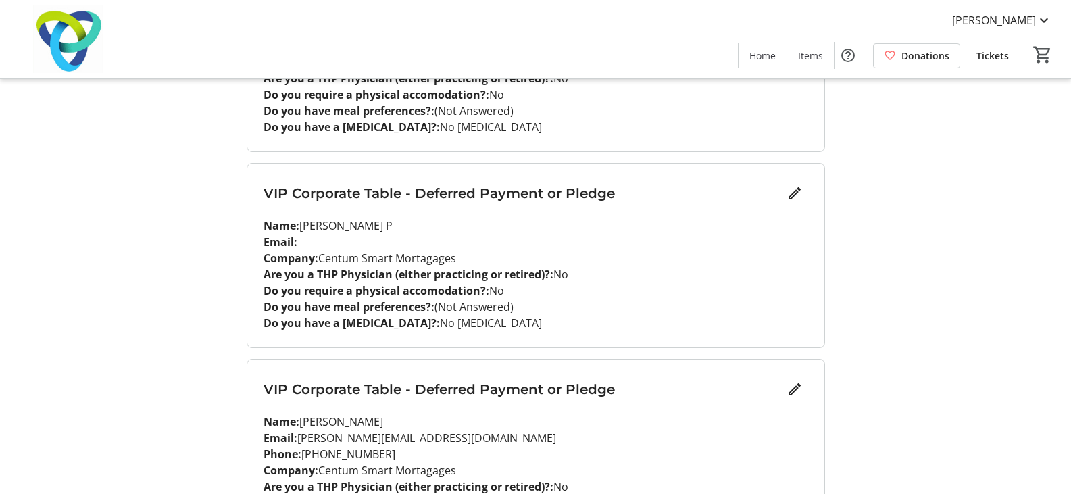
scroll to position [895, 0]
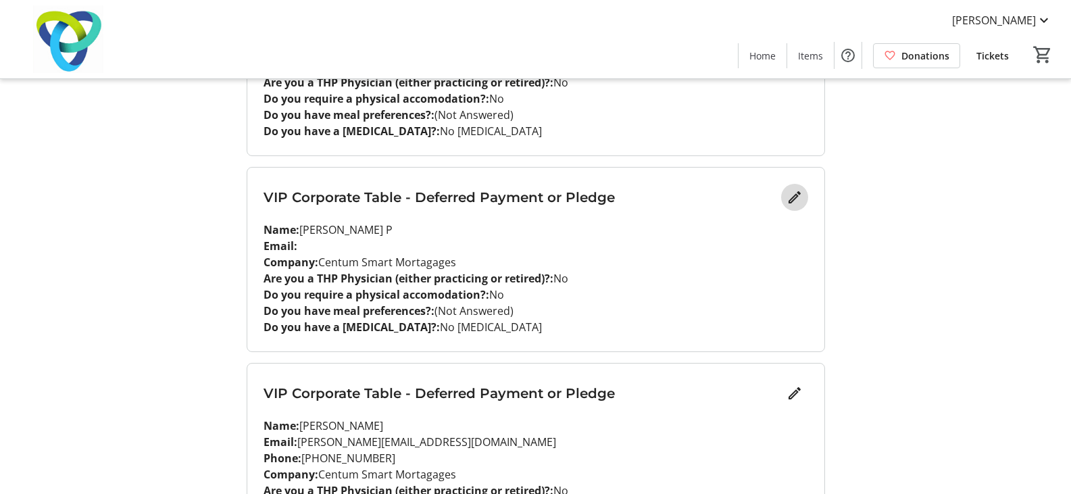
click at [793, 195] on mat-icon "Edit" at bounding box center [795, 197] width 16 height 16
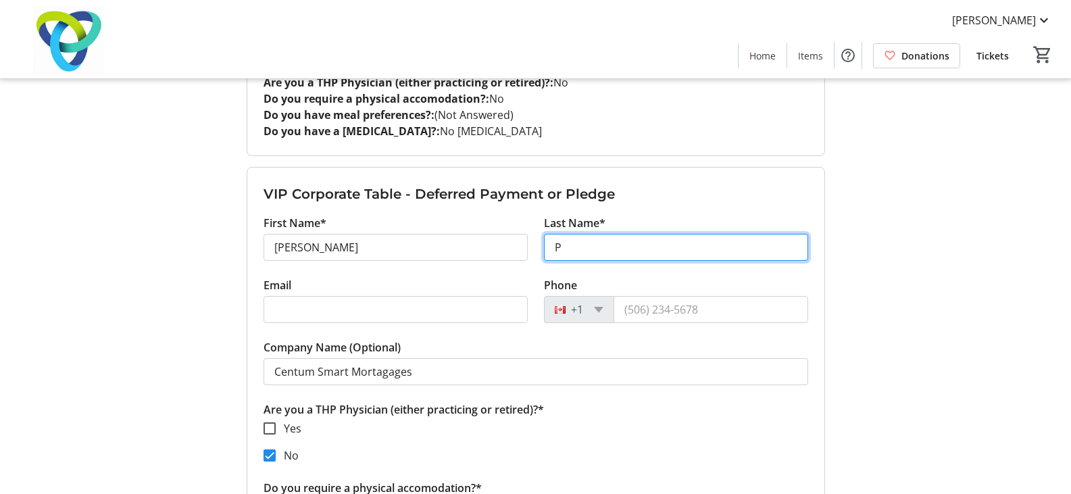
drag, startPoint x: 554, startPoint y: 247, endPoint x: 533, endPoint y: 249, distance: 21.1
click at [538, 249] on div "Last Name* P" at bounding box center [676, 246] width 281 height 62
paste input "rahbhakar"
type input "Prahbhakar"
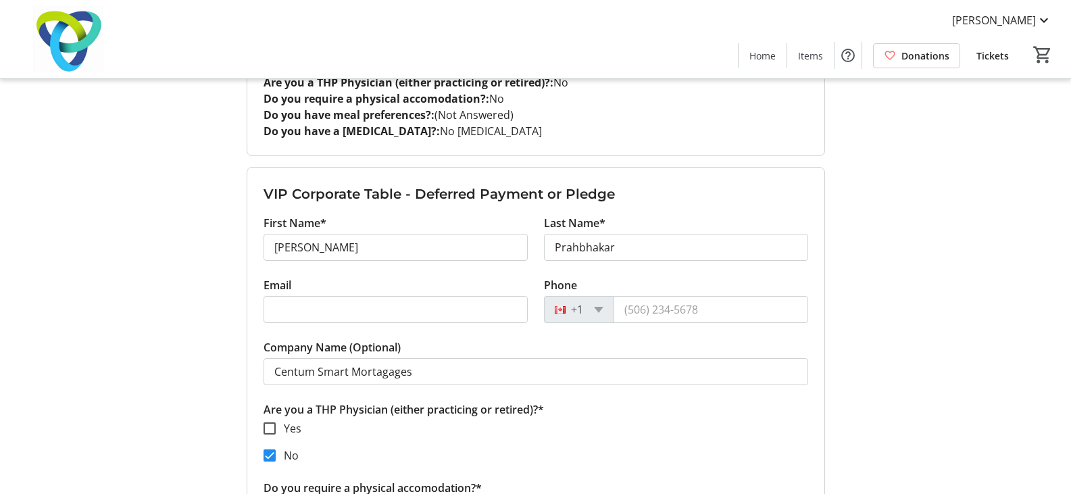
drag, startPoint x: 310, startPoint y: 293, endPoint x: 314, endPoint y: 308, distance: 15.0
click at [310, 293] on tr-form-field "Email" at bounding box center [396, 308] width 264 height 62
click at [314, 308] on input "Email" at bounding box center [396, 309] width 264 height 27
paste input "[PERSON_NAME] <[EMAIL_ADDRESS][DOMAIN_NAME]>"
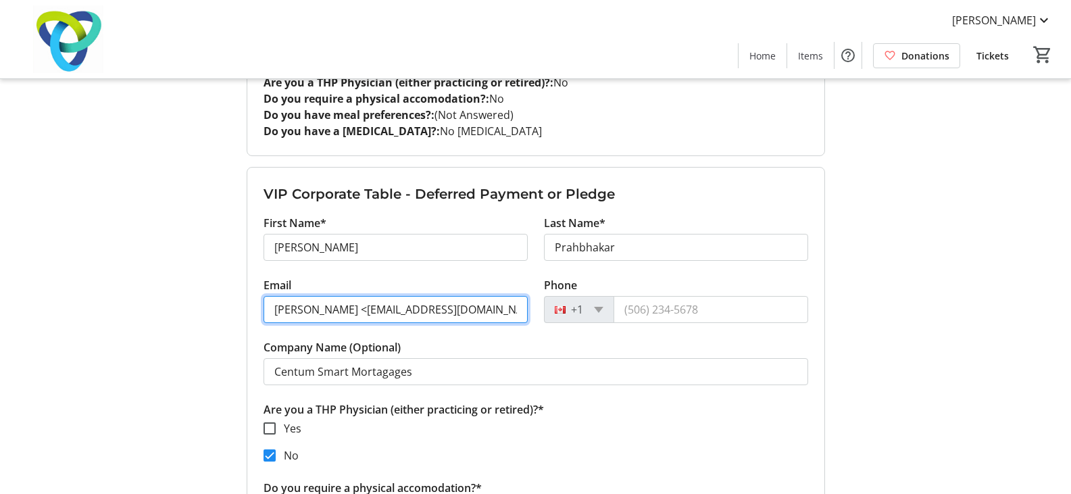
drag, startPoint x: 383, startPoint y: 307, endPoint x: 84, endPoint y: 312, distance: 298.8
click at [385, 311] on input "[EMAIL_ADDRESS][DOMAIN_NAME]>" at bounding box center [396, 309] width 264 height 27
type input "[EMAIL_ADDRESS][DOMAIN_NAME]"
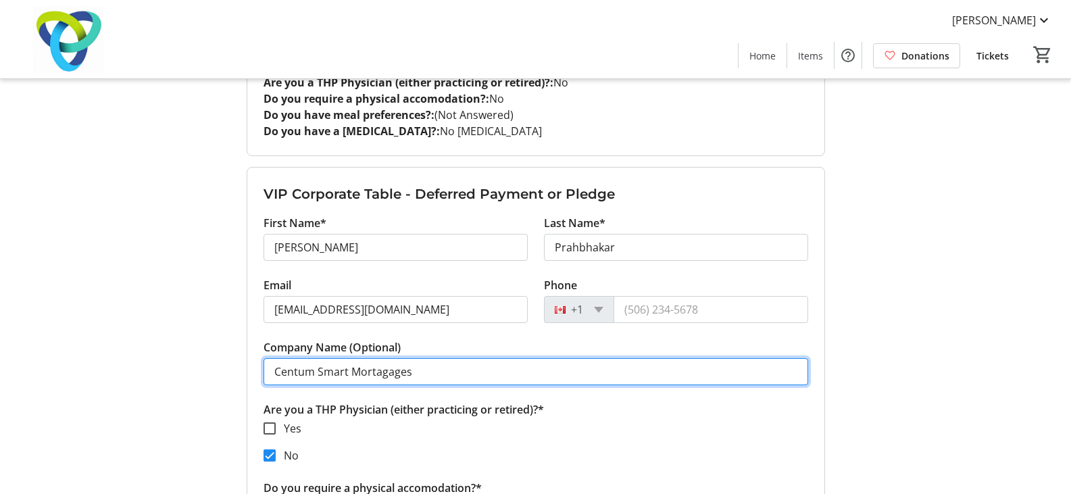
drag, startPoint x: 420, startPoint y: 378, endPoint x: 187, endPoint y: 381, distance: 233.2
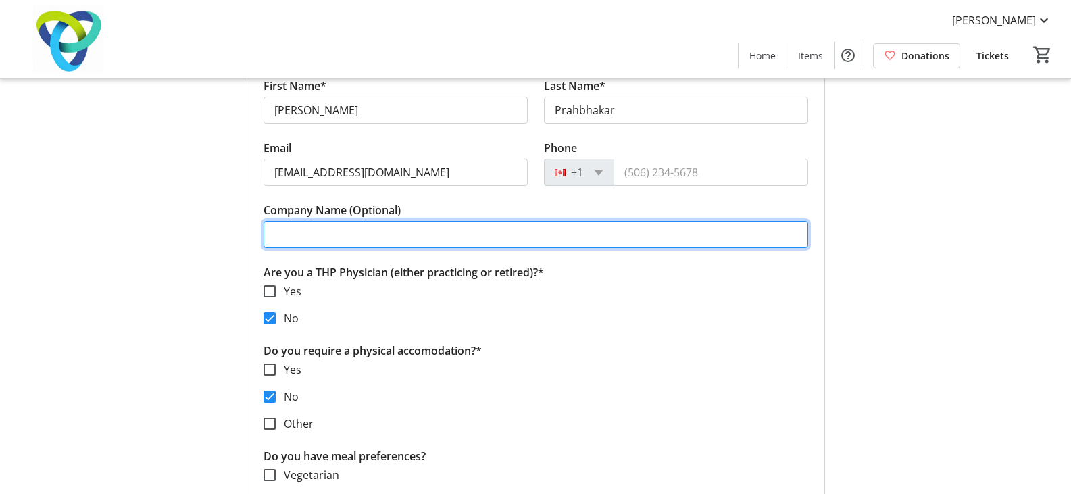
scroll to position [1165, 0]
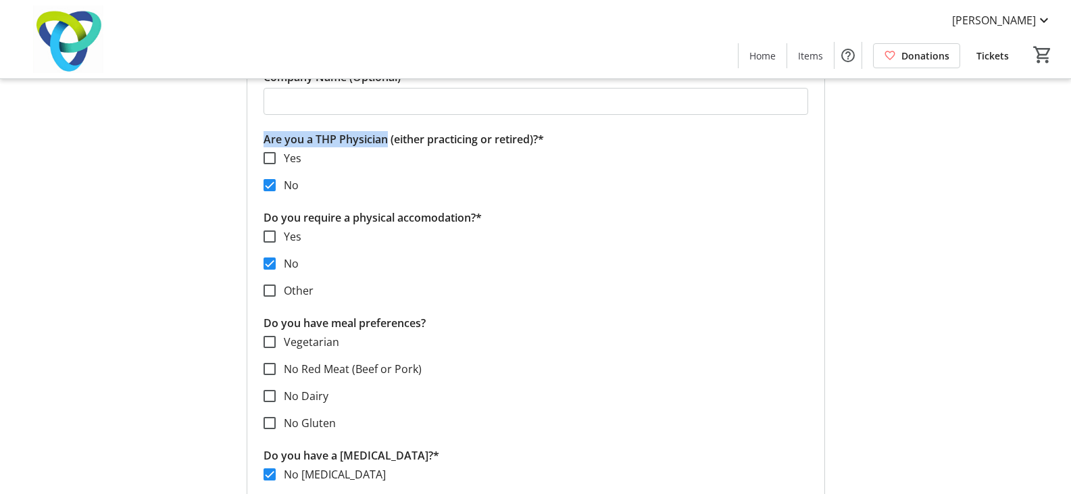
drag, startPoint x: 264, startPoint y: 141, endPoint x: 387, endPoint y: 134, distance: 123.9
click at [387, 134] on p "Are you a THP Physician (either practicing or retired)?*" at bounding box center [536, 139] width 545 height 16
copy p "Are you a THP Physician"
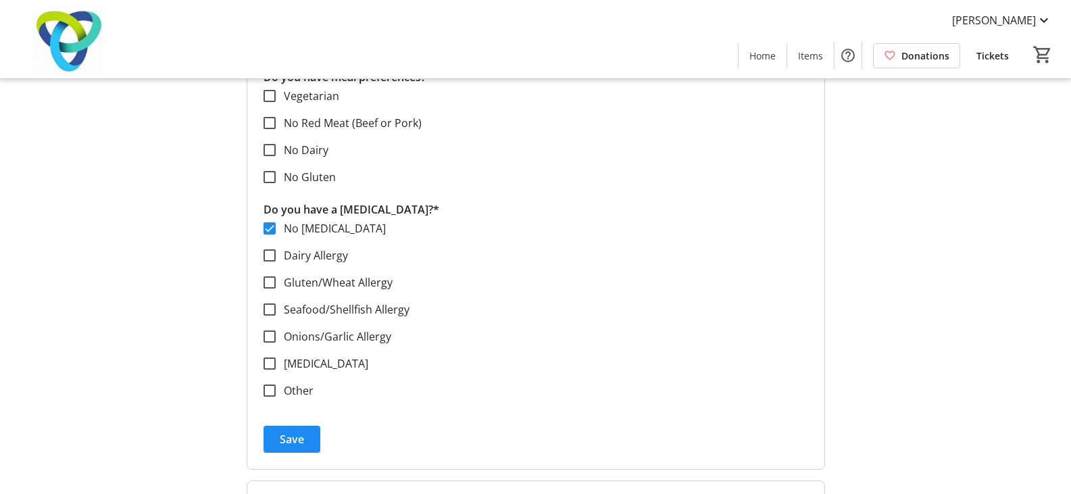
scroll to position [1436, 0]
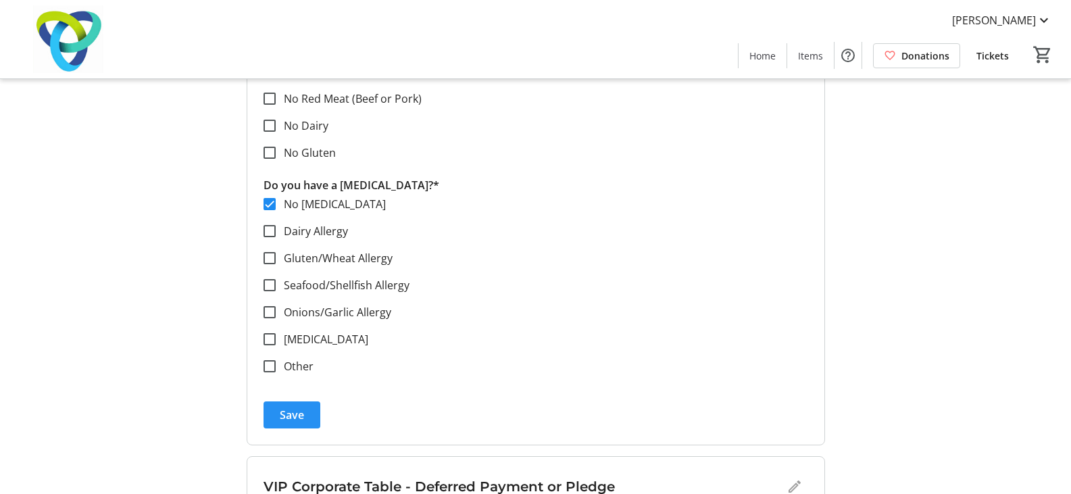
click at [299, 413] on span "Save" at bounding box center [292, 415] width 24 height 16
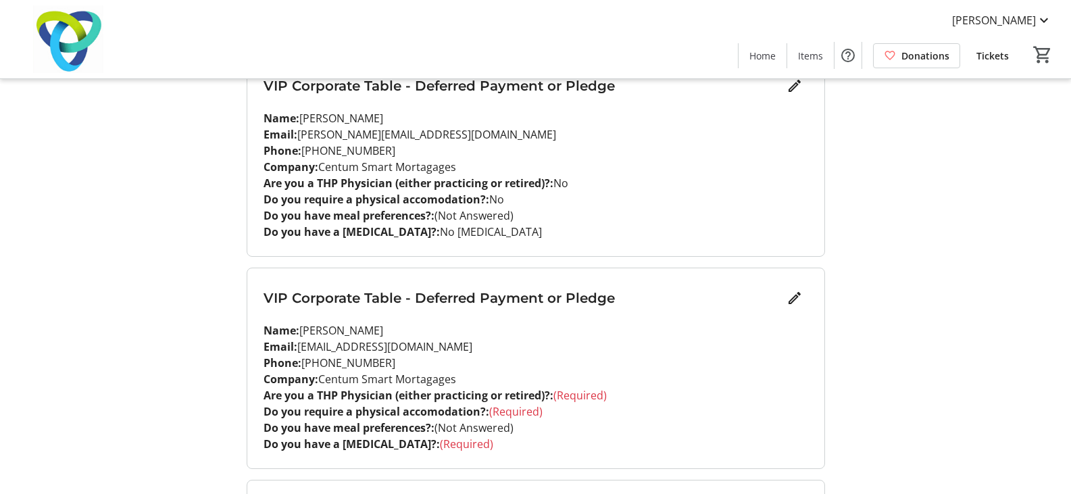
scroll to position [1165, 0]
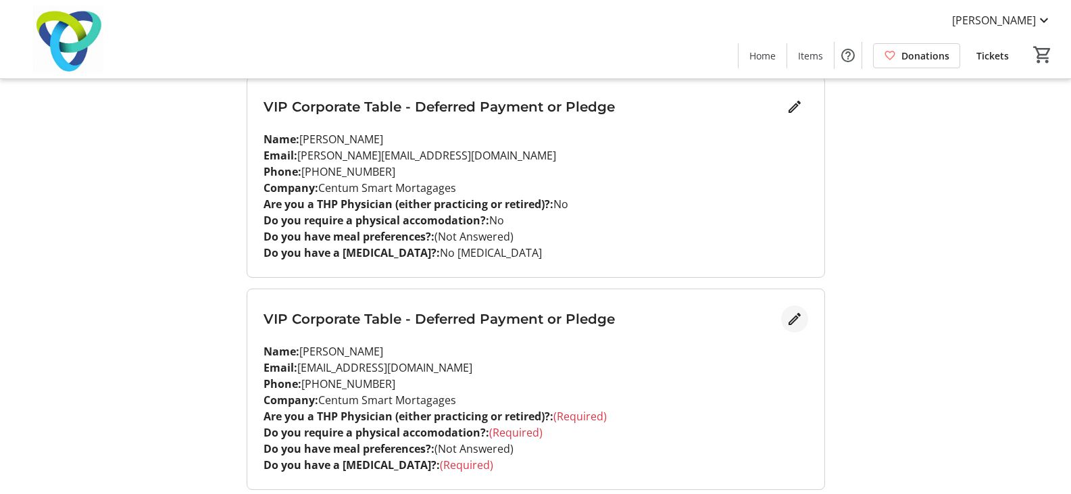
click at [796, 316] on mat-icon "Edit" at bounding box center [795, 319] width 16 height 16
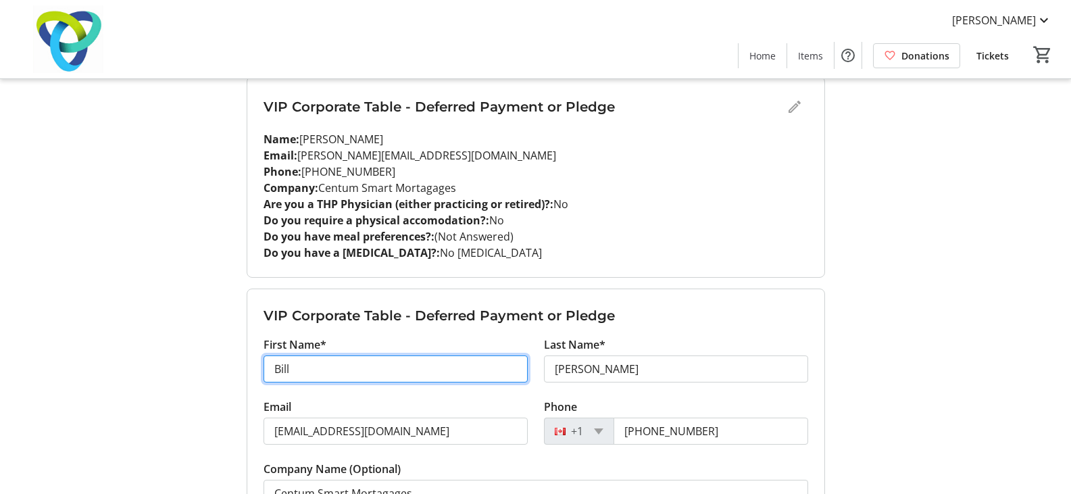
drag, startPoint x: 306, startPoint y: 362, endPoint x: 249, endPoint y: 363, distance: 57.5
type input "Rakesh"
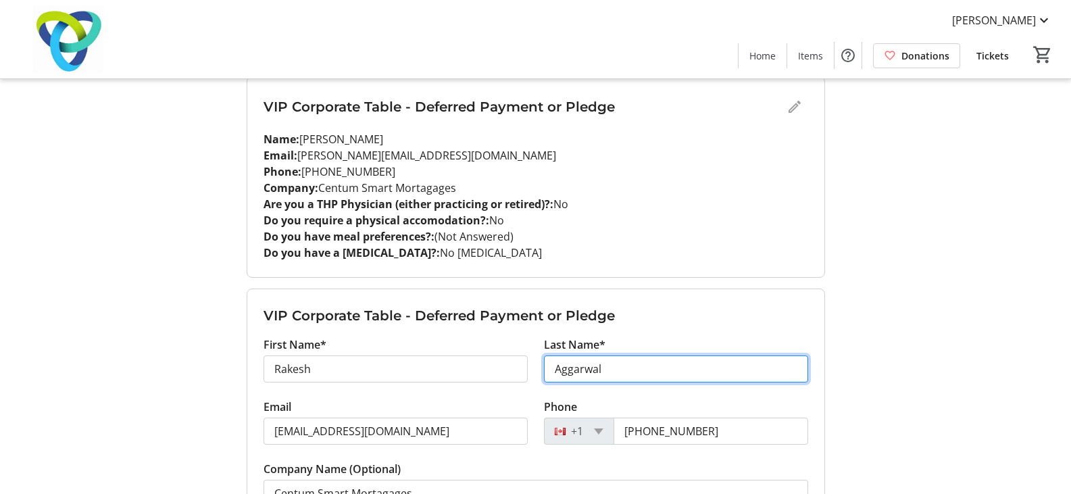
type input "Aggarwal"
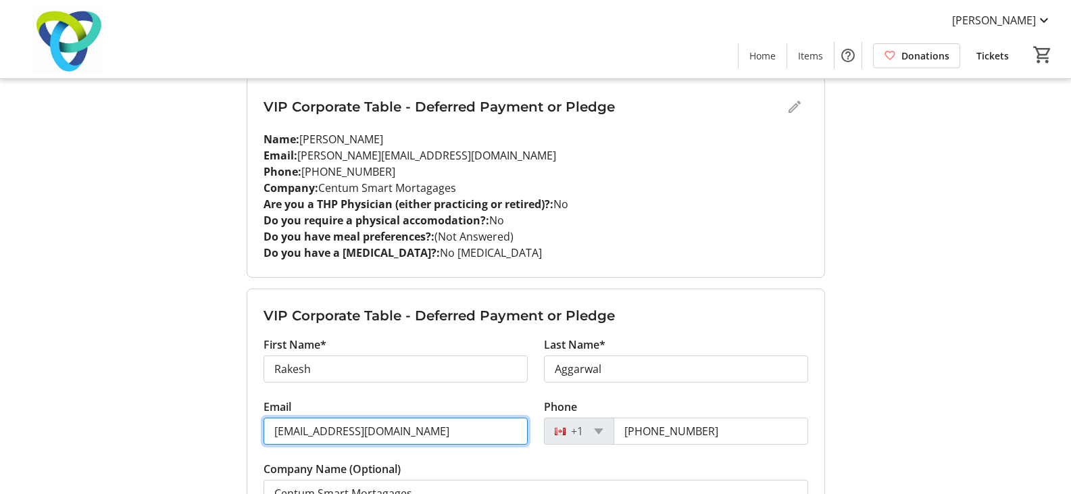
click at [425, 439] on input "[EMAIL_ADDRESS][DOMAIN_NAME]" at bounding box center [396, 431] width 264 height 27
drag, startPoint x: 427, startPoint y: 439, endPoint x: 117, endPoint y: 428, distance: 309.8
click at [117, 428] on div "My Event Tickets Here you can enter guest details for each ticket. Purchased ti…" at bounding box center [536, 317] width 892 height 2964
paste input "[EMAIL_ADDRESS][DOMAIN_NAME]"
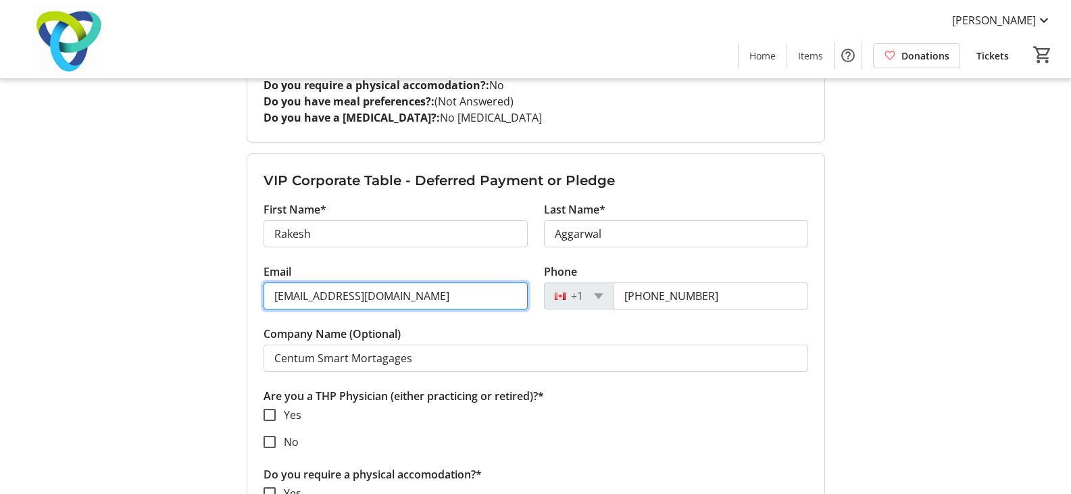
type input "[EMAIL_ADDRESS][DOMAIN_NAME]"
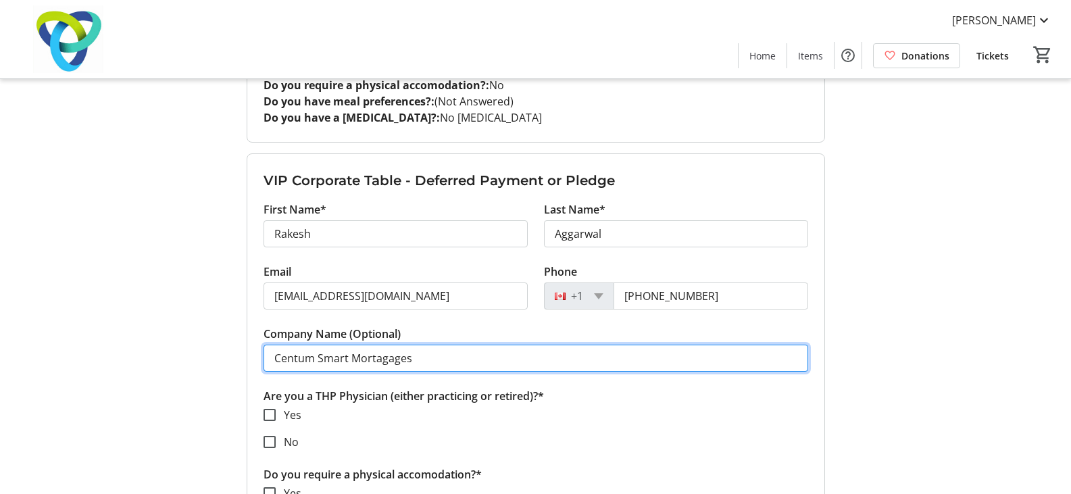
drag, startPoint x: 438, startPoint y: 361, endPoint x: 124, endPoint y: 360, distance: 314.3
click at [127, 360] on div "My Event Tickets Here you can enter guest details for each ticket. Purchased ti…" at bounding box center [536, 182] width 892 height 2964
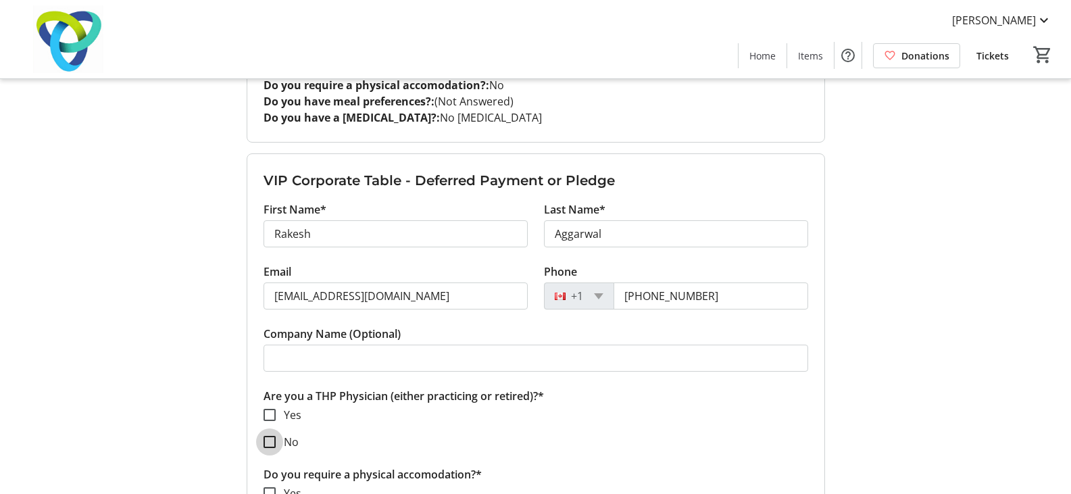
click at [269, 443] on input "No" at bounding box center [270, 442] width 12 height 12
checkbox input "true"
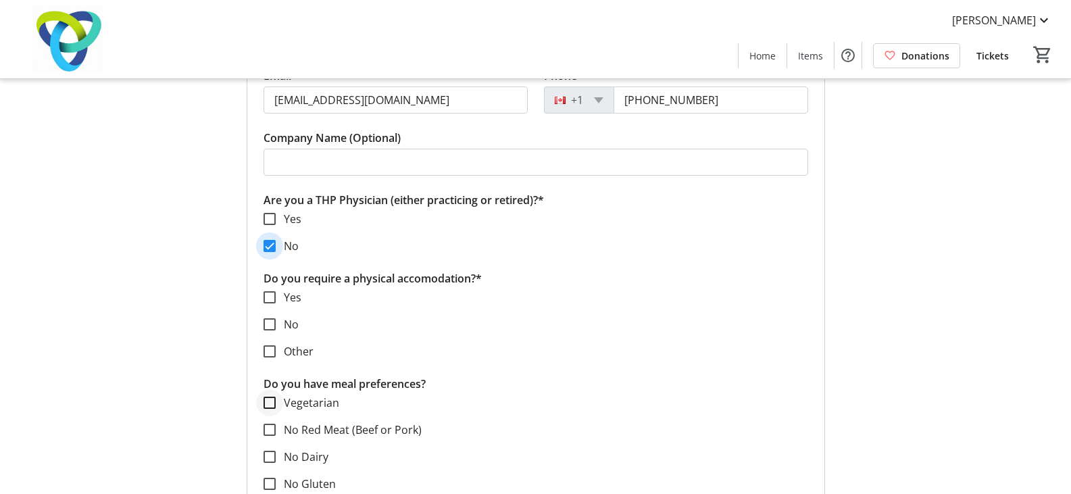
scroll to position [1503, 0]
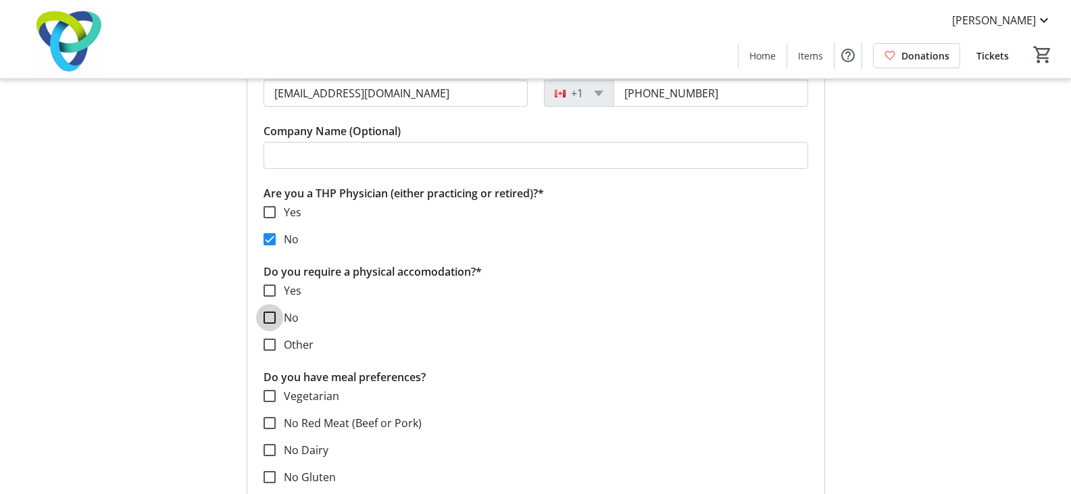
click at [268, 317] on input "No" at bounding box center [270, 318] width 12 height 12
checkbox input "true"
click at [270, 391] on input "Vegetarian" at bounding box center [270, 396] width 12 height 12
click at [274, 391] on input "Vegetarian" at bounding box center [270, 396] width 12 height 12
checkbox input "false"
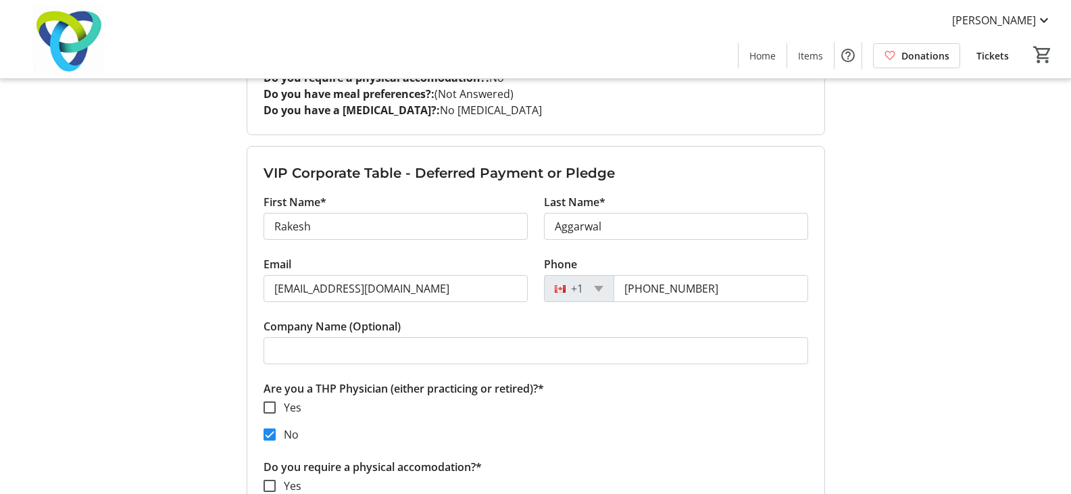
scroll to position [1300, 0]
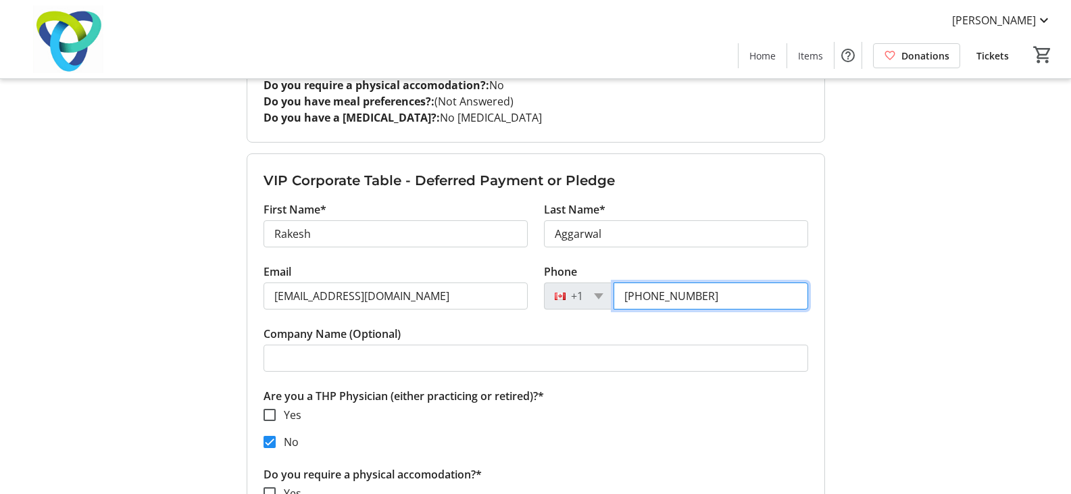
drag, startPoint x: 716, startPoint y: 297, endPoint x: 563, endPoint y: 295, distance: 153.4
click at [571, 291] on div "[PHONE_NUMBER]" at bounding box center [676, 296] width 264 height 27
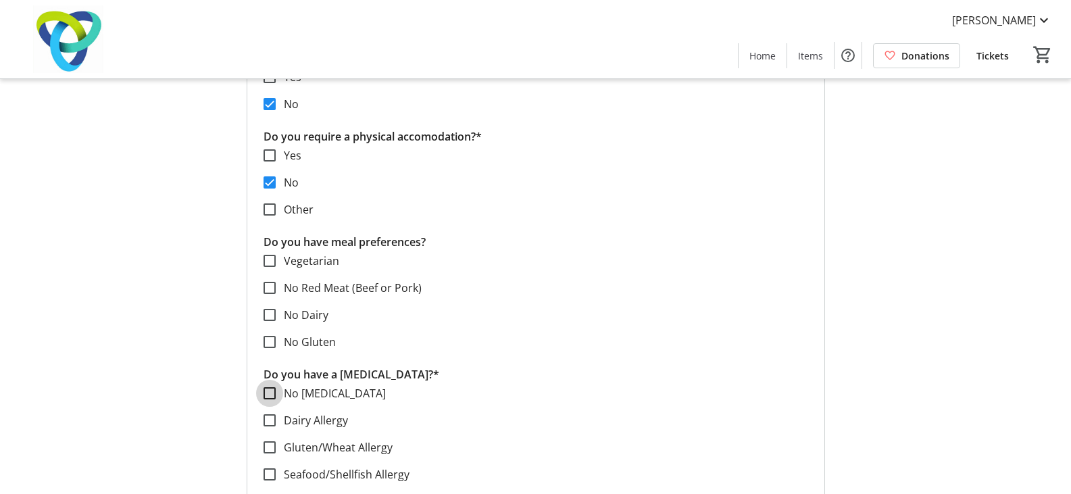
click at [267, 390] on input "No [MEDICAL_DATA]" at bounding box center [270, 393] width 12 height 12
checkbox input "true"
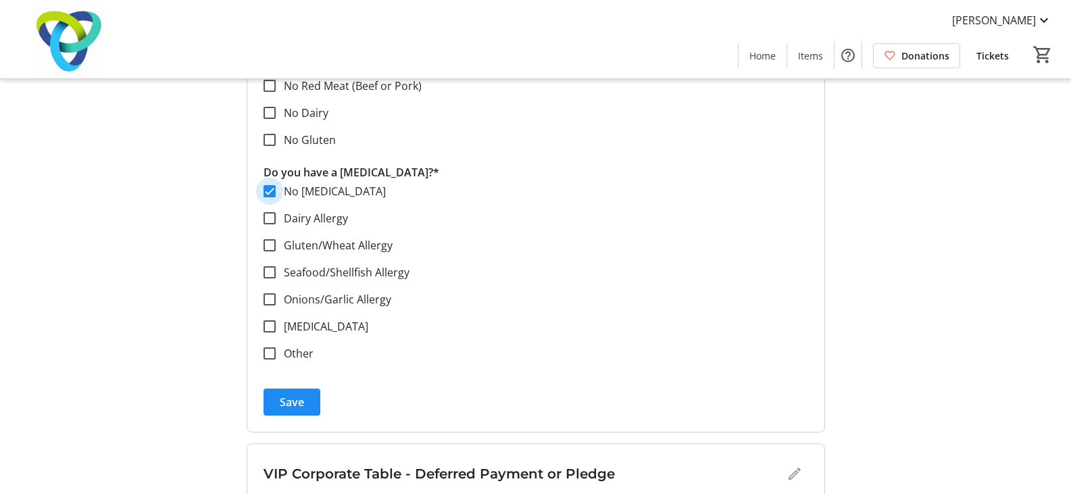
scroll to position [1841, 0]
click at [285, 401] on span "Save" at bounding box center [292, 401] width 24 height 16
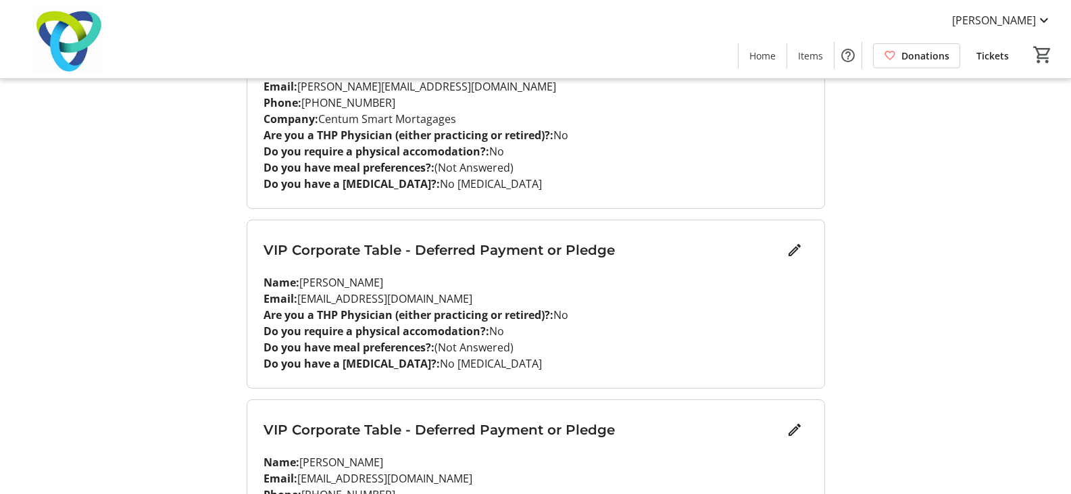
scroll to position [1346, 0]
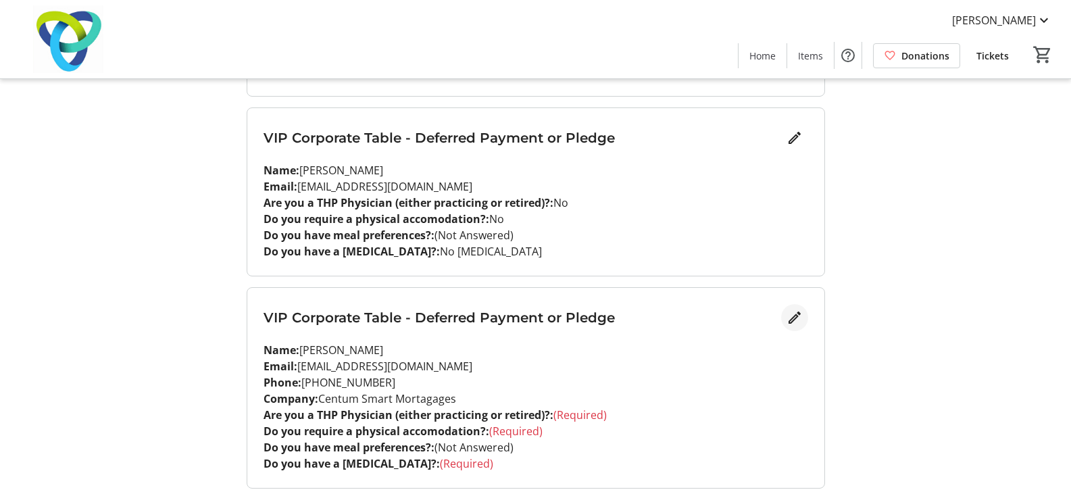
click at [794, 318] on mat-icon "Edit" at bounding box center [795, 318] width 16 height 16
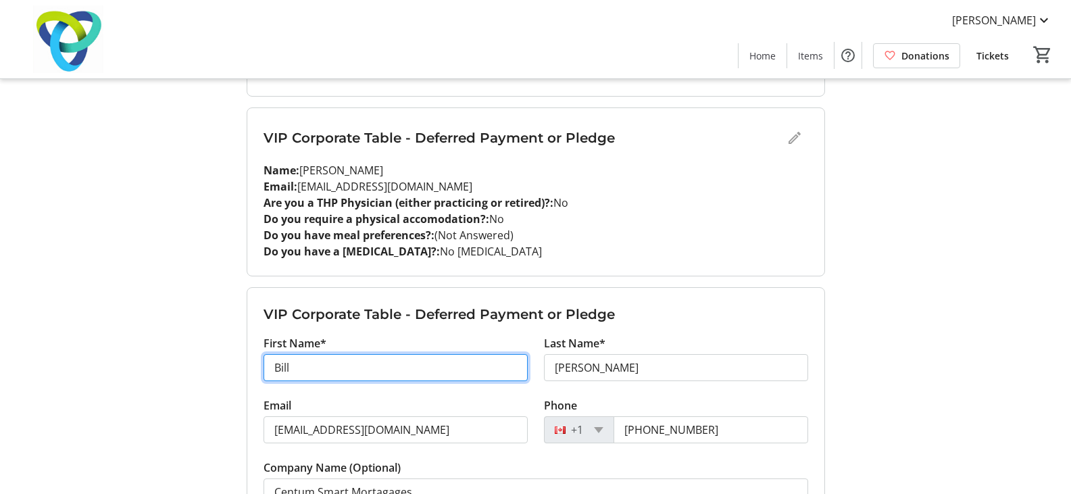
drag, startPoint x: 358, startPoint y: 356, endPoint x: 151, endPoint y: 363, distance: 206.9
click at [151, 363] on div "My Event Tickets Here you can enter guest details for each ticket. Purchased ti…" at bounding box center [536, 120] width 892 height 2932
type input "Anju"
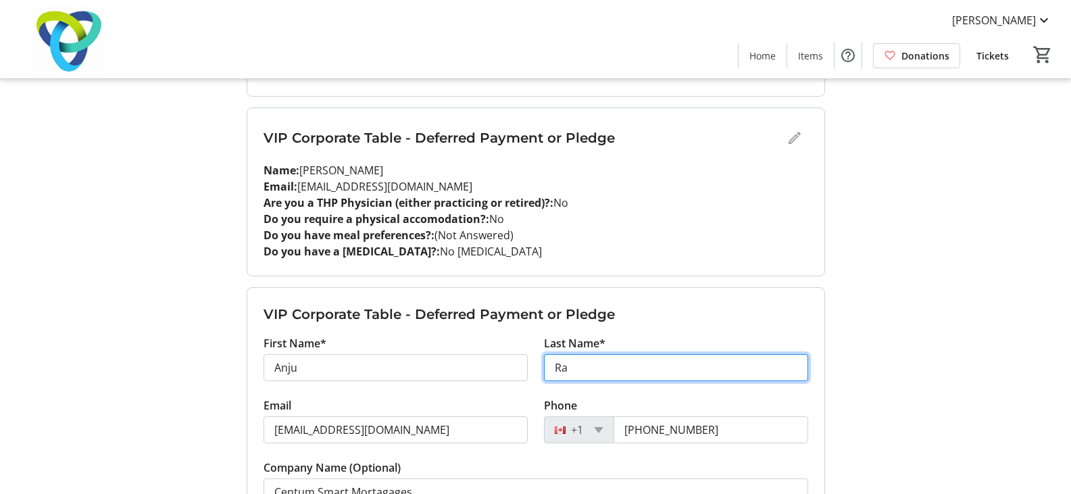
type input "R"
type input "Aggarwal"
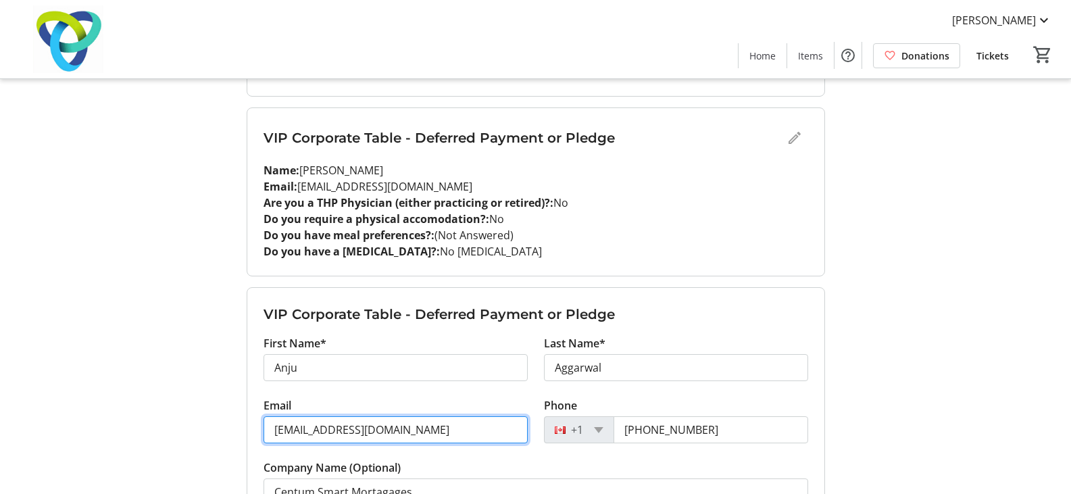
drag, startPoint x: 442, startPoint y: 427, endPoint x: 101, endPoint y: 412, distance: 341.7
click at [101, 412] on div "My Event Tickets Here you can enter guest details for each ticket. Purchased ti…" at bounding box center [536, 120] width 892 height 2932
paste input "[EMAIL_ADDRESS][DOMAIN_NAME]"
type input "[EMAIL_ADDRESS][DOMAIN_NAME]"
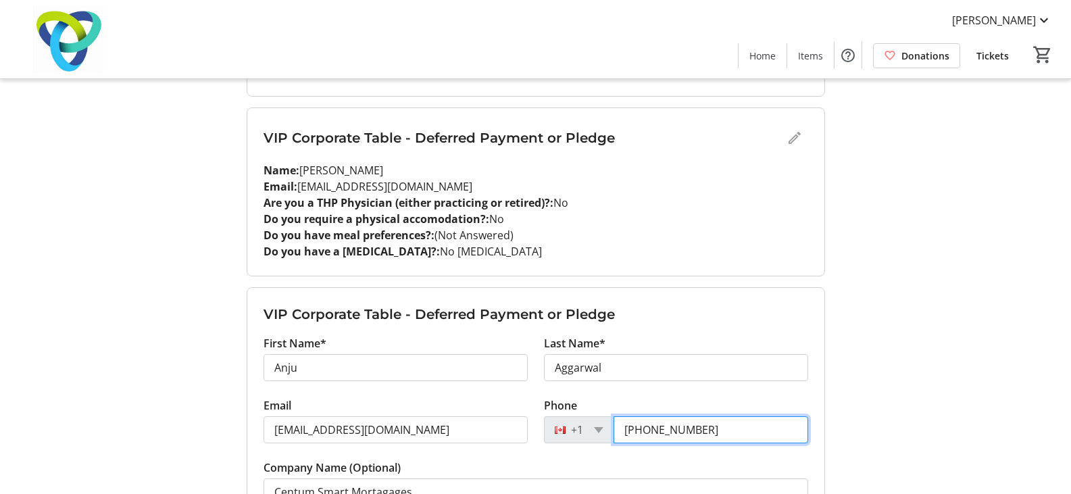
drag, startPoint x: 719, startPoint y: 432, endPoint x: 587, endPoint y: 429, distance: 131.8
click at [587, 429] on div "[PHONE_NUMBER]" at bounding box center [676, 429] width 264 height 27
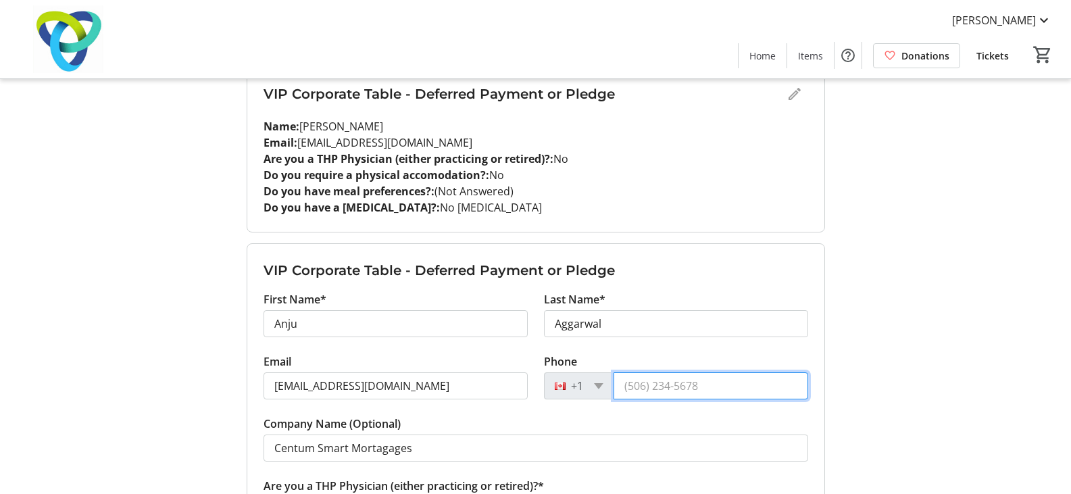
scroll to position [1414, 0]
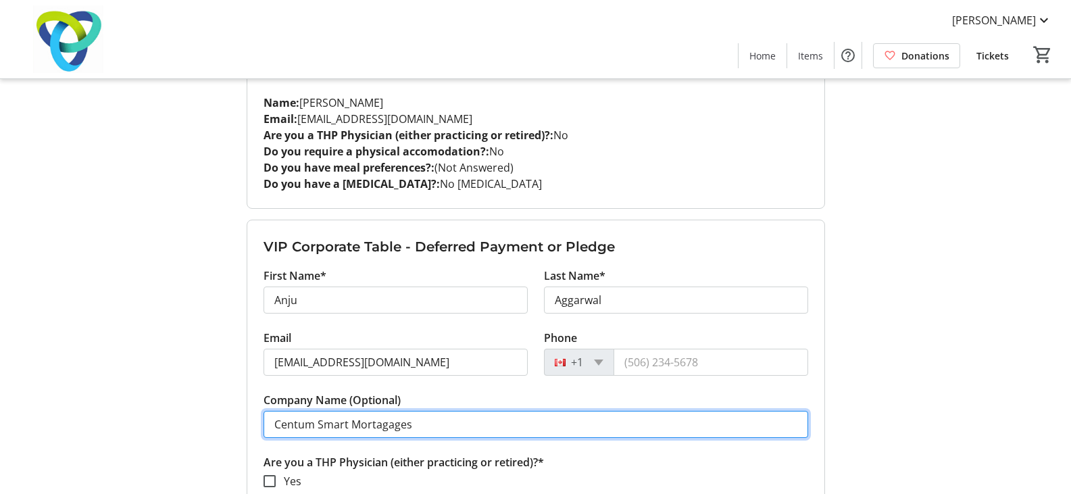
drag, startPoint x: 439, startPoint y: 422, endPoint x: 125, endPoint y: 425, distance: 313.6
click at [125, 425] on div "My Event Tickets Here you can enter guest details for each ticket. Purchased ti…" at bounding box center [536, 52] width 892 height 2932
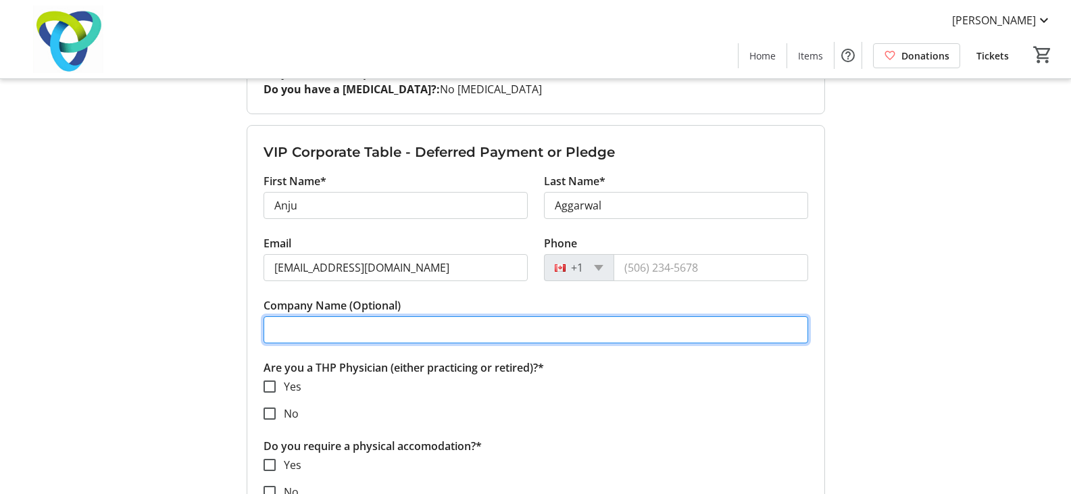
scroll to position [1684, 0]
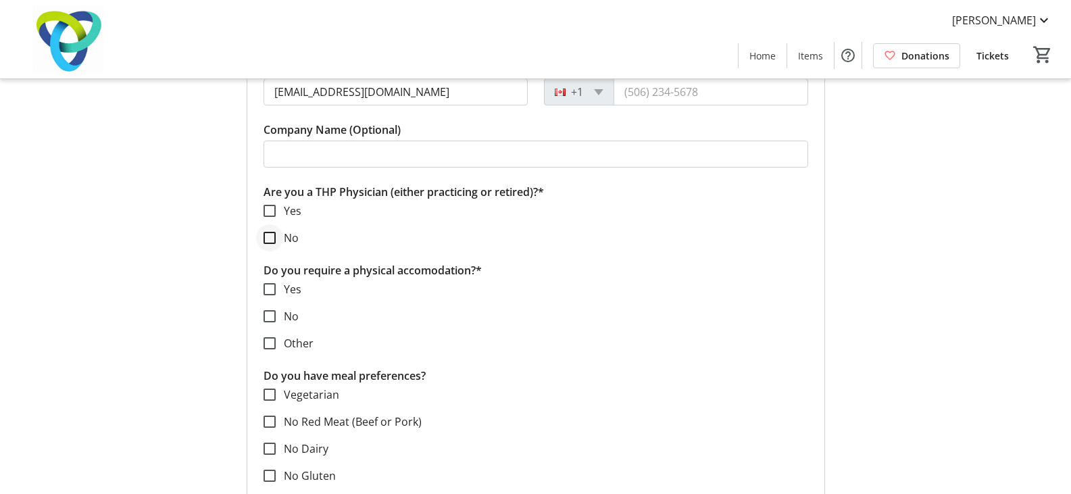
click at [276, 239] on div at bounding box center [269, 238] width 32 height 32
checkbox input "true"
click at [272, 318] on input "No" at bounding box center [270, 316] width 12 height 12
checkbox input "true"
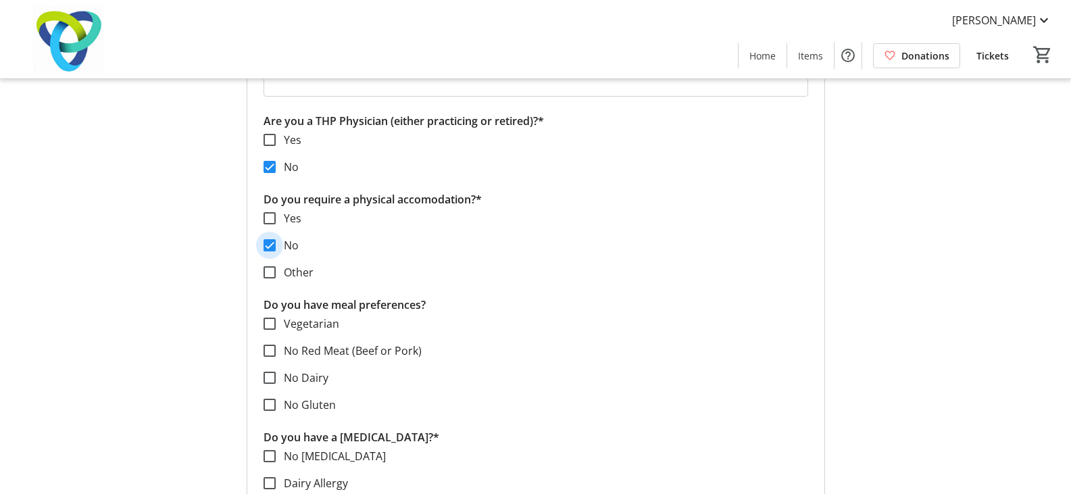
scroll to position [1820, 0]
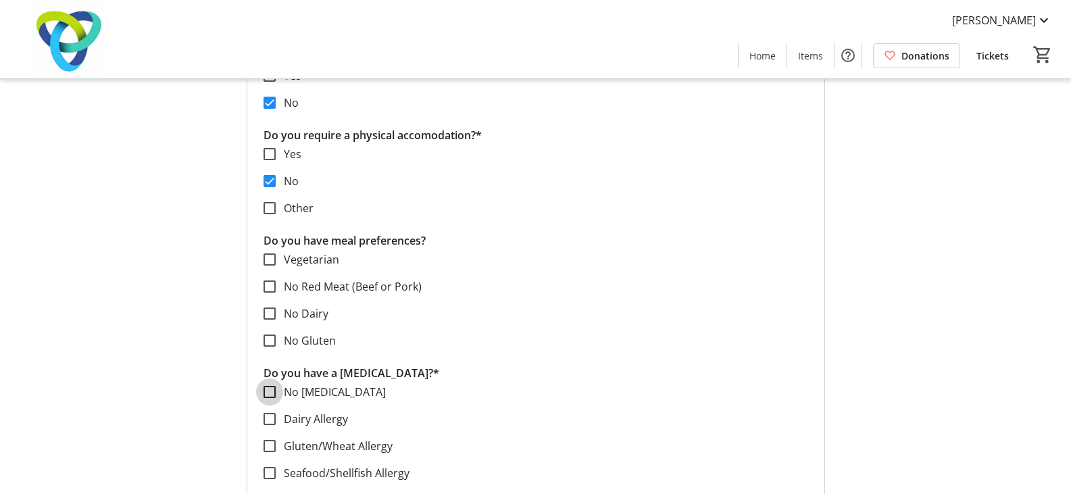
click at [271, 388] on input "No [MEDICAL_DATA]" at bounding box center [270, 392] width 12 height 12
checkbox input "true"
click at [270, 258] on input "Vegetarian" at bounding box center [270, 259] width 12 height 12
checkbox input "true"
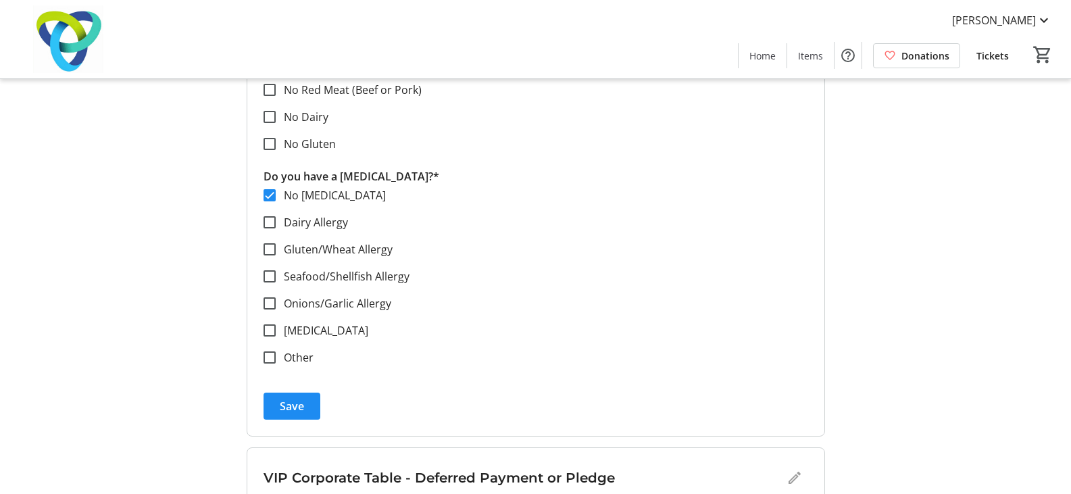
scroll to position [2022, 0]
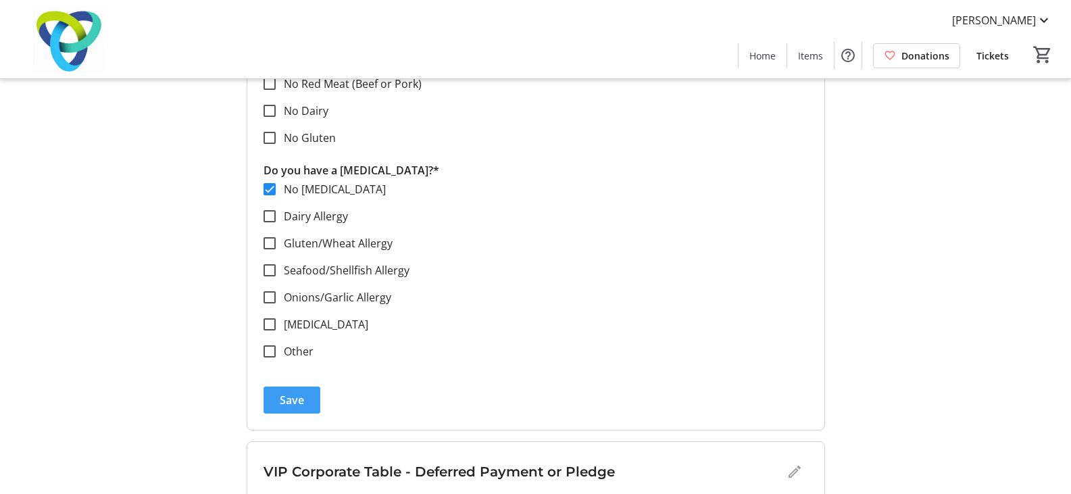
click at [308, 394] on span "submit" at bounding box center [292, 400] width 57 height 32
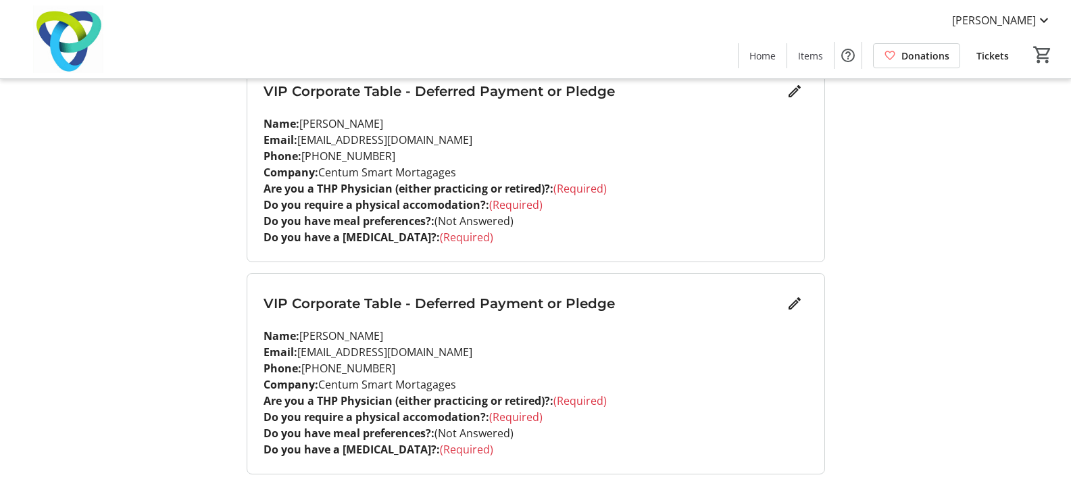
scroll to position [1720, 0]
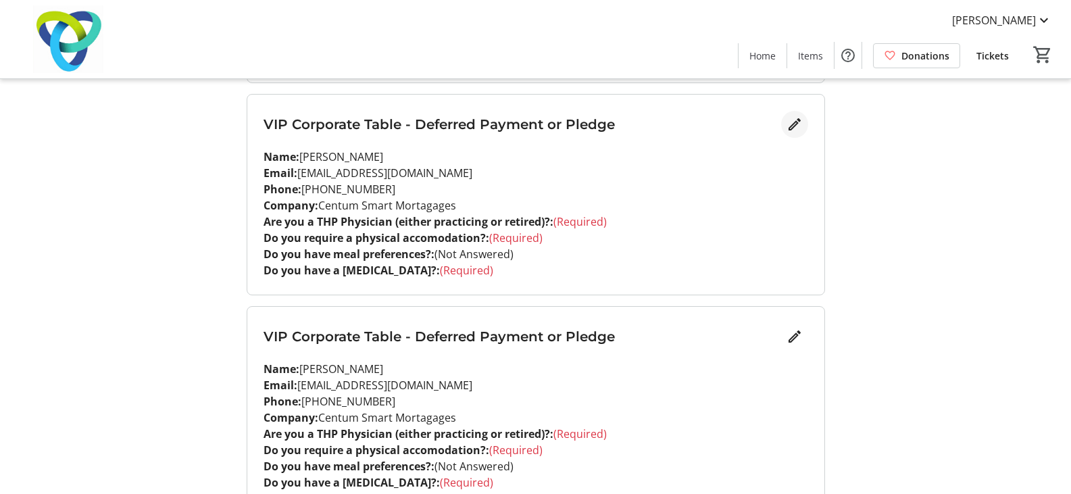
click at [791, 120] on mat-icon "Edit" at bounding box center [795, 124] width 16 height 16
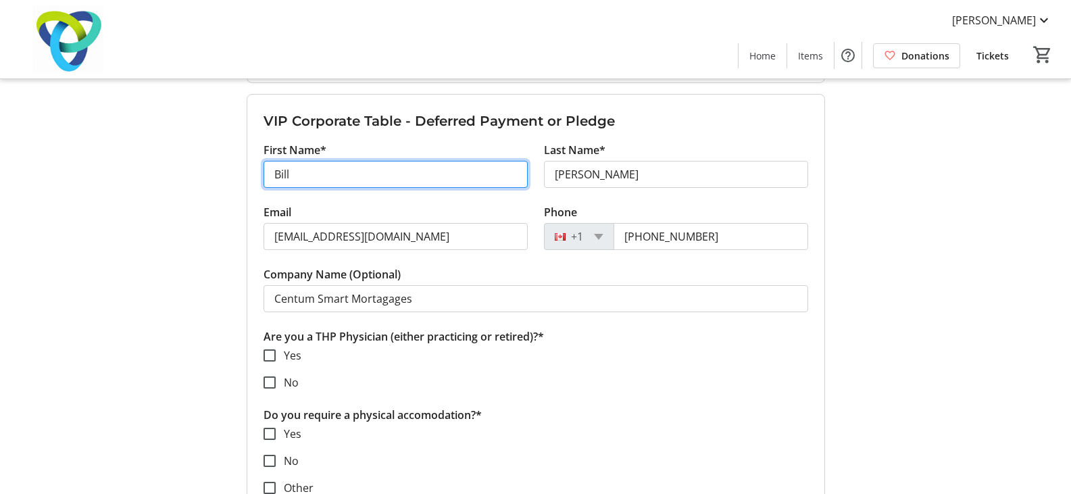
drag, startPoint x: 342, startPoint y: 178, endPoint x: 187, endPoint y: 170, distance: 155.7
paste input "[PERSON_NAME]"
drag, startPoint x: 330, startPoint y: 175, endPoint x: 391, endPoint y: 173, distance: 61.5
click at [391, 173] on input "[PERSON_NAME]" at bounding box center [396, 174] width 264 height 27
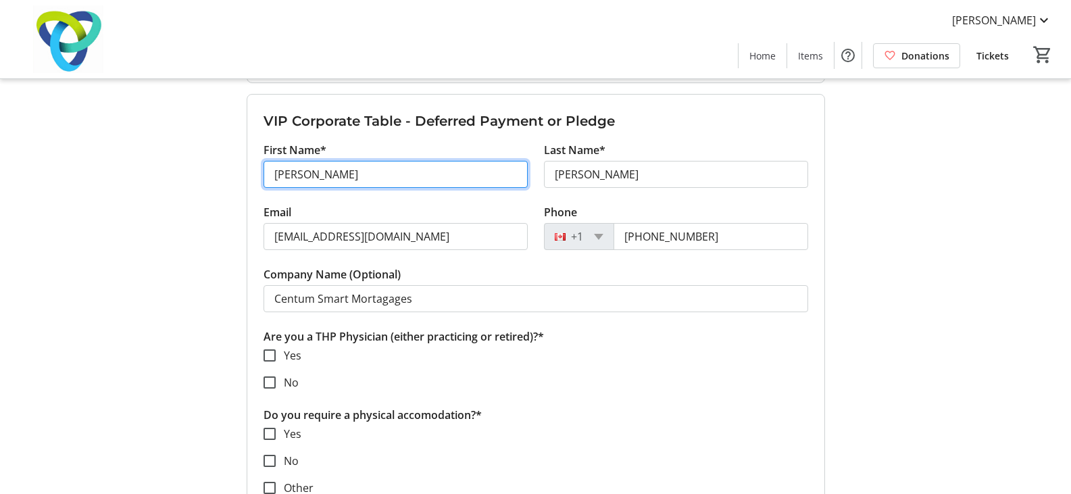
type input "[PERSON_NAME]"
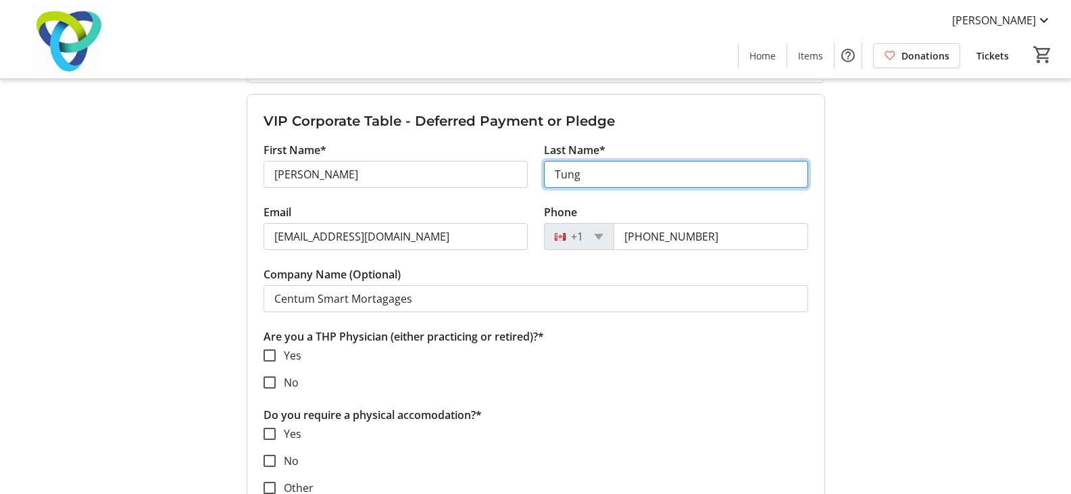
type input "Tung"
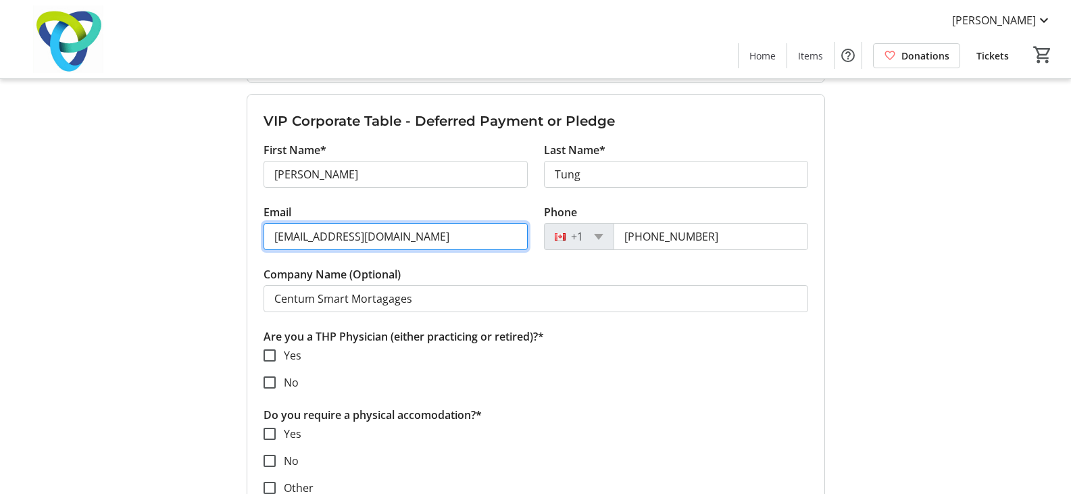
click at [421, 240] on input "[EMAIL_ADDRESS][DOMAIN_NAME]" at bounding box center [396, 236] width 264 height 27
drag, startPoint x: 466, startPoint y: 237, endPoint x: 127, endPoint y: 227, distance: 338.8
paste input "[PERSON_NAME][EMAIL_ADDRESS][DOMAIN_NAME]"
type input "[PERSON_NAME][EMAIL_ADDRESS][DOMAIN_NAME]"
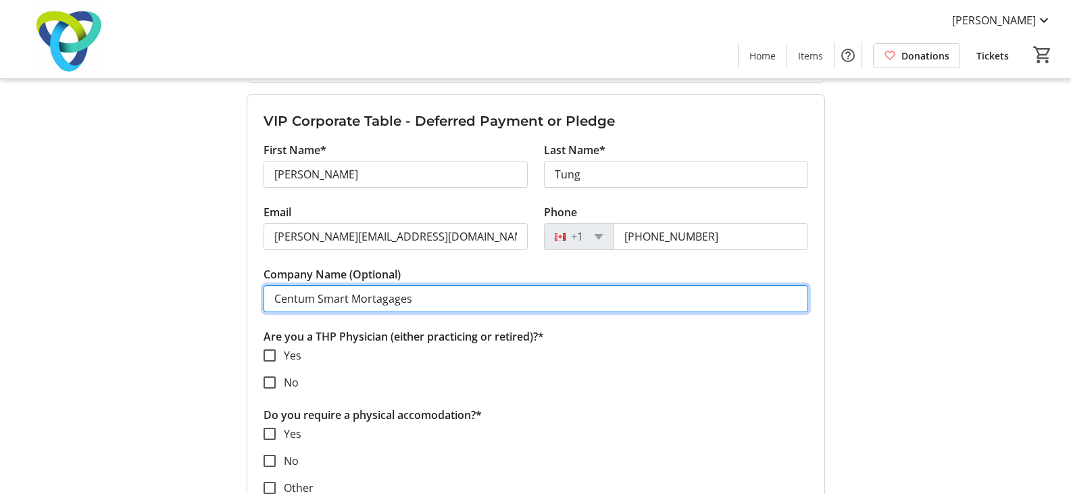
drag, startPoint x: 424, startPoint y: 304, endPoint x: 75, endPoint y: 300, distance: 349.5
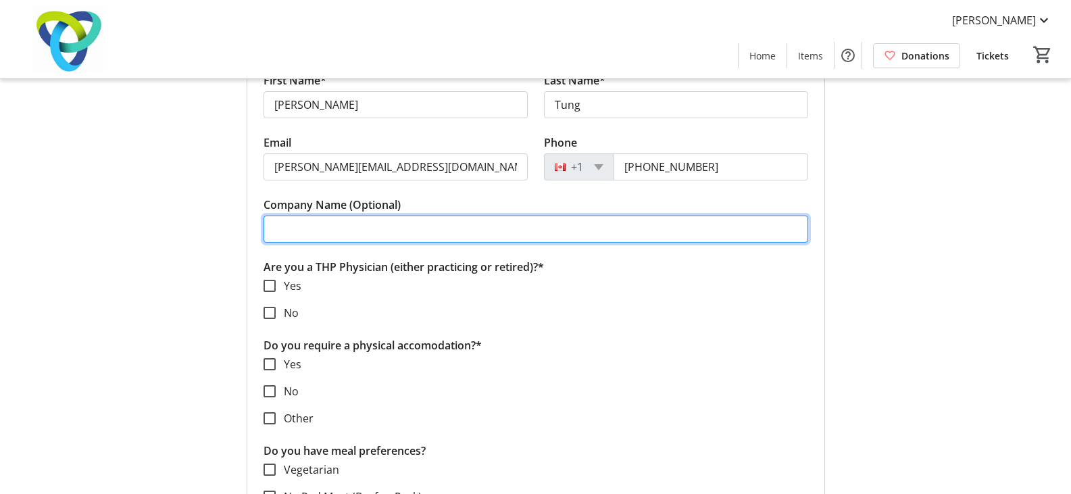
scroll to position [1855, 0]
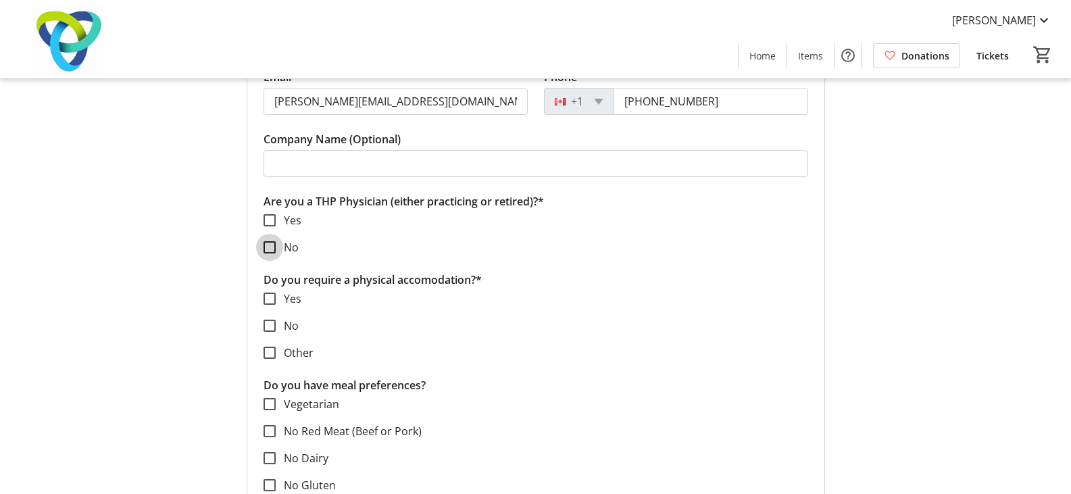
click at [269, 249] on input "No" at bounding box center [270, 247] width 12 height 12
checkbox input "true"
click at [268, 325] on input "No" at bounding box center [270, 326] width 12 height 12
checkbox input "true"
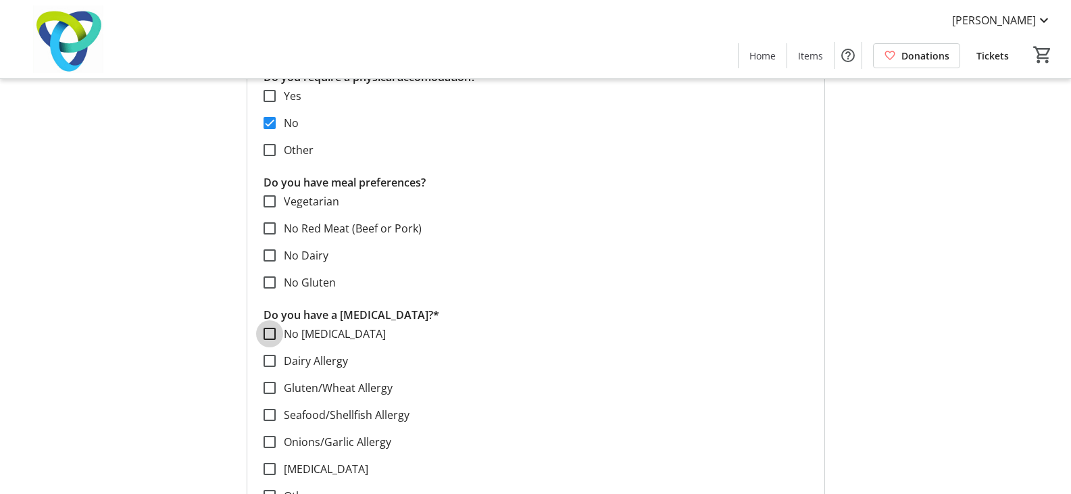
click at [272, 333] on input "No [MEDICAL_DATA]" at bounding box center [270, 334] width 12 height 12
checkbox input "true"
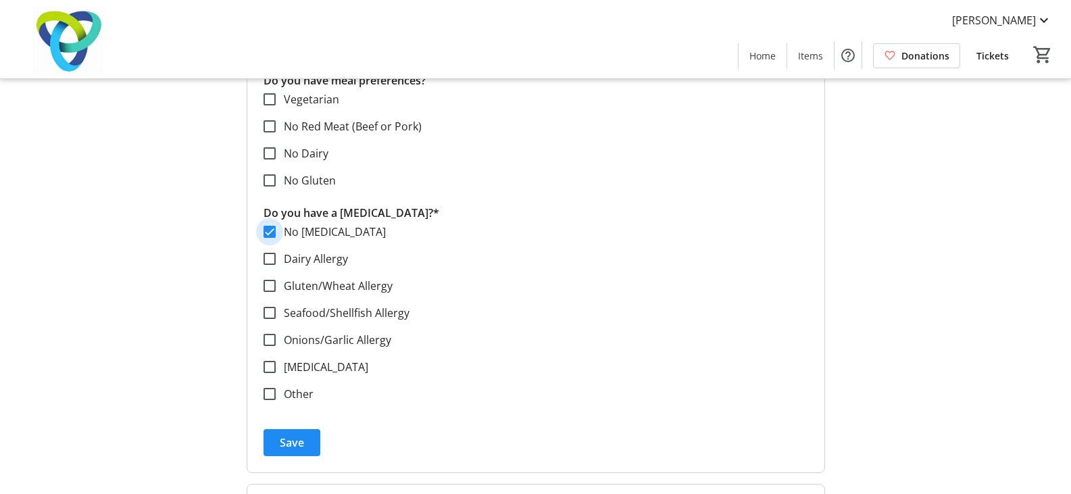
scroll to position [2260, 0]
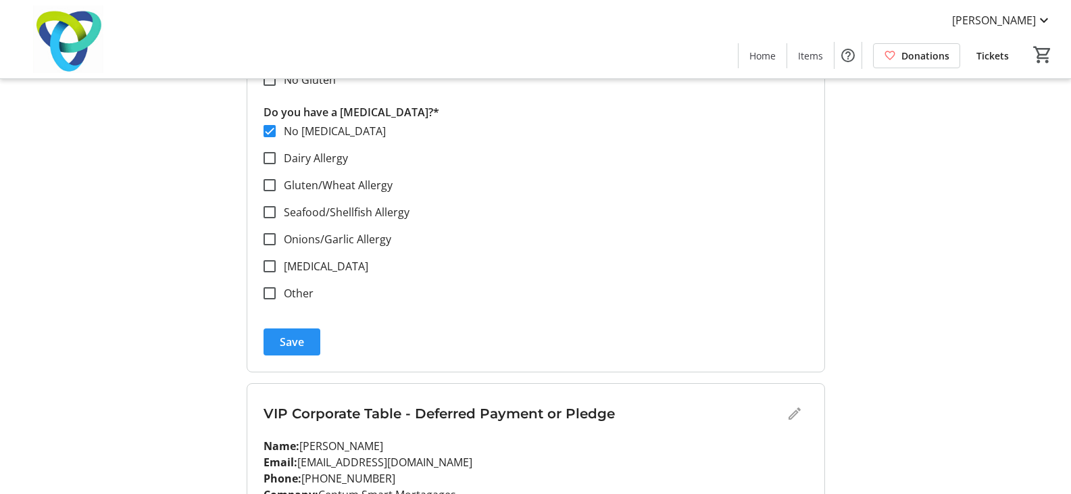
click at [284, 343] on span "Save" at bounding box center [292, 342] width 24 height 16
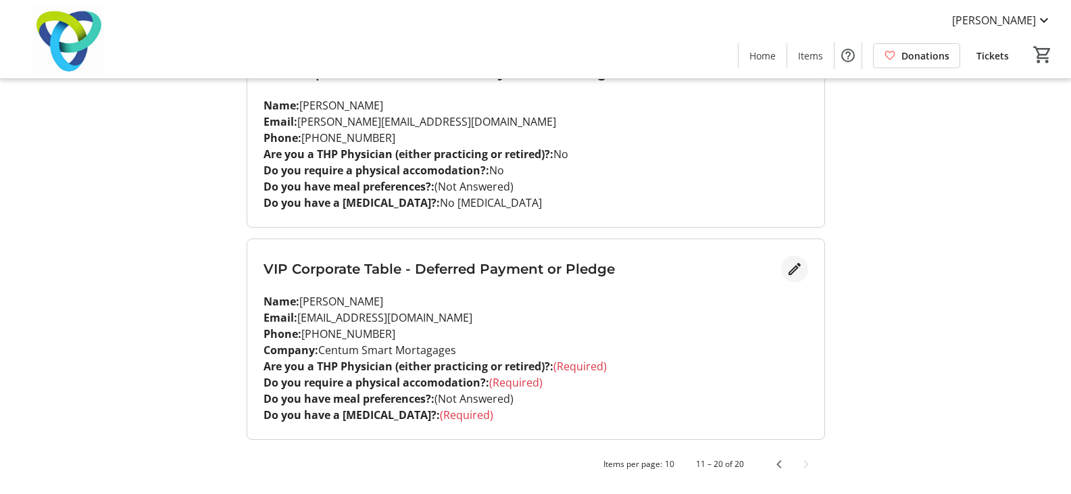
click at [787, 271] on mat-icon "Edit" at bounding box center [795, 269] width 16 height 16
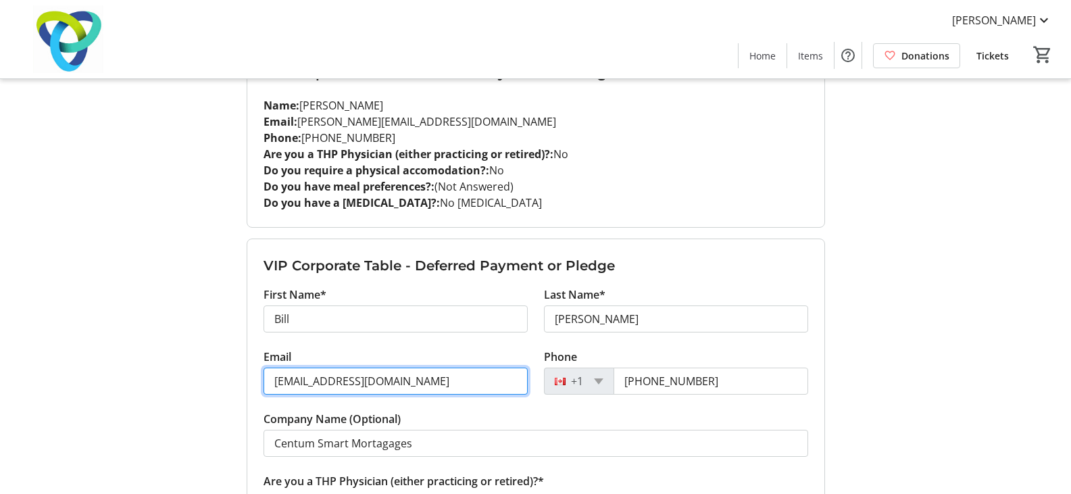
drag, startPoint x: 418, startPoint y: 389, endPoint x: 201, endPoint y: 377, distance: 217.3
paste input "[PERSON_NAME][EMAIL_ADDRESS][DOMAIN_NAME]"
type input "[PERSON_NAME][EMAIL_ADDRESS][DOMAIN_NAME]"
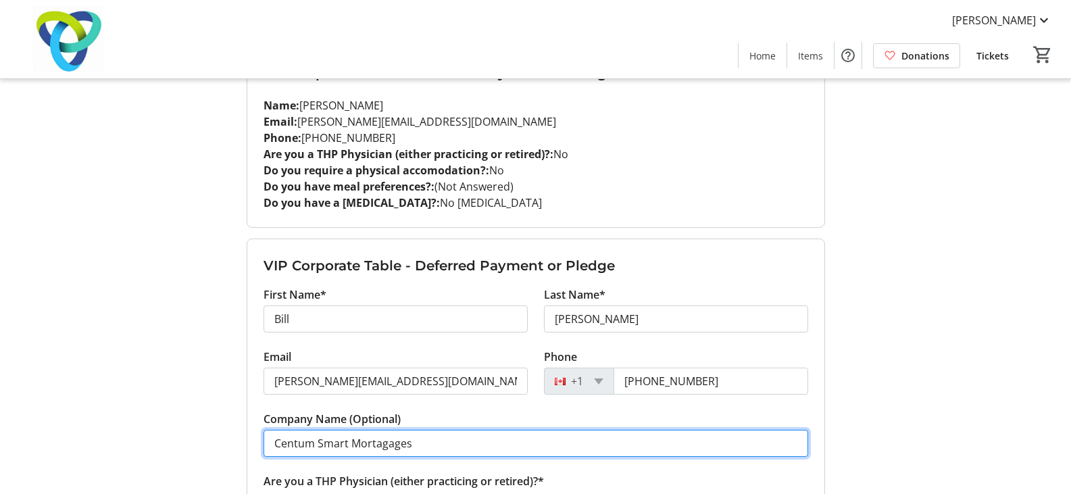
drag, startPoint x: 462, startPoint y: 442, endPoint x: 153, endPoint y: 450, distance: 309.0
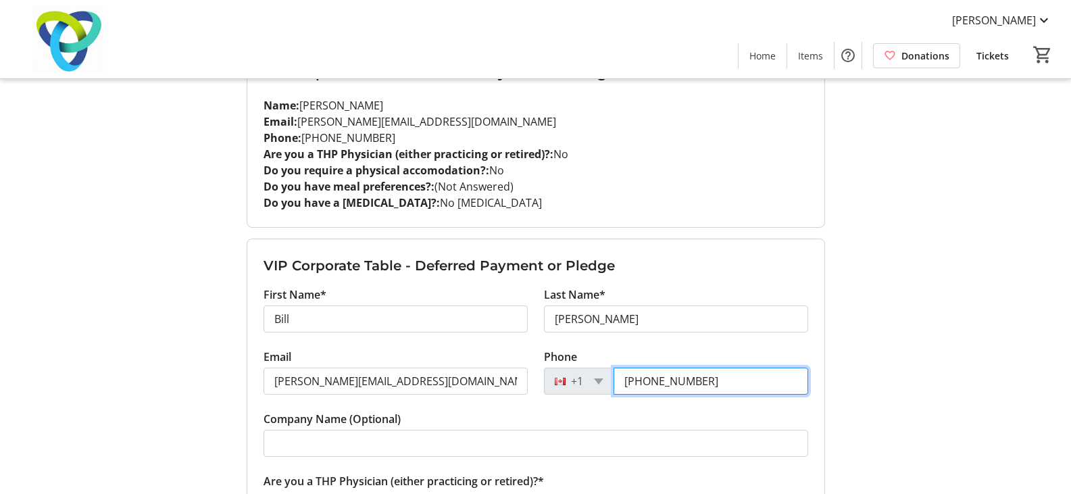
drag, startPoint x: 753, startPoint y: 385, endPoint x: 504, endPoint y: 384, distance: 249.4
click at [504, 384] on div "Email [PERSON_NAME][EMAIL_ADDRESS][DOMAIN_NAME] Phone [PHONE_NUMBER]" at bounding box center [536, 380] width 561 height 62
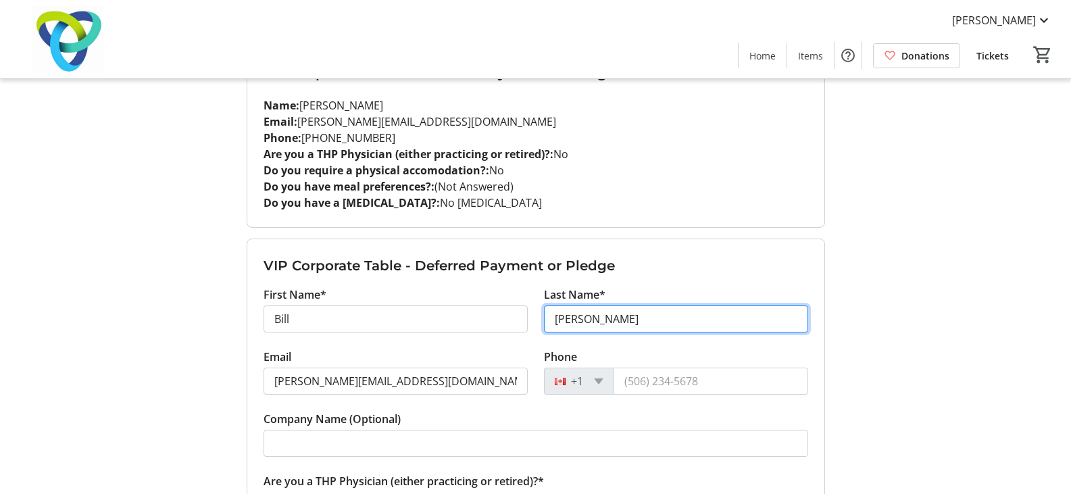
drag, startPoint x: 600, startPoint y: 318, endPoint x: 527, endPoint y: 321, distance: 73.1
click at [527, 321] on div "First Name* [PERSON_NAME] Last Name* [PERSON_NAME]" at bounding box center [536, 318] width 561 height 62
type input "Tung"
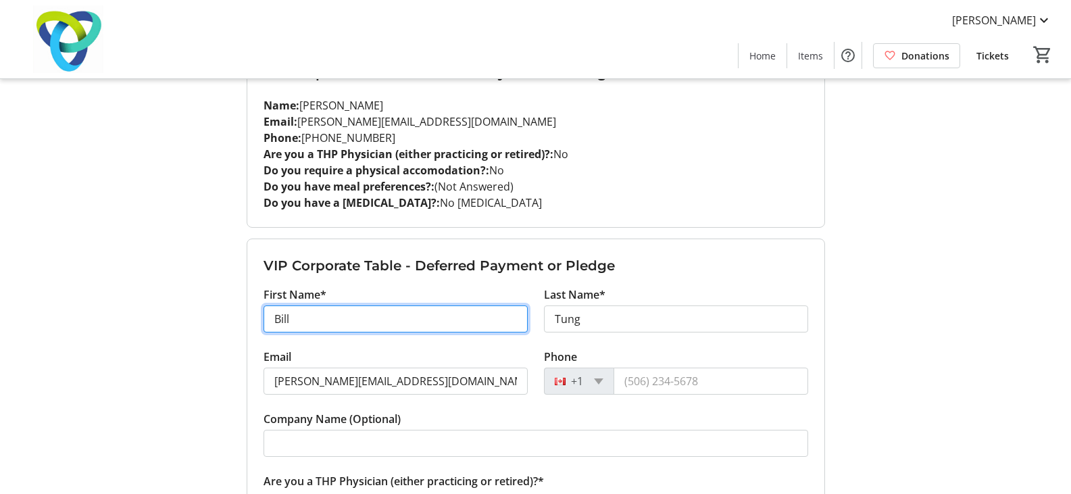
drag, startPoint x: 297, startPoint y: 317, endPoint x: 227, endPoint y: 322, distance: 70.5
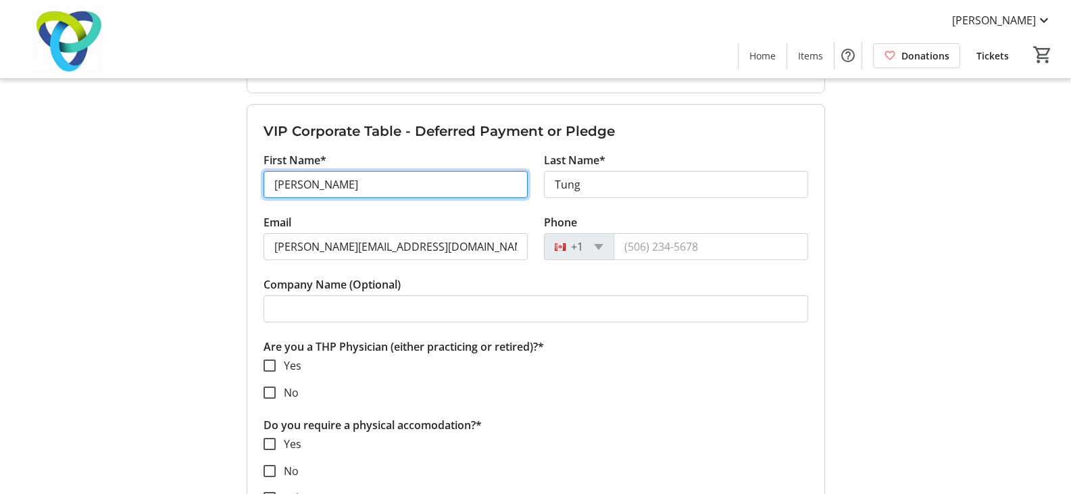
scroll to position [1906, 0]
type input "[PERSON_NAME]"
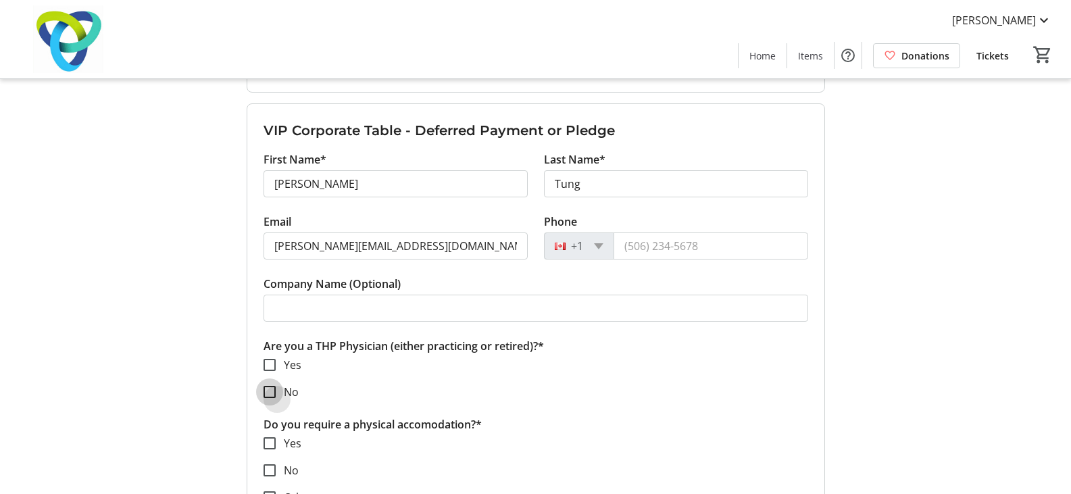
click at [266, 389] on input "No" at bounding box center [270, 392] width 12 height 12
checkbox input "true"
click at [270, 463] on div at bounding box center [269, 470] width 32 height 32
checkbox input "true"
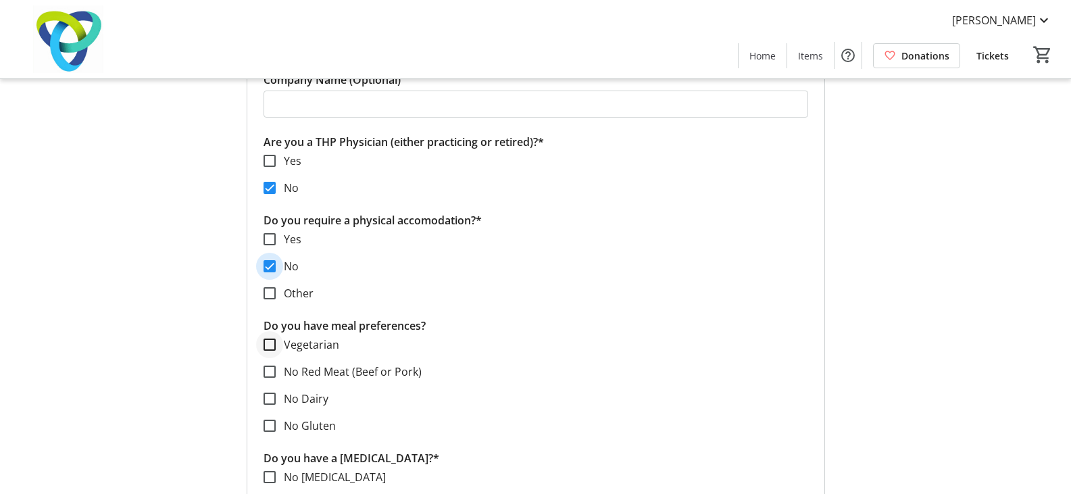
scroll to position [2176, 0]
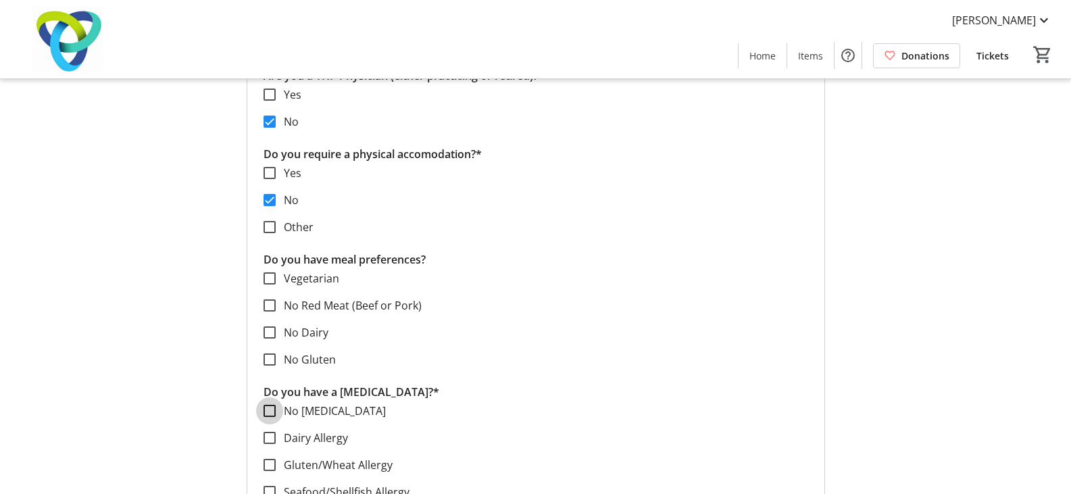
click at [268, 412] on input "No [MEDICAL_DATA]" at bounding box center [270, 411] width 12 height 12
checkbox input "true"
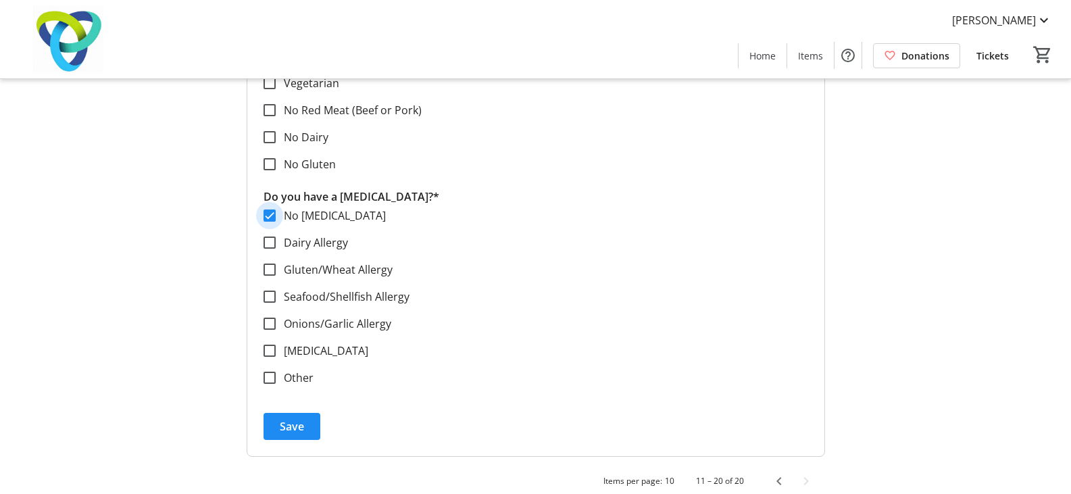
scroll to position [2379, 0]
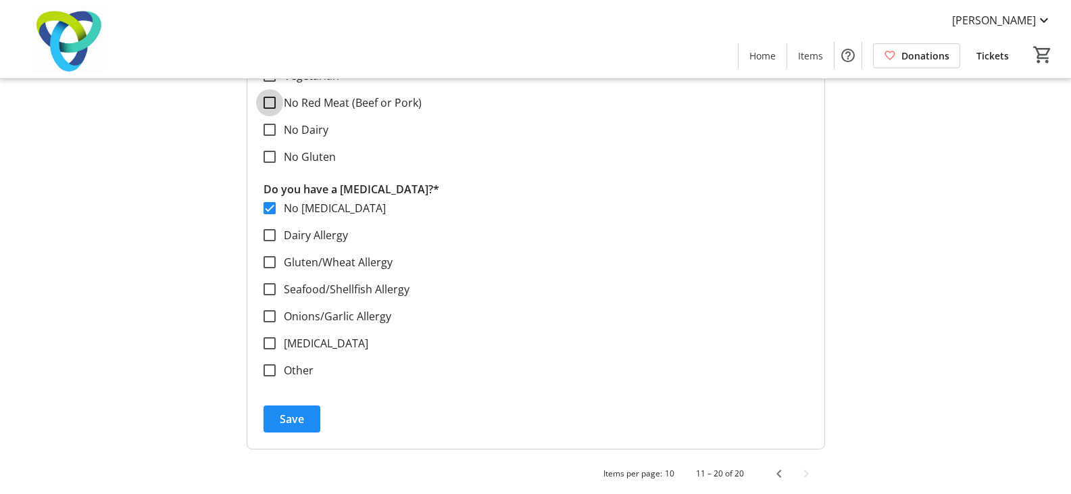
click at [271, 104] on input "No Red Meat (Beef or Pork)" at bounding box center [270, 103] width 12 height 12
checkbox input "true"
click at [288, 421] on span "Save" at bounding box center [292, 419] width 24 height 16
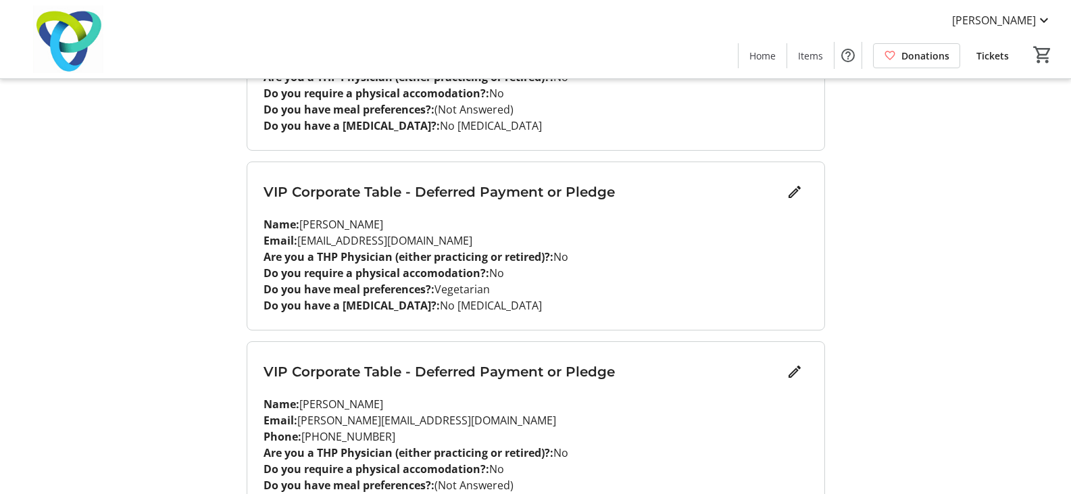
scroll to position [1468, 0]
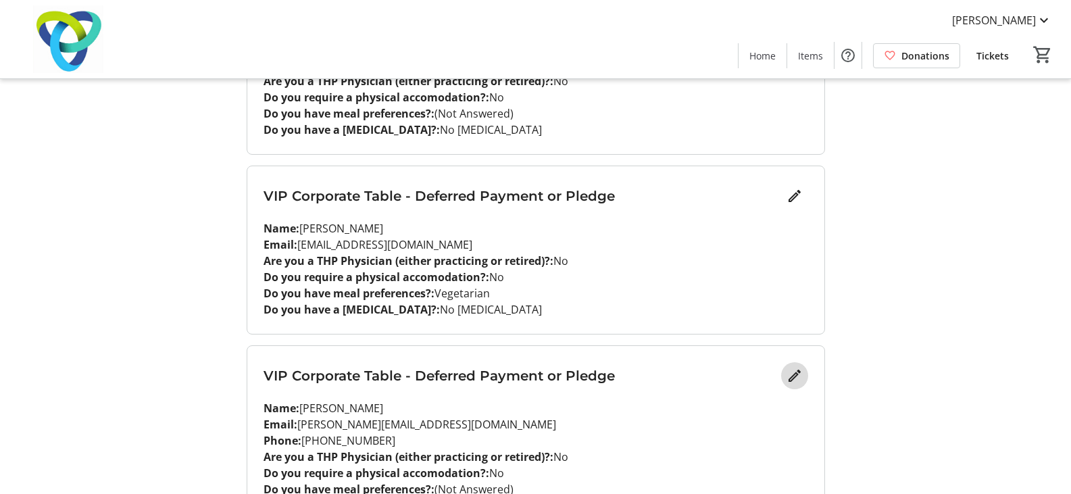
click at [794, 377] on mat-icon "Edit" at bounding box center [795, 376] width 16 height 16
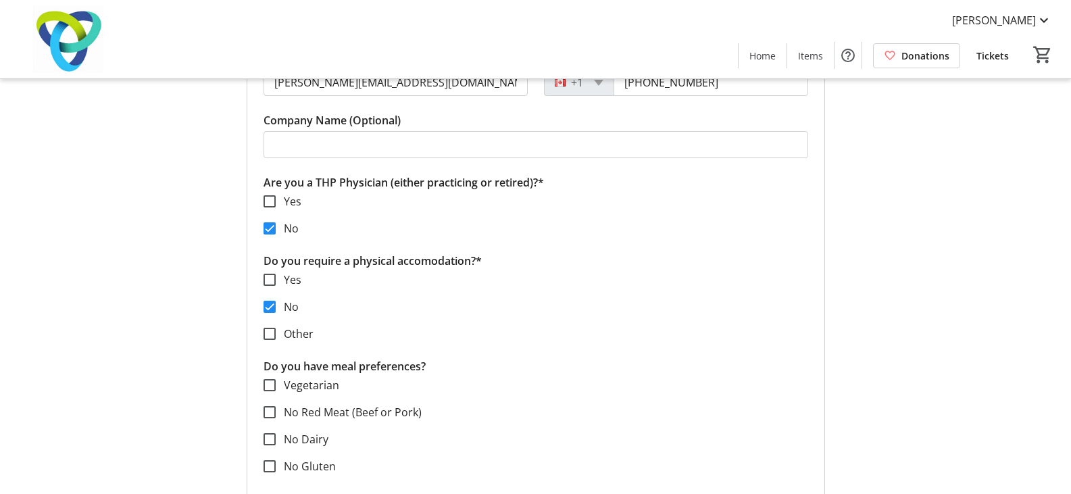
click at [304, 418] on label "No Red Meat (Beef or Pork)" at bounding box center [349, 412] width 146 height 16
click at [276, 418] on input "No Red Meat (Beef or Pork)" at bounding box center [270, 412] width 12 height 12
checkbox input "true"
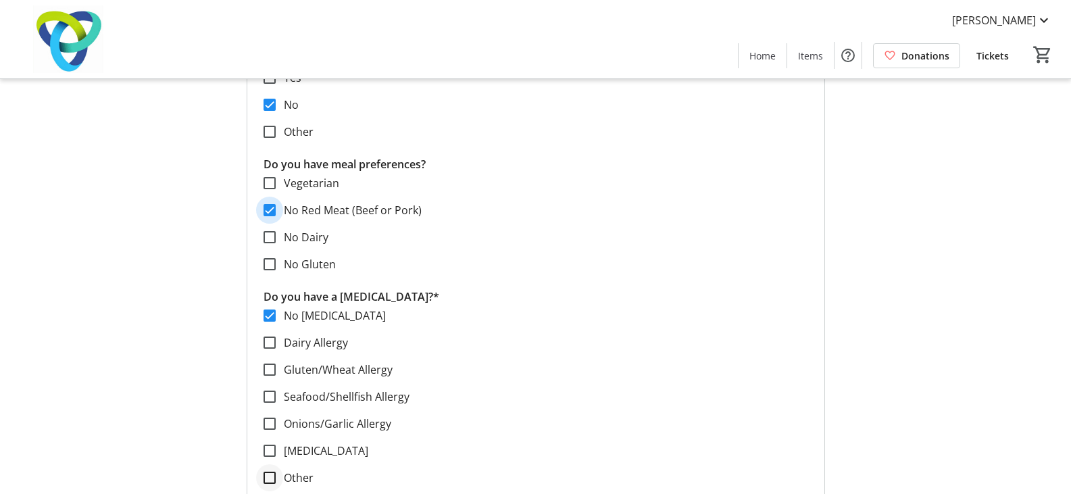
scroll to position [2144, 0]
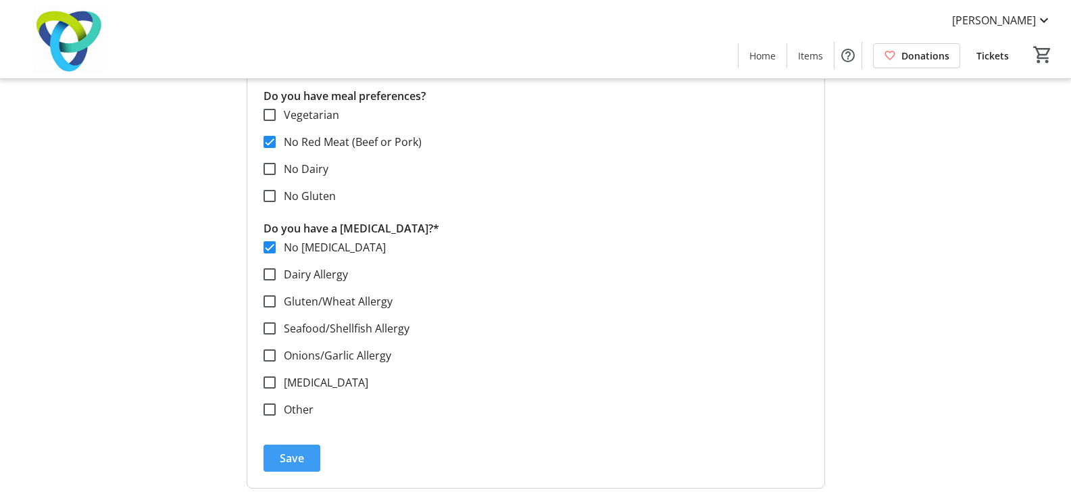
click at [273, 449] on span "submit" at bounding box center [292, 458] width 57 height 32
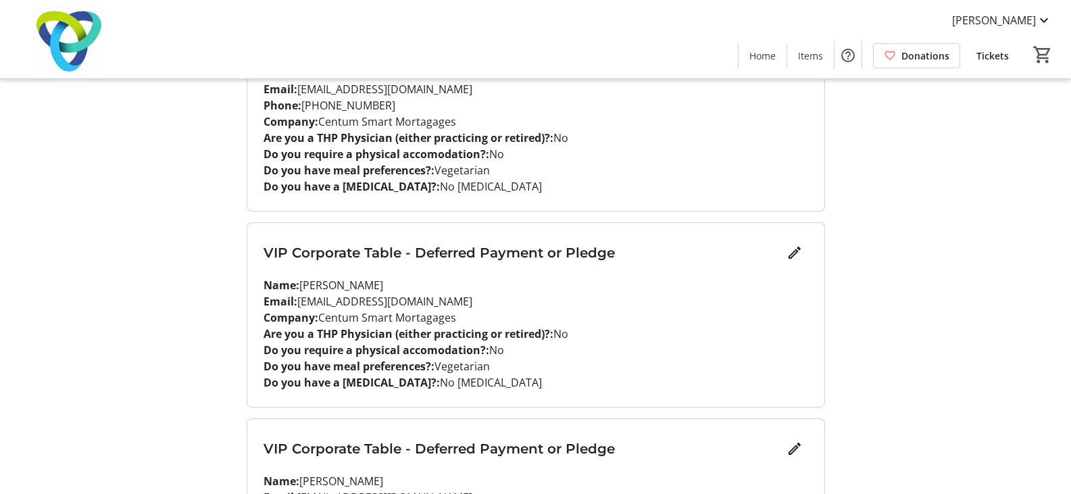
scroll to position [49, 0]
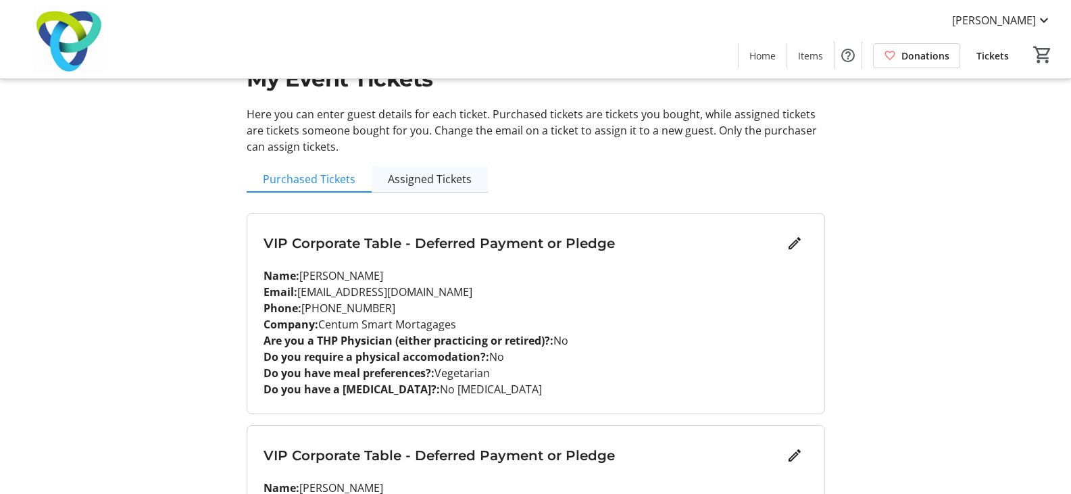
click at [458, 178] on span "Assigned Tickets" at bounding box center [430, 179] width 84 height 11
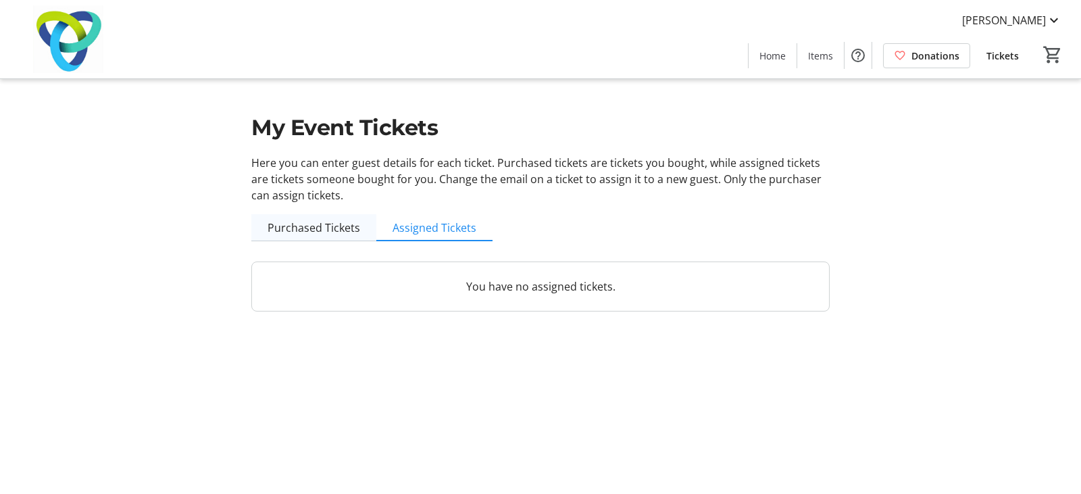
click at [343, 233] on span "Purchased Tickets" at bounding box center [314, 227] width 93 height 11
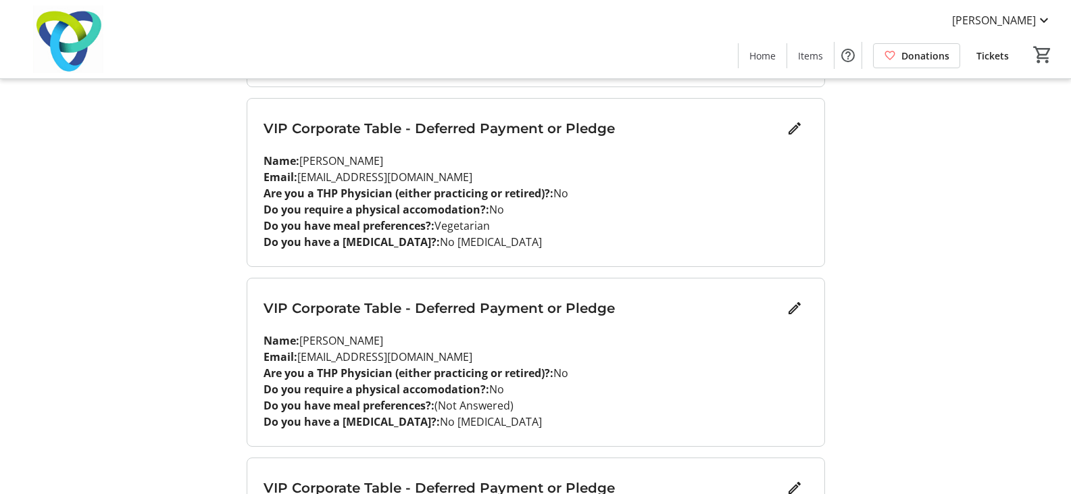
scroll to position [1706, 0]
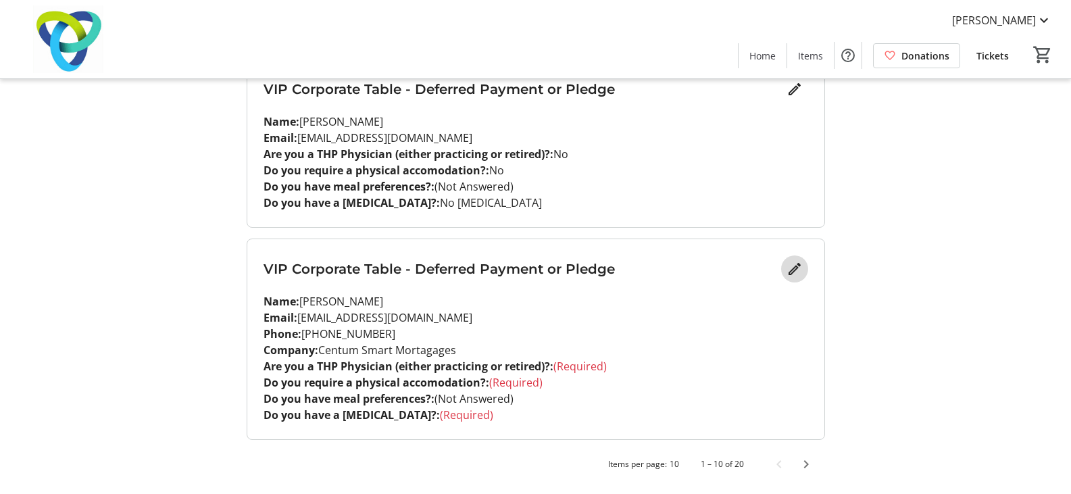
click at [789, 269] on mat-icon "Edit" at bounding box center [795, 269] width 16 height 16
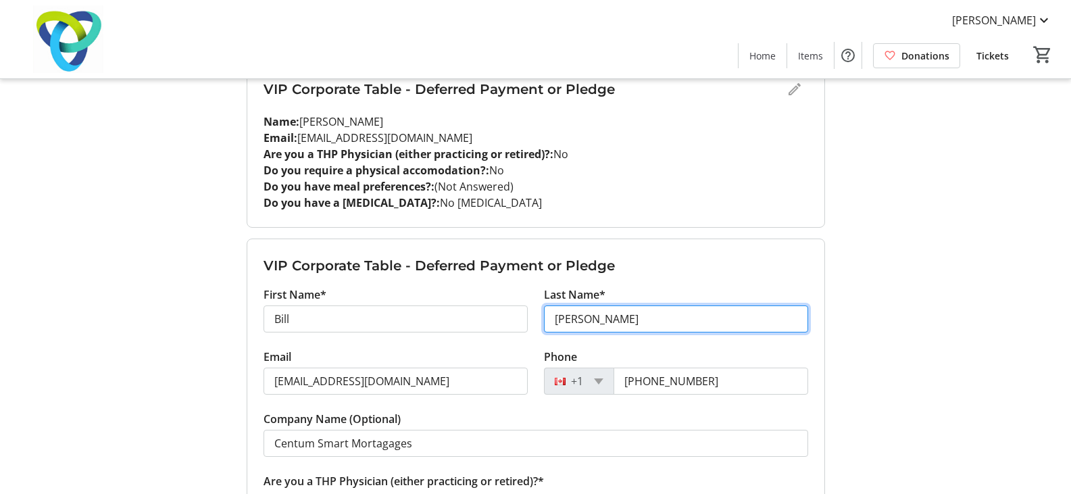
drag, startPoint x: 541, startPoint y: 322, endPoint x: 493, endPoint y: 320, distance: 48.7
click at [493, 320] on div "First Name* [PERSON_NAME] Last Name* [PERSON_NAME]" at bounding box center [536, 318] width 561 height 62
type input "[PERSON_NAME]"
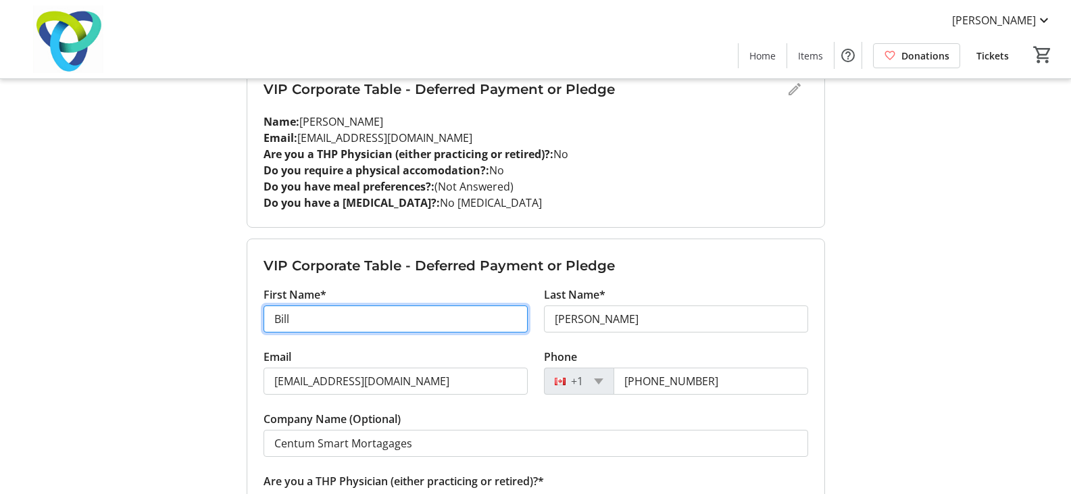
drag, startPoint x: 406, startPoint y: 315, endPoint x: 132, endPoint y: 298, distance: 273.6
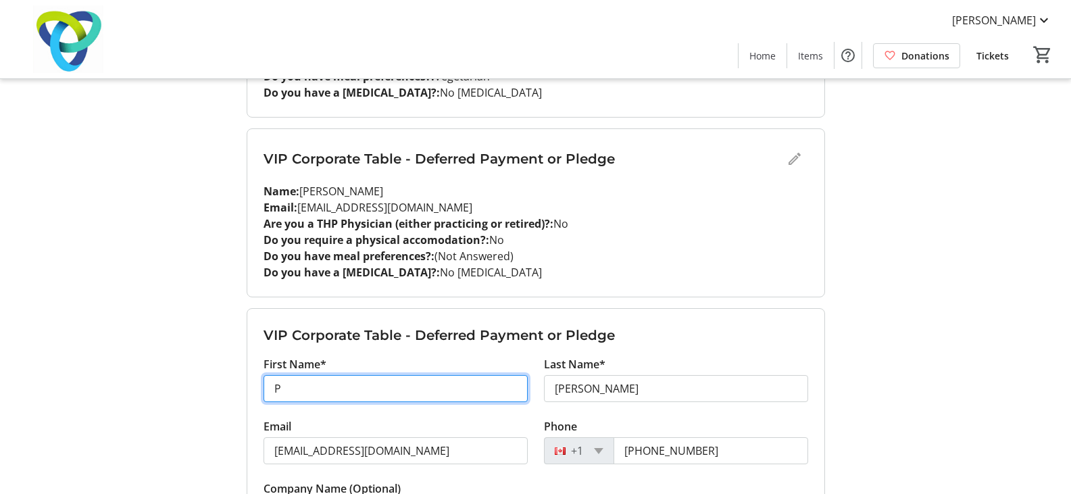
scroll to position [1571, 0]
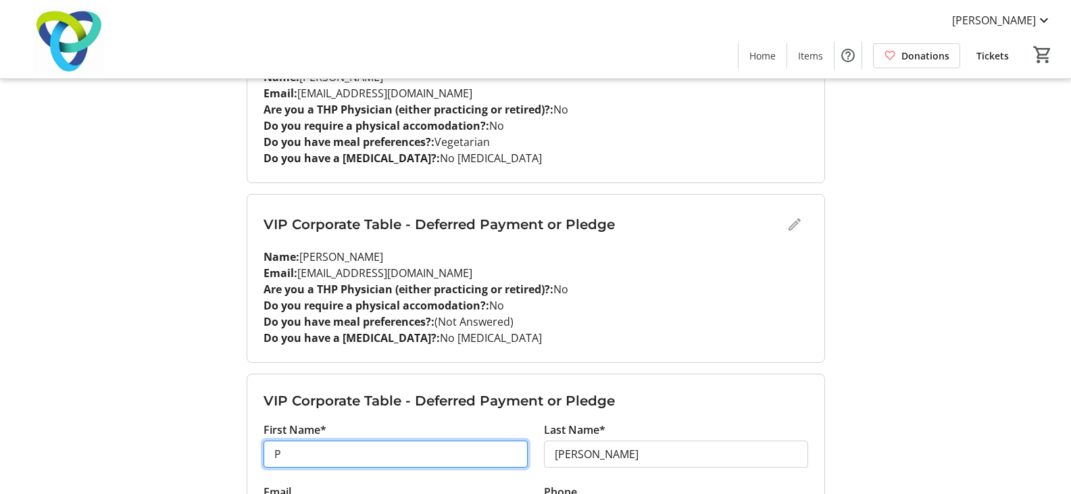
type input "P"
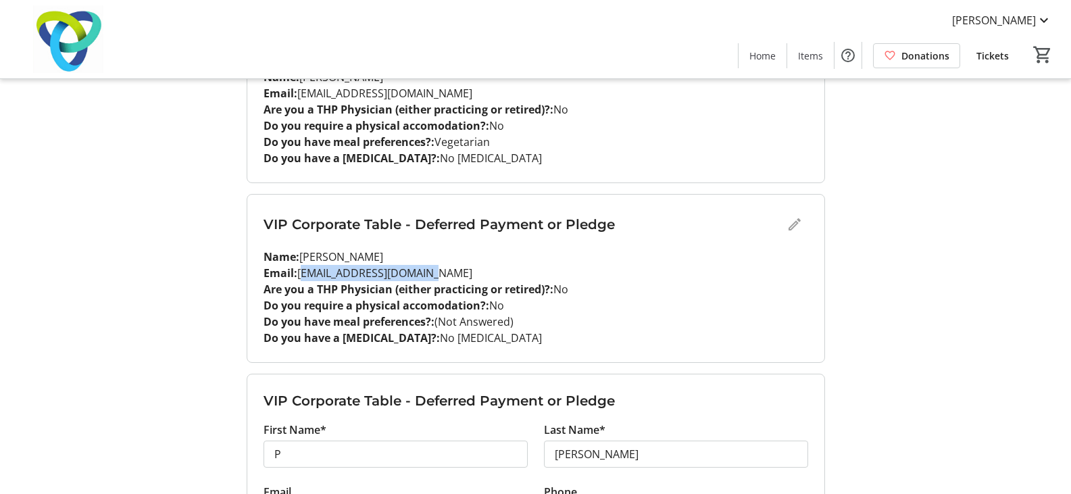
drag, startPoint x: 420, startPoint y: 272, endPoint x: 301, endPoint y: 270, distance: 119.7
click at [301, 270] on p "Email: [EMAIL_ADDRESS][DOMAIN_NAME]" at bounding box center [536, 273] width 545 height 16
copy p "[EMAIL_ADDRESS][DOMAIN_NAME]"
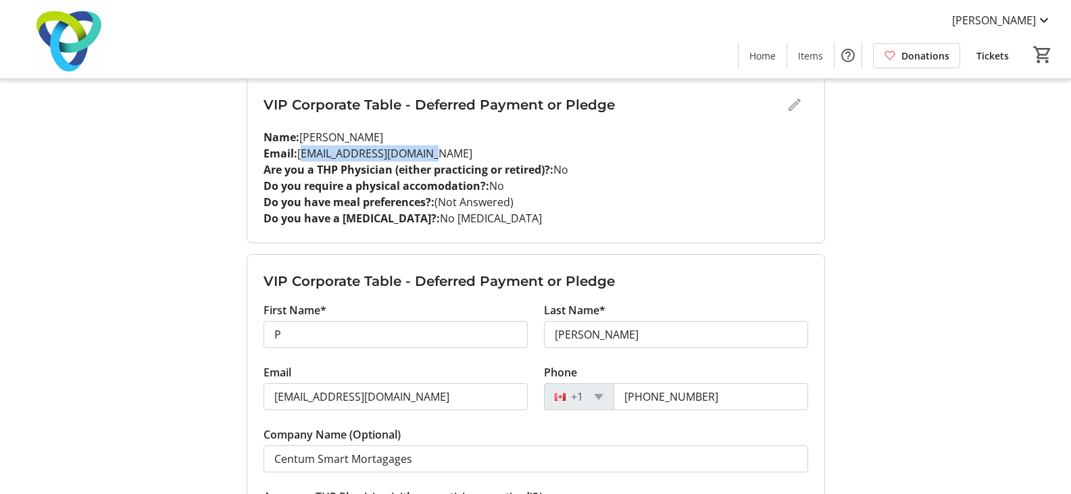
scroll to position [1774, 0]
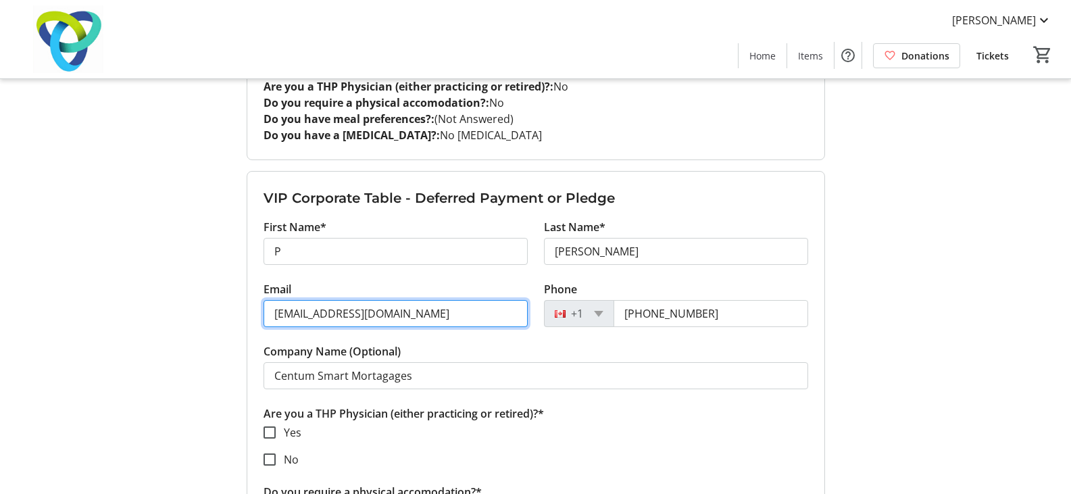
drag, startPoint x: 429, startPoint y: 314, endPoint x: 210, endPoint y: 316, distance: 219.7
paste input "rthomas@vaultcredit"
type input "[EMAIL_ADDRESS][DOMAIN_NAME]"
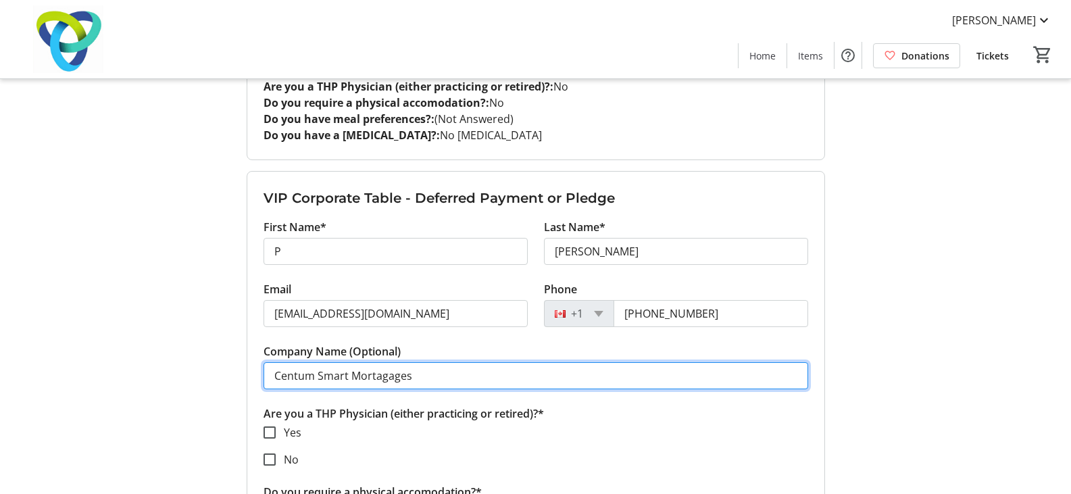
drag, startPoint x: 420, startPoint y: 372, endPoint x: 220, endPoint y: 370, distance: 200.1
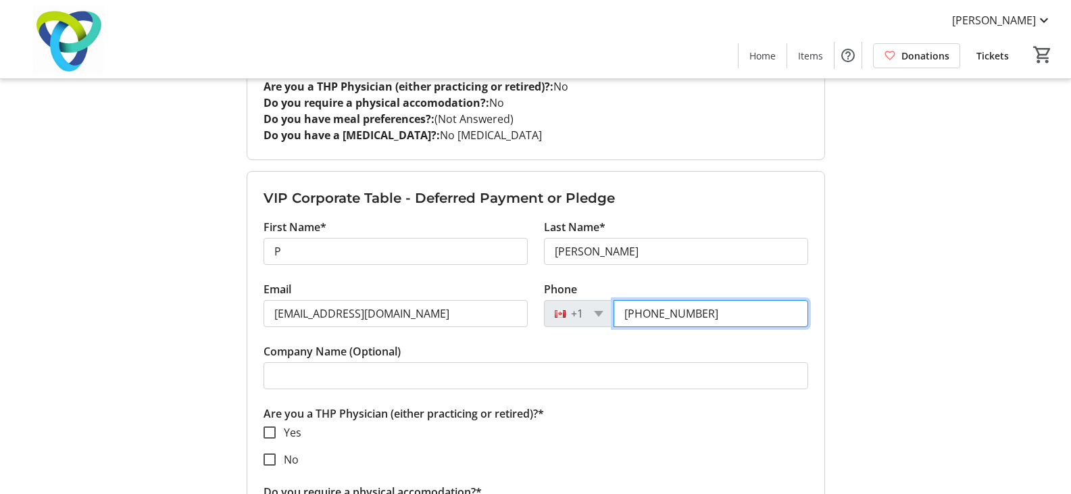
drag, startPoint x: 735, startPoint y: 311, endPoint x: 508, endPoint y: 333, distance: 228.9
click at [527, 324] on div "Email [EMAIL_ADDRESS][DOMAIN_NAME] Phone [PHONE_NUMBER]" at bounding box center [536, 312] width 561 height 62
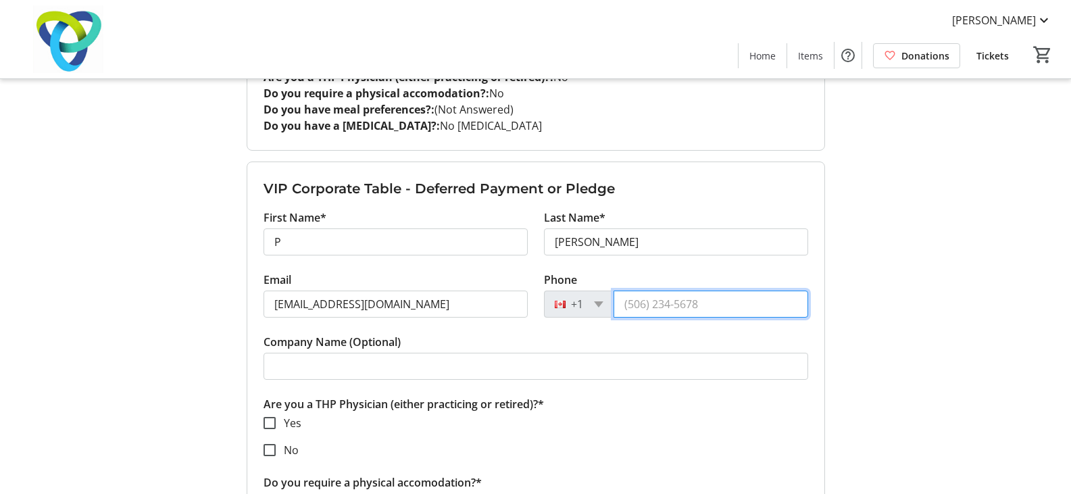
scroll to position [1909, 0]
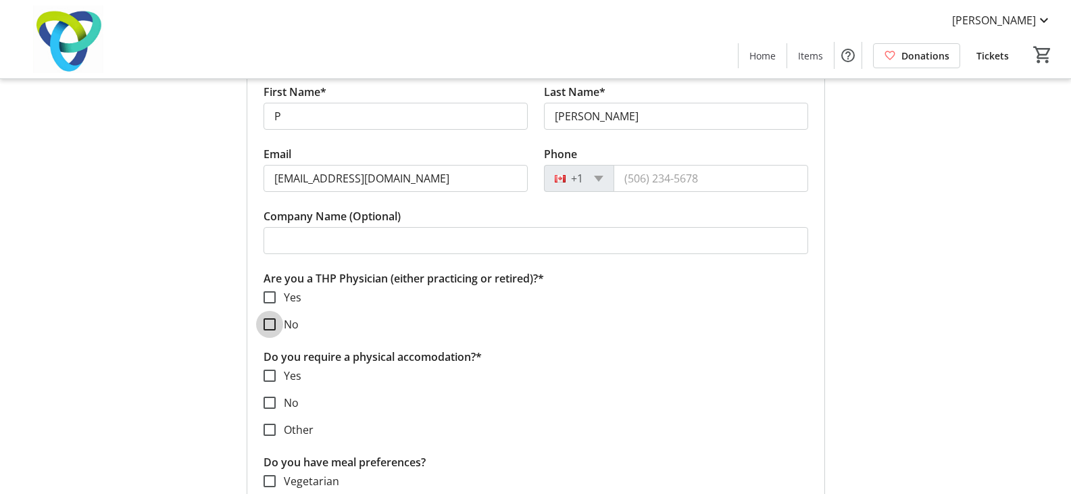
click at [274, 326] on input "No" at bounding box center [270, 324] width 12 height 12
checkbox input "true"
click at [268, 408] on input "No" at bounding box center [270, 403] width 12 height 12
checkbox input "true"
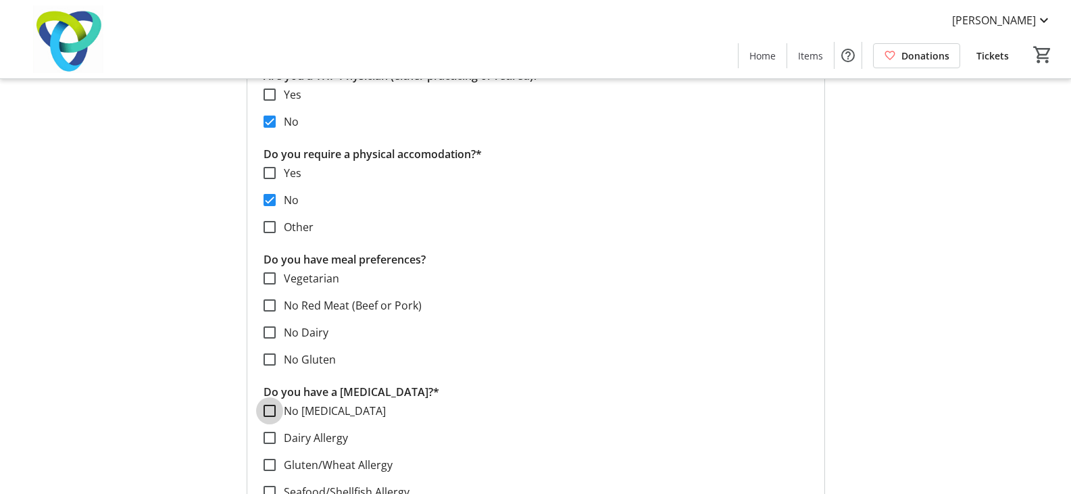
click at [268, 416] on input "No [MEDICAL_DATA]" at bounding box center [270, 411] width 12 height 12
checkbox input "true"
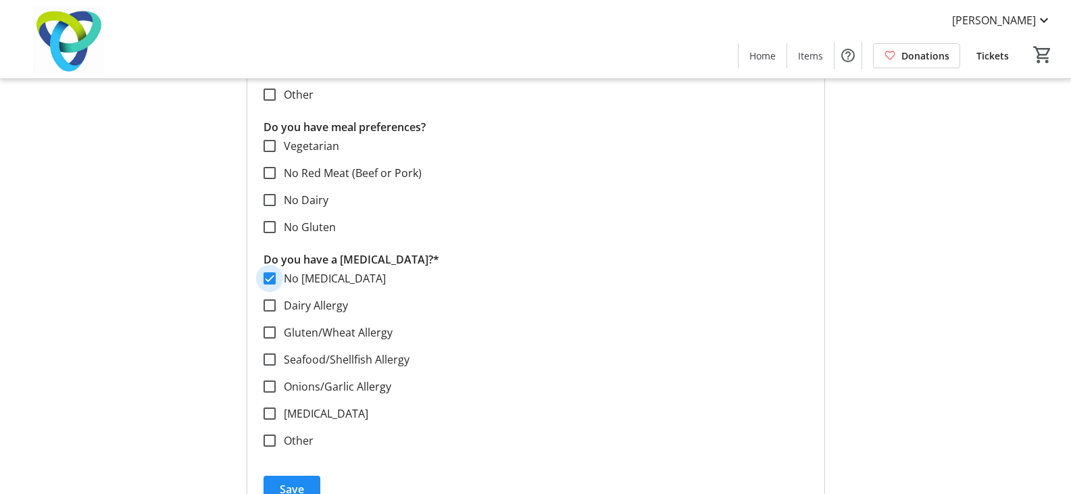
scroll to position [2247, 0]
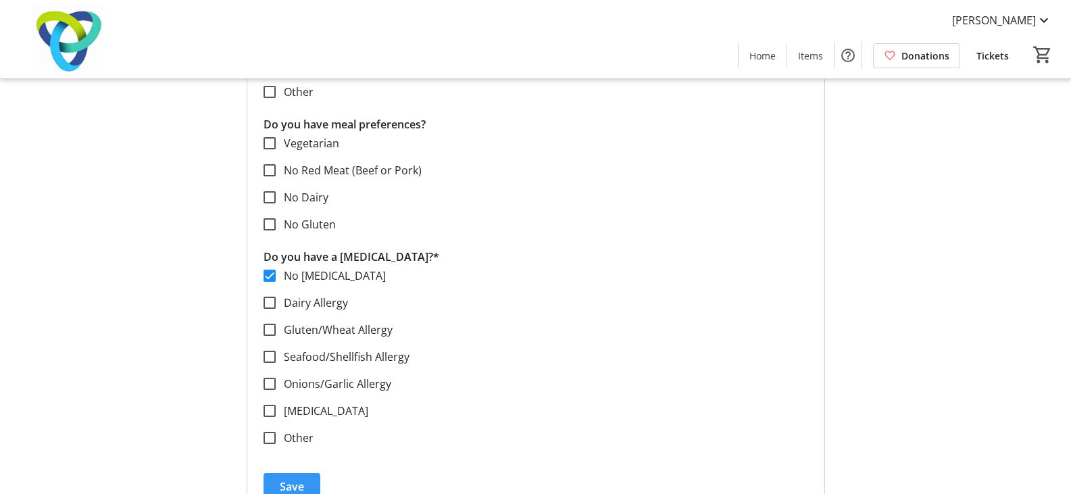
click at [301, 485] on span "Save" at bounding box center [292, 487] width 24 height 16
